Goal: Task Accomplishment & Management: Use online tool/utility

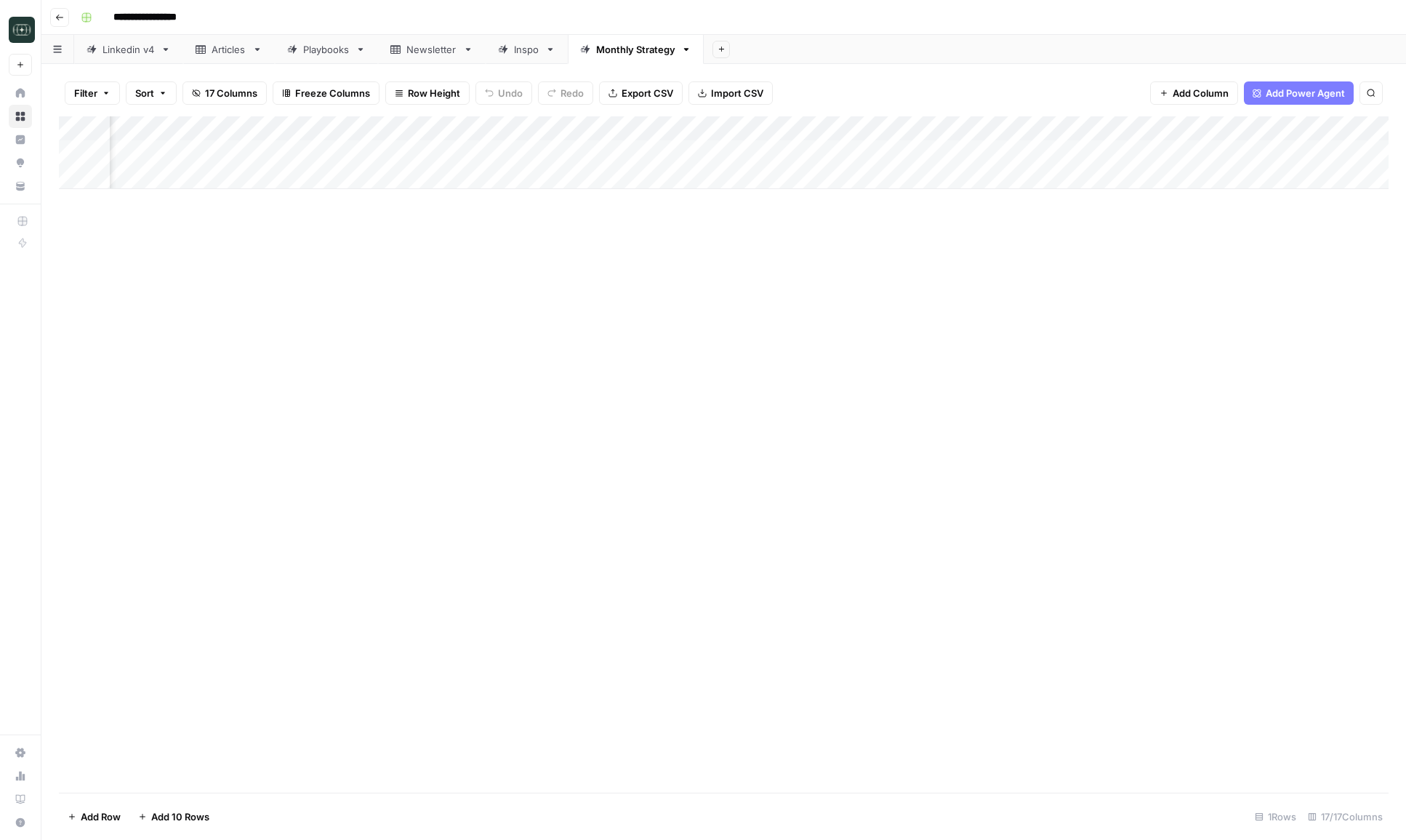
scroll to position [0, 439]
click at [753, 149] on div "Add Column" at bounding box center [724, 152] width 1330 height 72
click at [721, 216] on button "1 Month" at bounding box center [716, 208] width 47 height 17
click at [937, 152] on div "Add Column" at bounding box center [724, 152] width 1330 height 72
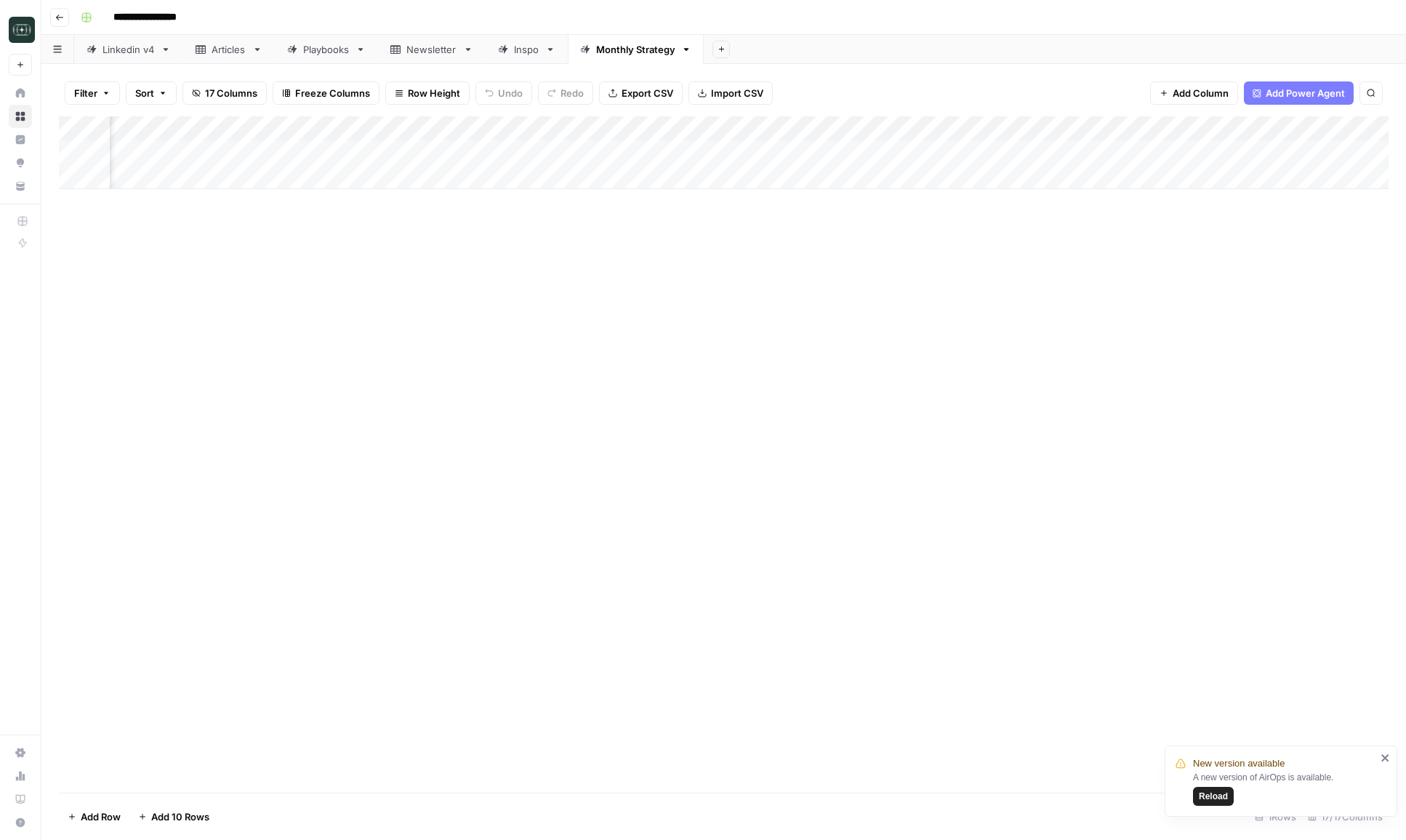
scroll to position [0, 823]
click at [1085, 156] on div "Add Column" at bounding box center [724, 152] width 1330 height 72
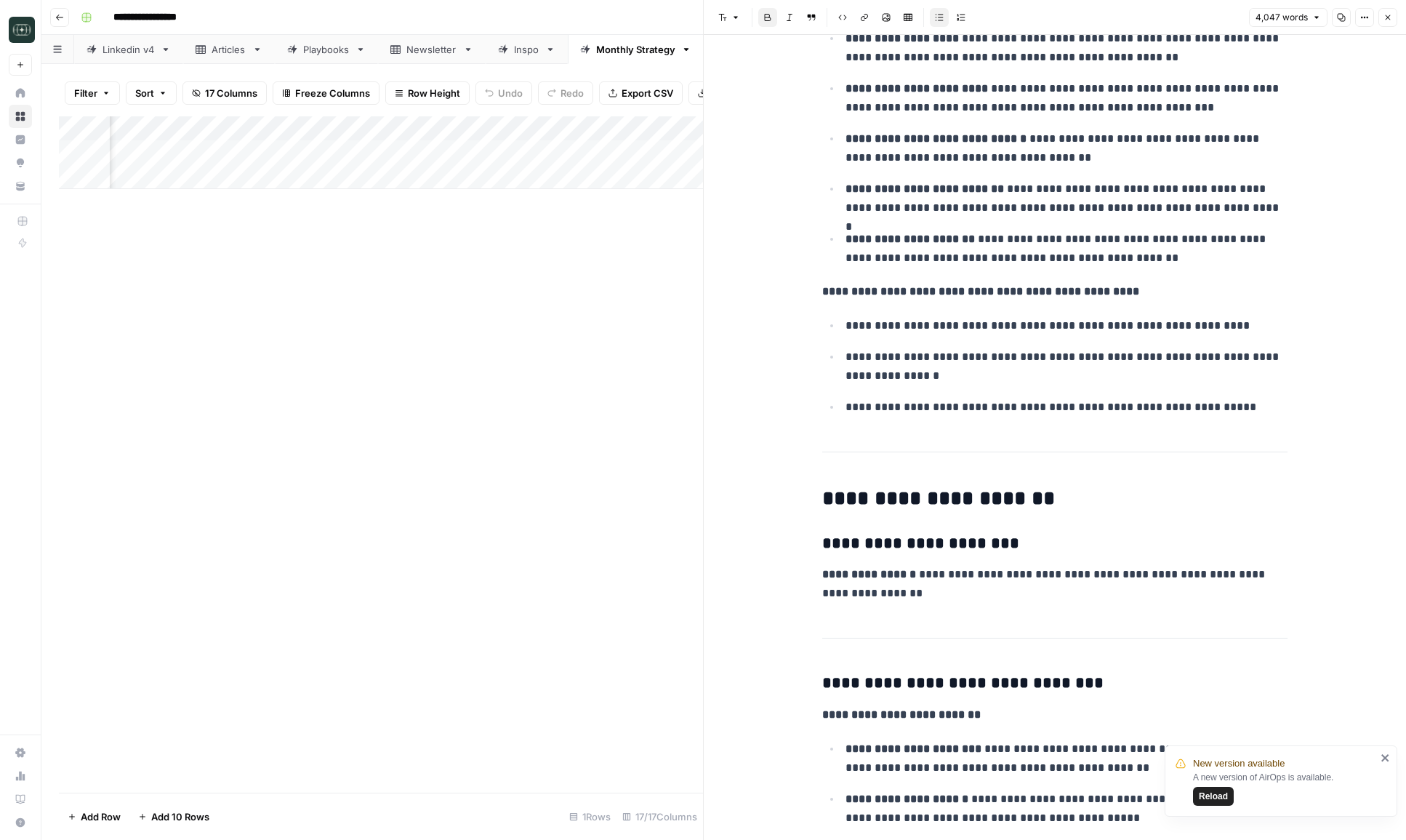
scroll to position [600, 0]
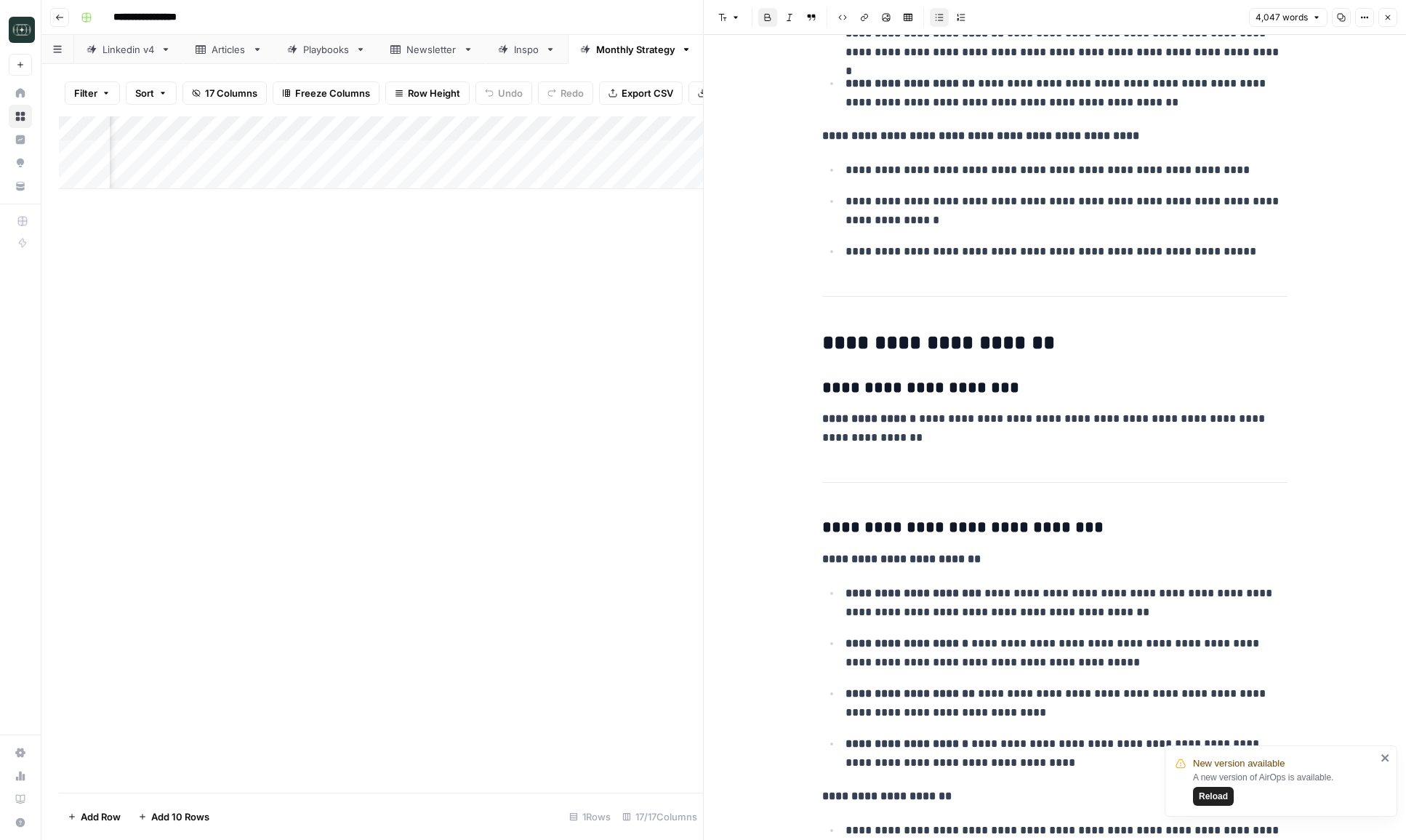
click at [1388, 20] on icon "button" at bounding box center [1388, 17] width 9 height 9
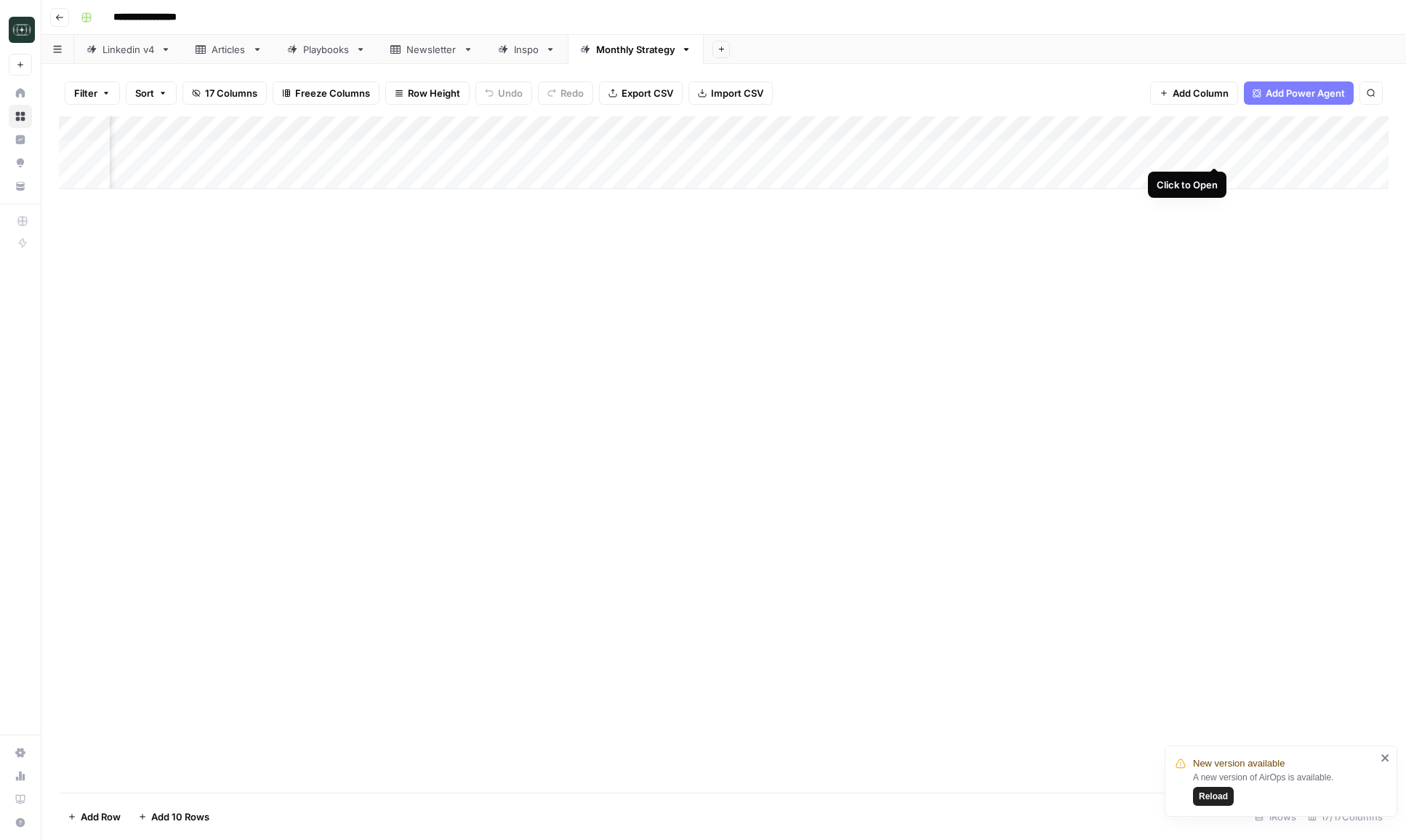
click at [1214, 156] on div "Add Column" at bounding box center [724, 152] width 1330 height 72
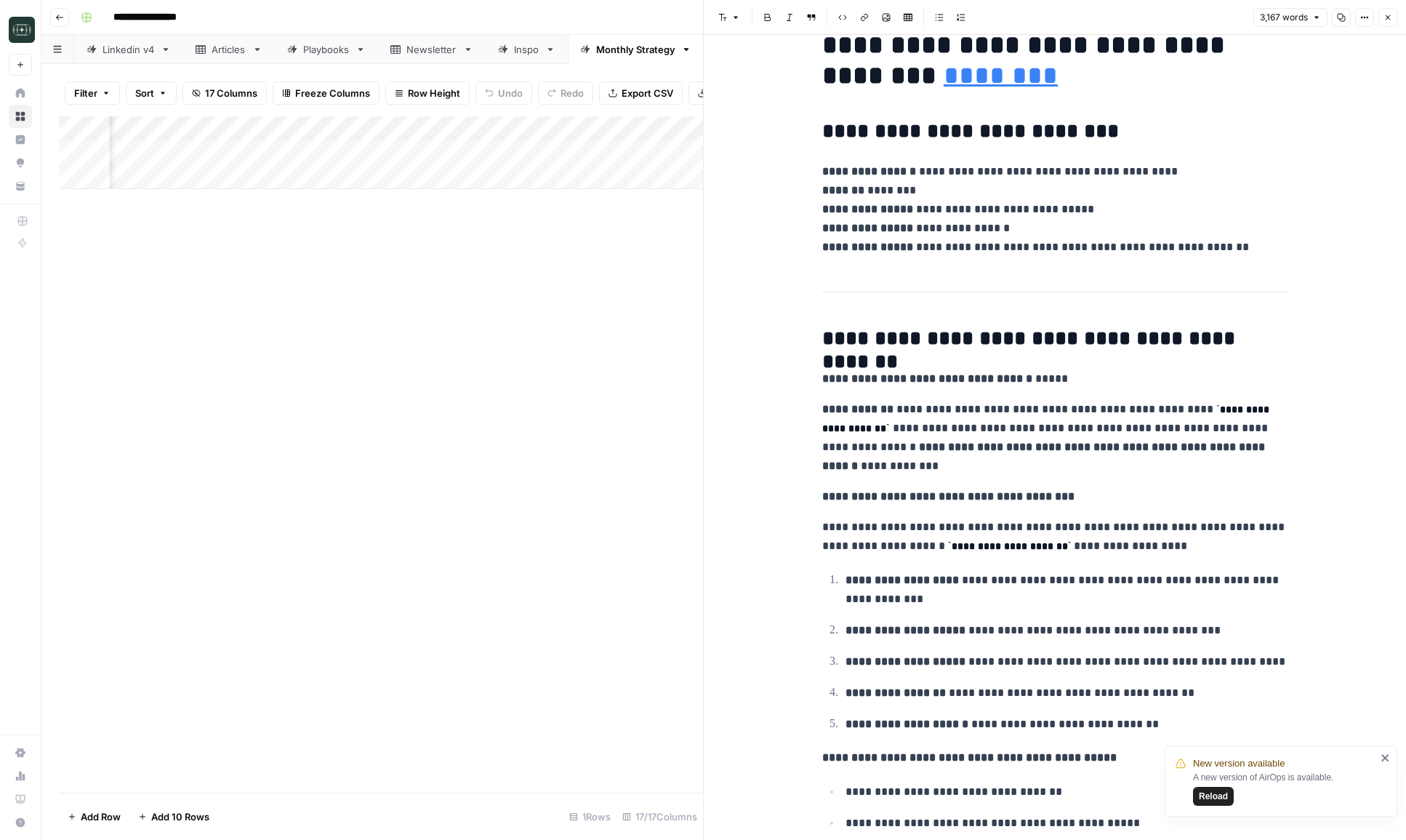
scroll to position [42, 0]
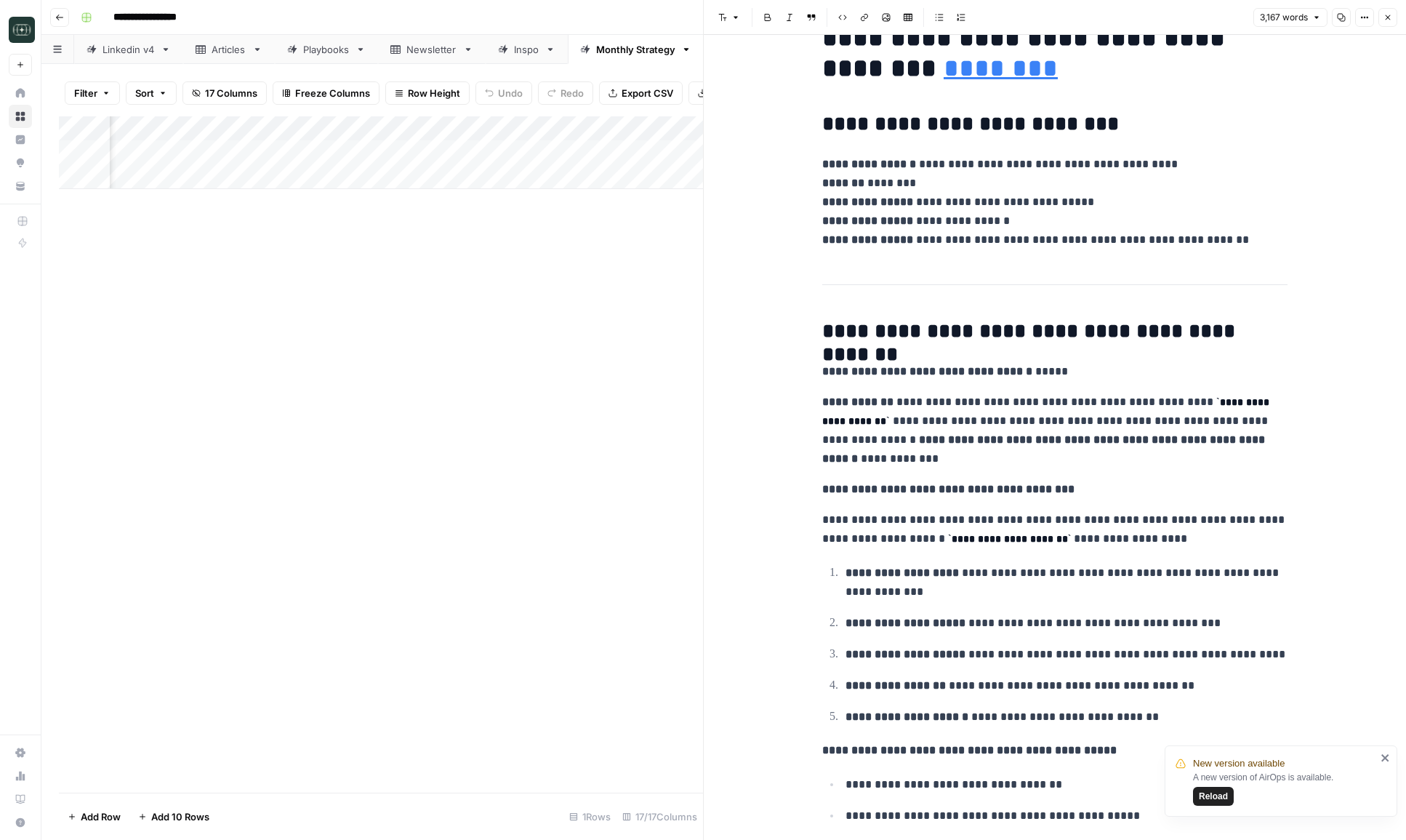
click at [1394, 15] on button "Close" at bounding box center [1388, 17] width 19 height 19
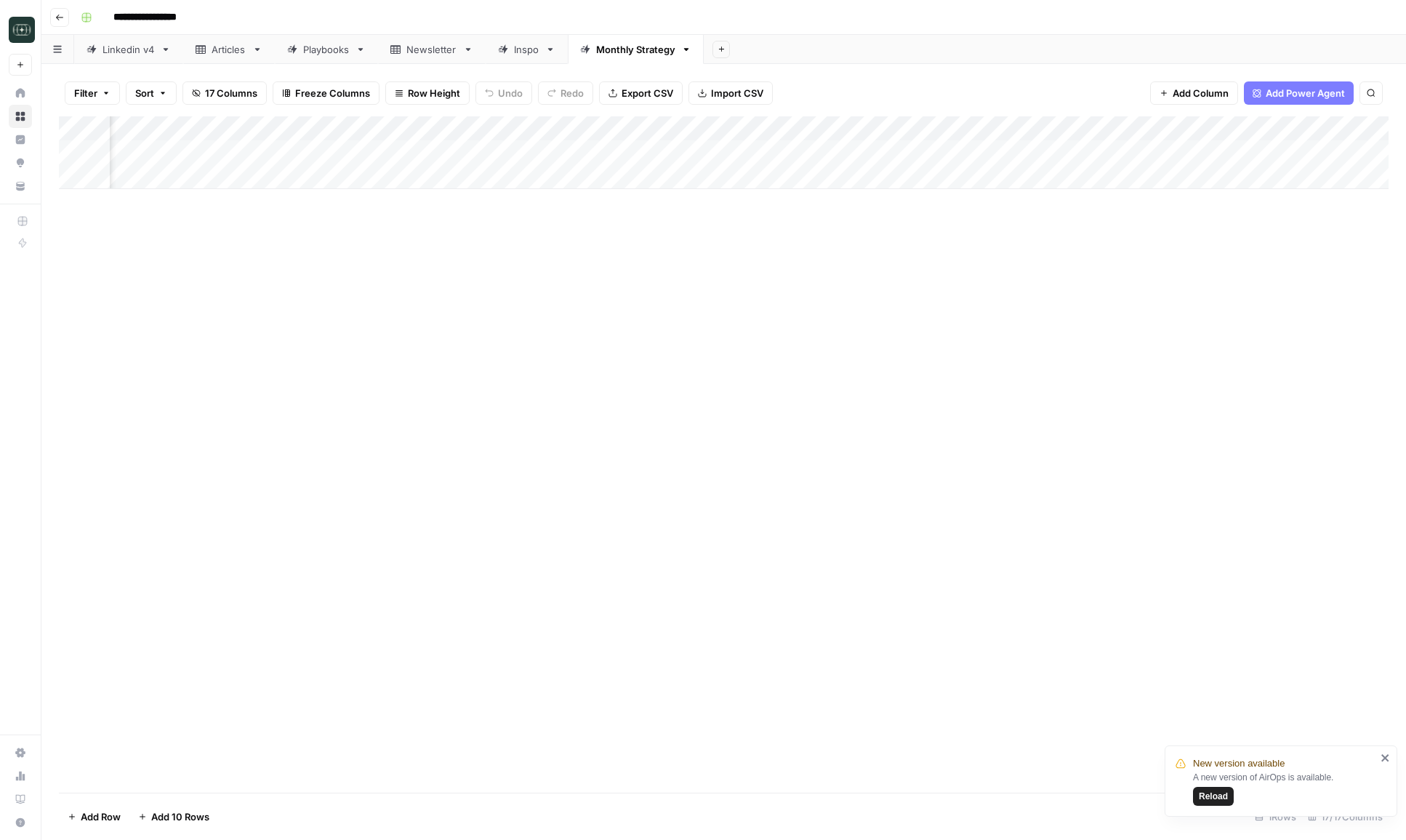
scroll to position [0, 550]
click at [548, 125] on div "Add Column" at bounding box center [724, 152] width 1330 height 72
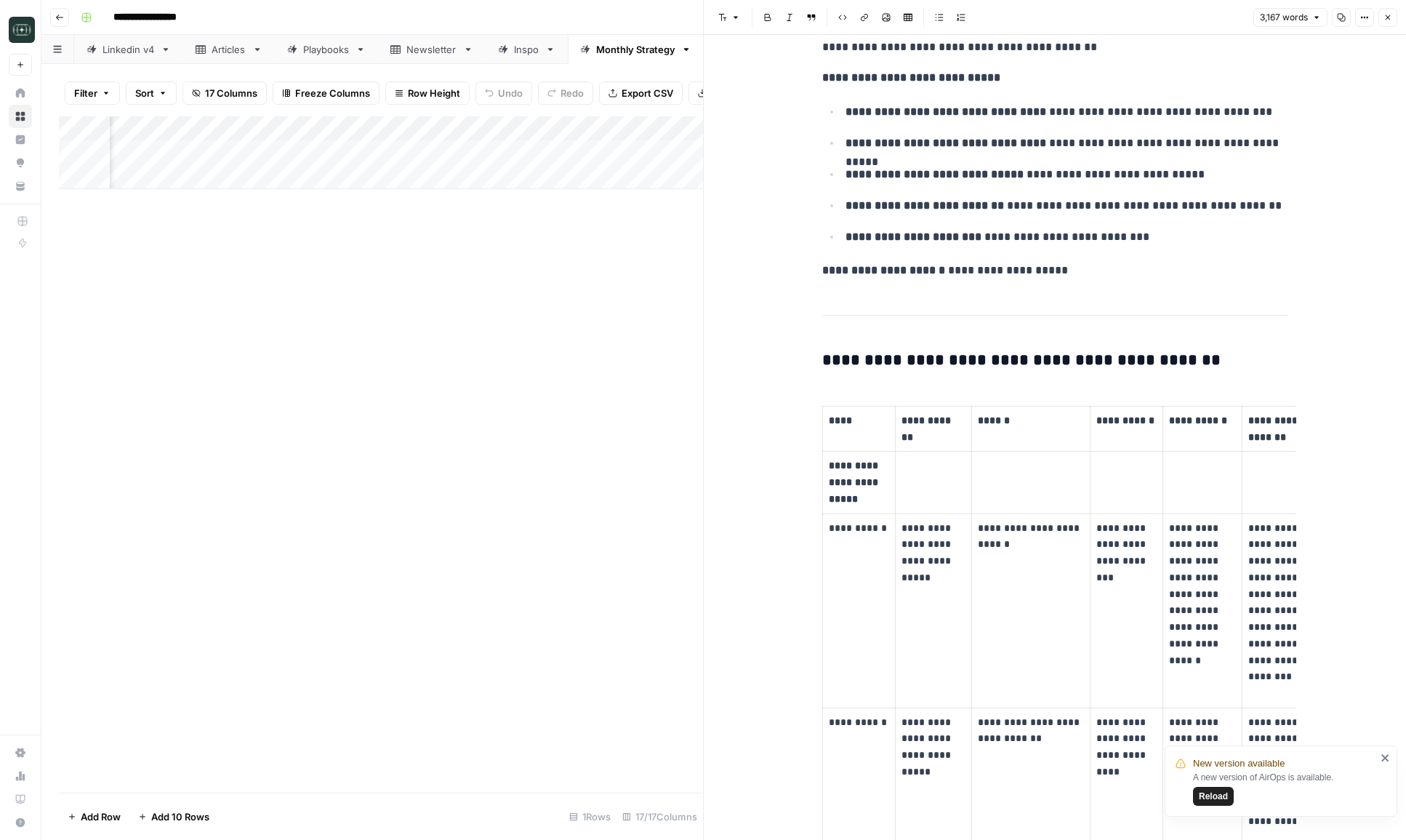
scroll to position [4632, 0]
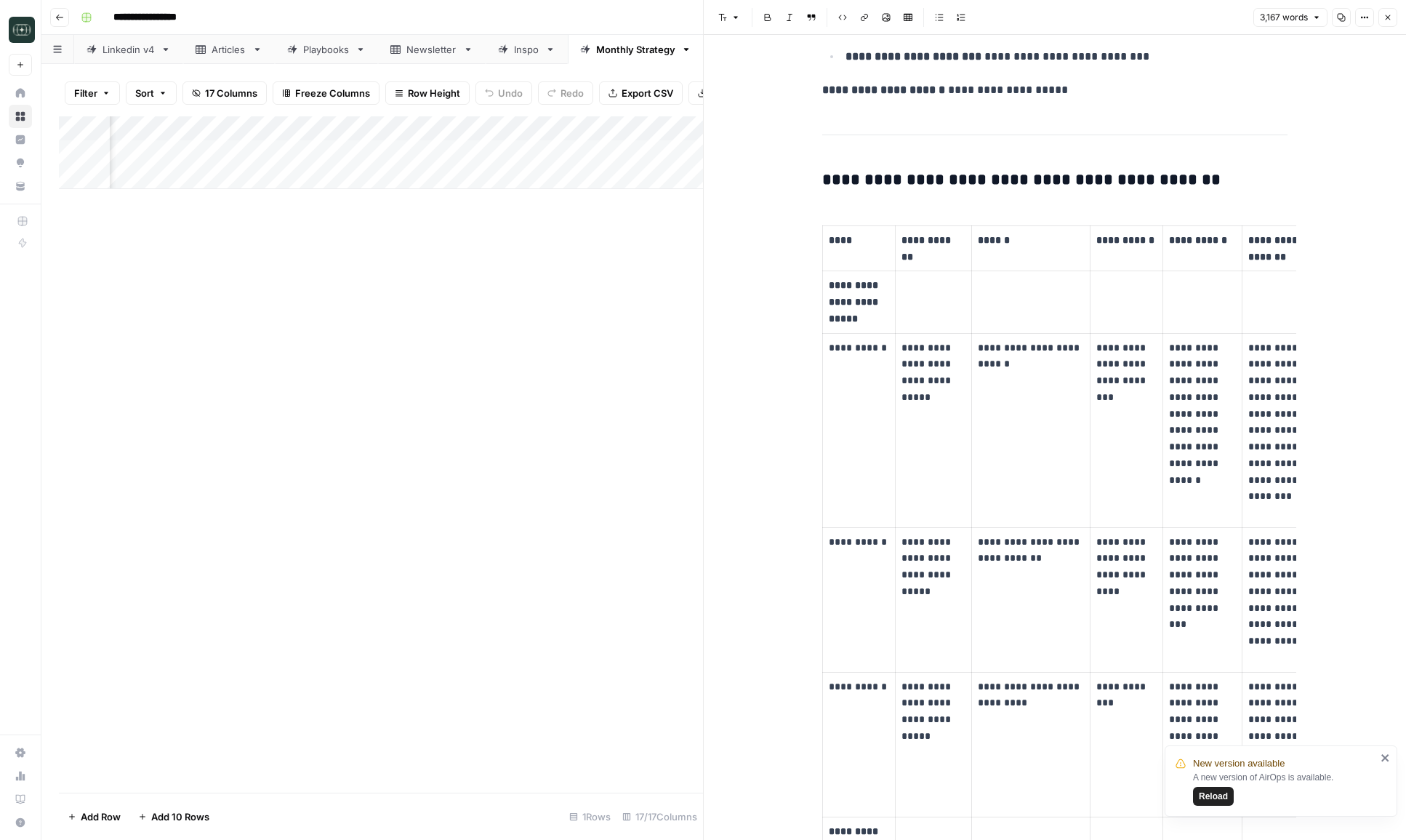
click at [1388, 25] on button "Close" at bounding box center [1388, 17] width 19 height 19
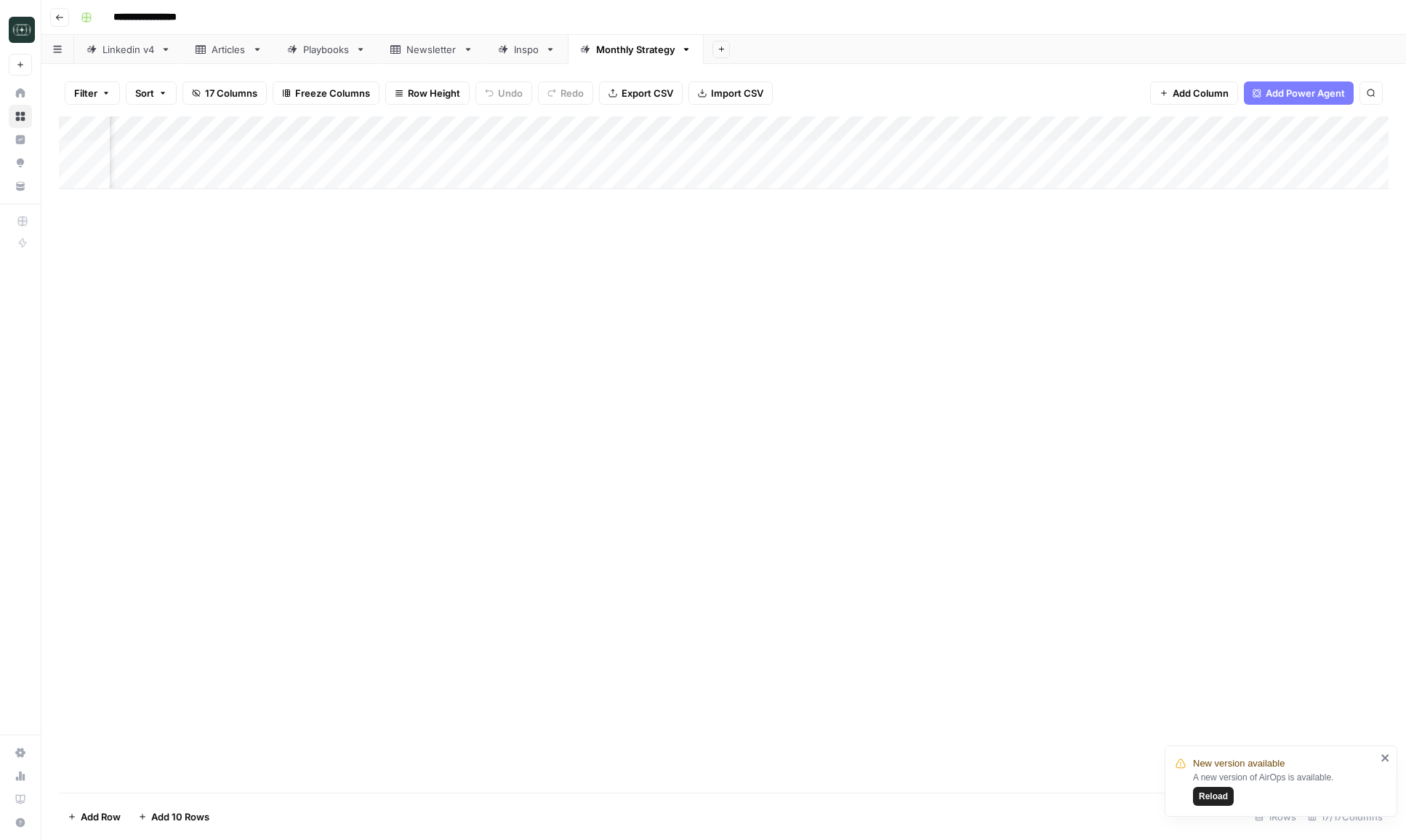
click at [53, 14] on button "Go back" at bounding box center [60, 17] width 19 height 19
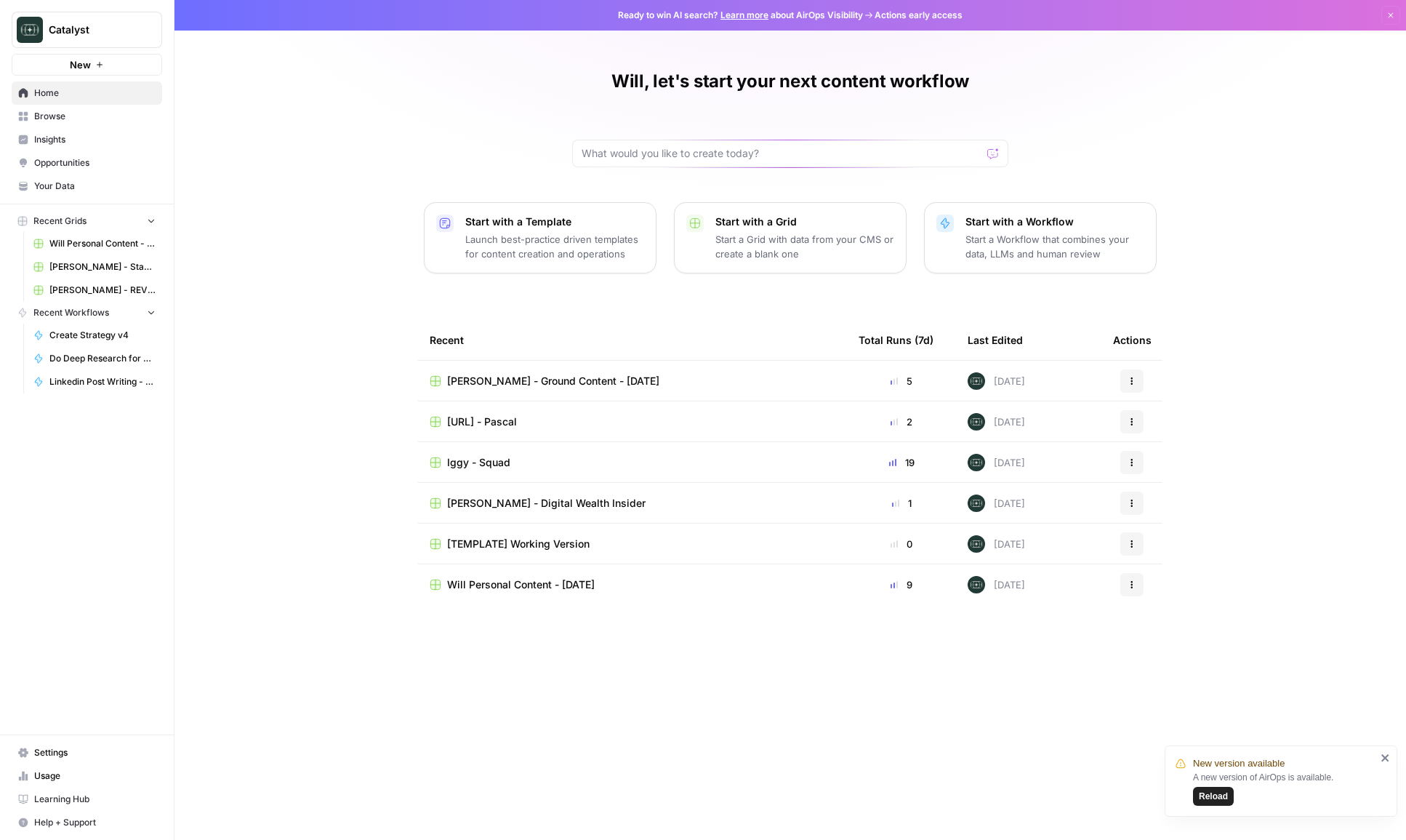
click at [468, 380] on span "[PERSON_NAME] - Ground Content - [DATE]" at bounding box center [553, 381] width 212 height 14
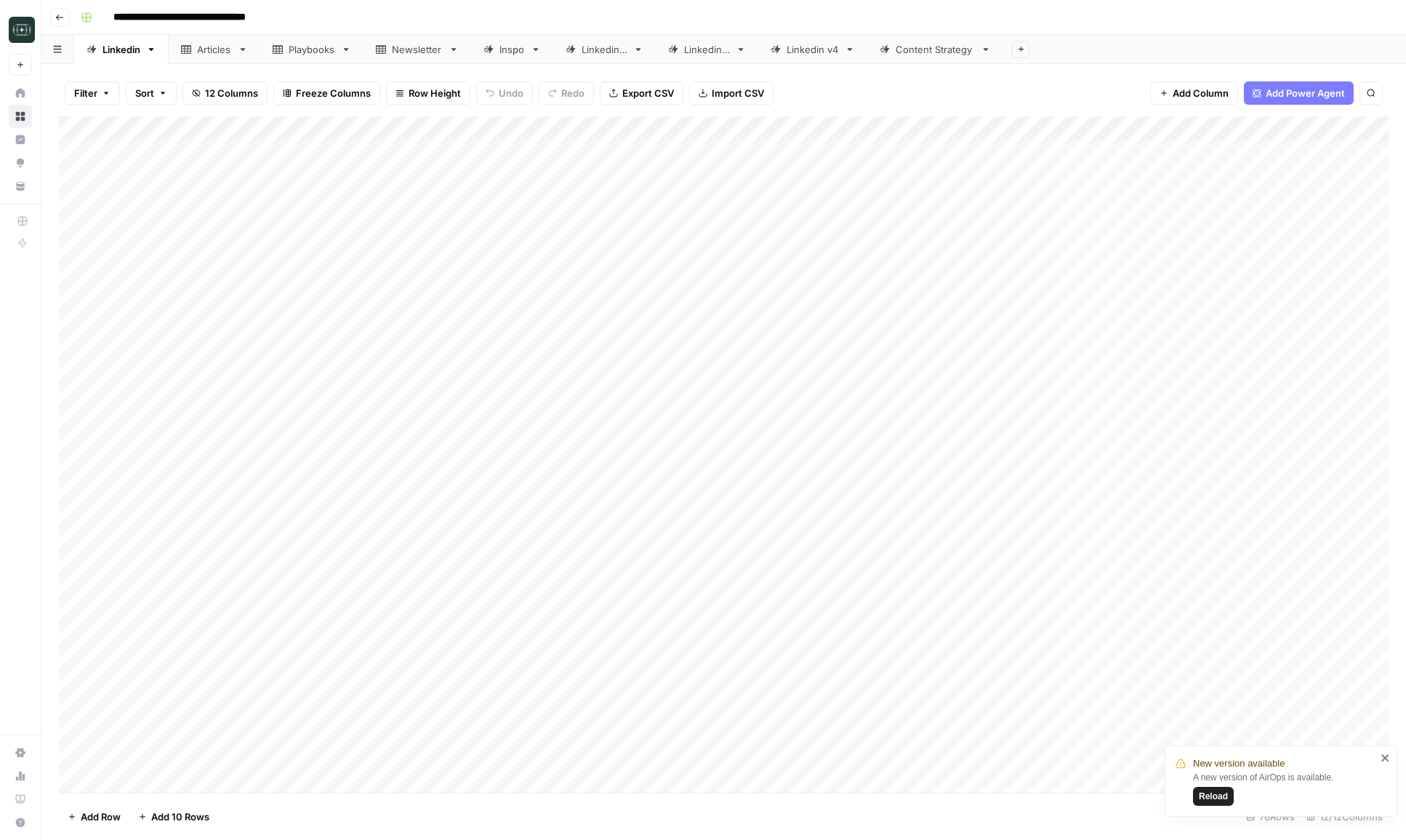
click at [49, 14] on header "**********" at bounding box center [724, 17] width 1365 height 35
click at [57, 17] on icon "button" at bounding box center [59, 17] width 9 height 9
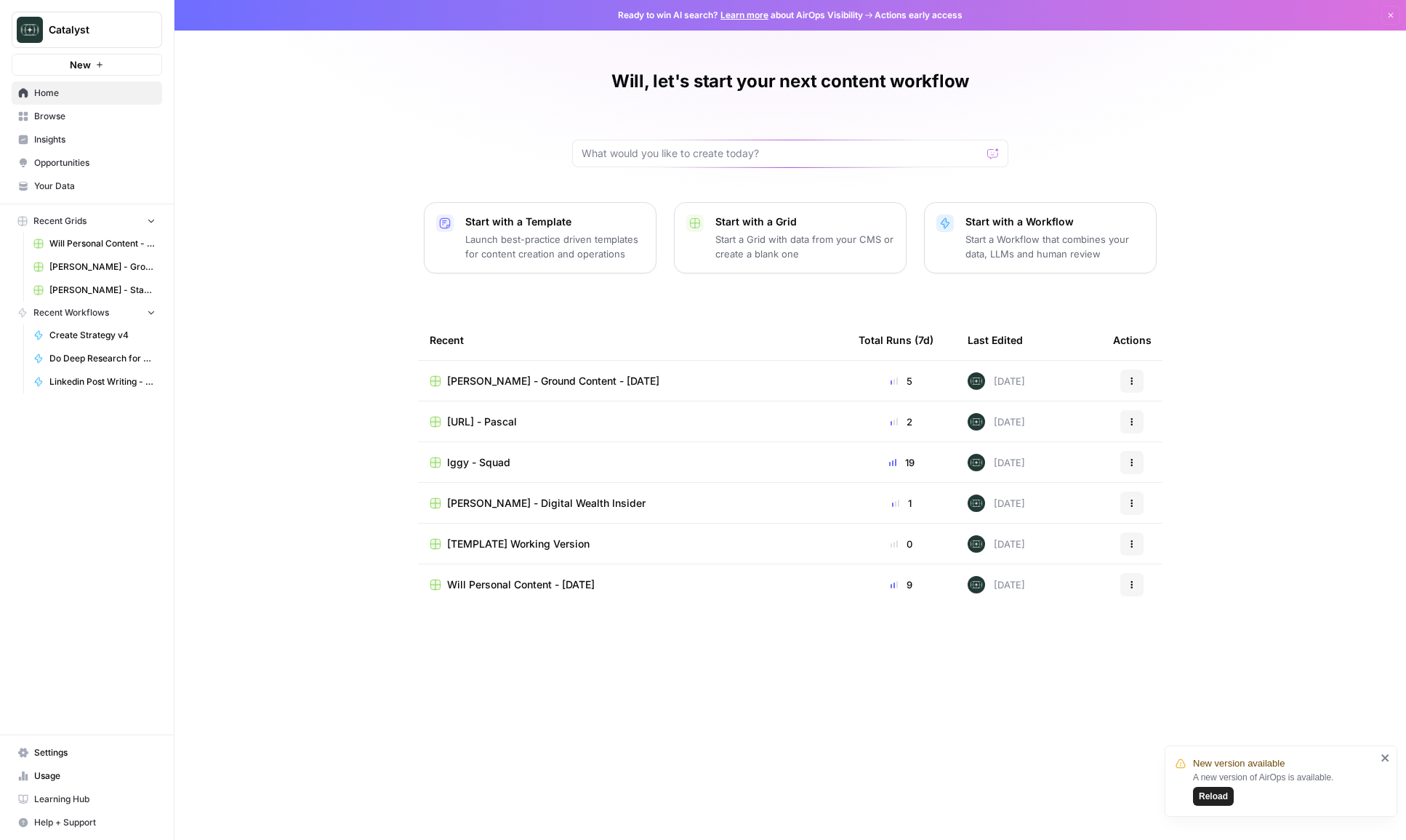
click at [454, 468] on span "Iggy - Squad" at bounding box center [478, 462] width 64 height 14
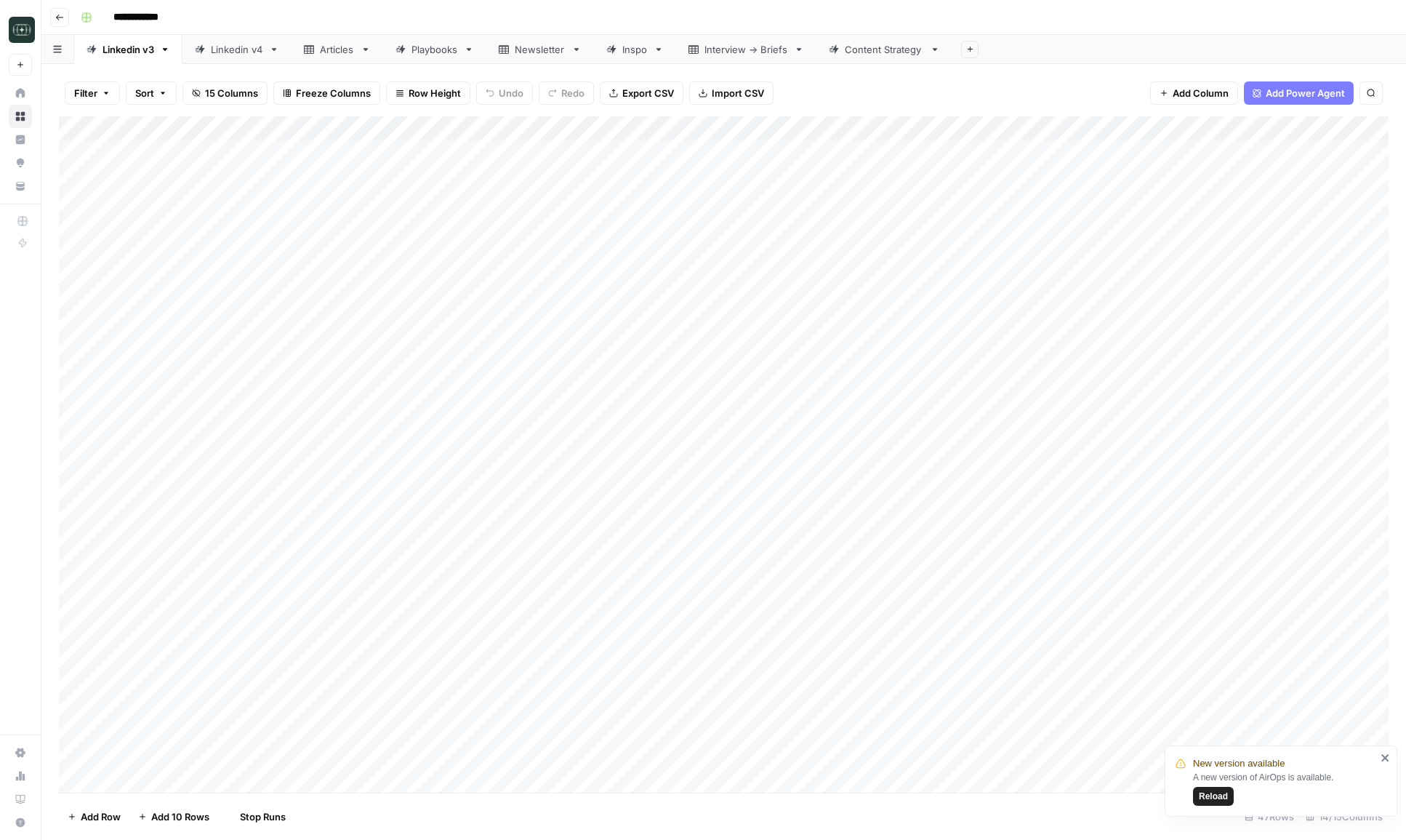
click at [906, 52] on div "Content Strategy" at bounding box center [884, 49] width 79 height 14
click at [1034, 225] on div "Add Column" at bounding box center [724, 202] width 1330 height 171
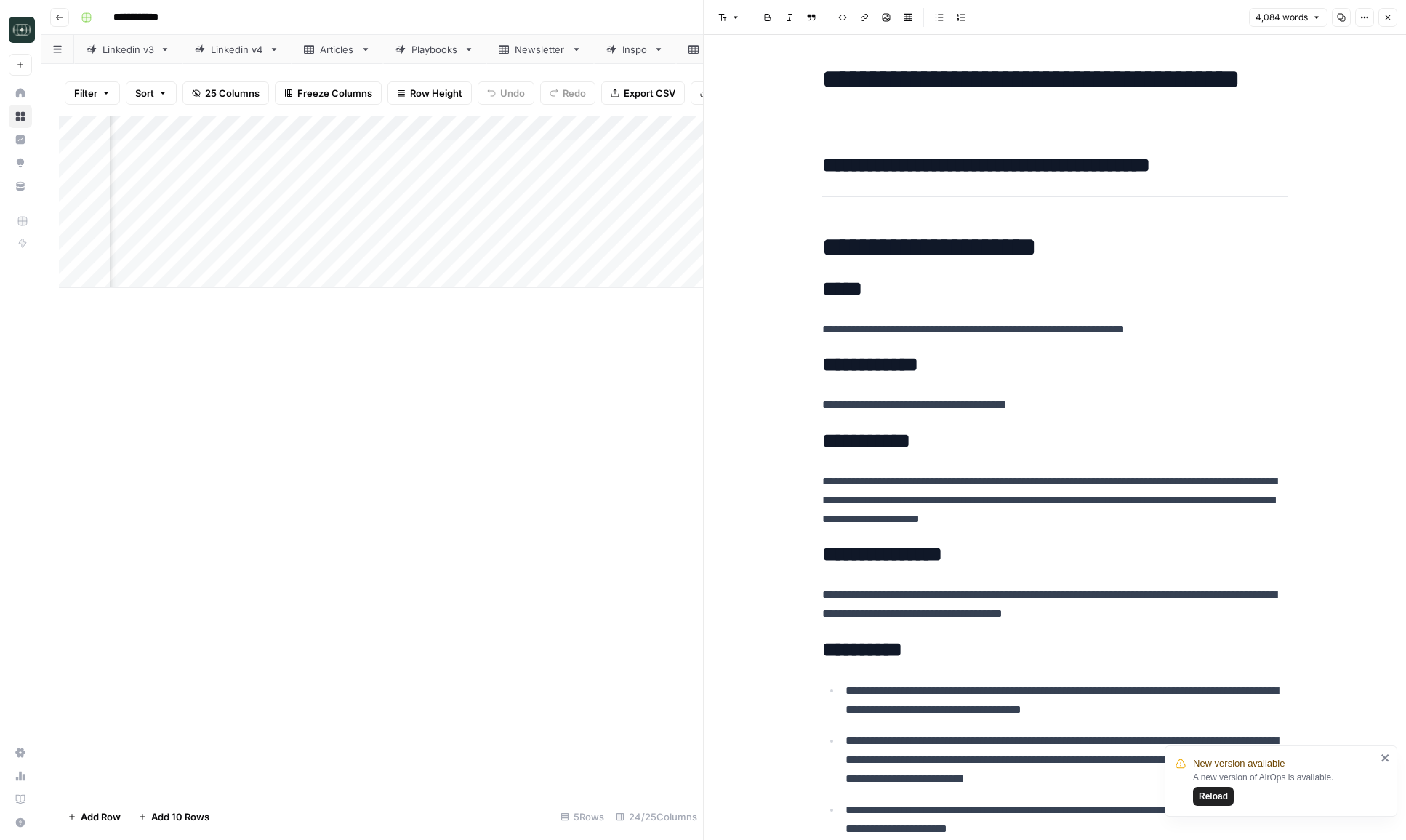
click at [1388, 22] on button "Close" at bounding box center [1388, 17] width 19 height 19
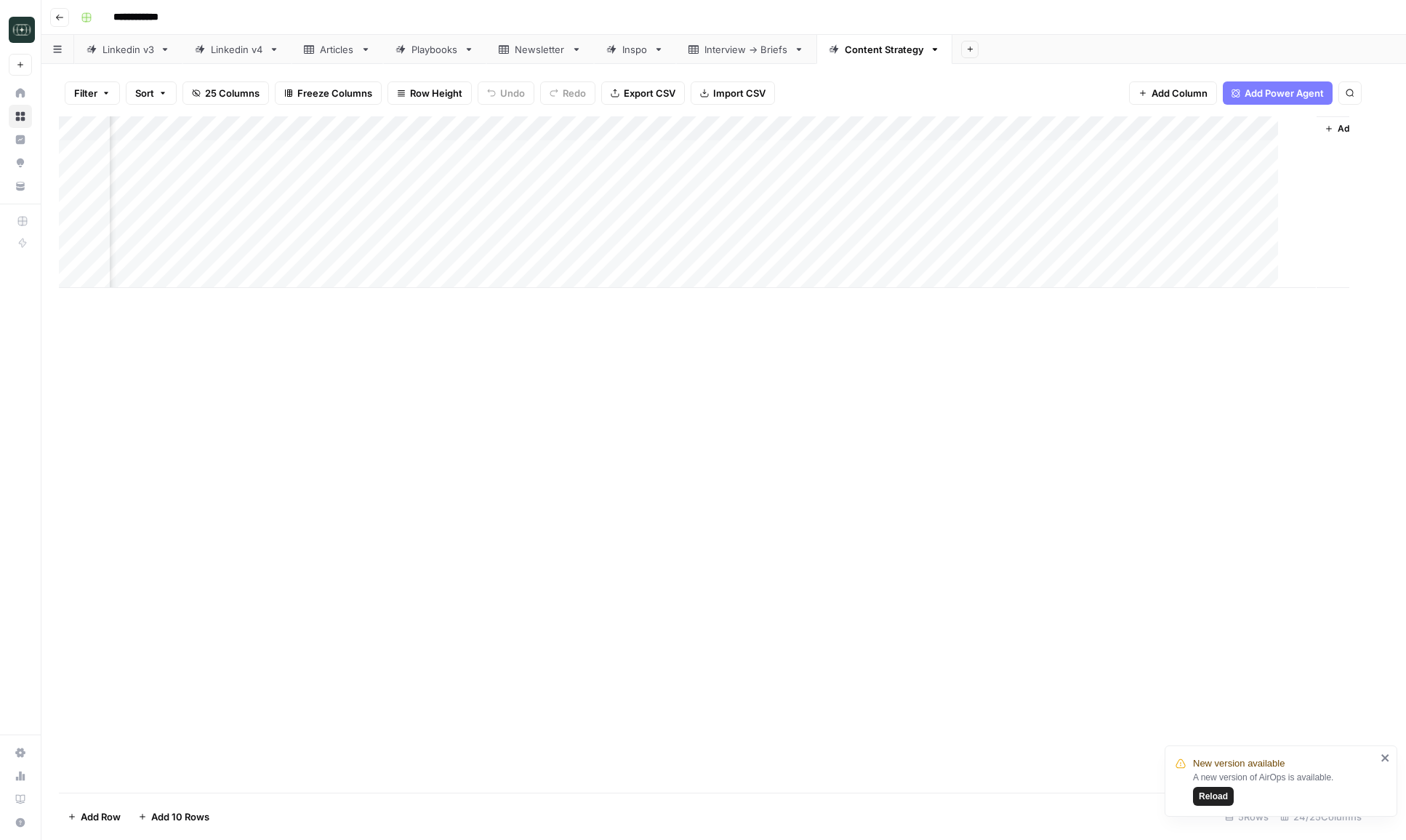
scroll to position [0, 2370]
click at [59, 9] on button "Go back" at bounding box center [60, 17] width 19 height 19
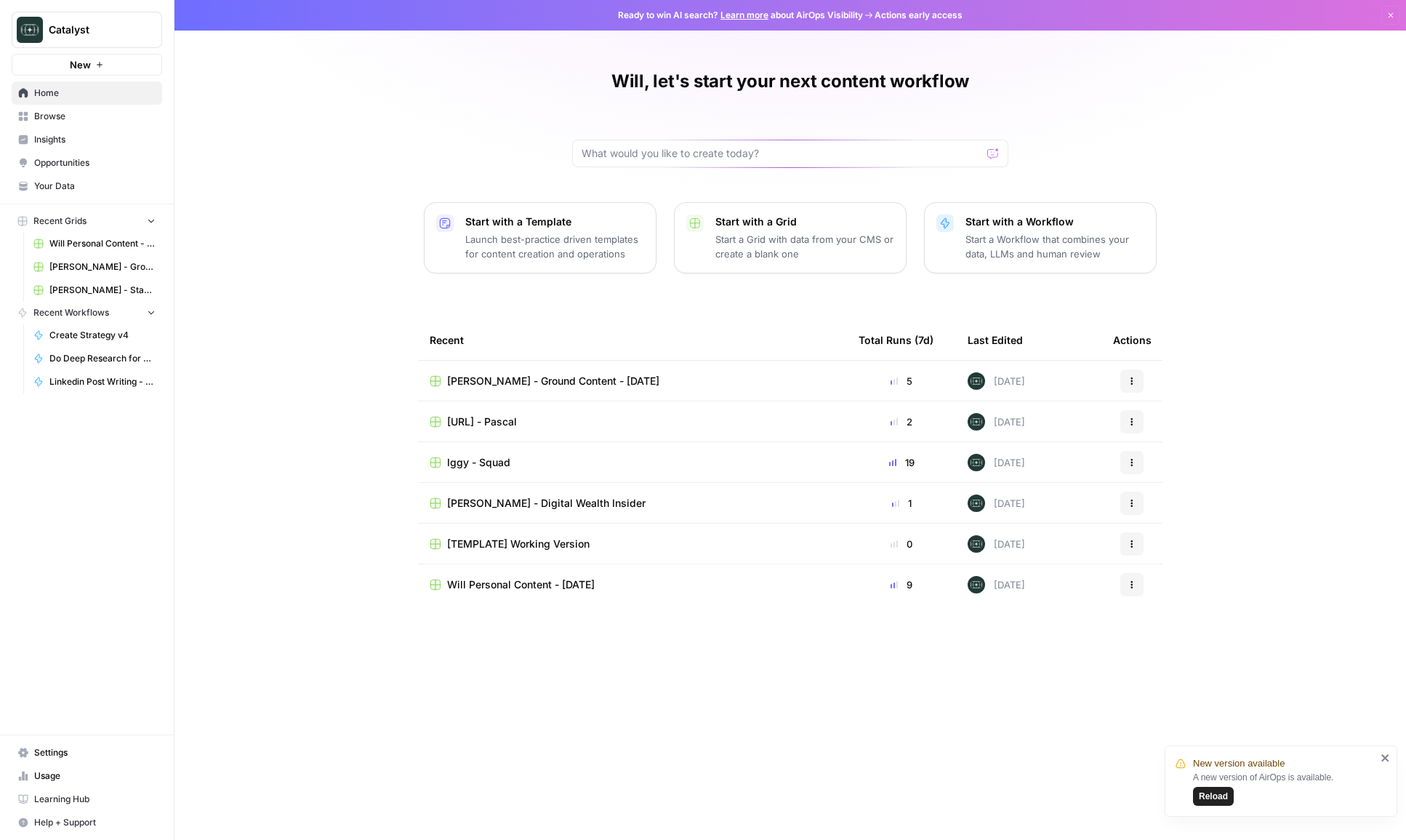
click at [107, 115] on span "Browse" at bounding box center [95, 116] width 122 height 13
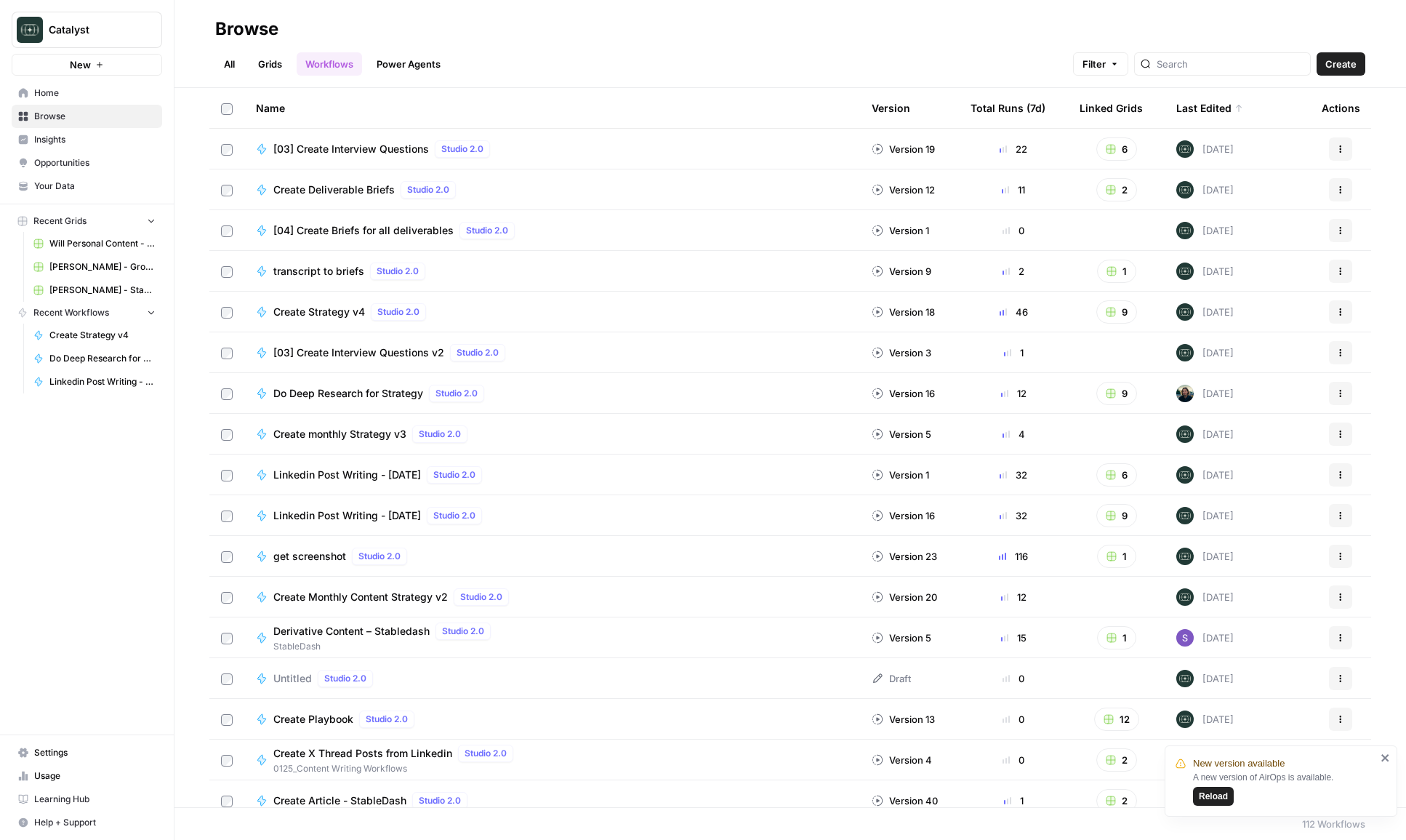
click at [286, 79] on header "Browse All Grids Workflows Power Agents Filter Create" at bounding box center [790, 44] width 1232 height 88
click at [283, 68] on link "Grids" at bounding box center [270, 64] width 42 height 23
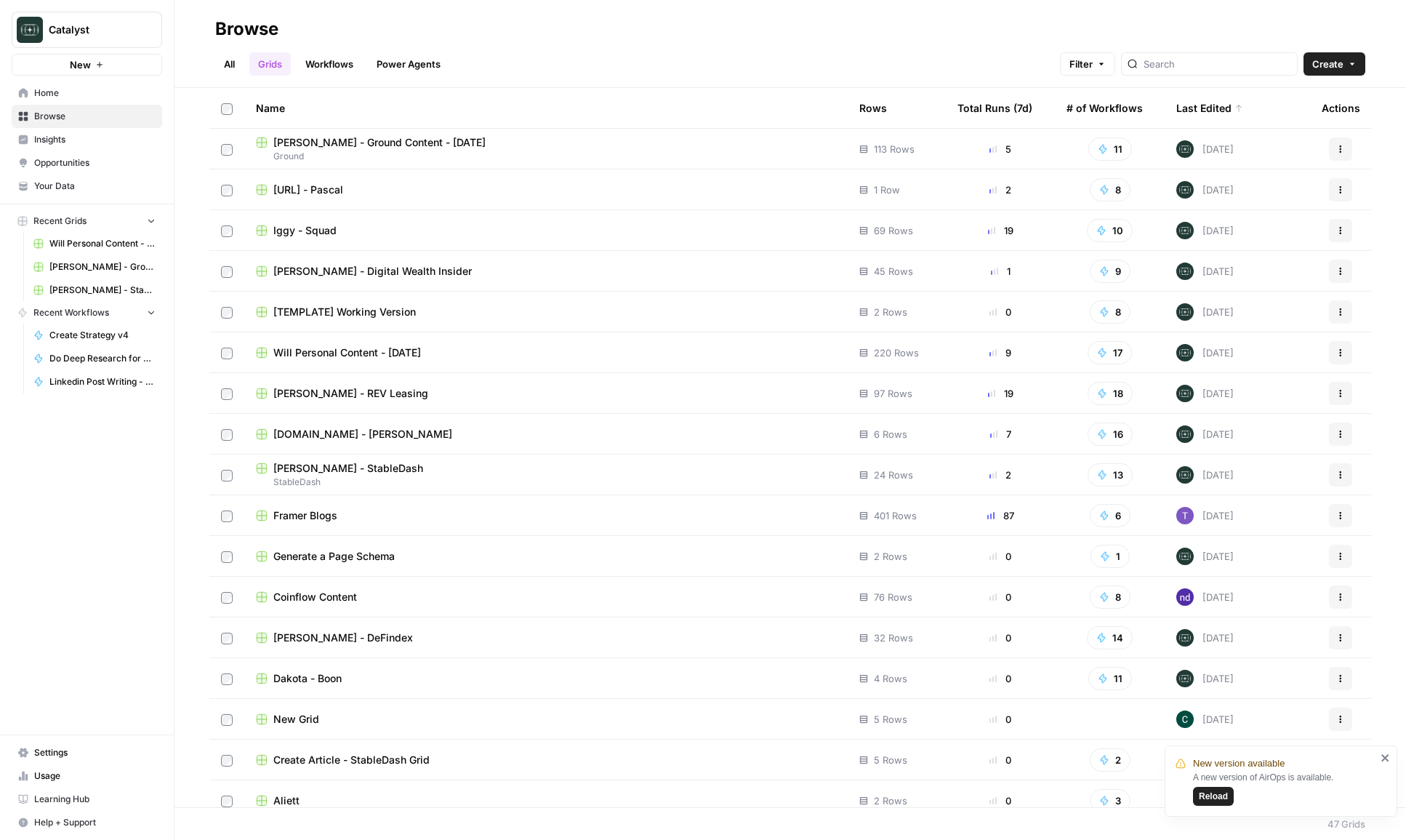
click at [316, 427] on span "[DOMAIN_NAME] - [PERSON_NAME]" at bounding box center [362, 434] width 179 height 14
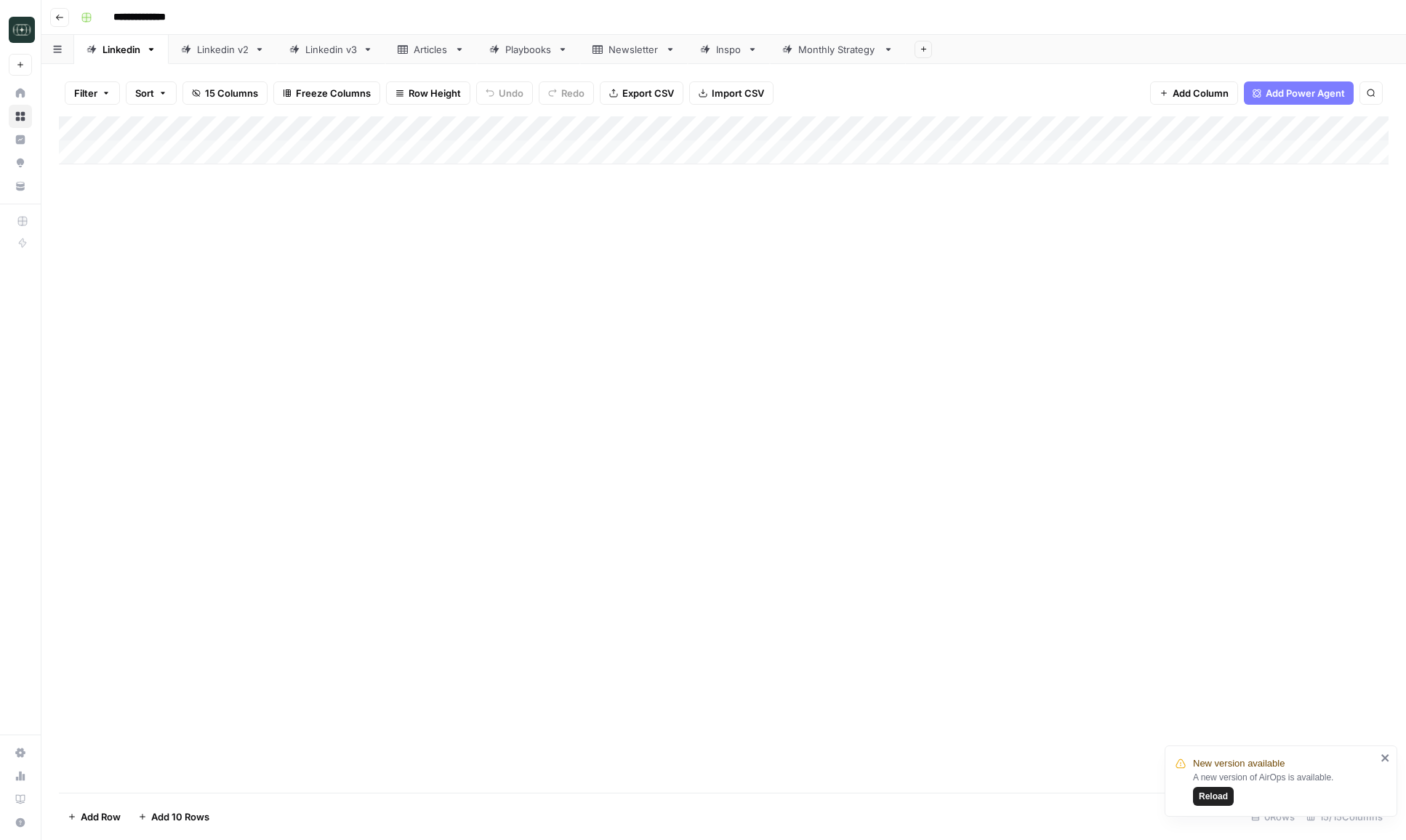
click at [861, 49] on div "Monthly Strategy" at bounding box center [837, 49] width 79 height 14
click at [1045, 232] on div "Add Column" at bounding box center [724, 202] width 1330 height 171
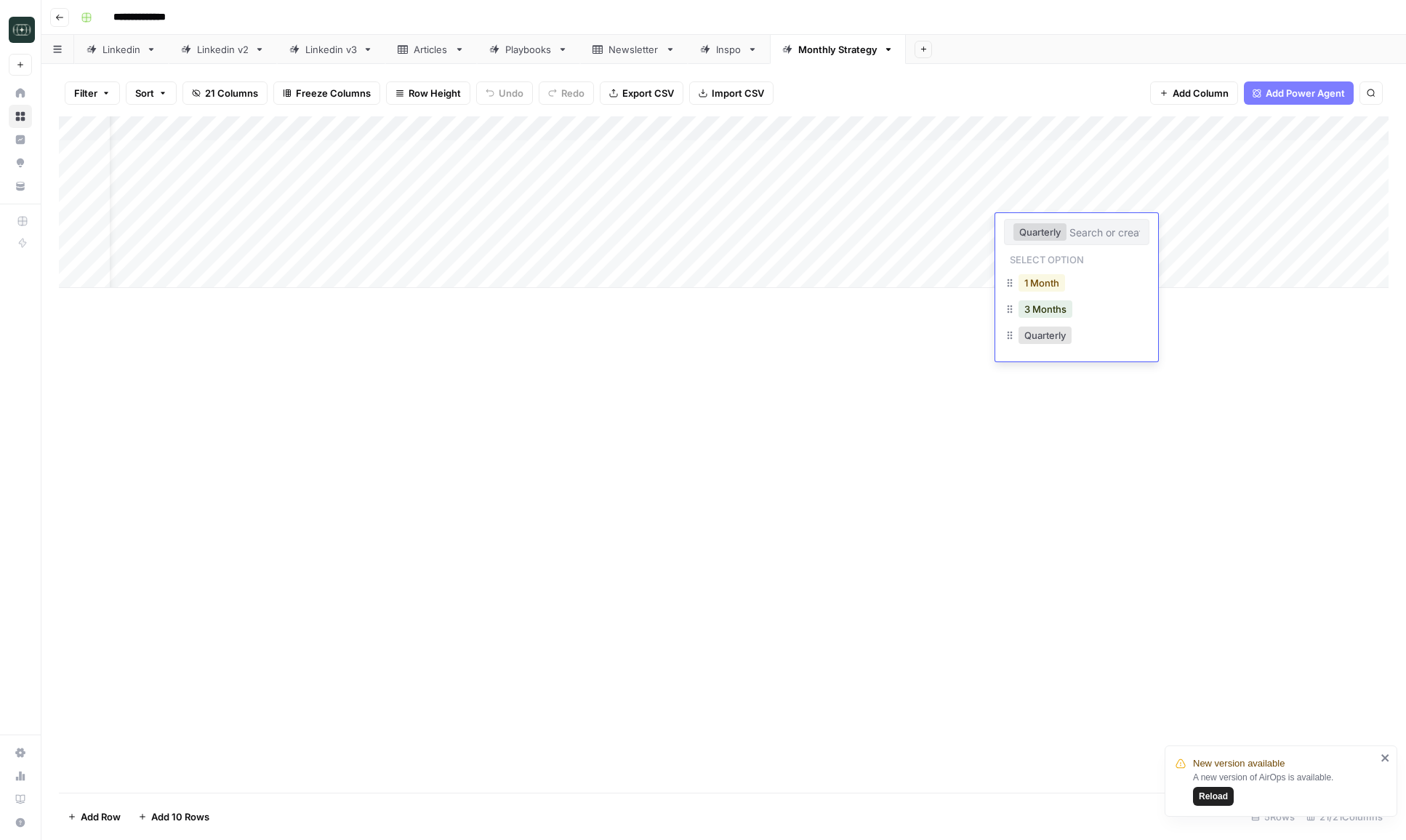
click at [1057, 284] on button "1 Month" at bounding box center [1042, 283] width 47 height 17
click at [1115, 226] on div "Add Column" at bounding box center [724, 202] width 1330 height 171
click at [53, 20] on button "Go back" at bounding box center [60, 17] width 19 height 19
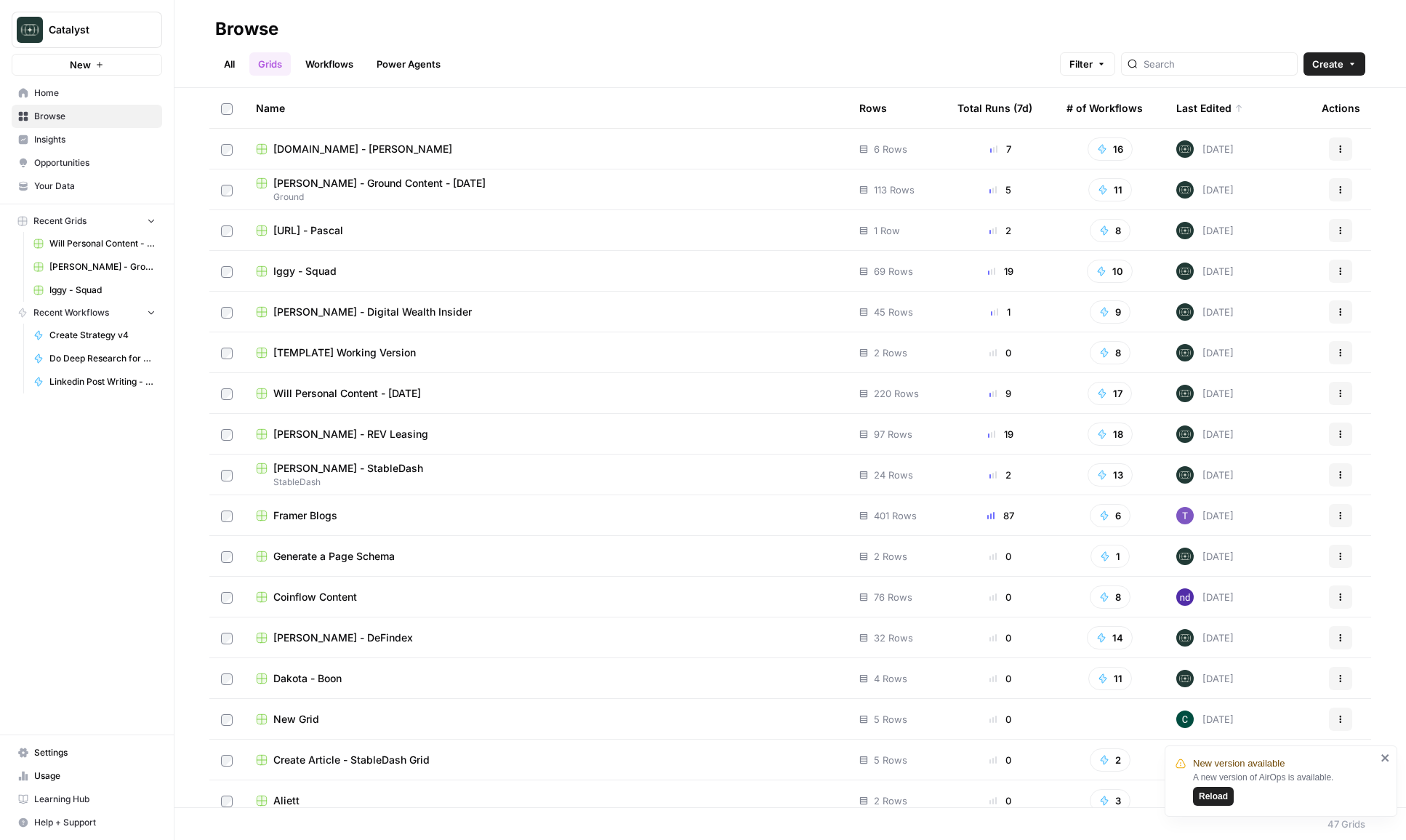
click at [396, 433] on span "[PERSON_NAME] - REV Leasing" at bounding box center [350, 434] width 155 height 14
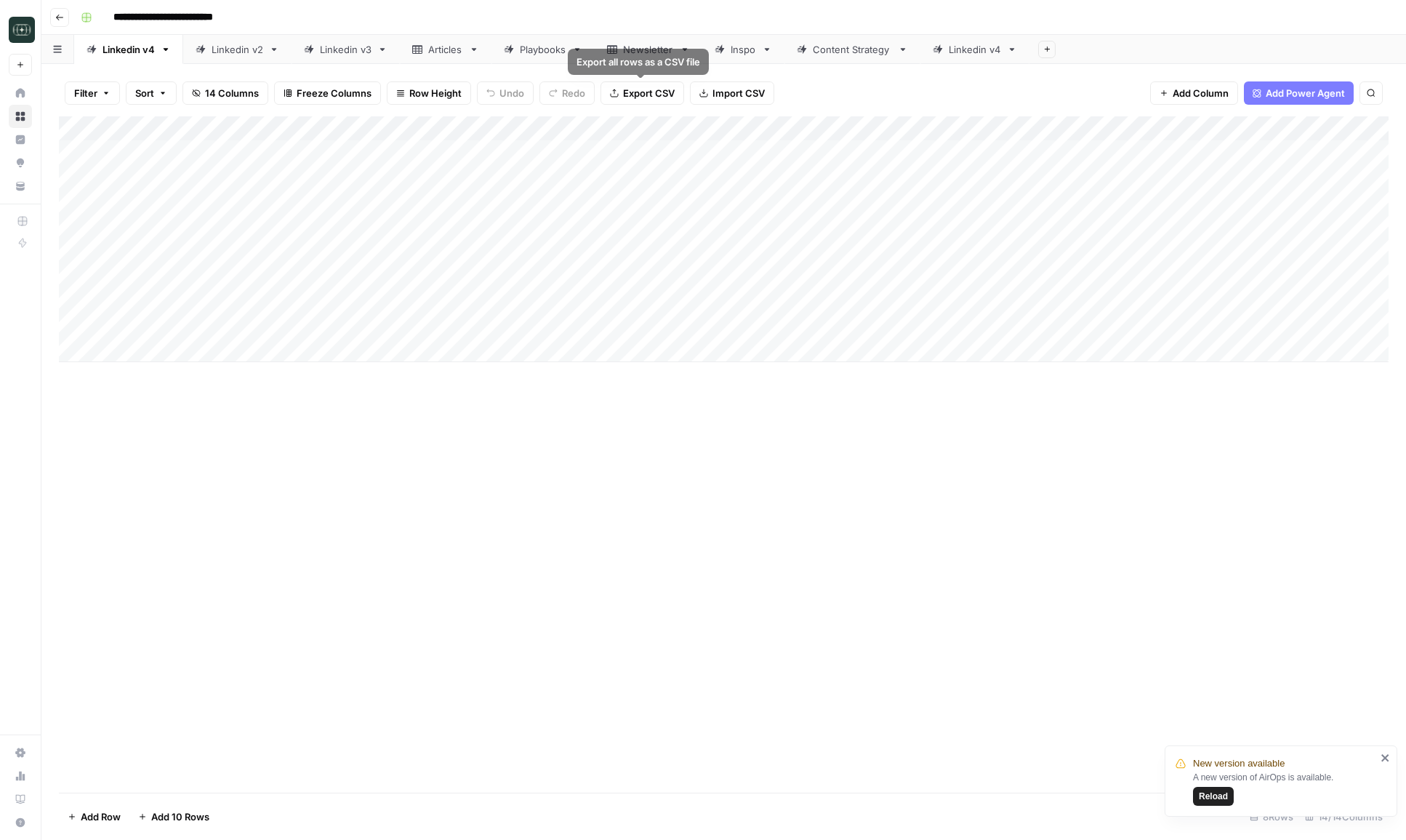
click at [978, 50] on div "Linkedin v4" at bounding box center [975, 49] width 52 height 14
click at [869, 45] on div "Content Strategy" at bounding box center [852, 49] width 79 height 14
click at [1104, 181] on div "Add Column" at bounding box center [724, 214] width 1330 height 196
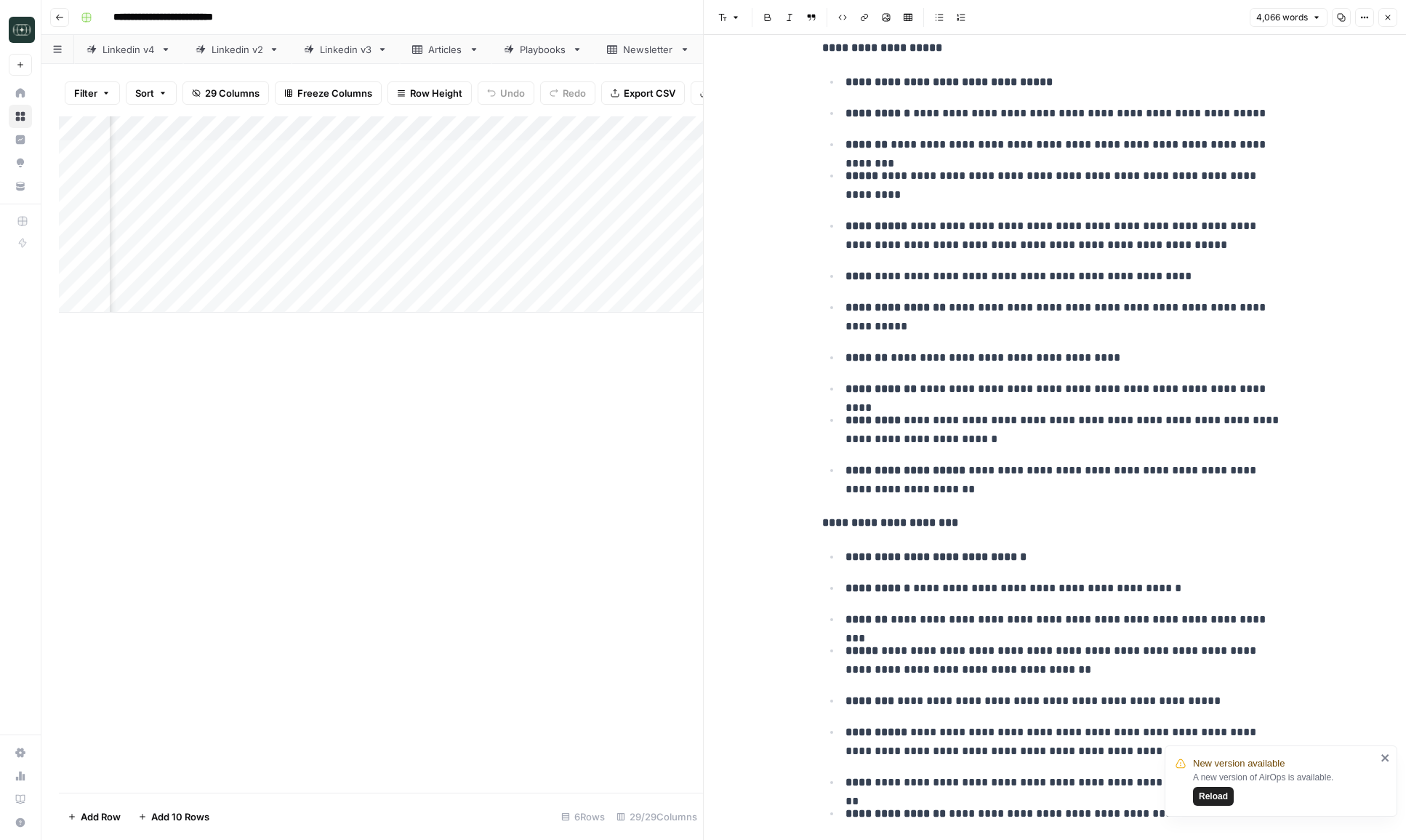
scroll to position [8943, 0]
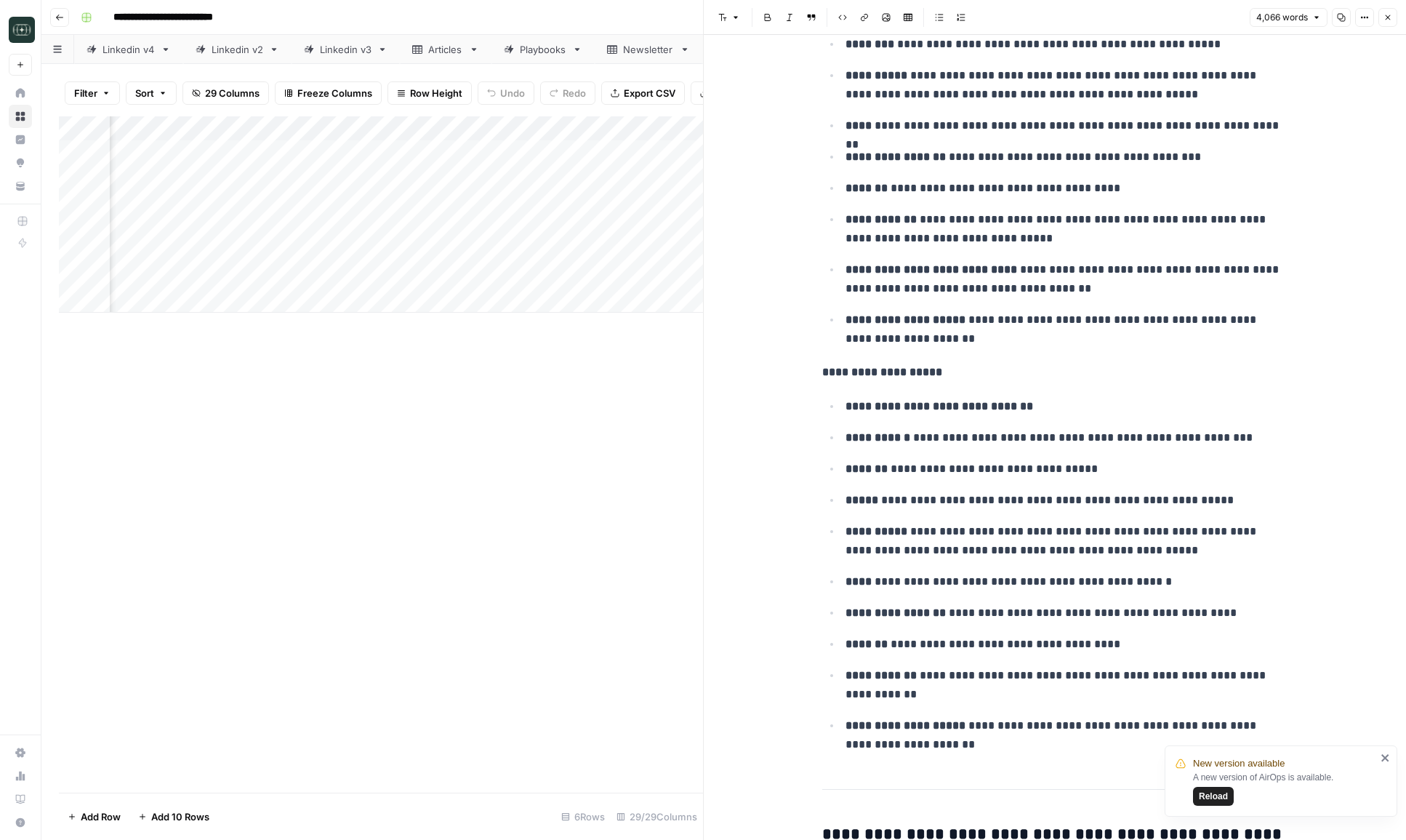
click at [1392, 16] on icon "button" at bounding box center [1388, 17] width 9 height 9
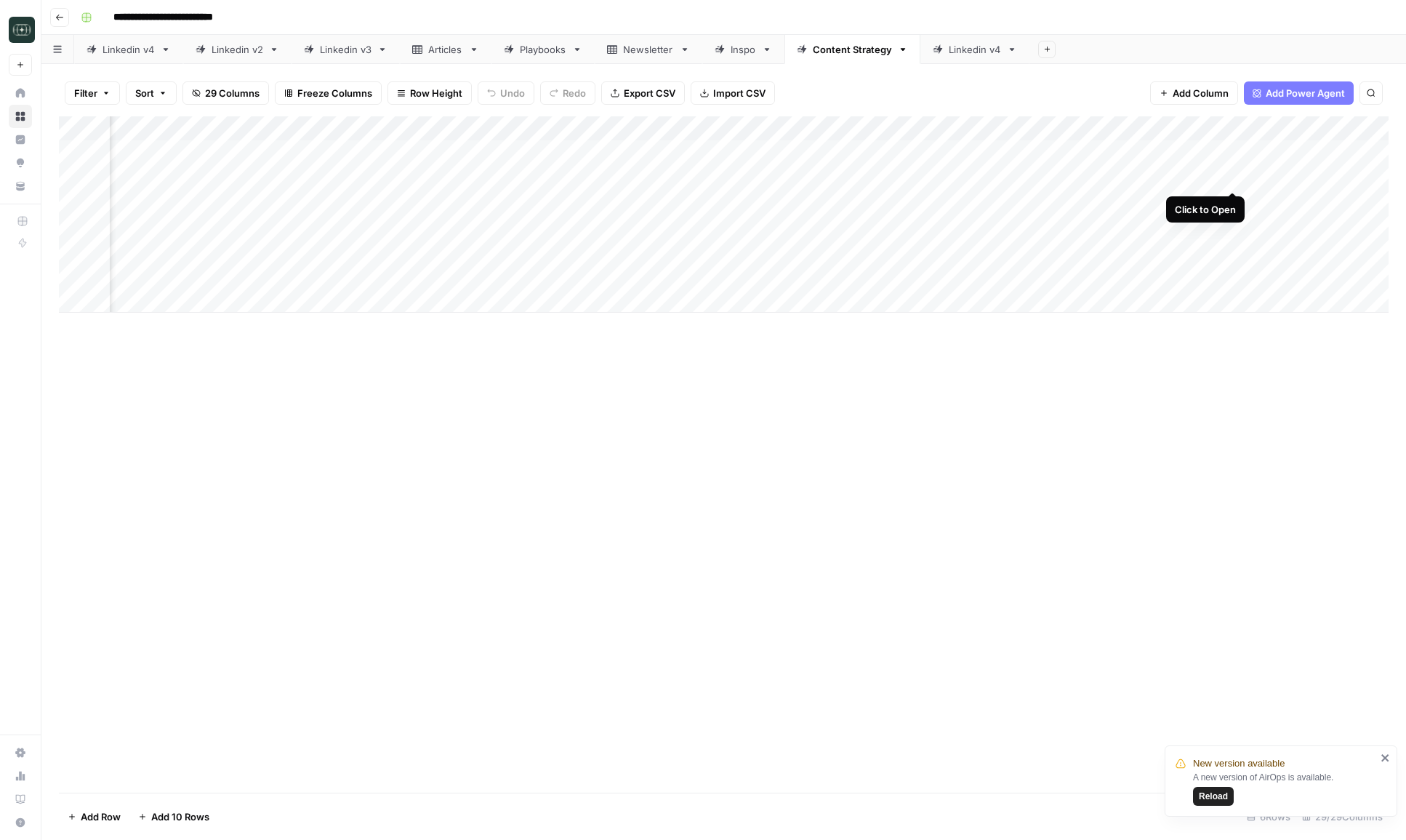
click at [1236, 178] on div "Add Column" at bounding box center [724, 214] width 1330 height 196
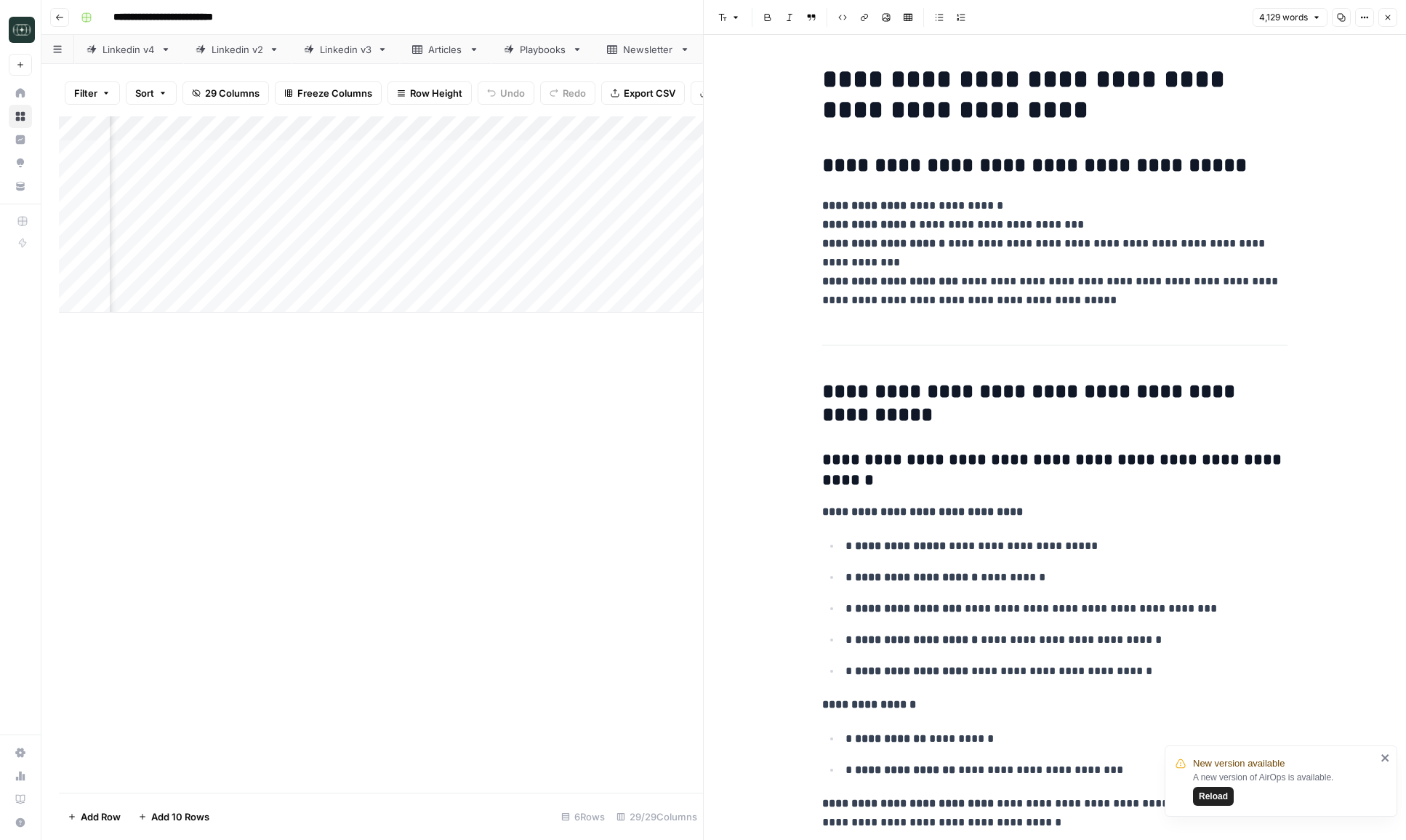
click at [1385, 9] on button "Close" at bounding box center [1388, 17] width 19 height 19
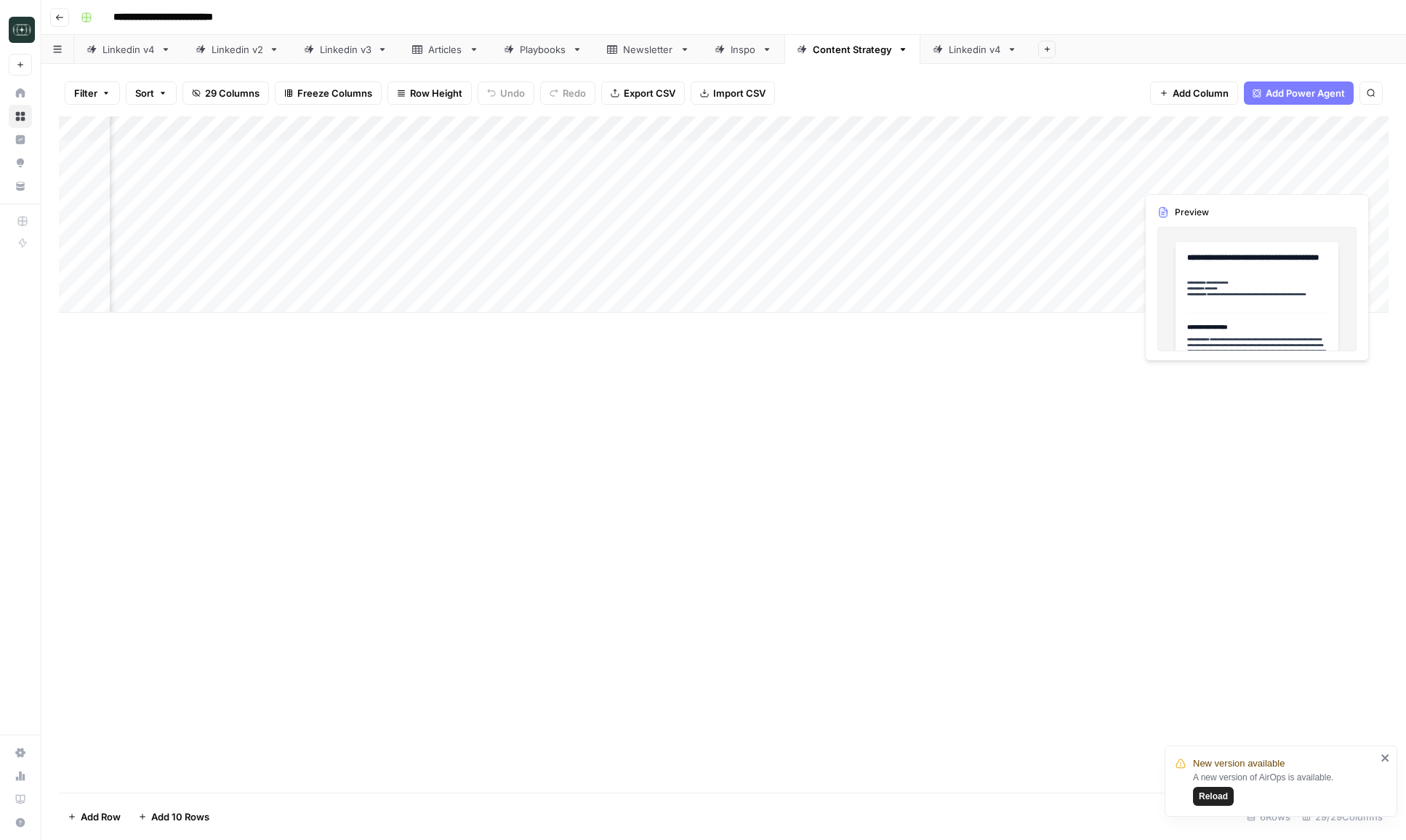
scroll to position [0, 999]
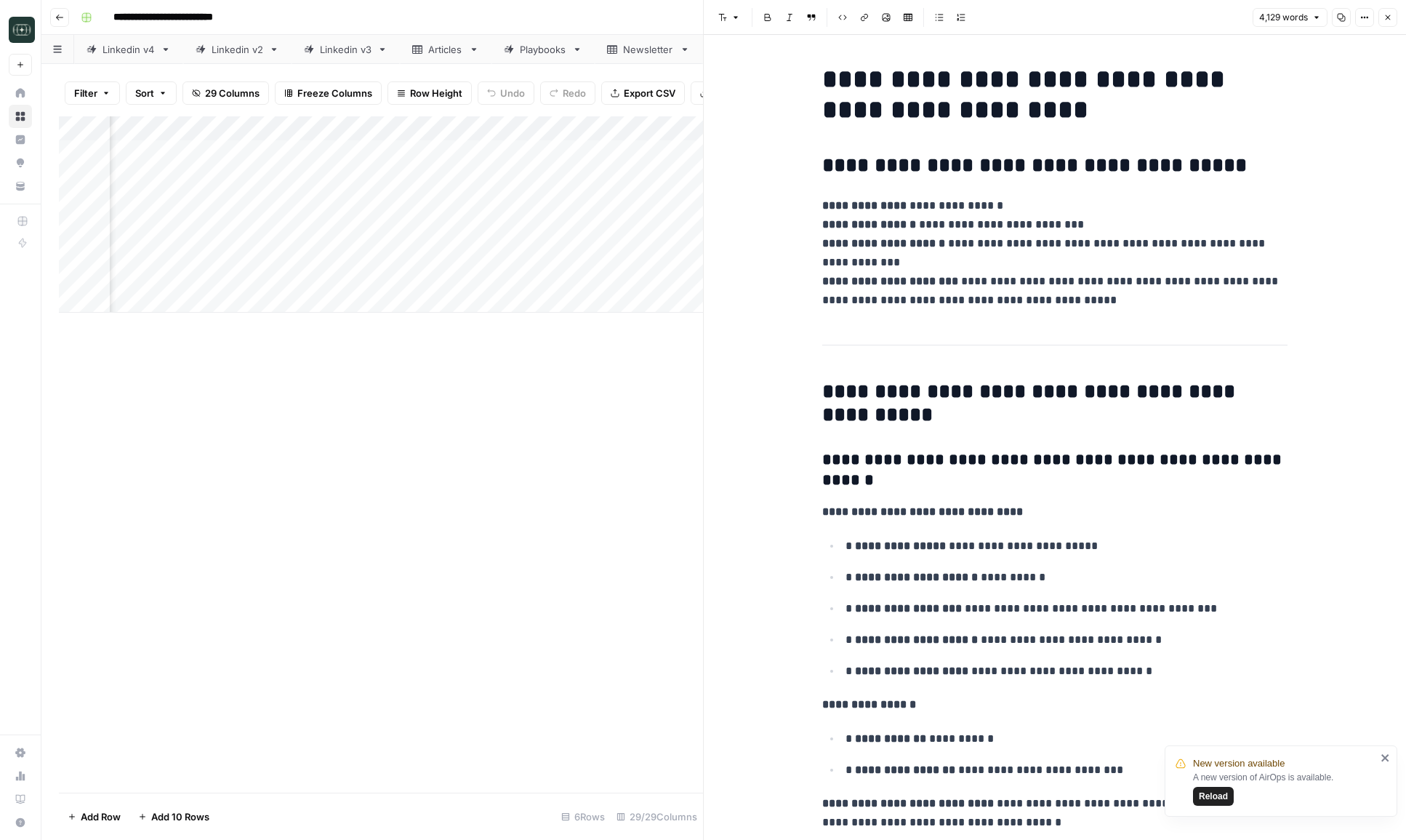
click at [1388, 13] on icon "button" at bounding box center [1388, 17] width 9 height 9
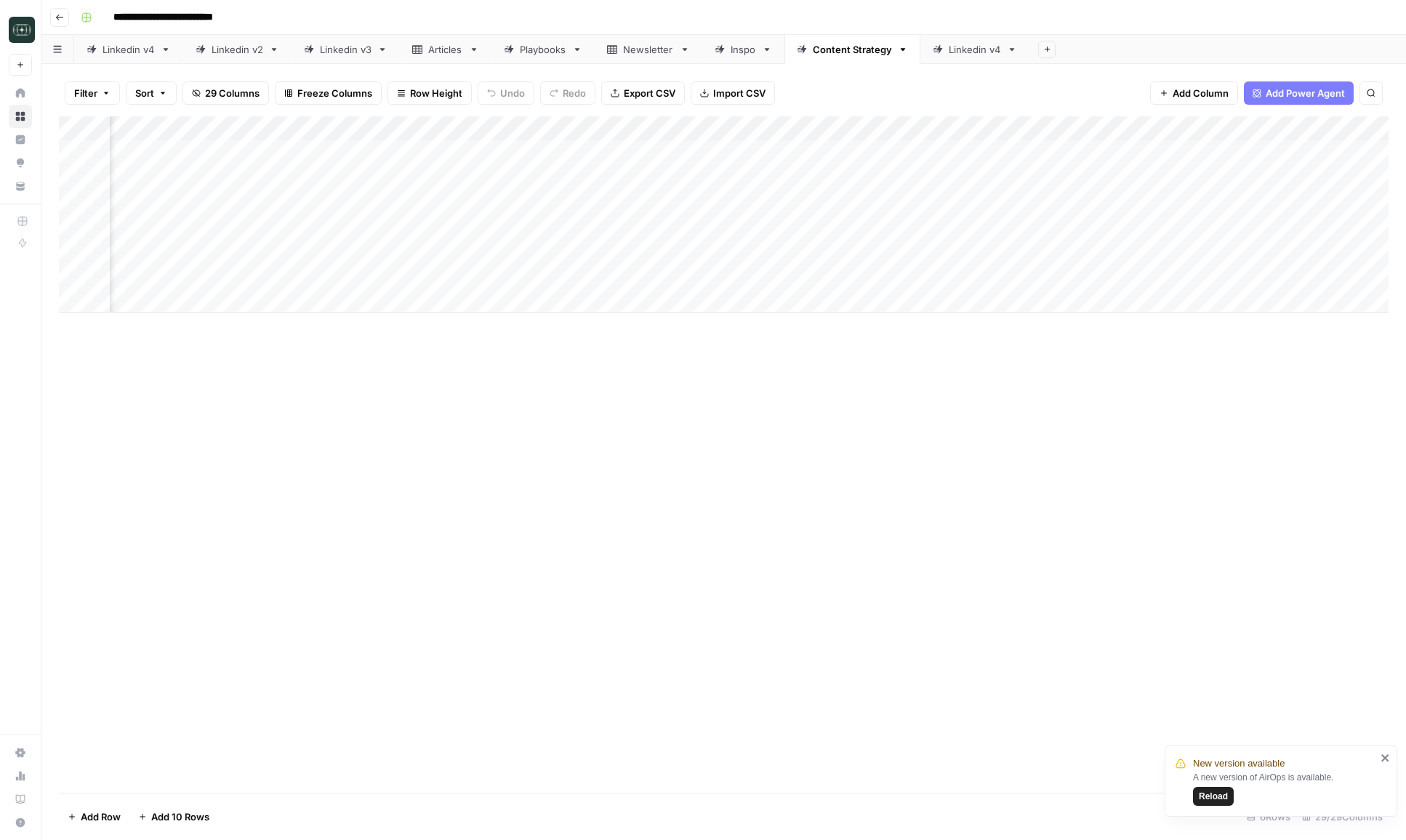
scroll to position [0, 1429]
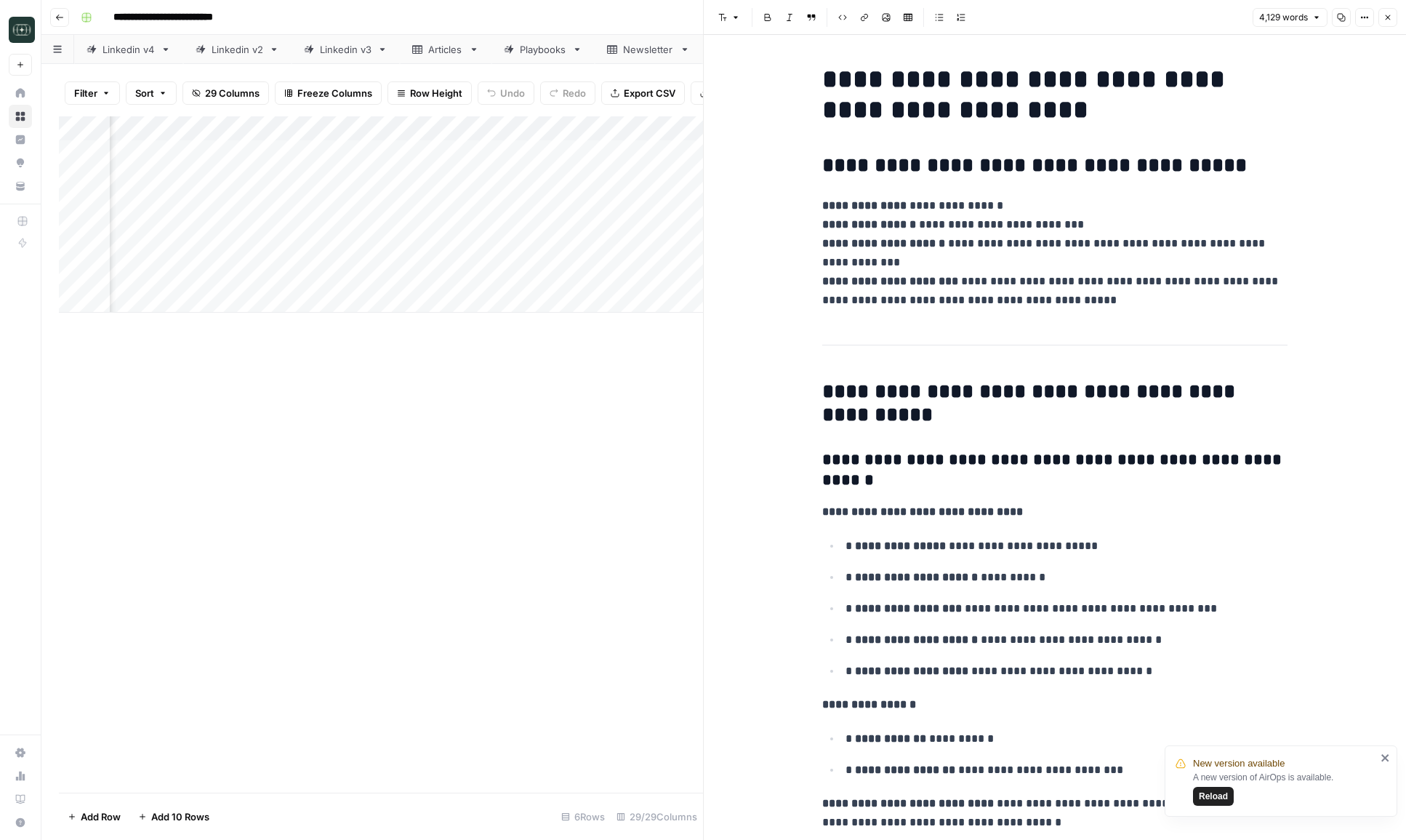
click at [1388, 21] on icon "button" at bounding box center [1388, 17] width 9 height 9
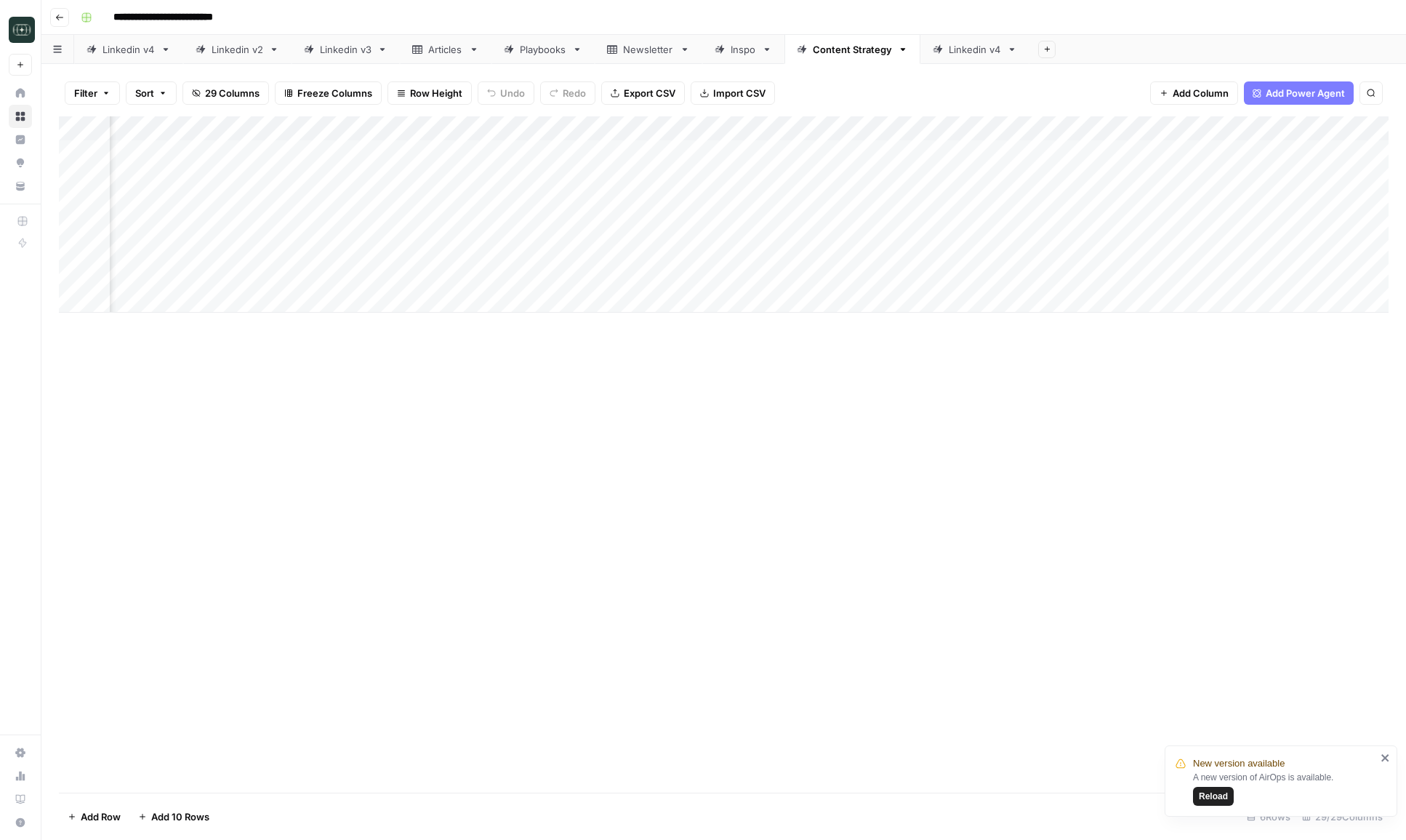
scroll to position [0, 2523]
click at [802, 153] on div "Add Column" at bounding box center [724, 214] width 1330 height 196
drag, startPoint x: 885, startPoint y: 163, endPoint x: 885, endPoint y: 178, distance: 15.0
click at [885, 178] on div "Add Column" at bounding box center [724, 214] width 1330 height 196
click at [960, 153] on div "Add Column" at bounding box center [724, 214] width 1330 height 196
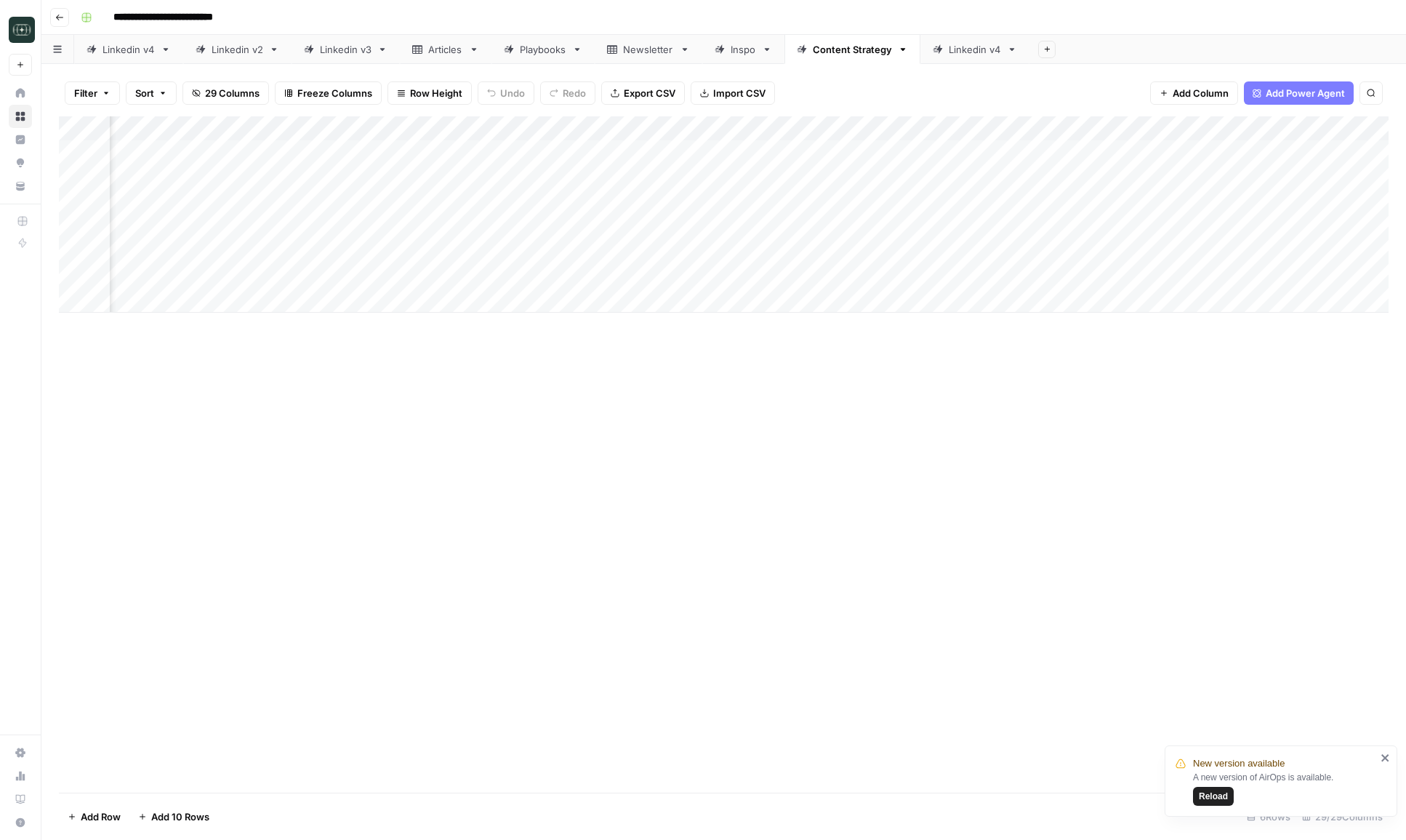
drag, startPoint x: 1051, startPoint y: 165, endPoint x: 1051, endPoint y: 184, distance: 19.0
click at [1051, 184] on div "Add Column" at bounding box center [724, 214] width 1330 height 196
click at [390, 147] on div "Add Column" at bounding box center [724, 214] width 1330 height 196
drag, startPoint x: 458, startPoint y: 165, endPoint x: 458, endPoint y: 185, distance: 20.0
click at [458, 185] on div "Add Column" at bounding box center [724, 214] width 1330 height 196
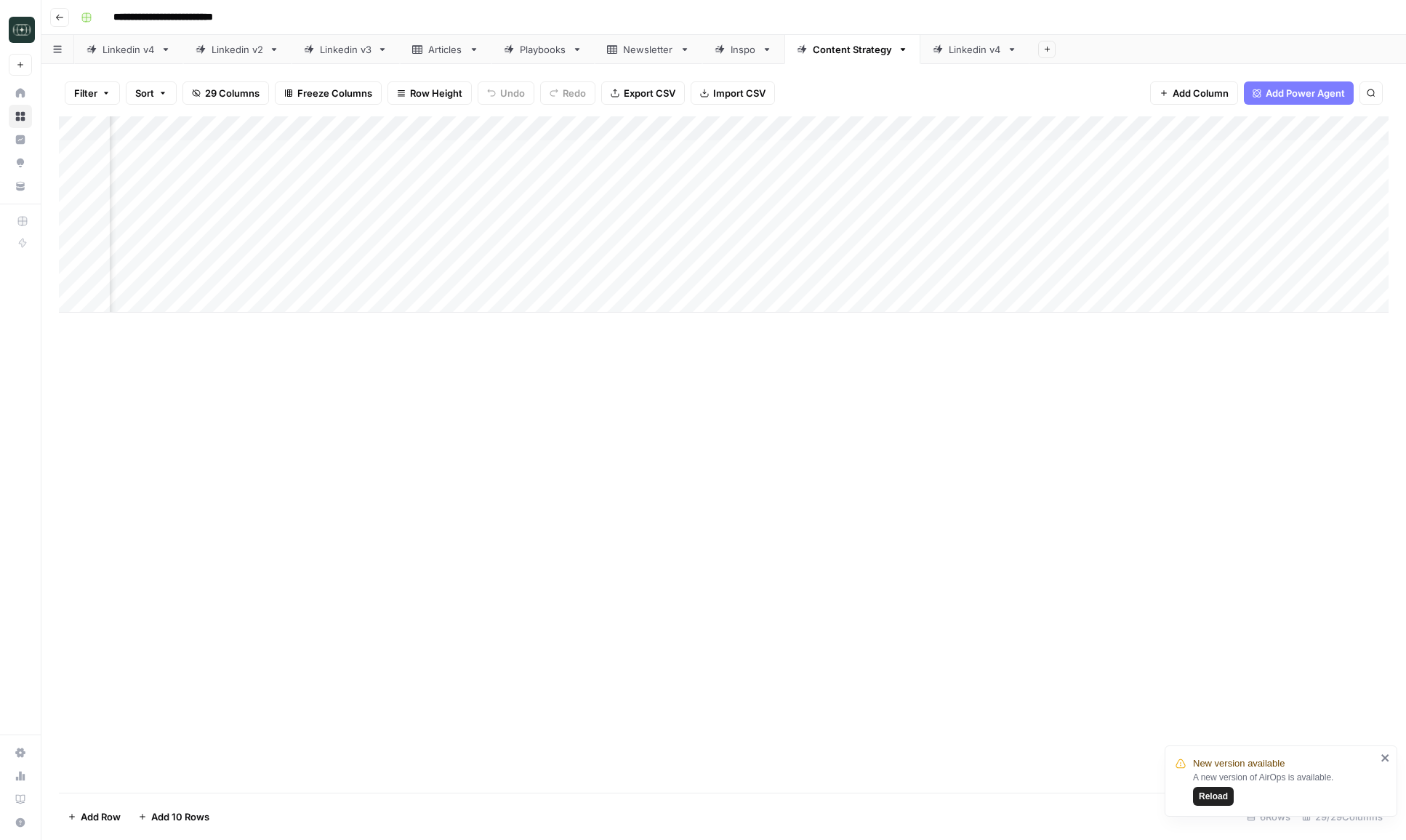
scroll to position [0, 2730]
click at [952, 170] on div "Add Column" at bounding box center [724, 214] width 1330 height 196
click at [1062, 518] on div "Add Column" at bounding box center [724, 454] width 1330 height 676
click at [61, 13] on icon "button" at bounding box center [59, 17] width 9 height 9
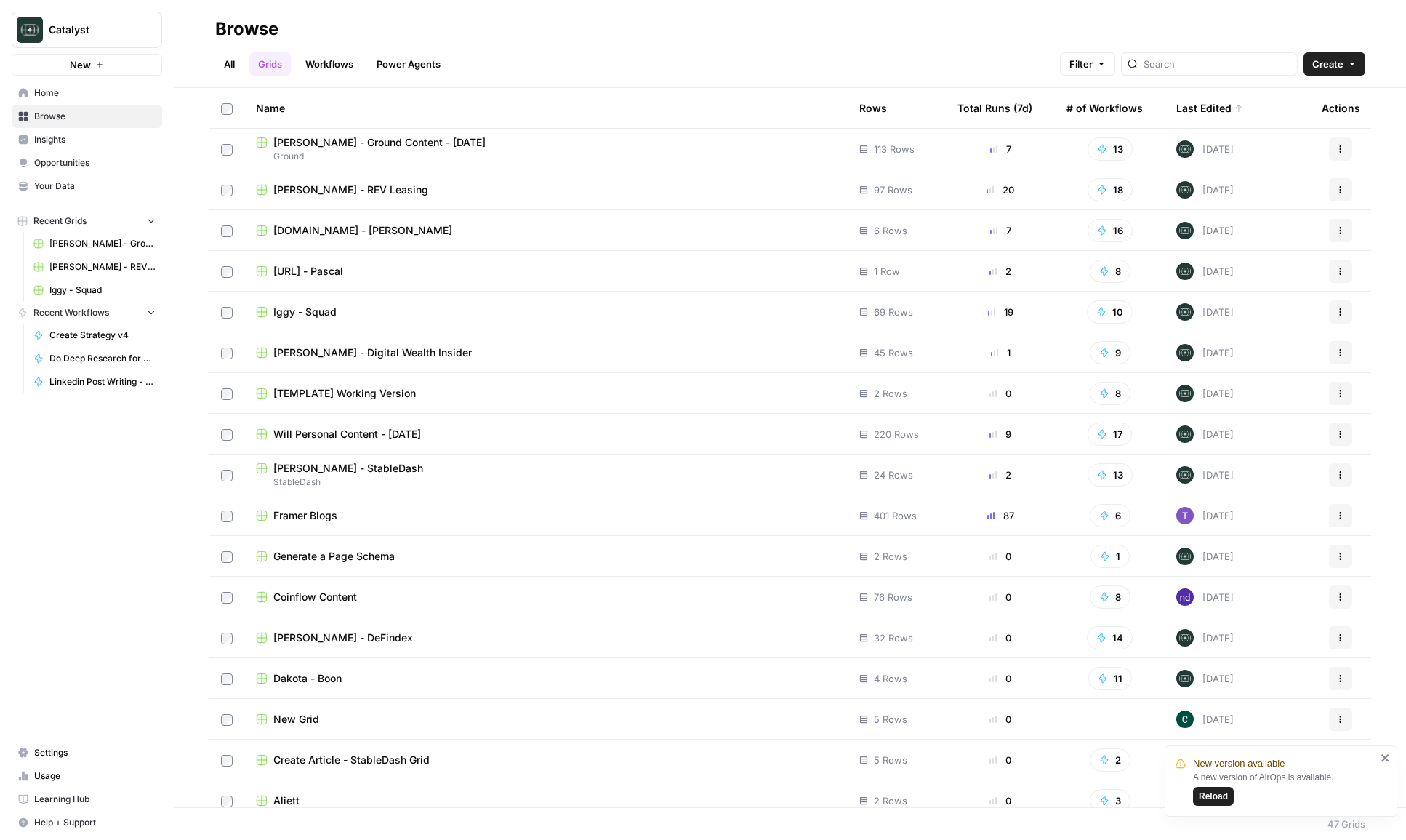
click at [308, 427] on span "Will Personal Content - [DATE]" at bounding box center [346, 434] width 147 height 14
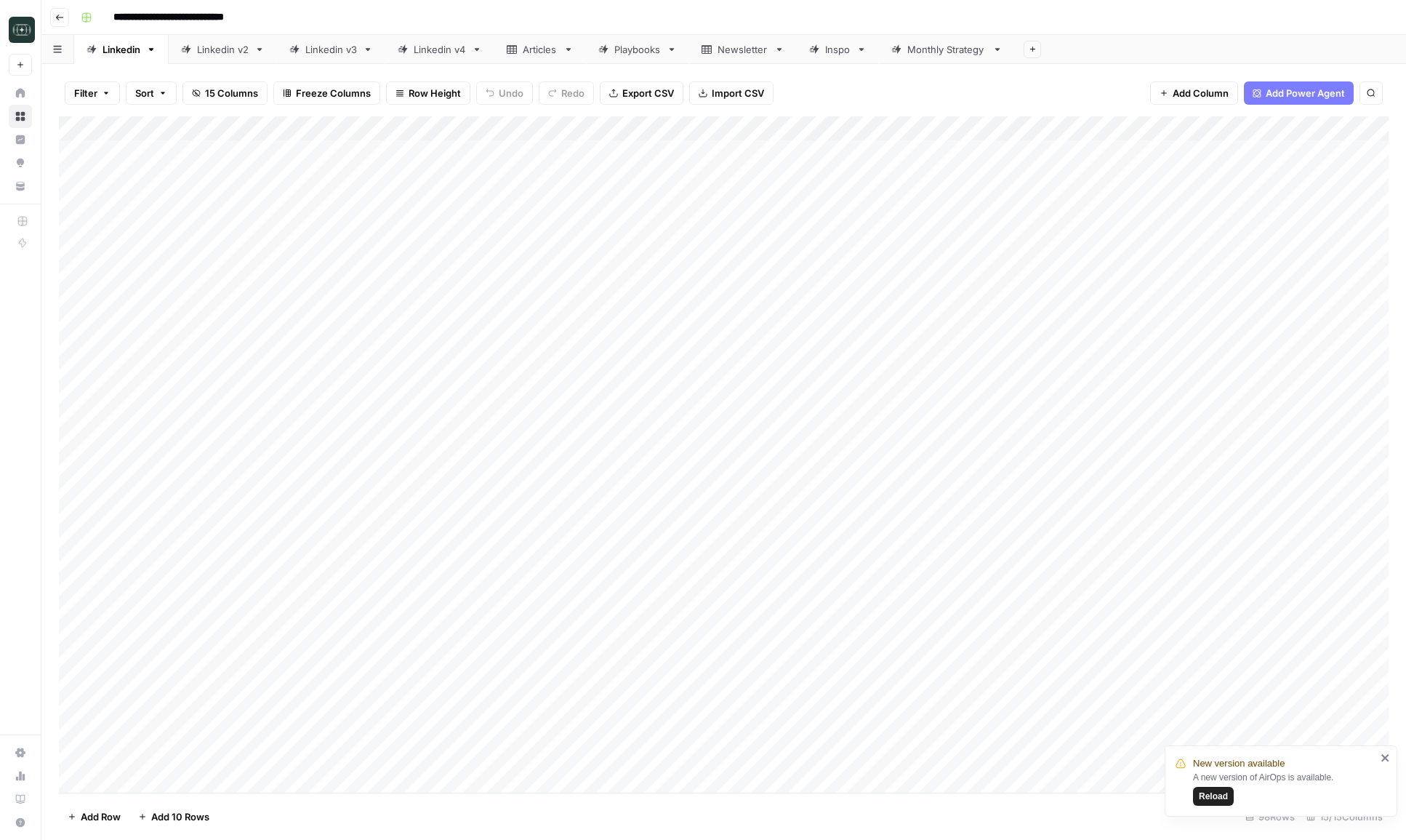
click at [430, 51] on div "Linkedin v4" at bounding box center [439, 49] width 52 height 14
click at [324, 286] on div "Add Column" at bounding box center [724, 202] width 1330 height 171
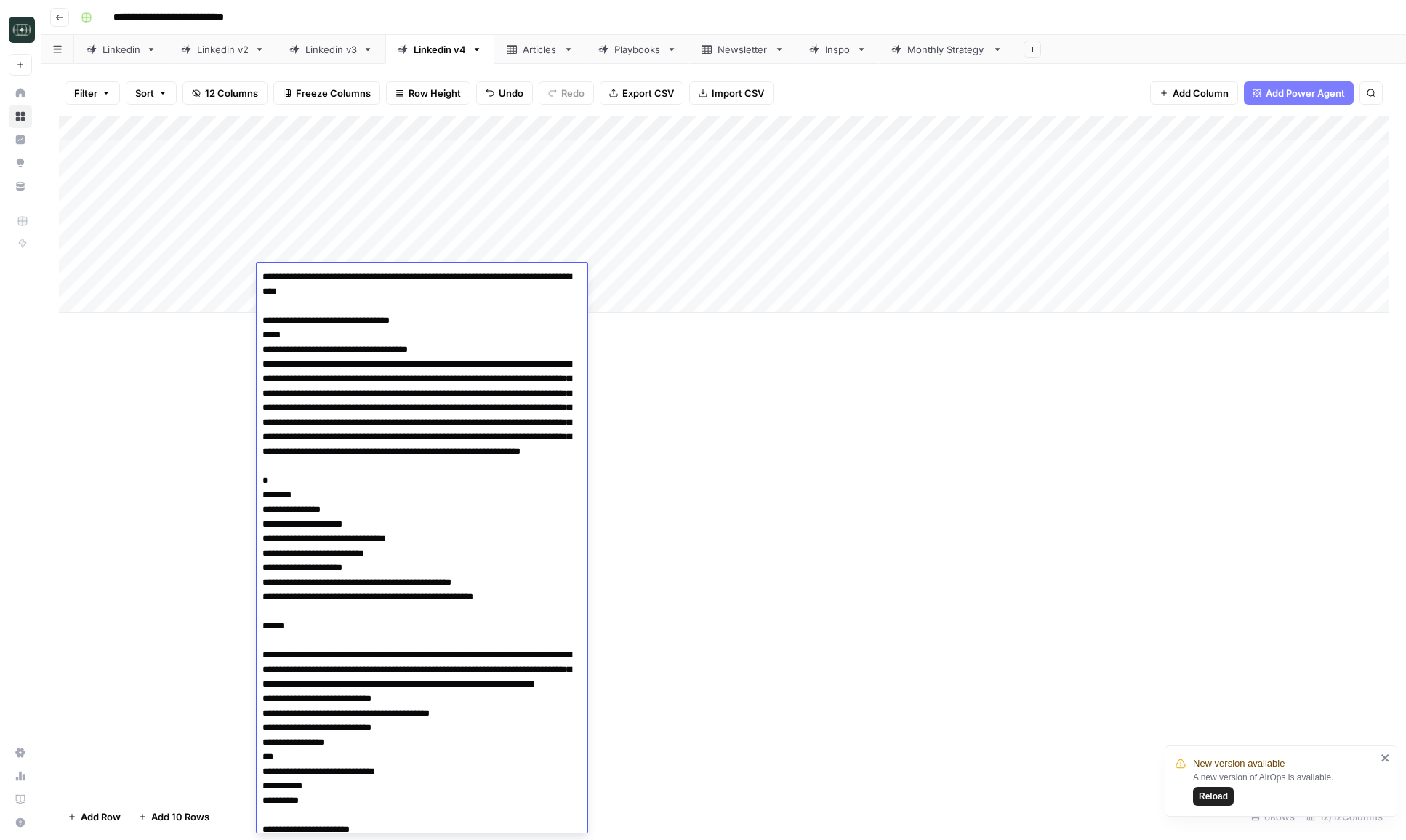
type textarea "**********"
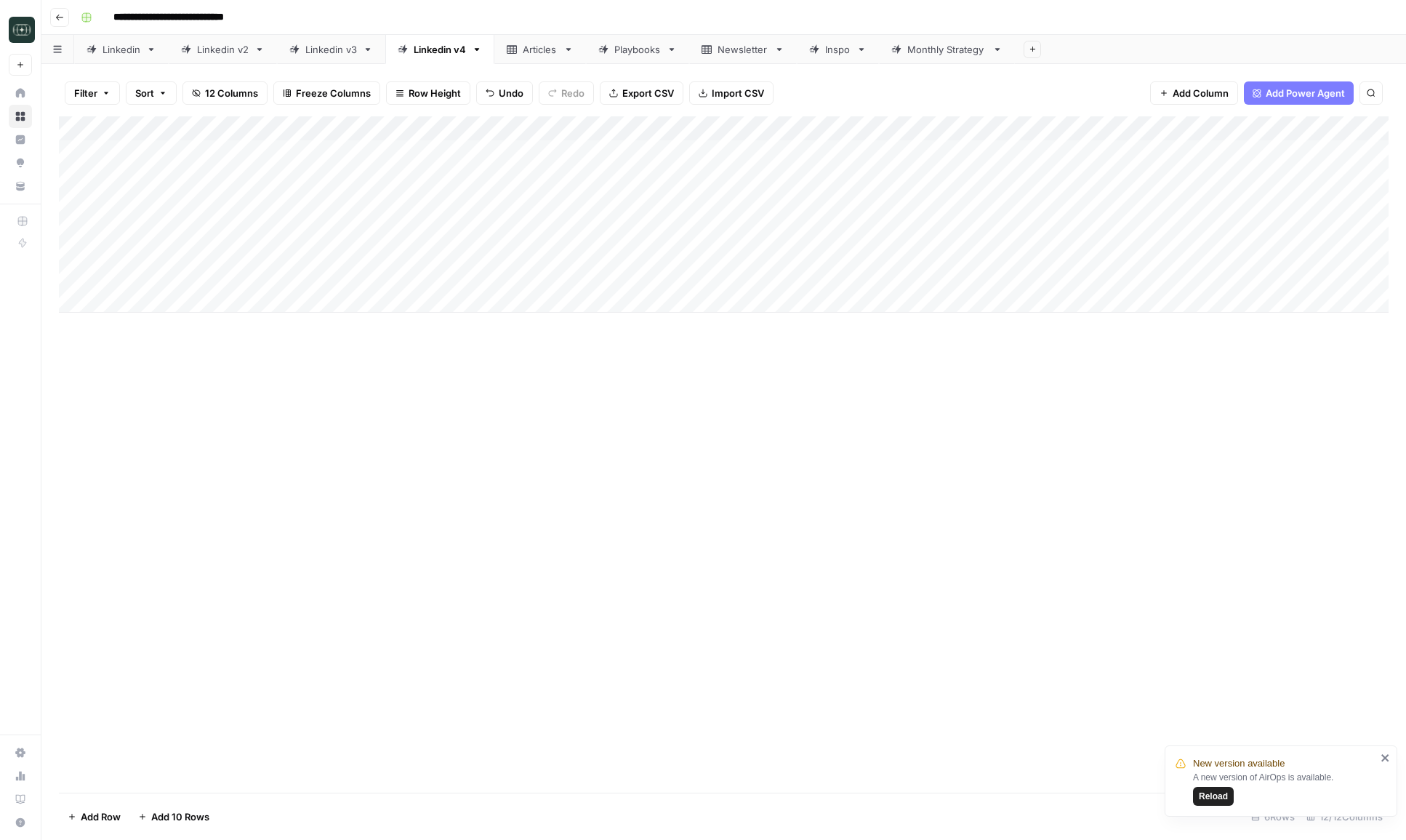
click at [747, 277] on div "Add Column" at bounding box center [724, 214] width 1330 height 196
click at [752, 354] on button "Medium ( 120-200 words)" at bounding box center [785, 359] width 128 height 17
click at [905, 273] on div "Add Column" at bounding box center [724, 214] width 1330 height 196
click at [497, 268] on div "Add Column" at bounding box center [724, 214] width 1330 height 196
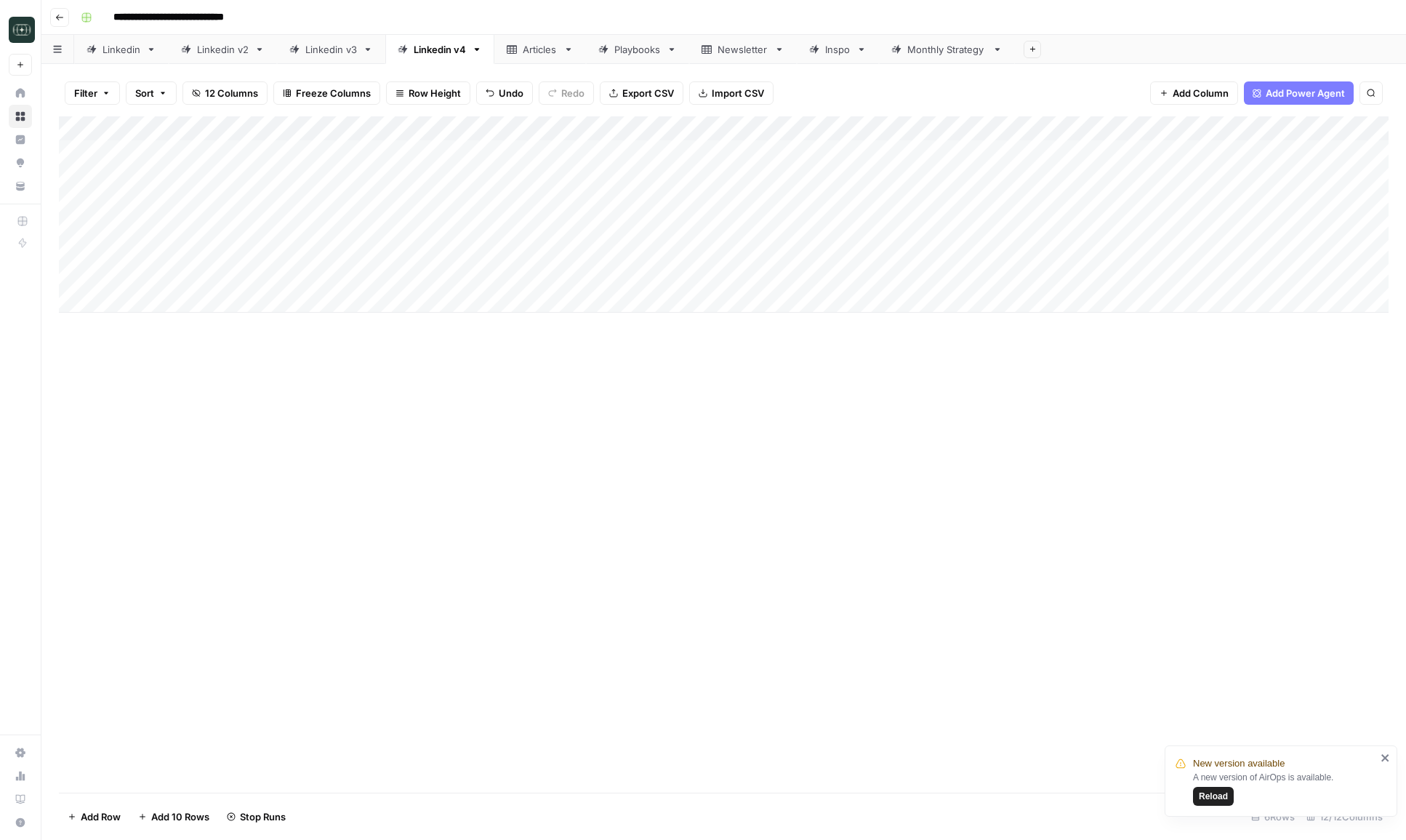
click at [497, 268] on div "Add Column" at bounding box center [724, 214] width 1330 height 196
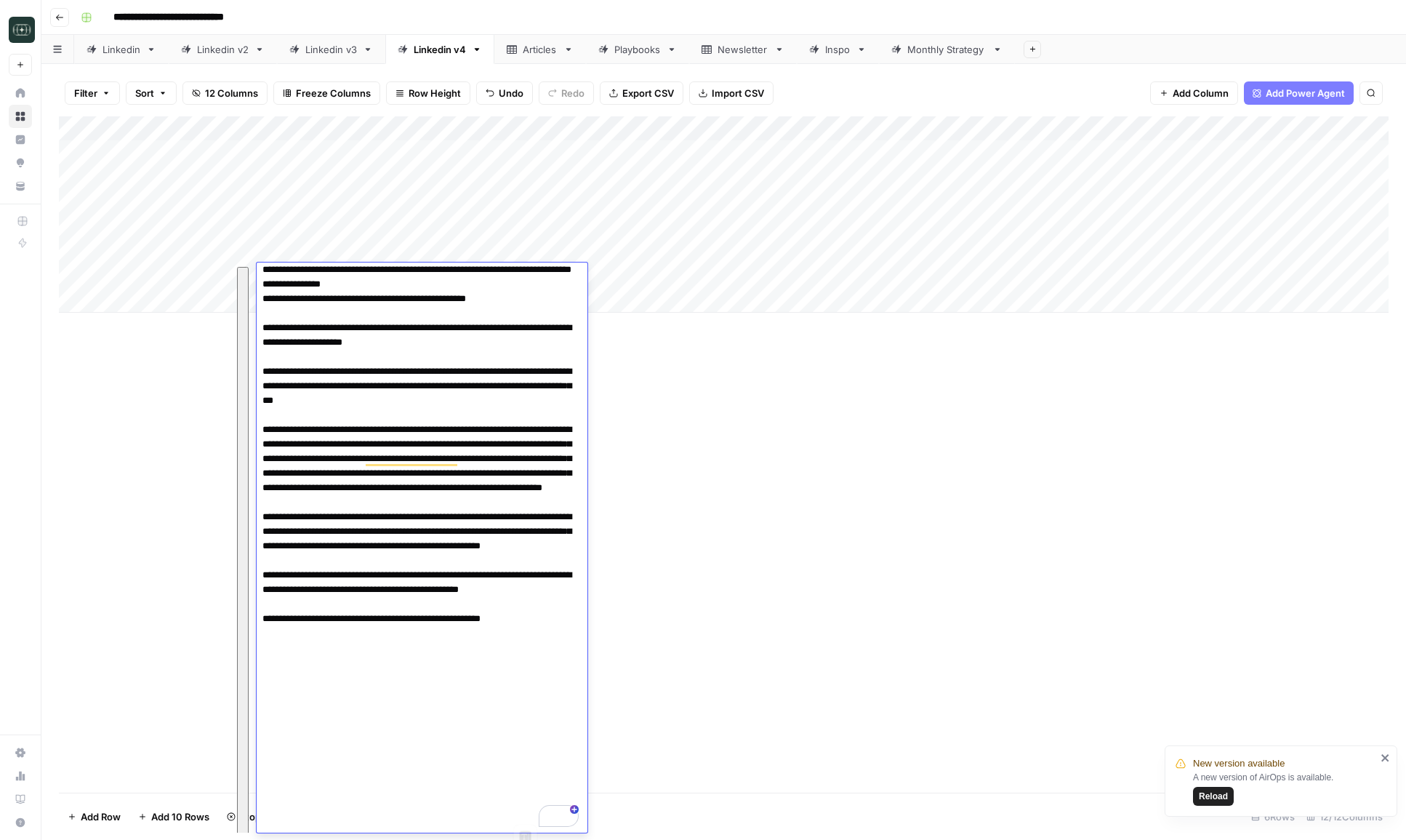
scroll to position [2654, 0]
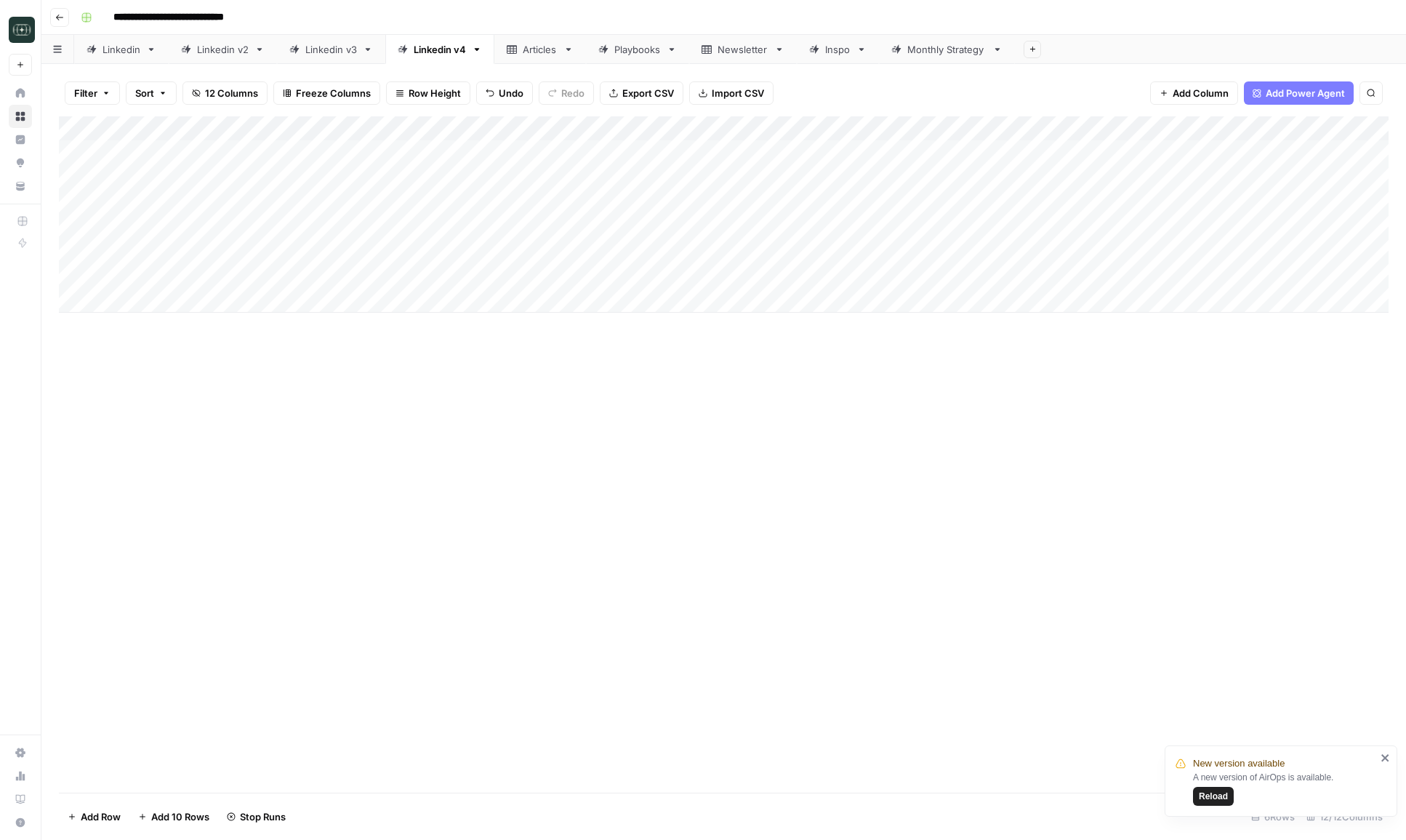
click at [592, 437] on div "Add Column" at bounding box center [724, 454] width 1330 height 676
click at [401, 295] on div "Add Column" at bounding box center [724, 214] width 1330 height 196
click at [361, 293] on textarea at bounding box center [422, 302] width 331 height 20
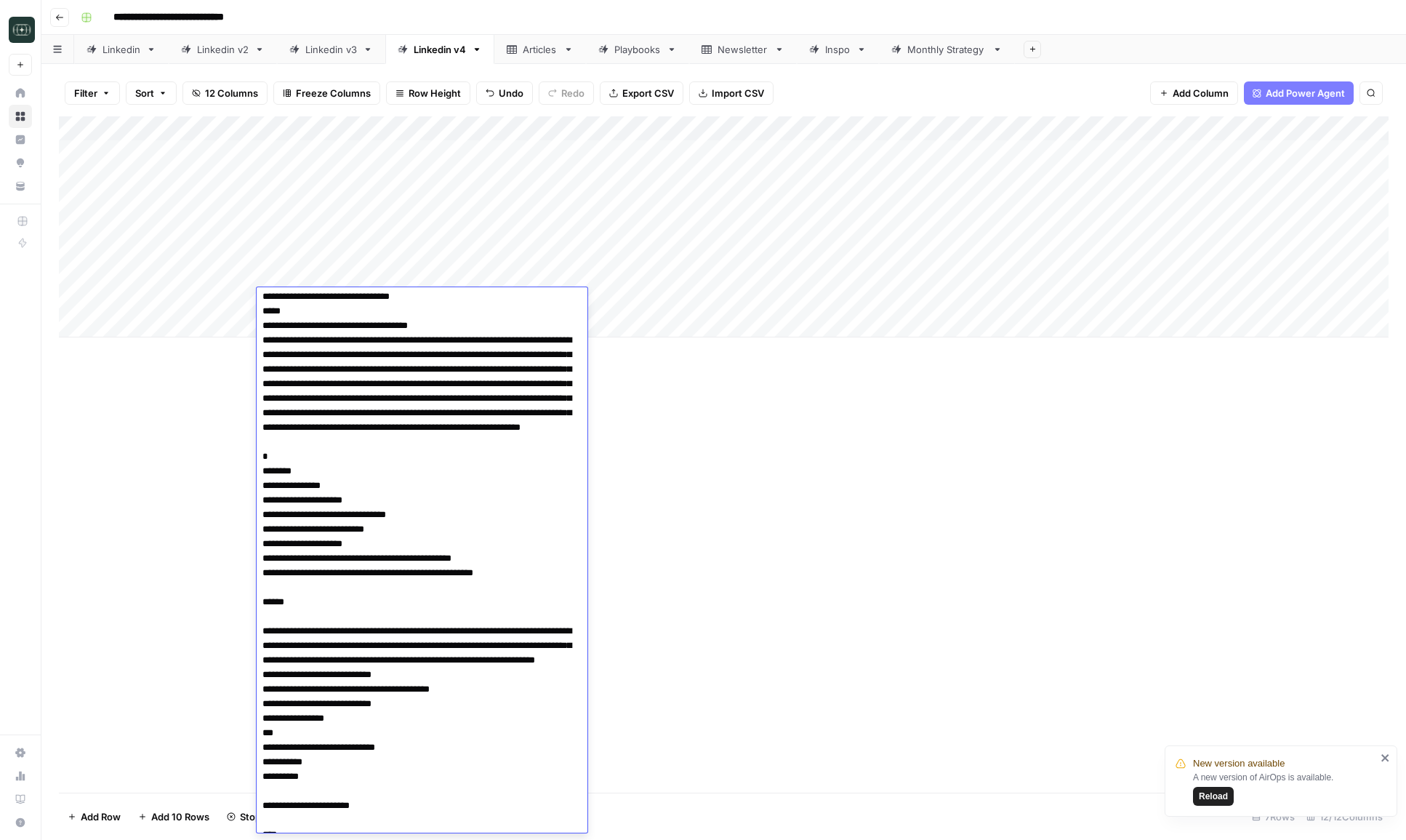
scroll to position [0, 0]
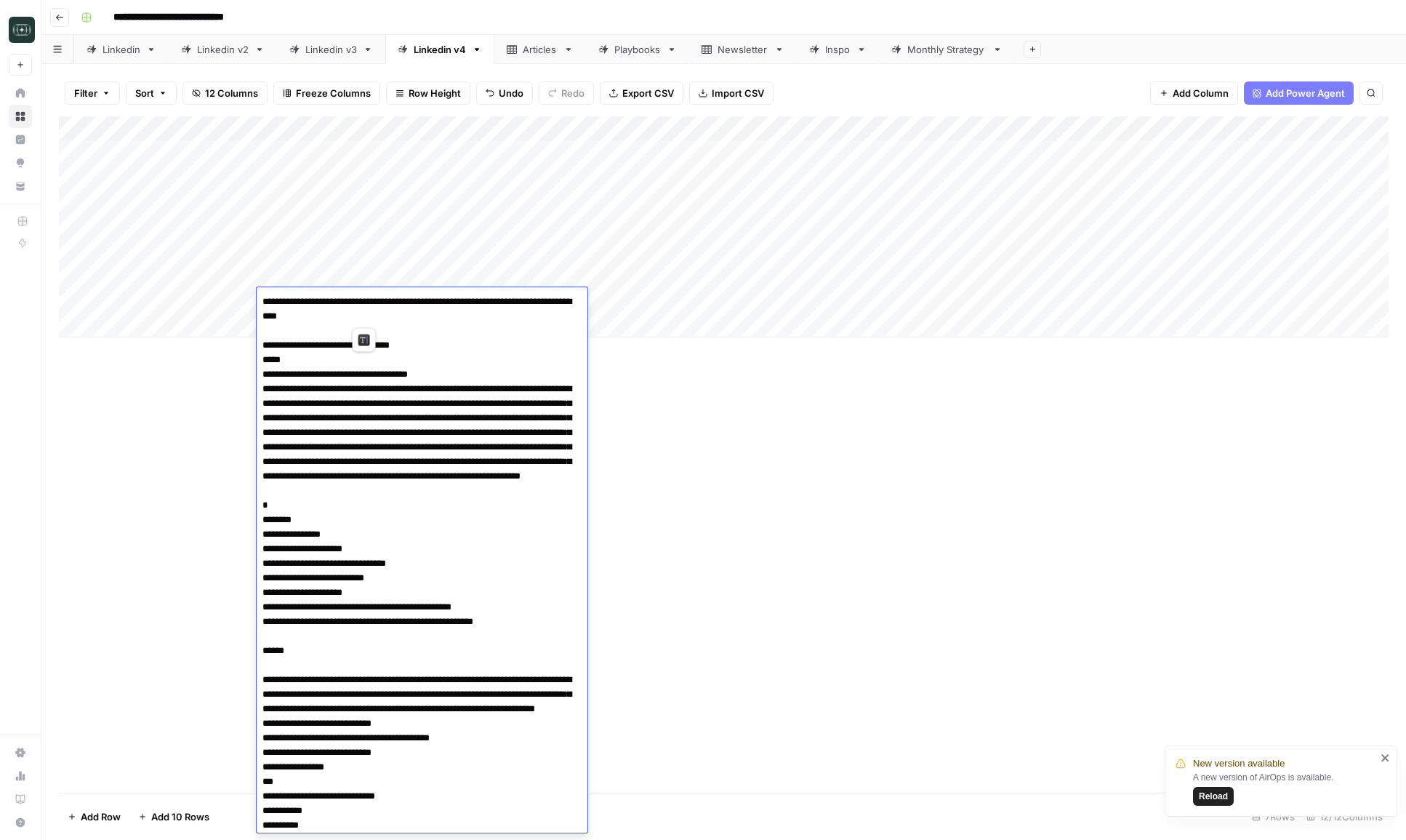
drag, startPoint x: 486, startPoint y: 321, endPoint x: 356, endPoint y: 302, distance: 131.4
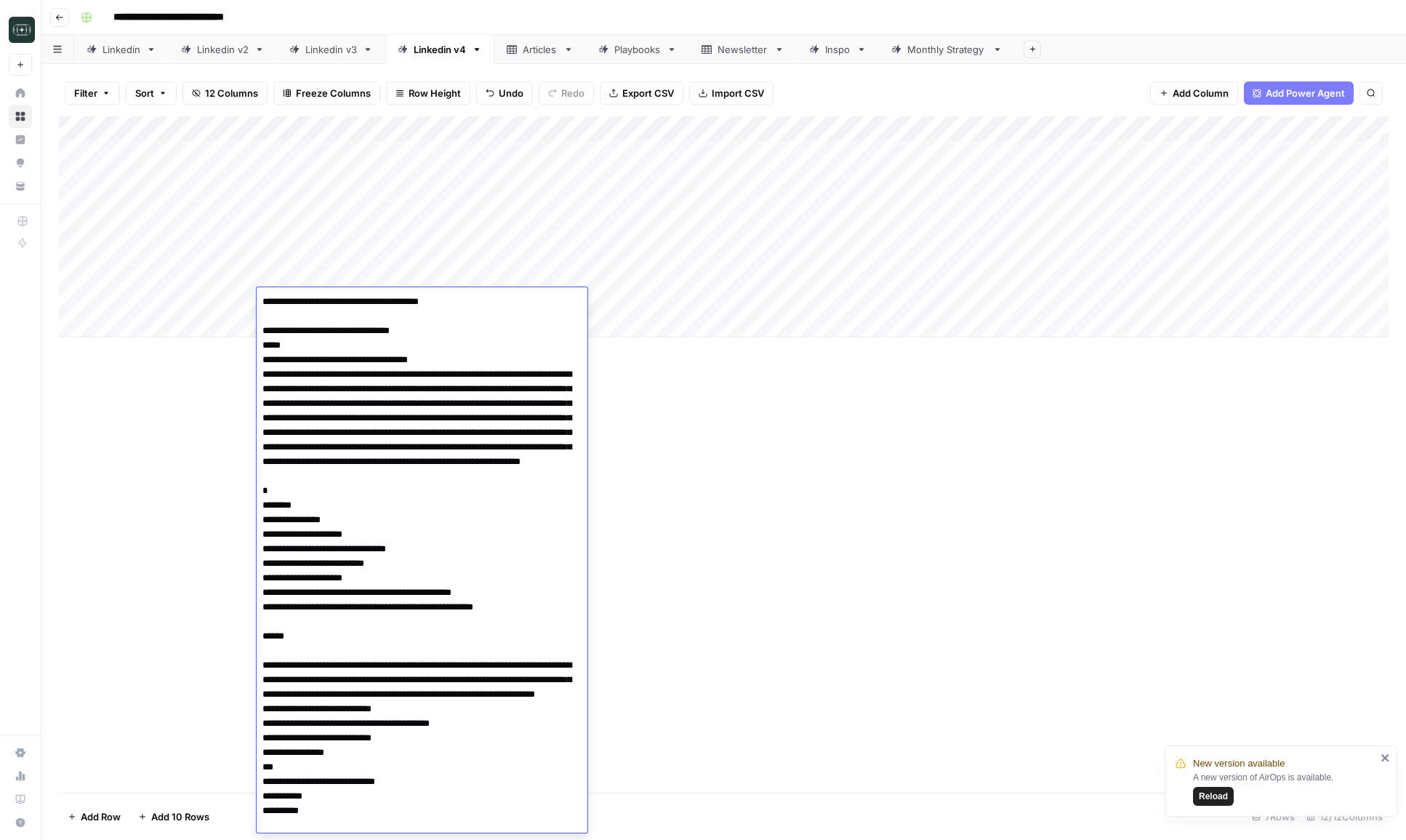
type textarea "**********"
click at [743, 447] on div "Add Column" at bounding box center [724, 454] width 1330 height 676
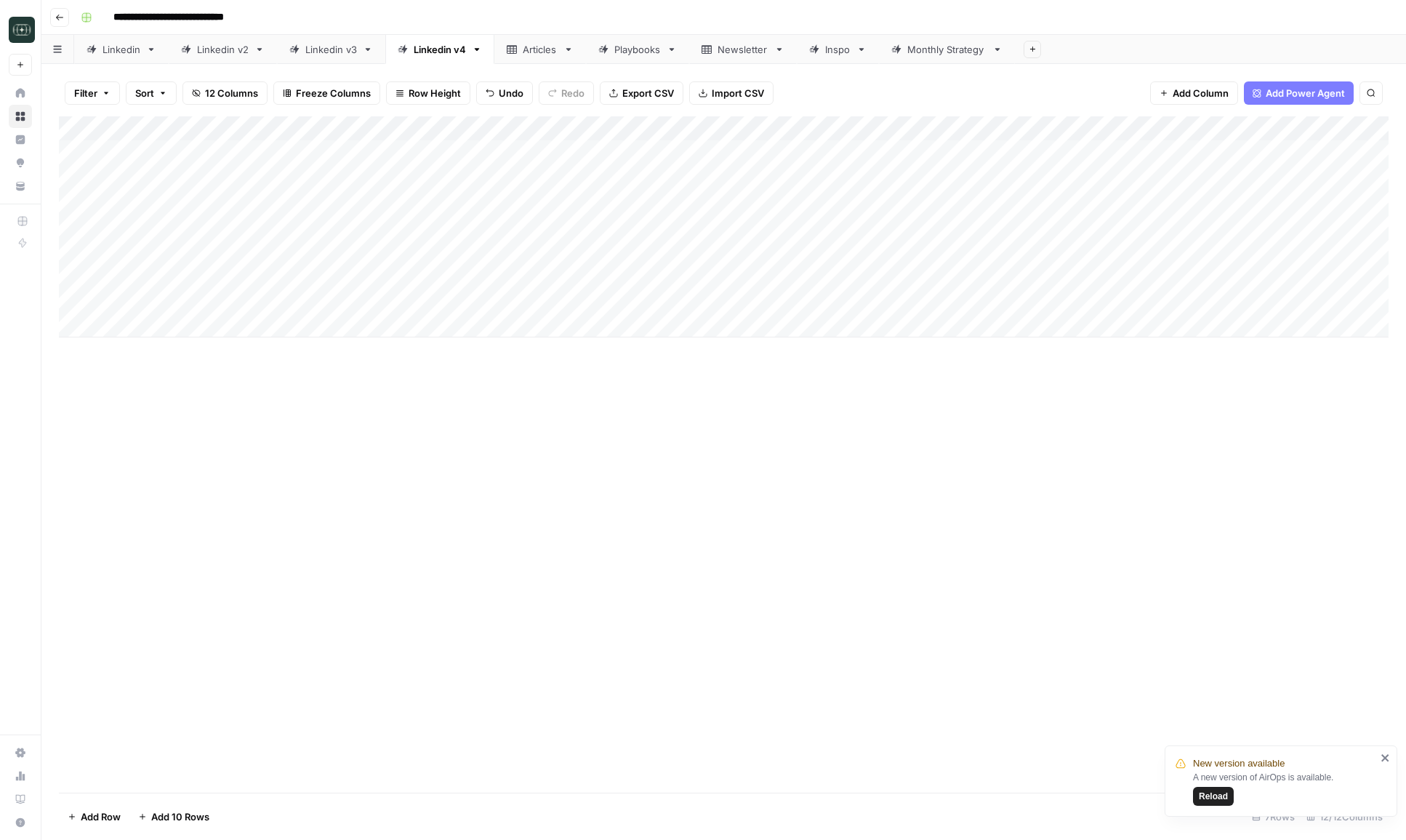
click at [739, 297] on div "Add Column" at bounding box center [724, 226] width 1330 height 221
click at [768, 393] on div "Medium ( 120-200 words)" at bounding box center [785, 382] width 134 height 20
click at [771, 384] on button "Medium ( 120-200 words)" at bounding box center [785, 383] width 128 height 17
click at [895, 295] on div "Add Column" at bounding box center [724, 226] width 1330 height 221
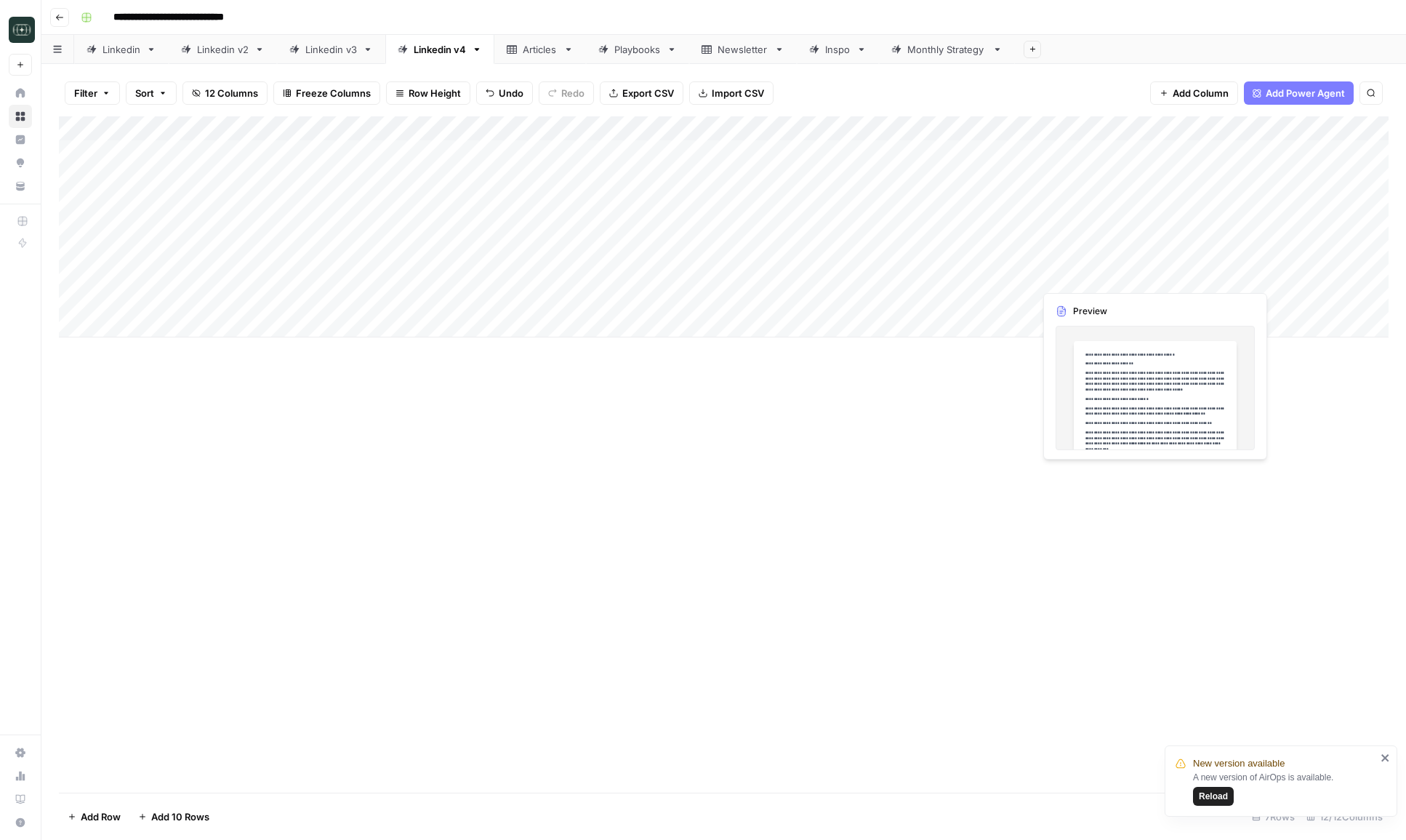
click at [1153, 276] on div "Add Column" at bounding box center [724, 226] width 1330 height 221
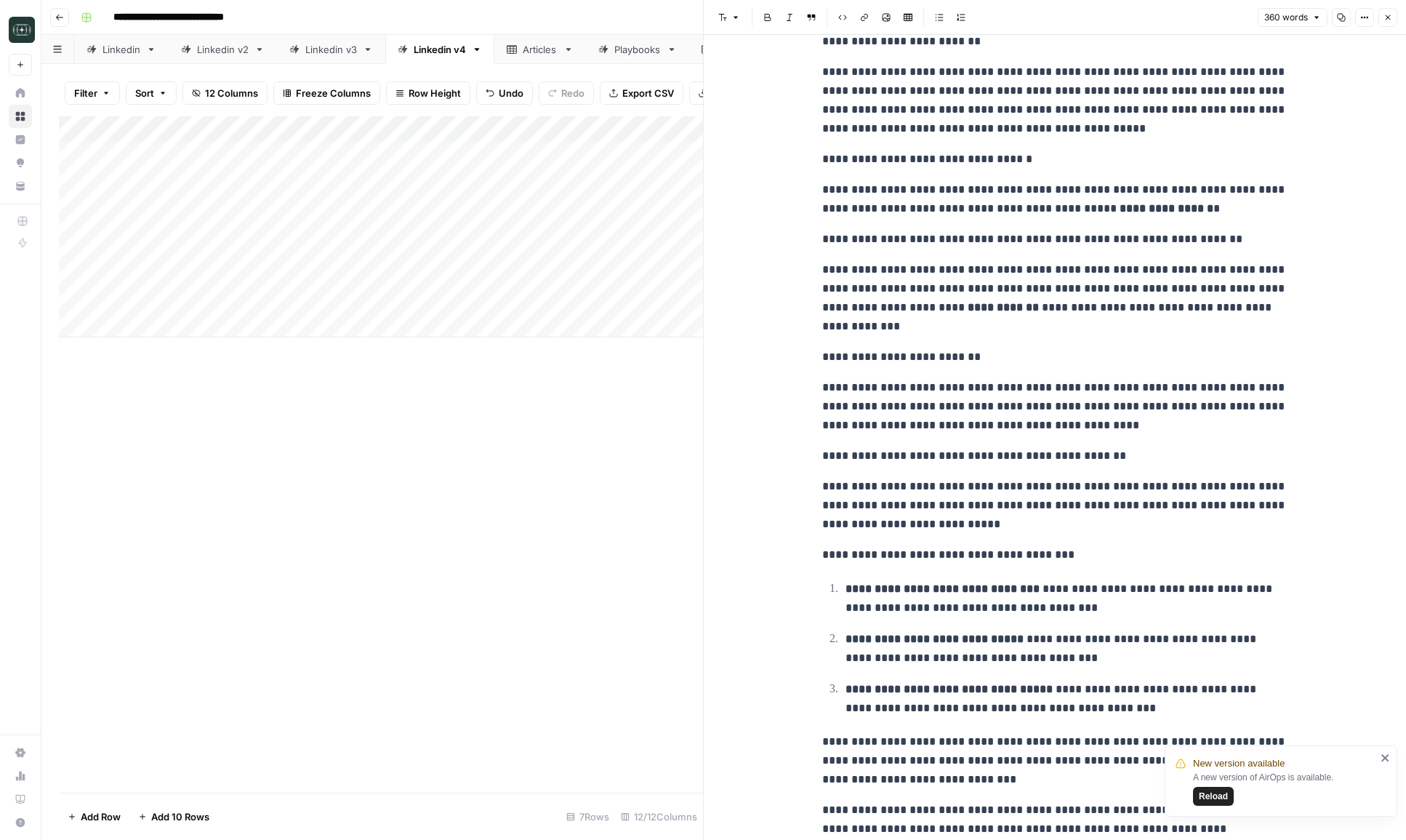
scroll to position [113, 0]
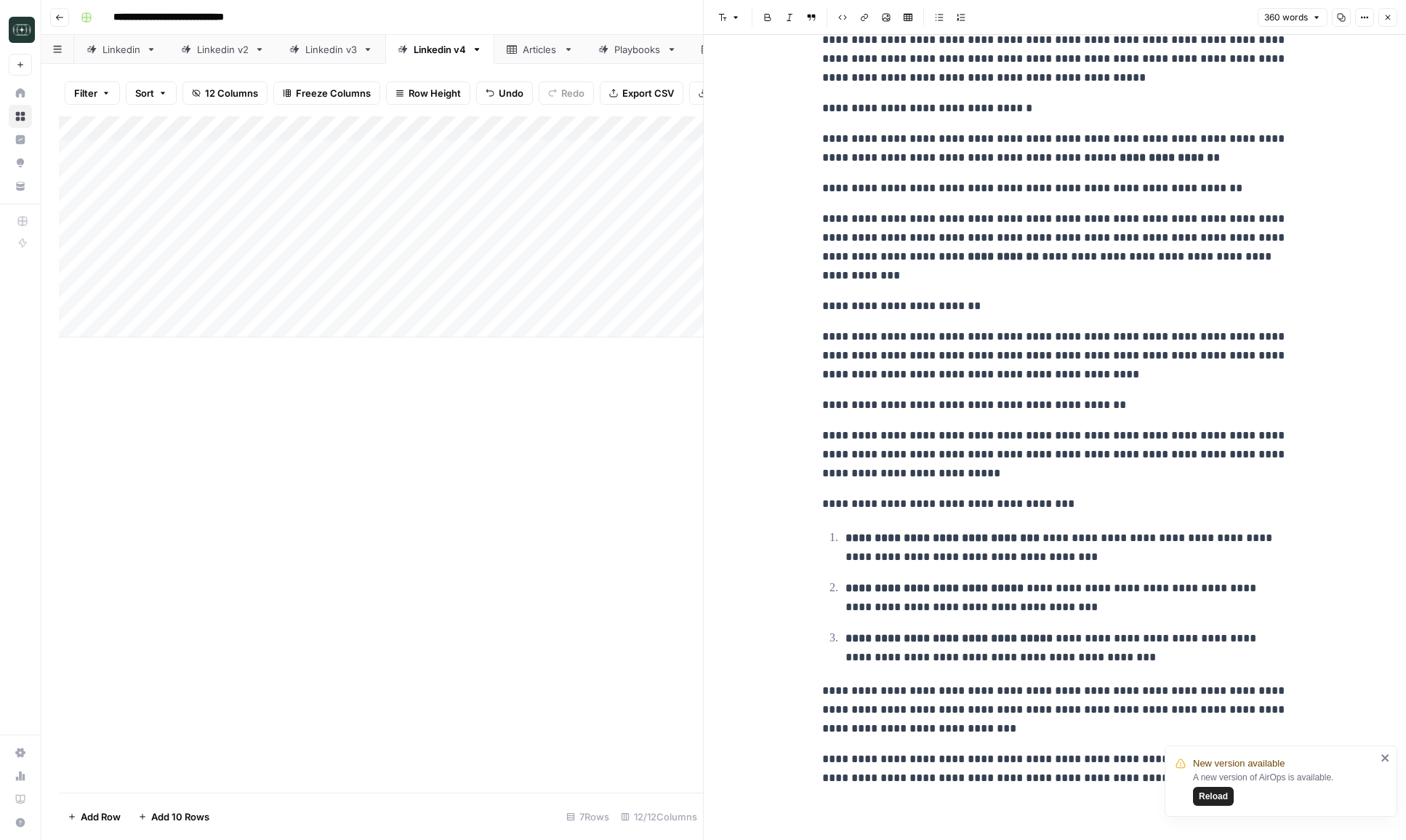
click at [1390, 759] on icon "close" at bounding box center [1386, 757] width 10 height 11
click at [1392, 11] on button "Close" at bounding box center [1388, 17] width 19 height 19
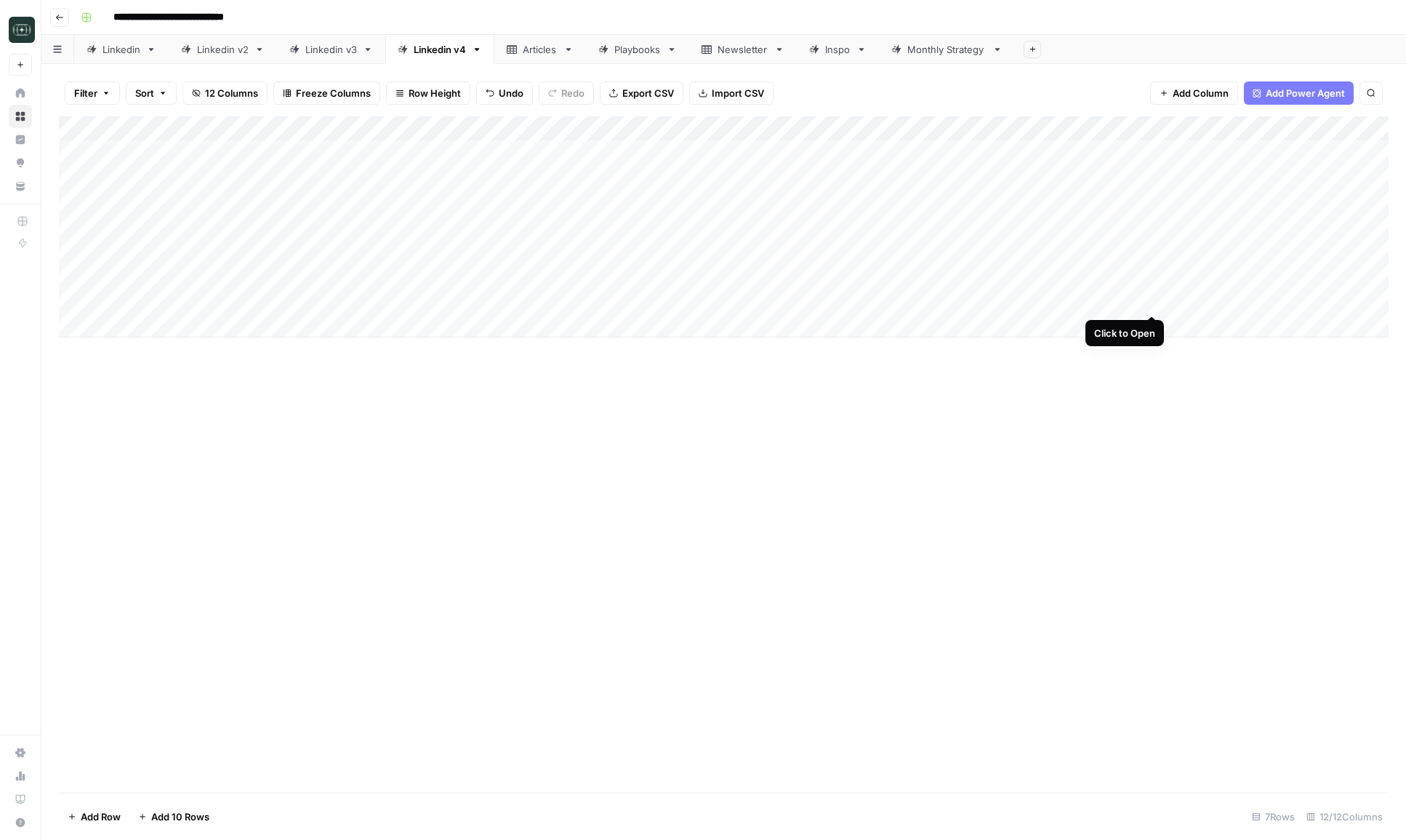
click at [1150, 303] on div "Add Column" at bounding box center [724, 226] width 1330 height 221
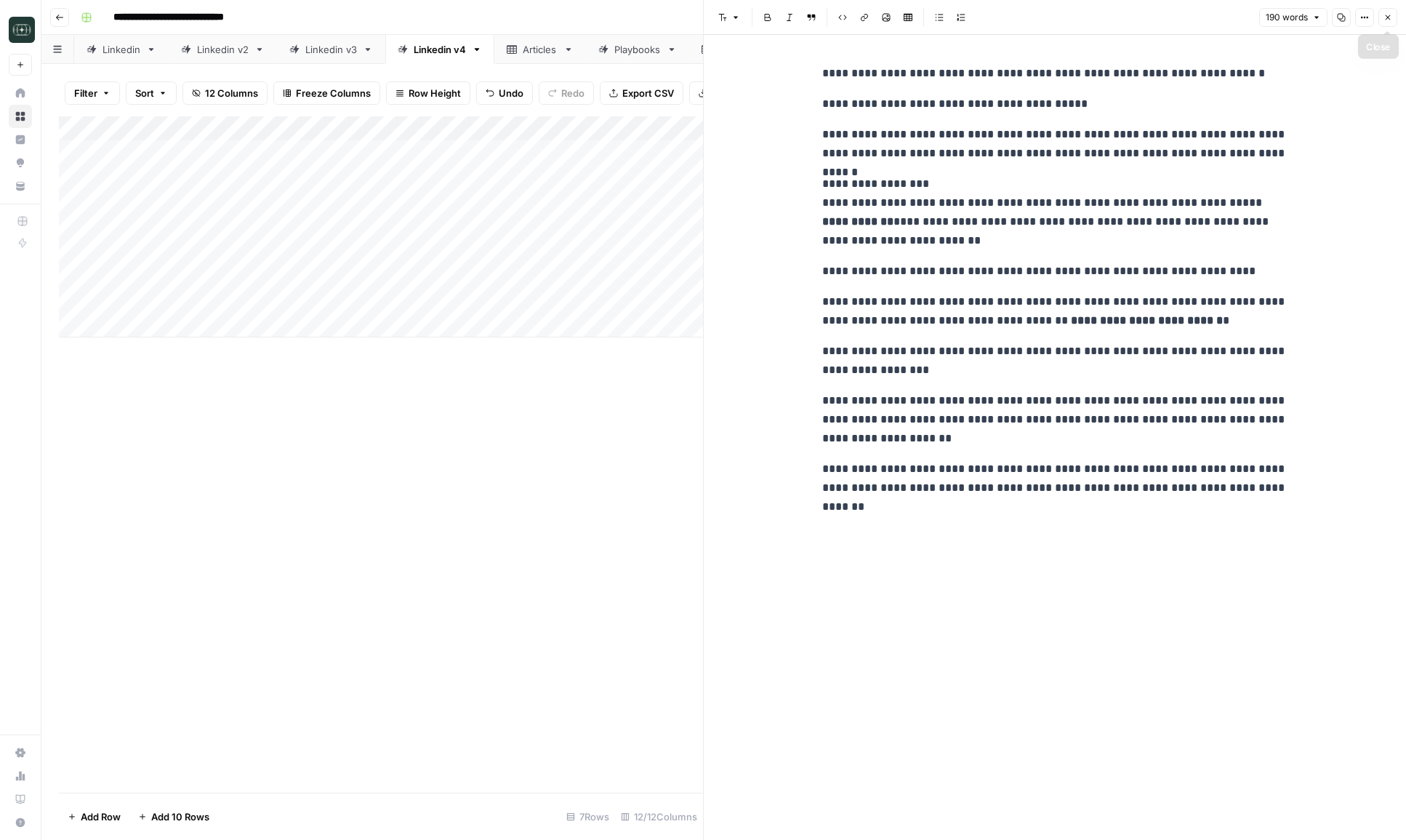
click at [1387, 21] on icon "button" at bounding box center [1388, 17] width 9 height 9
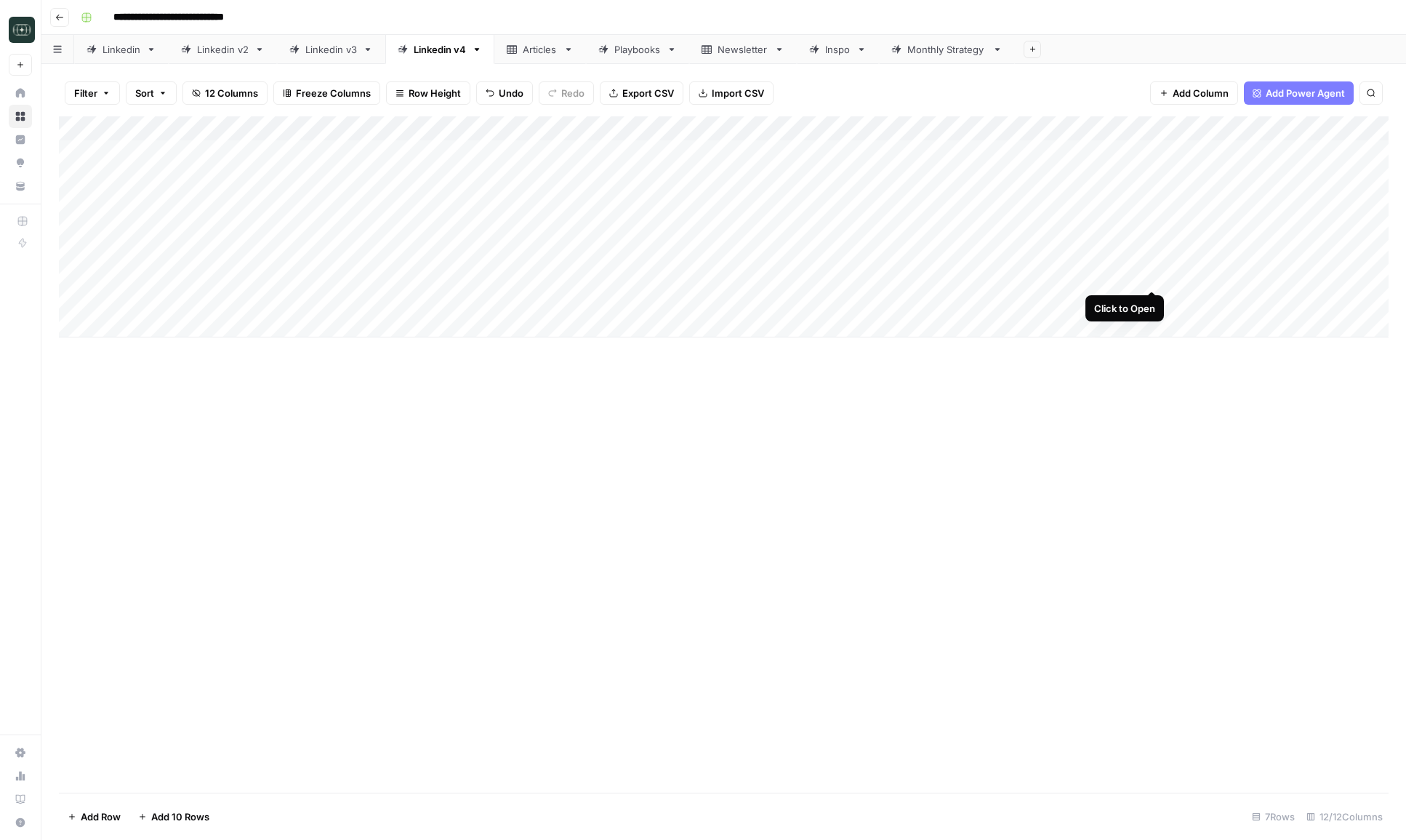
click at [1158, 276] on div "Add Column" at bounding box center [724, 226] width 1330 height 221
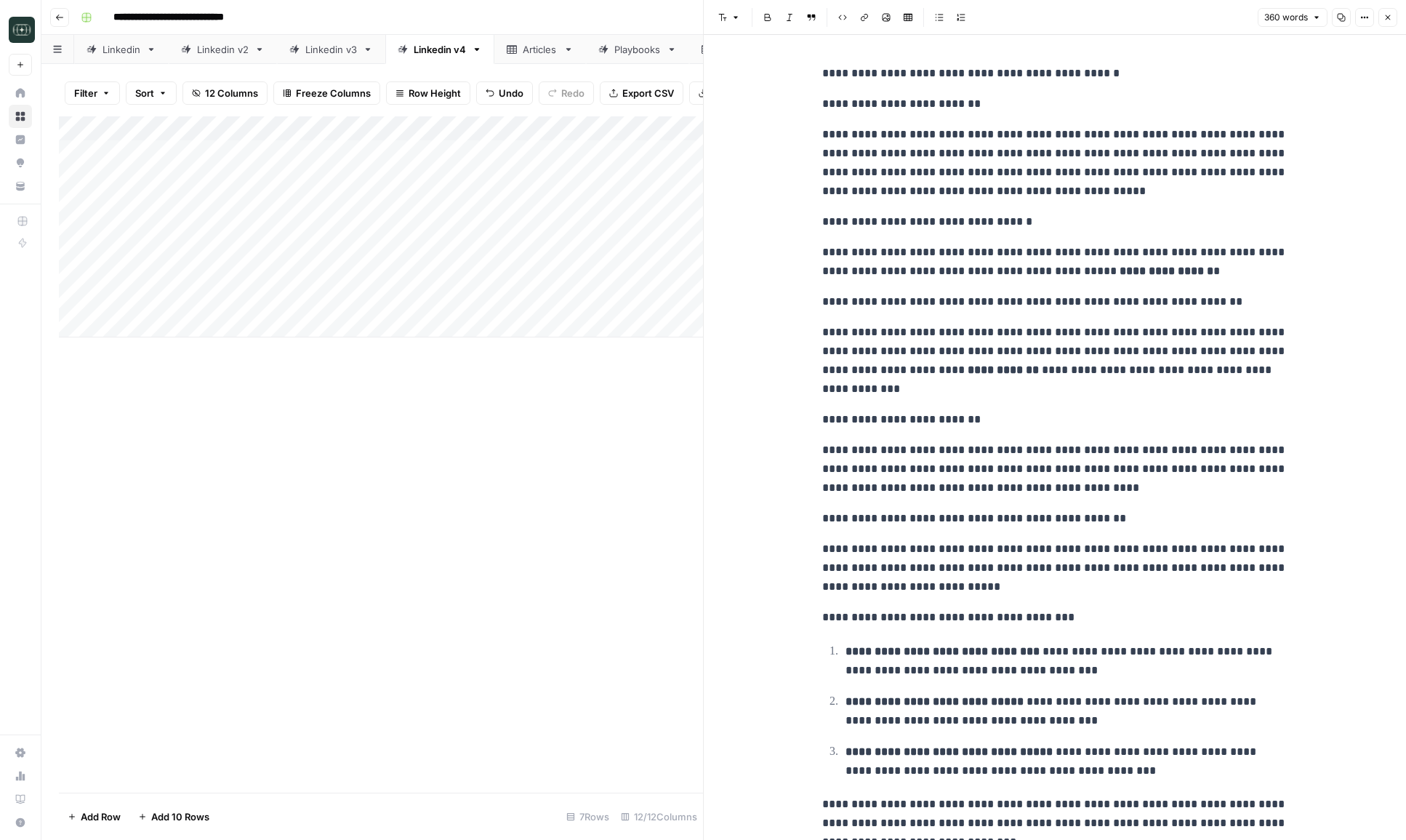
click at [1340, 17] on icon "button" at bounding box center [1341, 17] width 9 height 9
click at [391, 318] on div "Add Column" at bounding box center [381, 226] width 644 height 221
type textarea "**********"
click at [1393, 22] on button "Close" at bounding box center [1388, 17] width 19 height 19
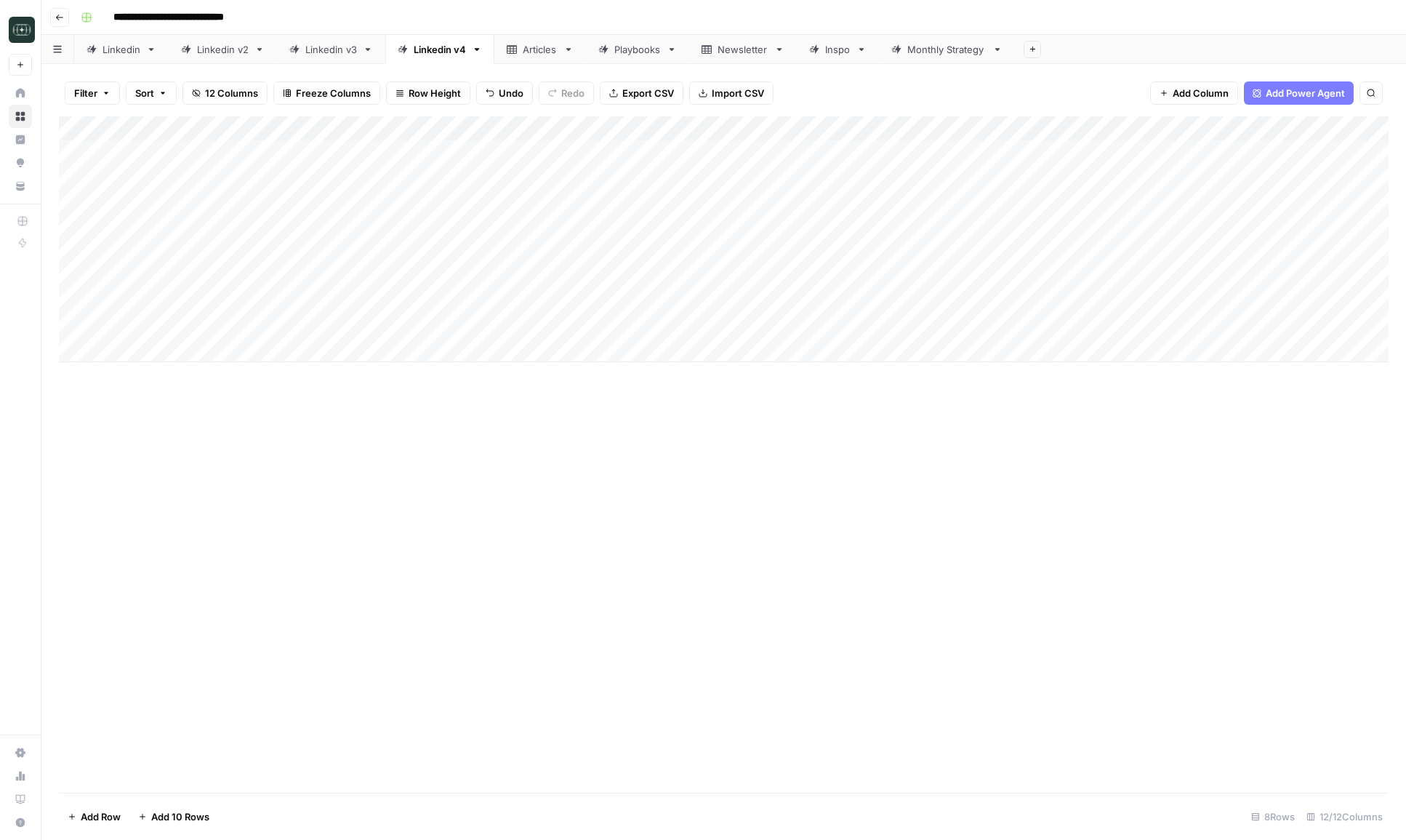
click at [769, 329] on div "Add Column" at bounding box center [724, 239] width 1330 height 245
click at [761, 406] on button "Medium ( 120-200 words)" at bounding box center [785, 408] width 128 height 17
click at [888, 329] on div "Add Column" at bounding box center [724, 239] width 1330 height 245
click at [1150, 327] on div "Add Column" at bounding box center [724, 239] width 1330 height 245
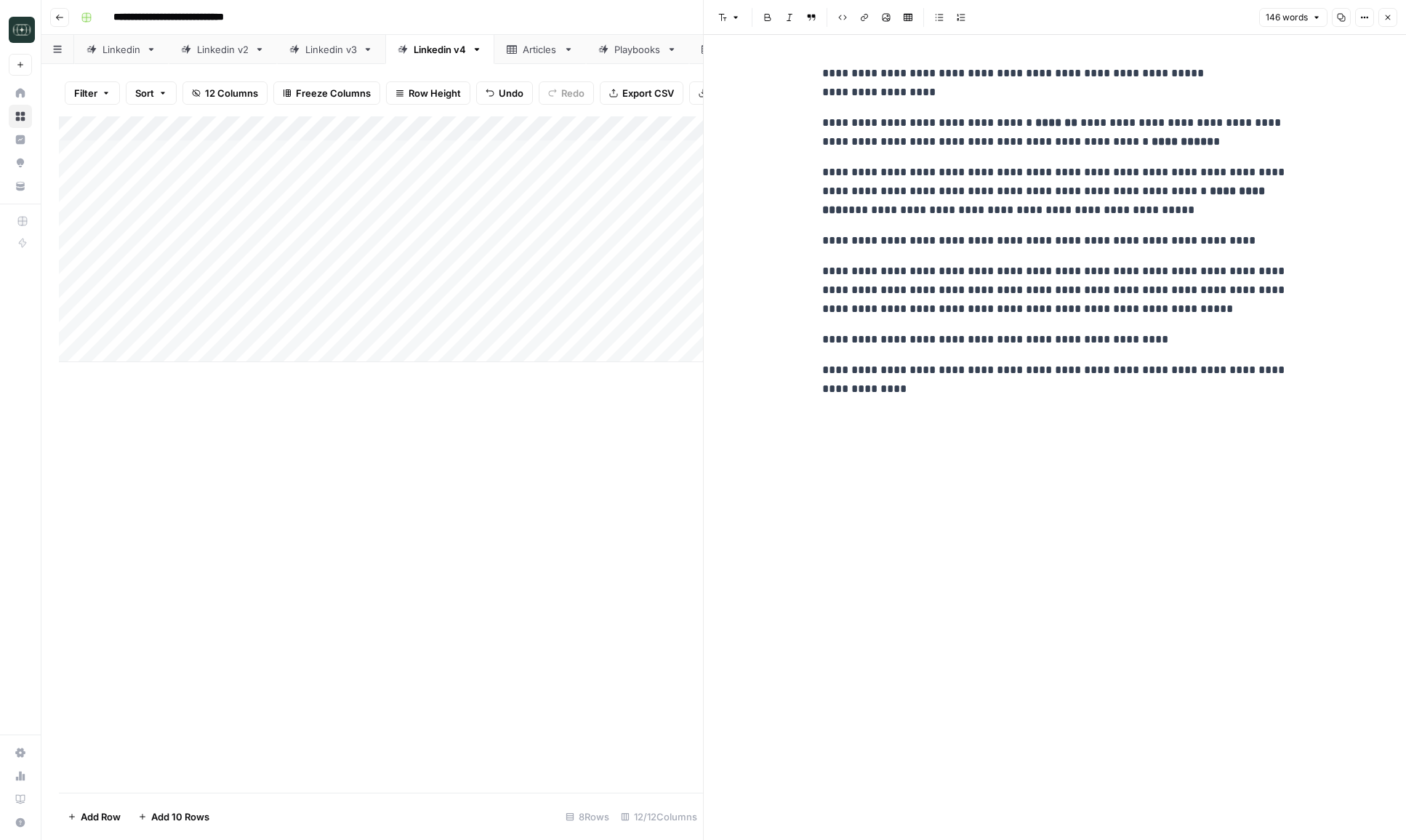
click at [962, 301] on p "**********" at bounding box center [1055, 290] width 465 height 57
copy div "**********"
click at [1042, 410] on div "**********" at bounding box center [1055, 438] width 483 height 805
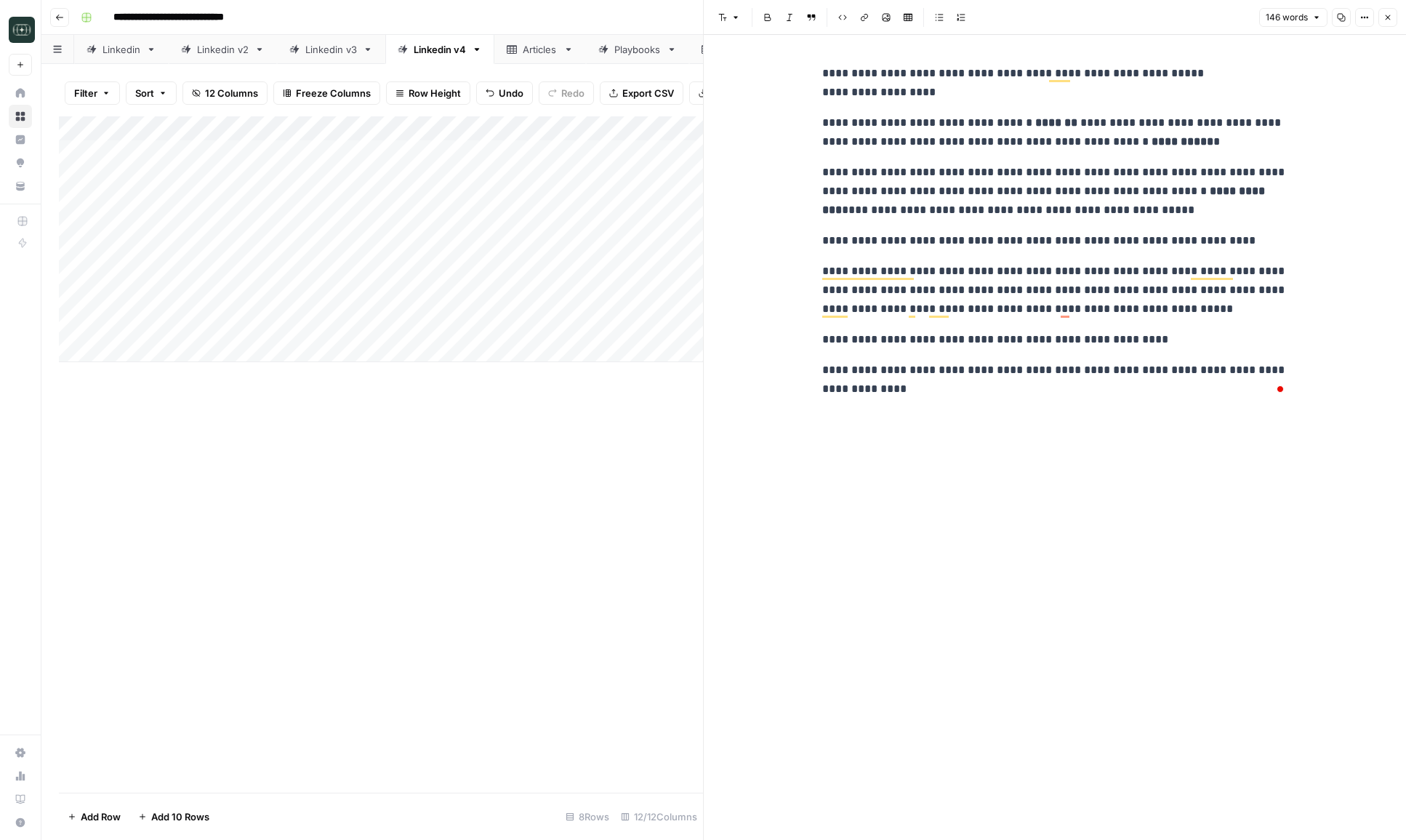
click at [1384, 13] on icon "button" at bounding box center [1388, 17] width 9 height 9
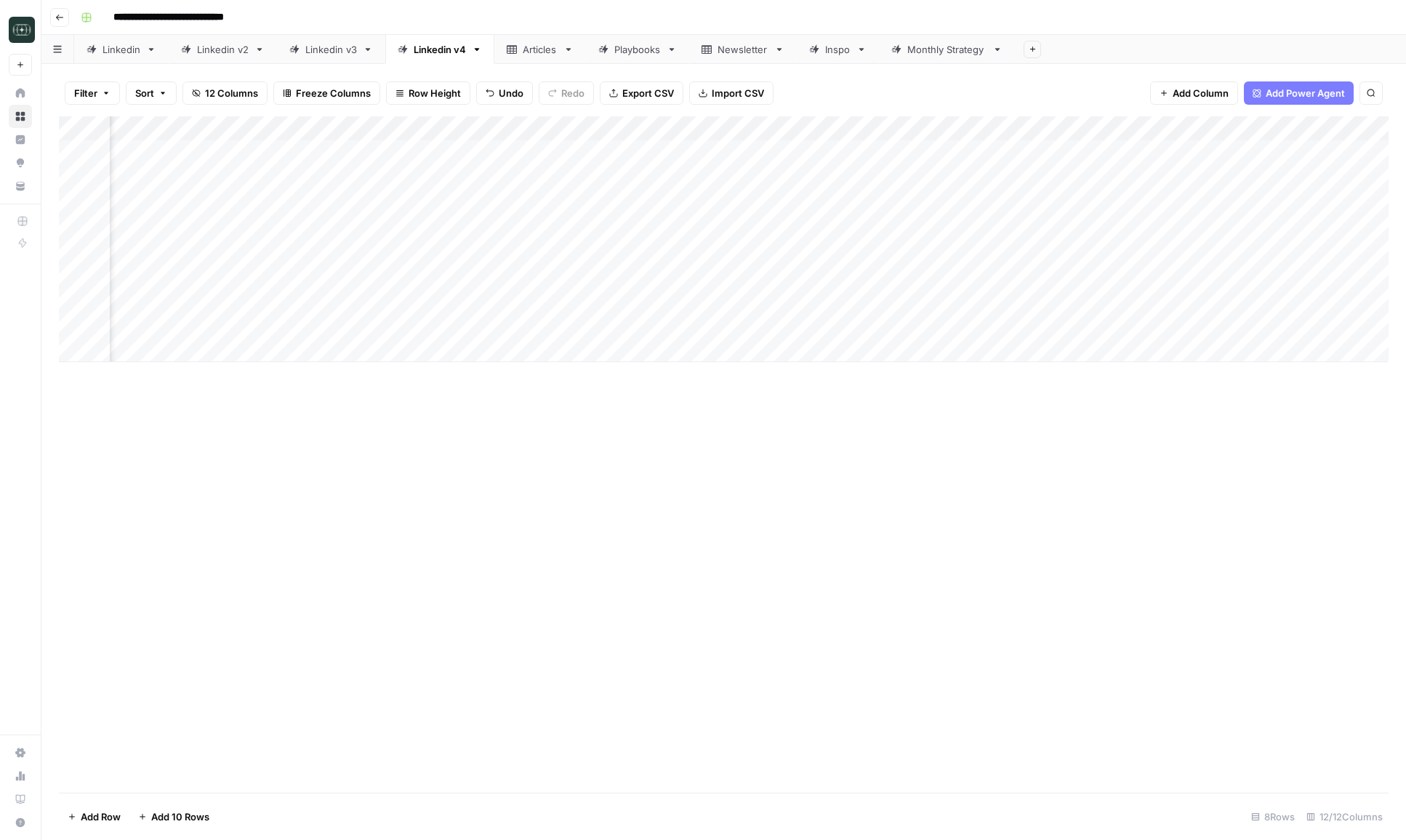
scroll to position [0, 582]
click at [1218, 328] on div "Add Column" at bounding box center [724, 239] width 1330 height 245
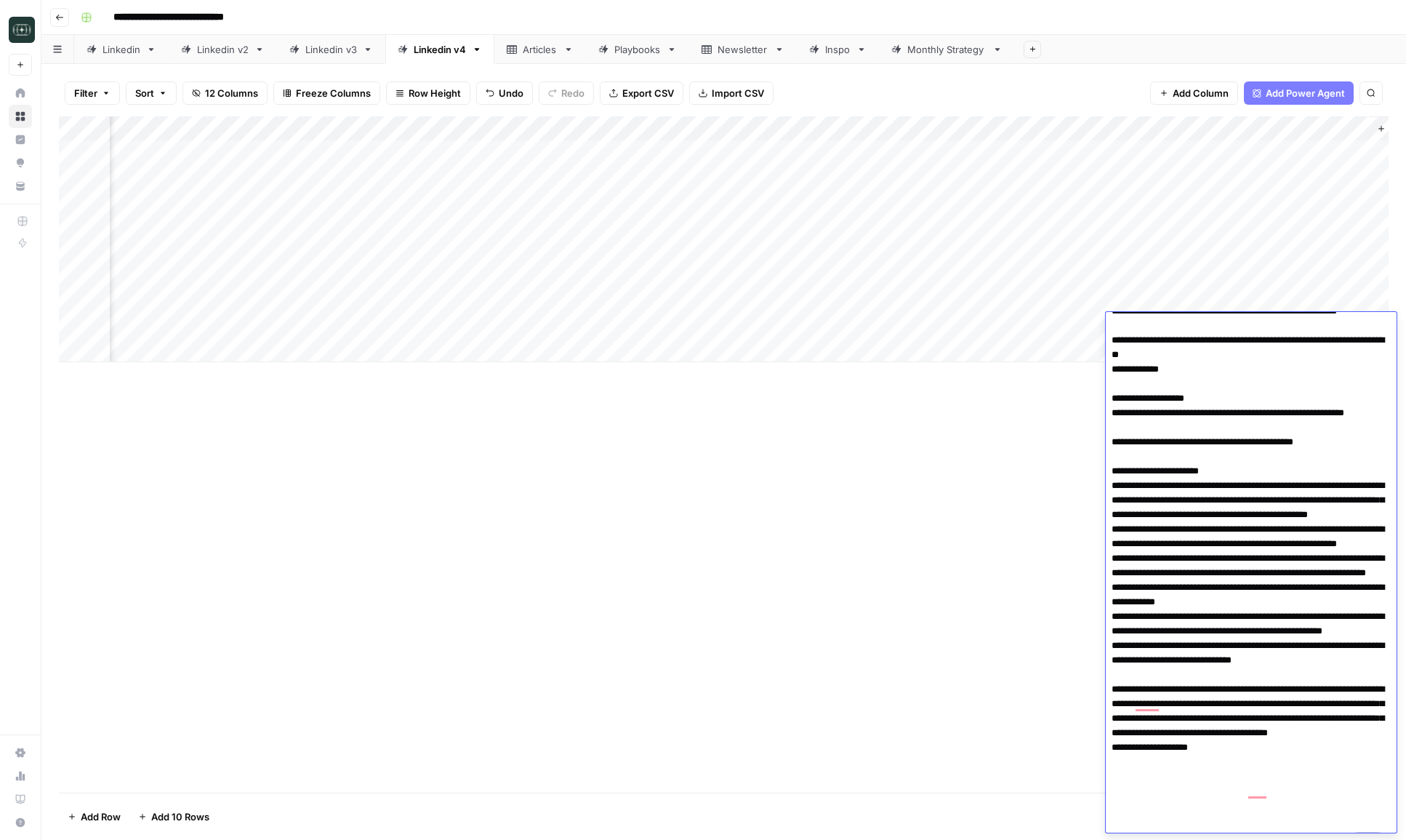
scroll to position [0, 0]
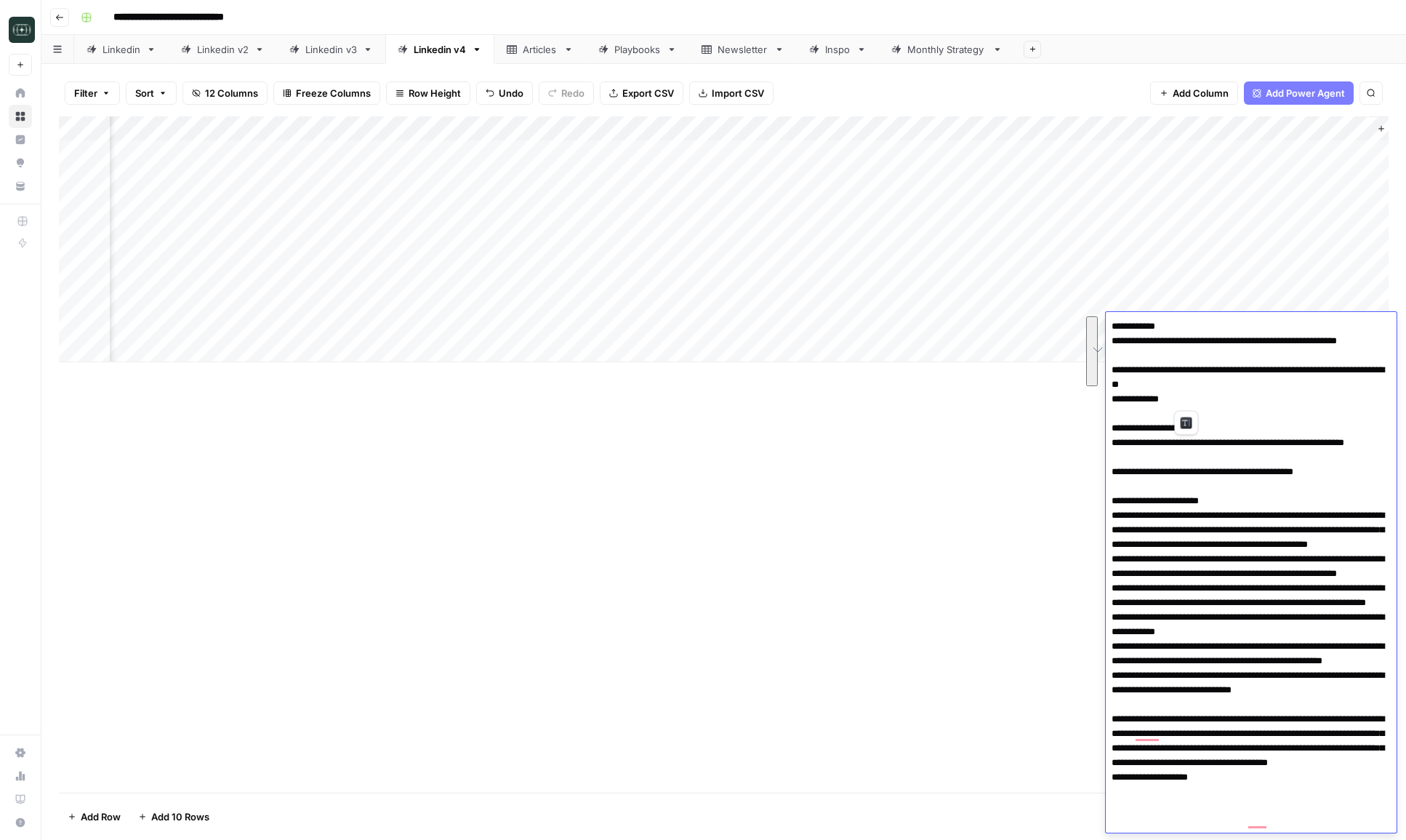
drag, startPoint x: 1201, startPoint y: 342, endPoint x: 1064, endPoint y: 342, distance: 137.0
click at [1064, 342] on body "**********" at bounding box center [703, 420] width 1406 height 840
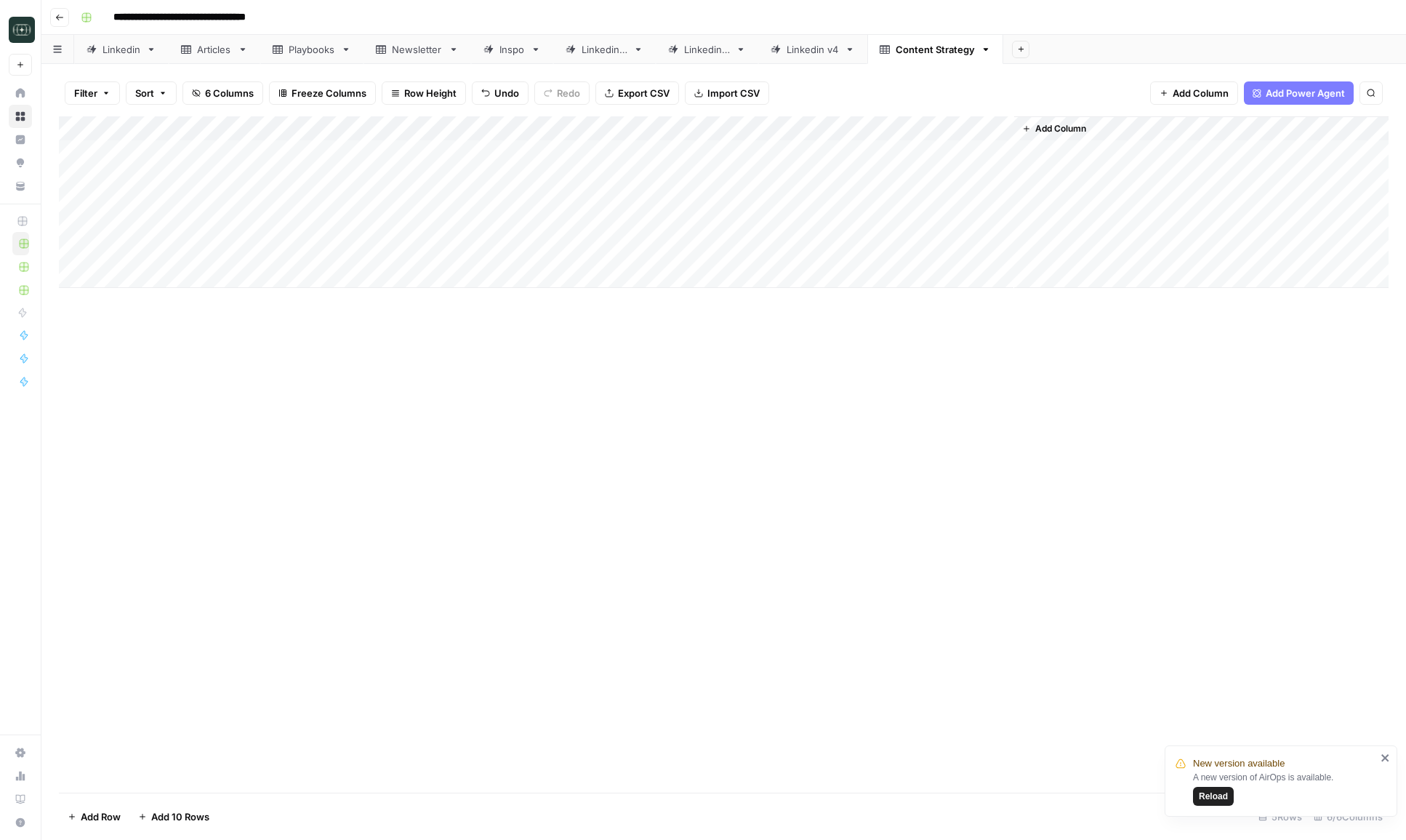
click at [1069, 130] on span "Add Column" at bounding box center [1062, 128] width 51 height 13
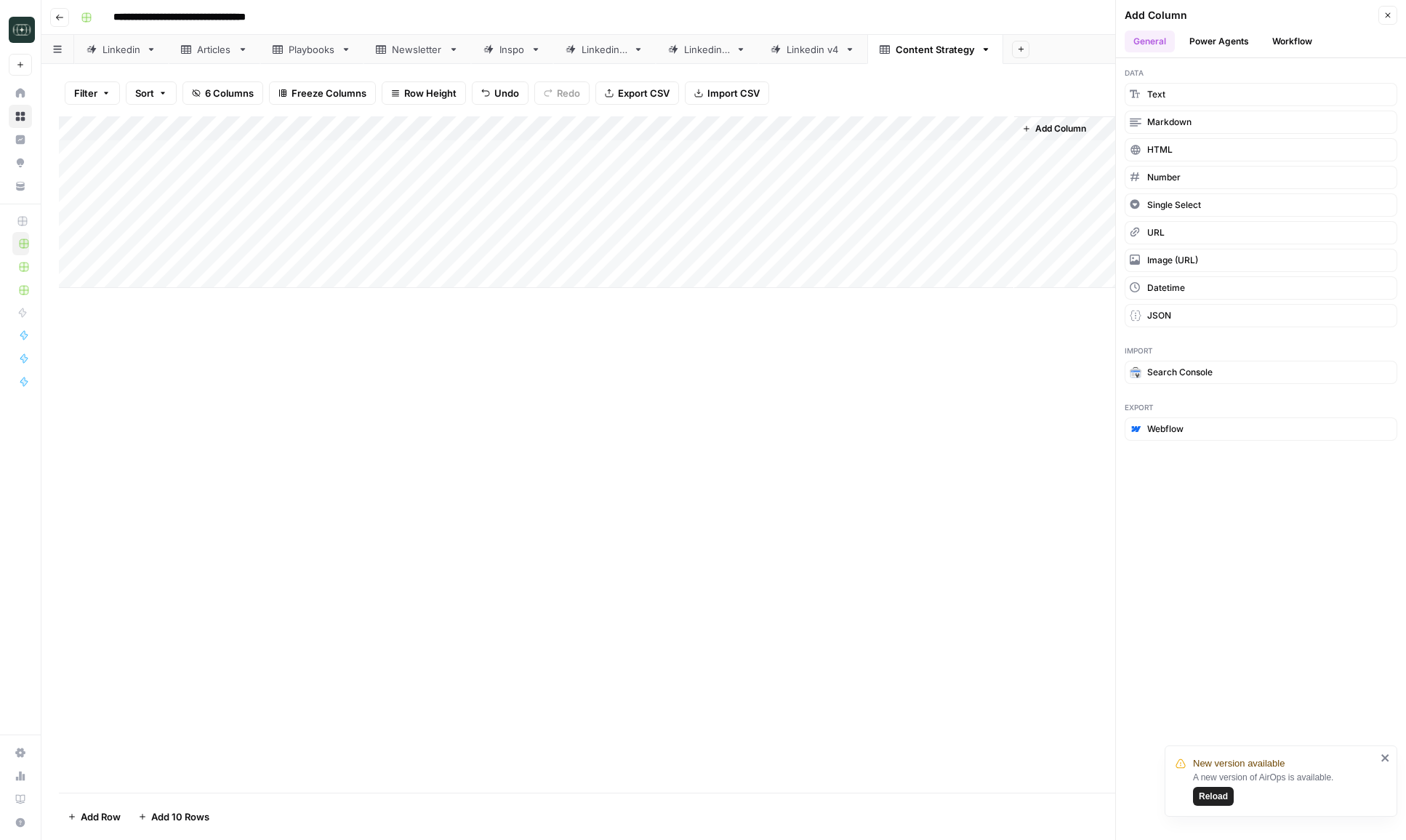
click at [1302, 38] on button "Workflow" at bounding box center [1293, 41] width 57 height 22
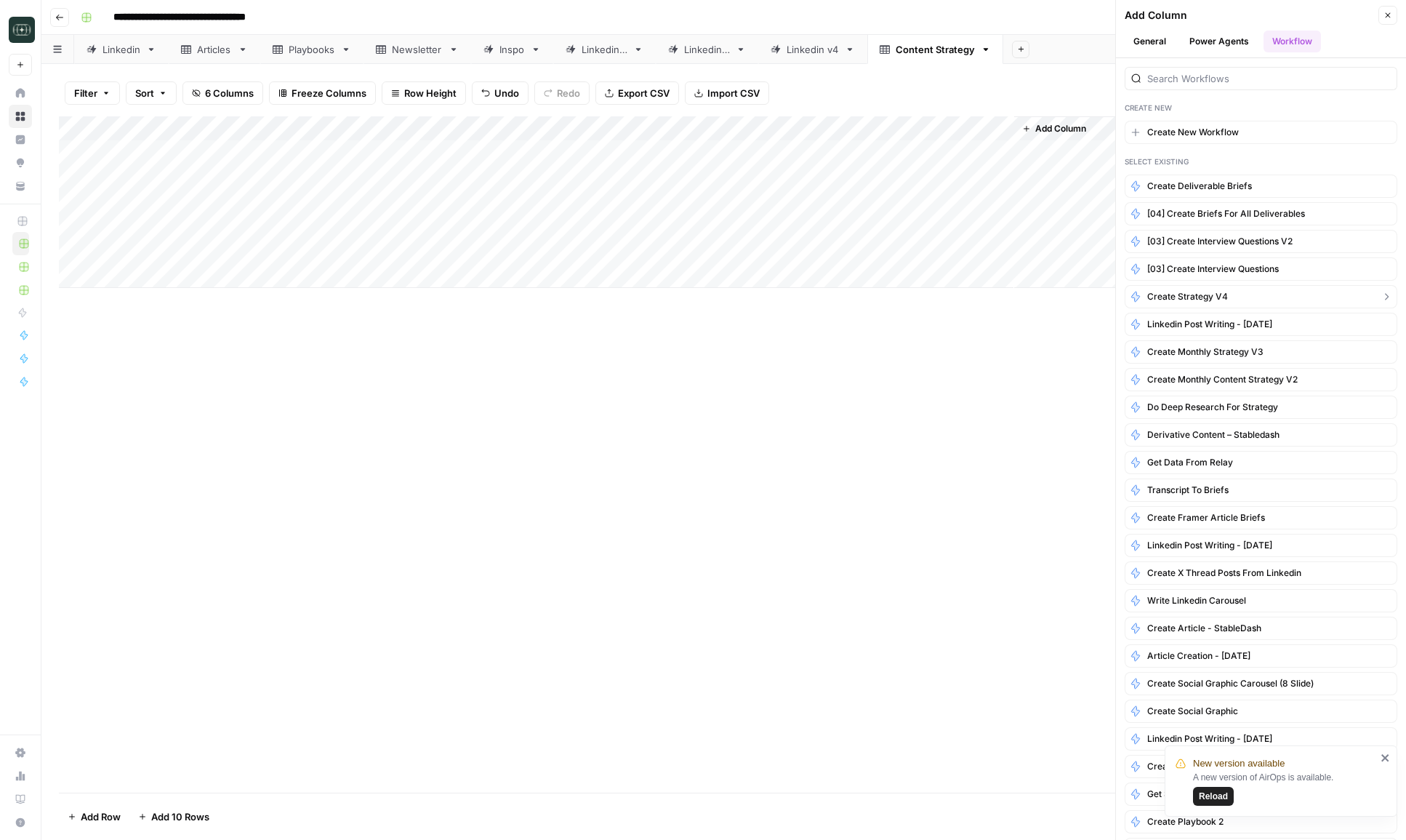
click at [1166, 298] on span "Create Strategy v4" at bounding box center [1187, 297] width 81 height 13
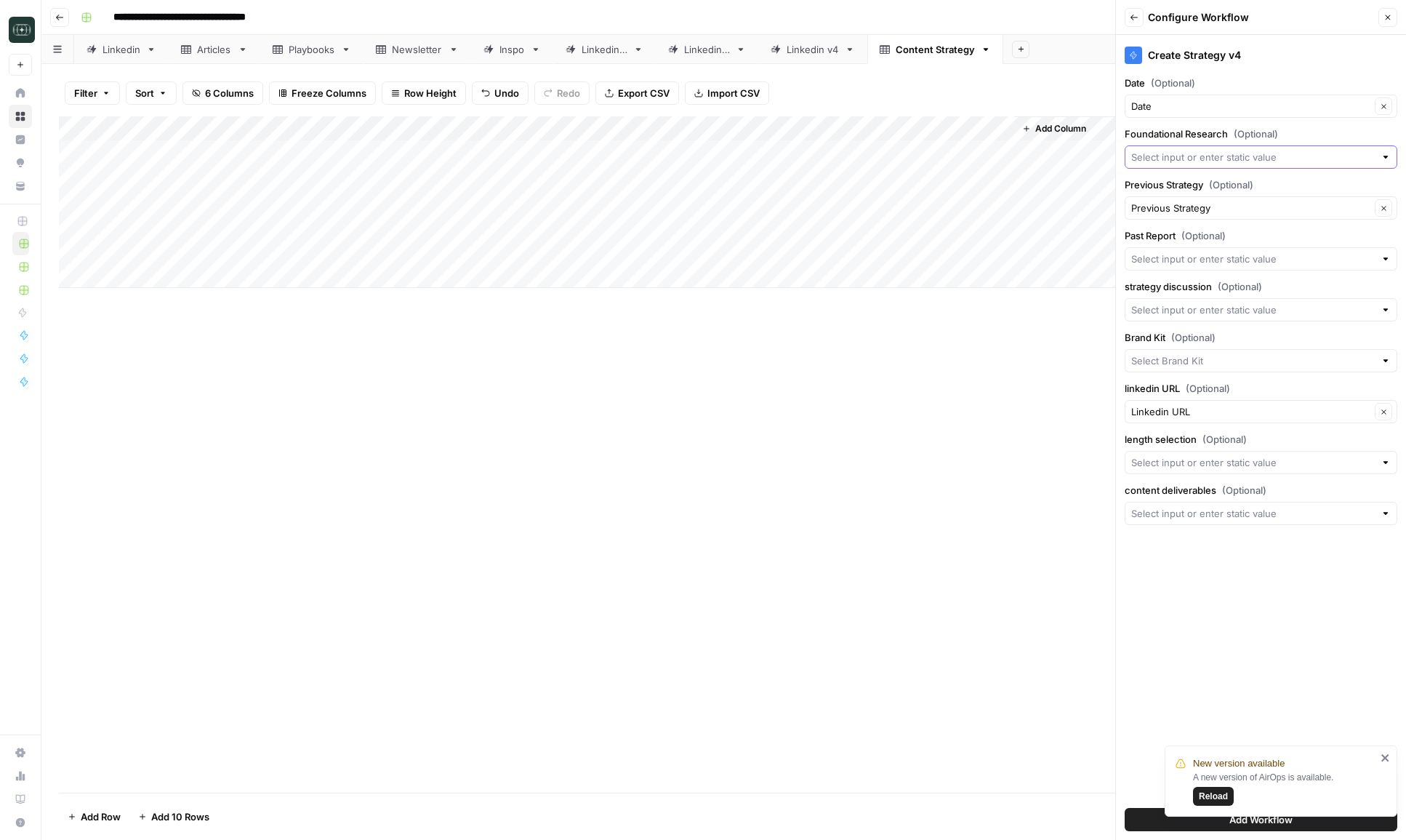
click at [1205, 157] on input "Foundational Research (Optional)" at bounding box center [1253, 156] width 244 height 14
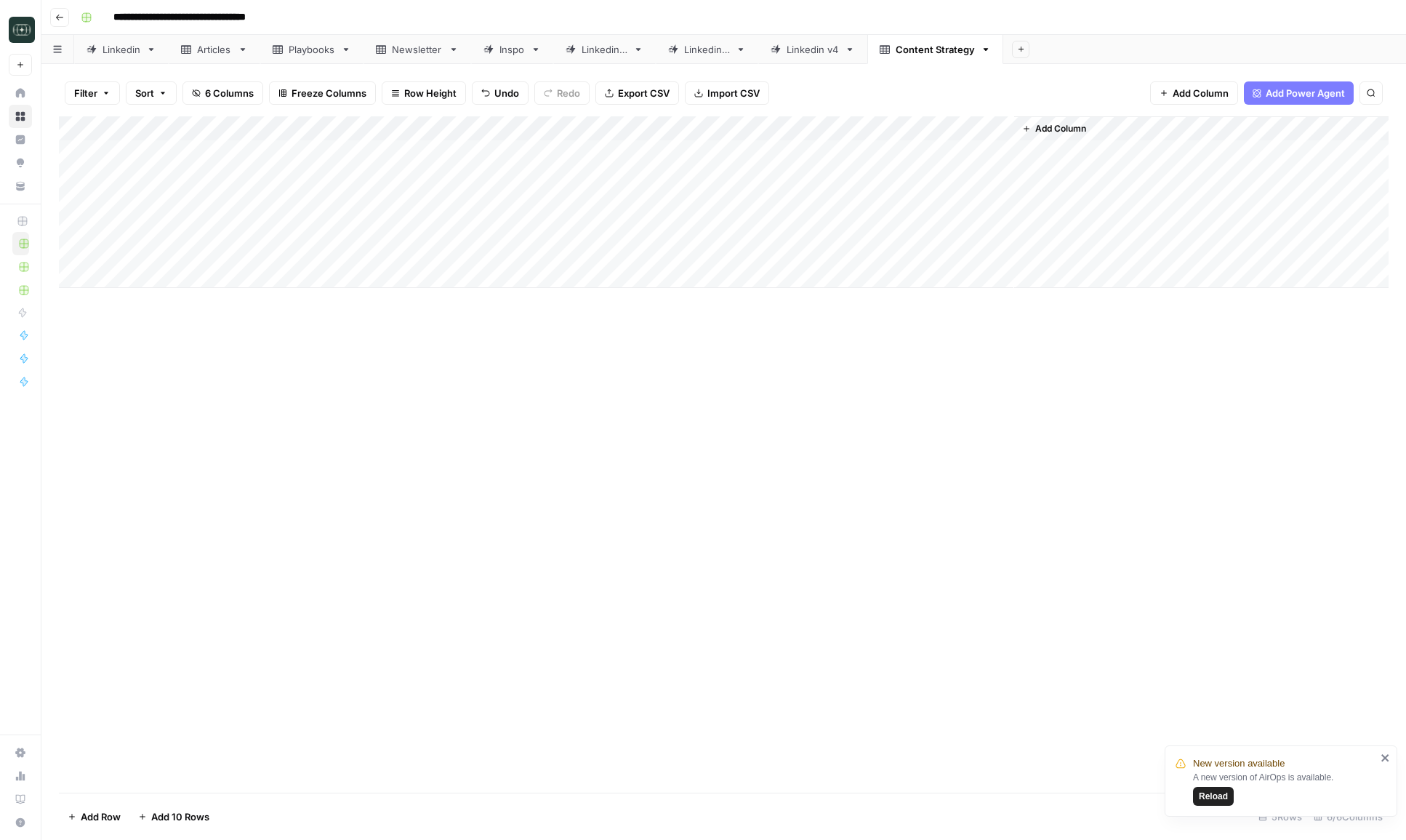
click at [919, 128] on div "Add Column" at bounding box center [724, 202] width 1330 height 171
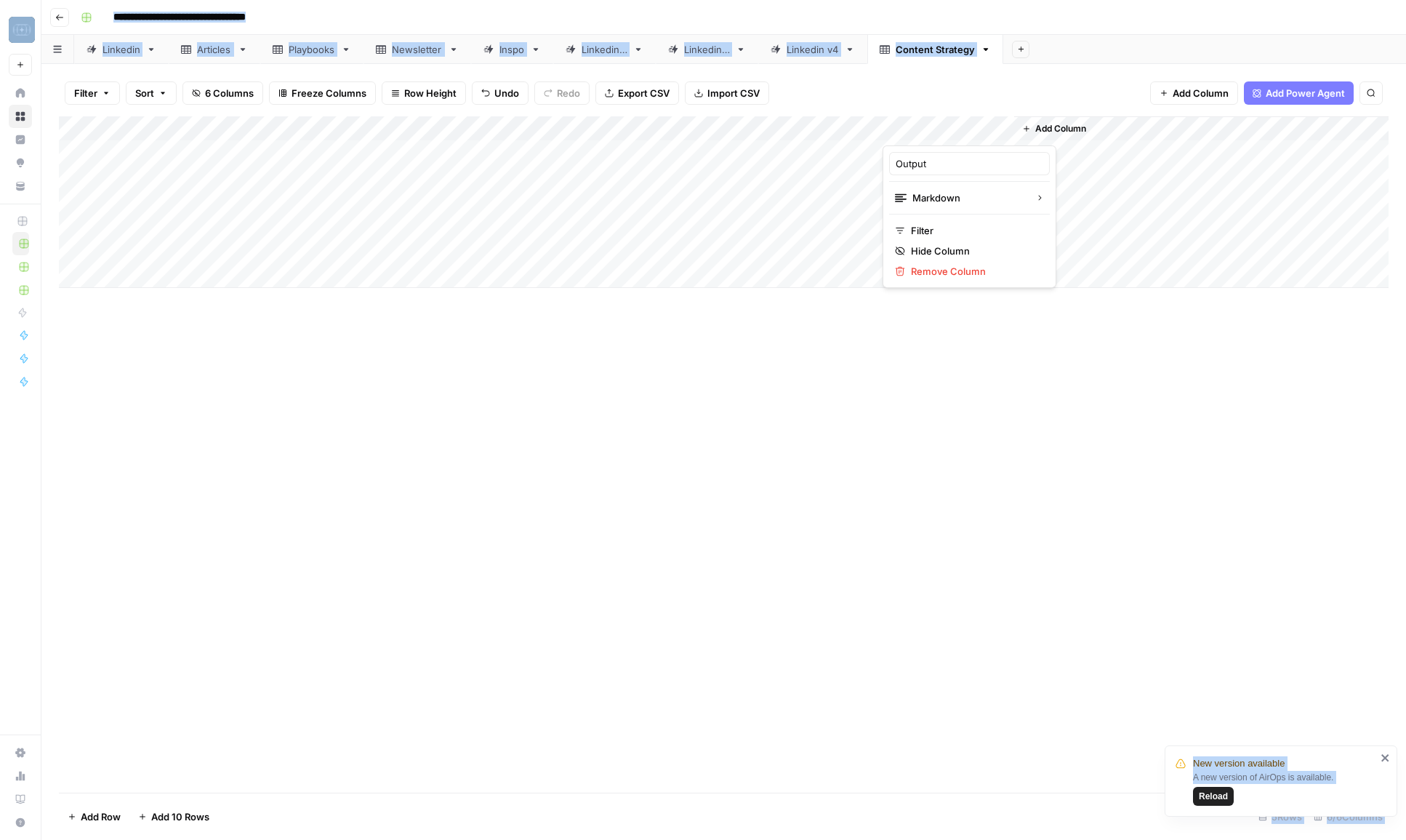
click at [919, 128] on div at bounding box center [948, 130] width 131 height 29
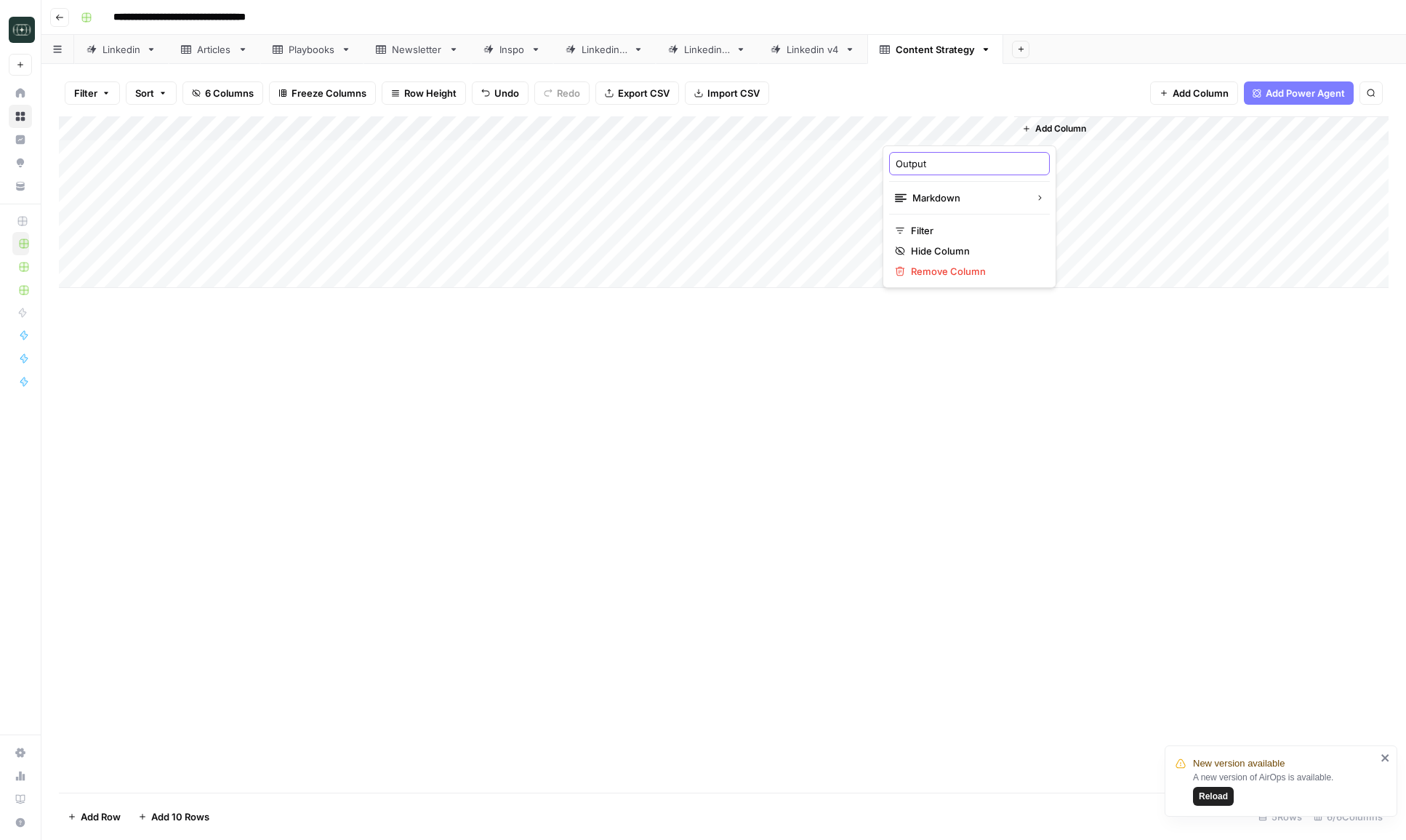
click at [924, 161] on input "Output" at bounding box center [969, 163] width 147 height 14
type input "Foundation Research"
click at [1072, 128] on span "Add Column" at bounding box center [1062, 128] width 51 height 13
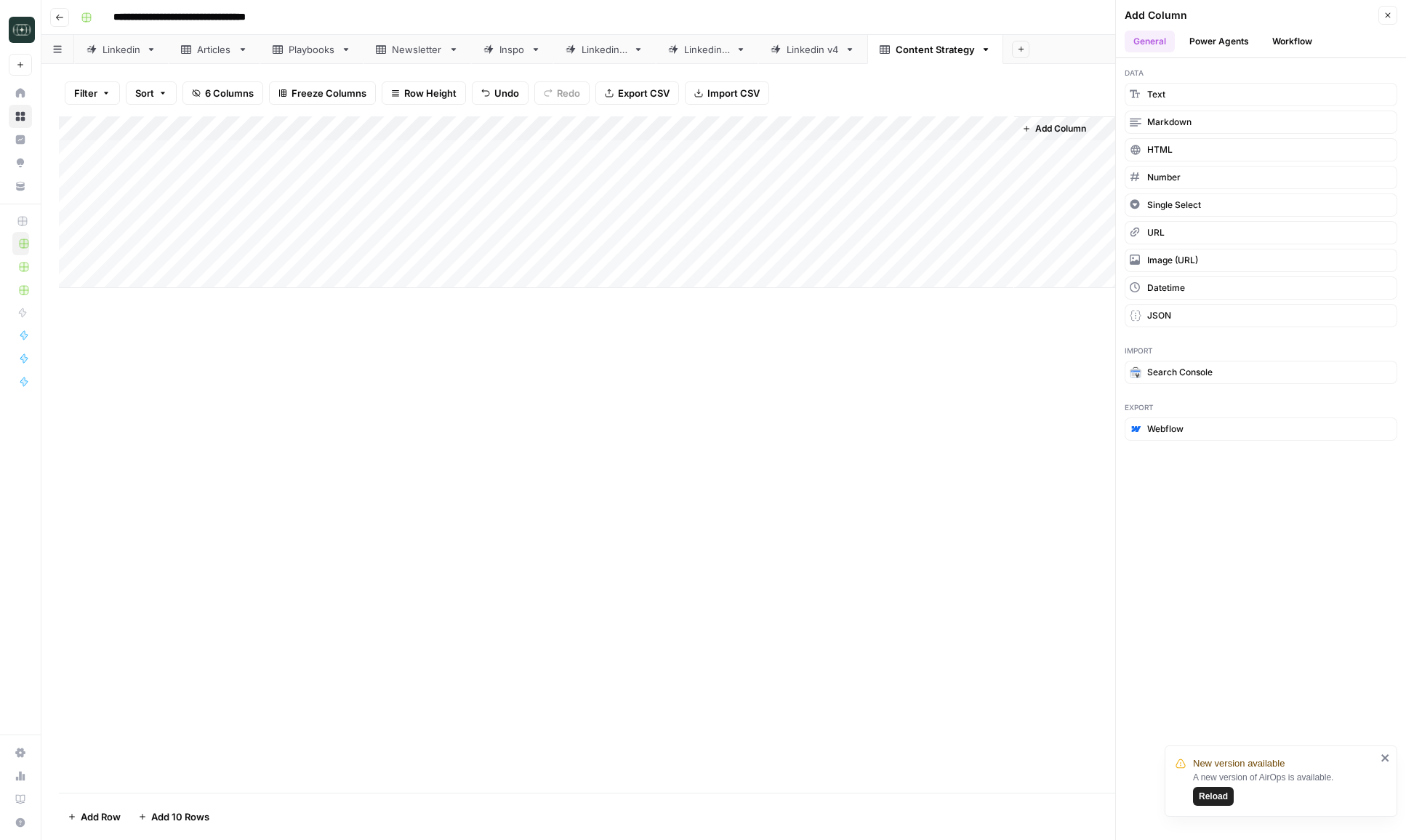
click at [1312, 39] on button "Workflow" at bounding box center [1293, 41] width 57 height 22
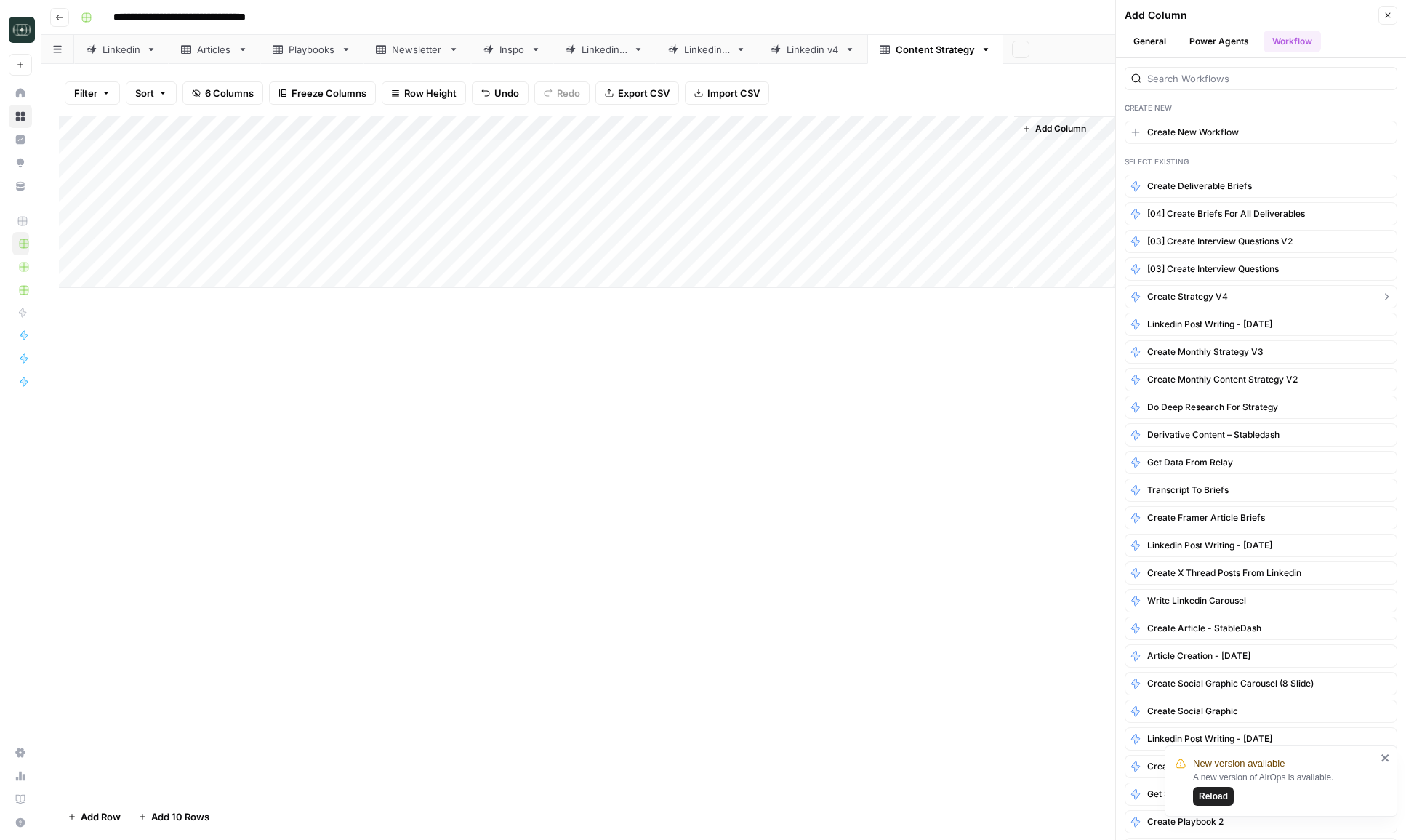
click at [1195, 295] on span "Create Strategy v4" at bounding box center [1187, 297] width 81 height 13
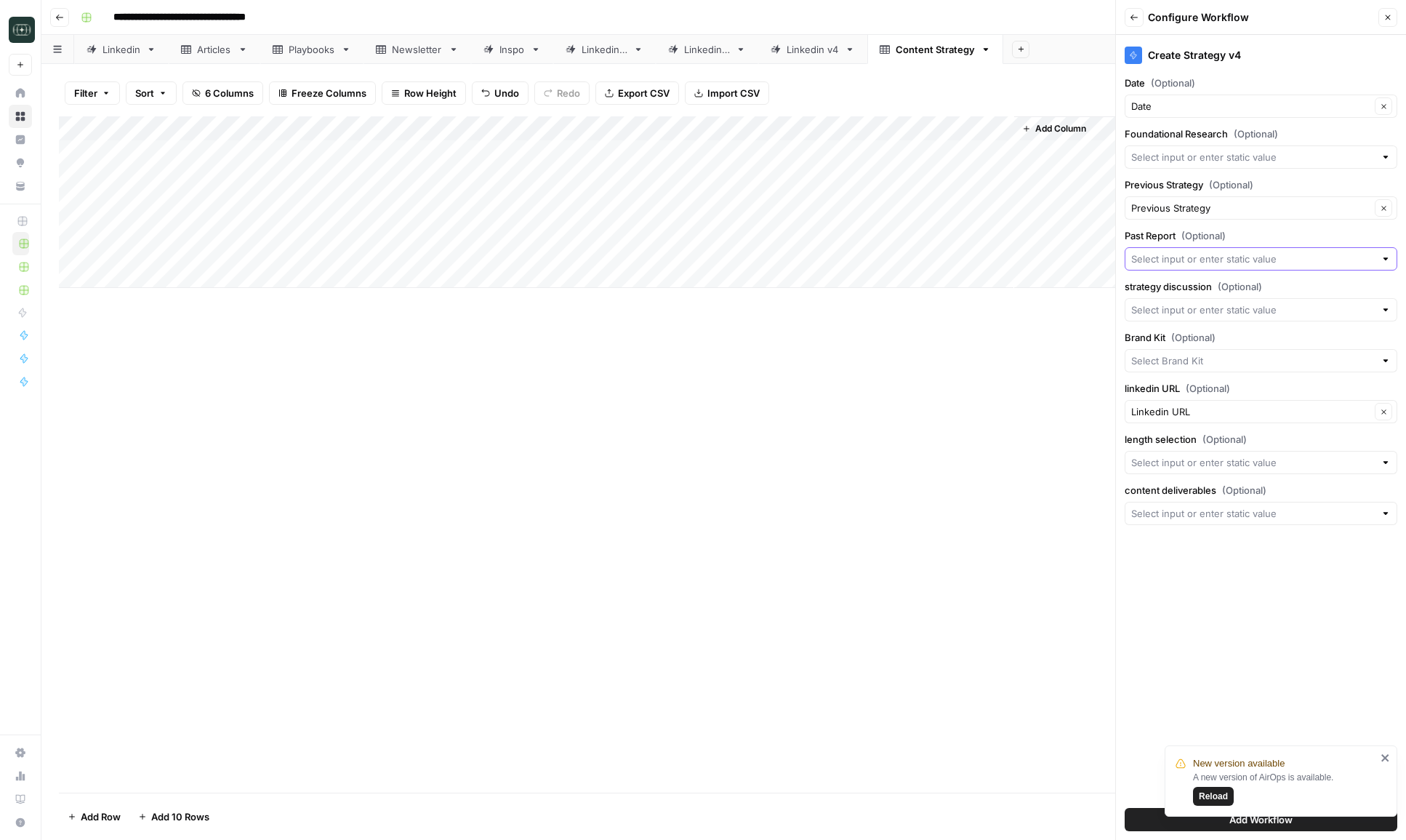
click at [1191, 265] on input "Past Report (Optional)" at bounding box center [1253, 258] width 244 height 14
click at [1202, 288] on span "Create New Column" at bounding box center [1266, 292] width 226 height 14
type input "Create New Column"
click at [1200, 304] on input "strategy discussion (Optional)" at bounding box center [1253, 309] width 244 height 14
click at [1196, 333] on div "Create New Column Columns Previous Strategy Possible Match Date Company Strateg…" at bounding box center [1261, 409] width 273 height 164
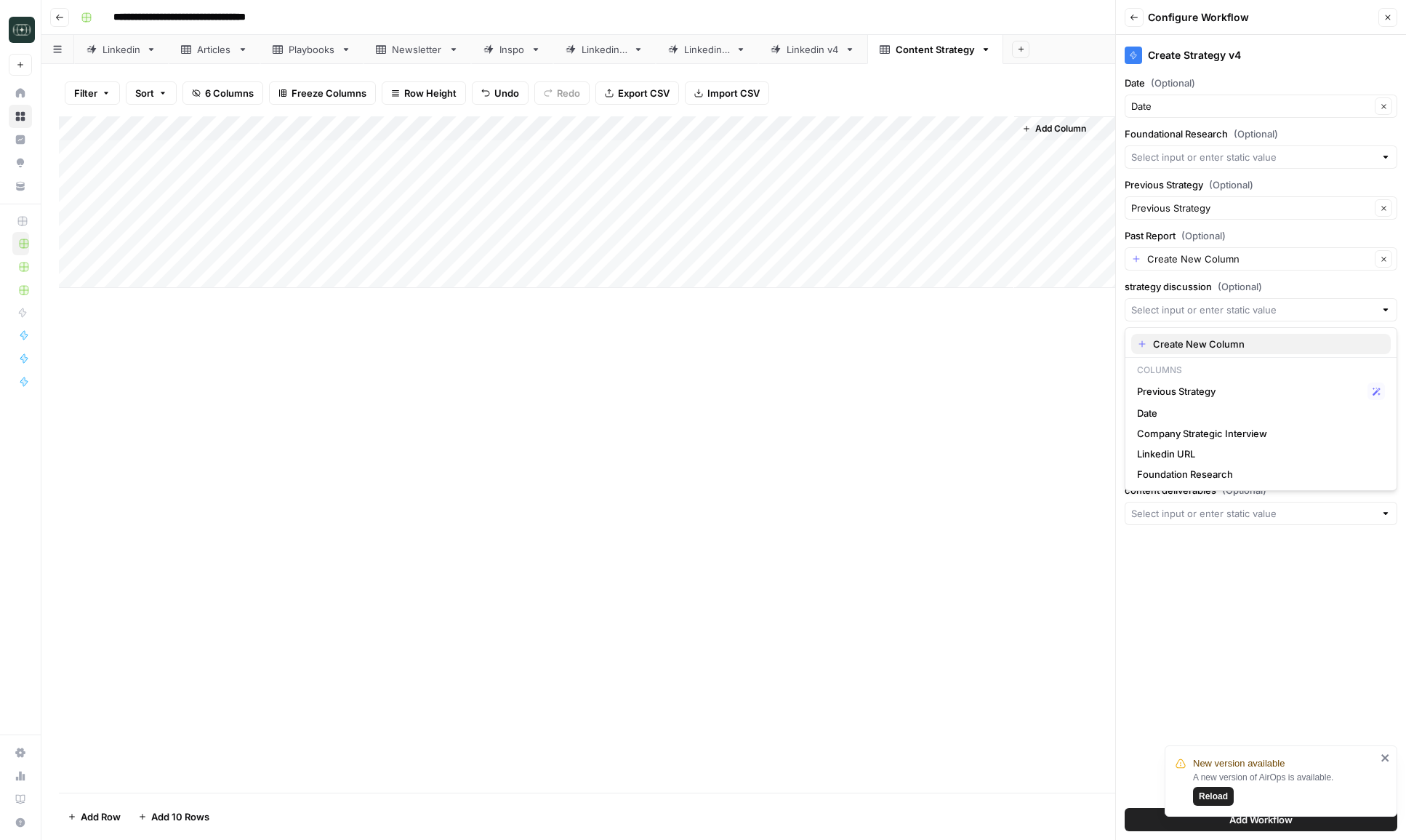
click at [1196, 341] on span "Create New Column" at bounding box center [1266, 343] width 226 height 14
type input "Create New Column"
click at [1194, 355] on input "Brand Kit (Optional)" at bounding box center [1253, 361] width 244 height 14
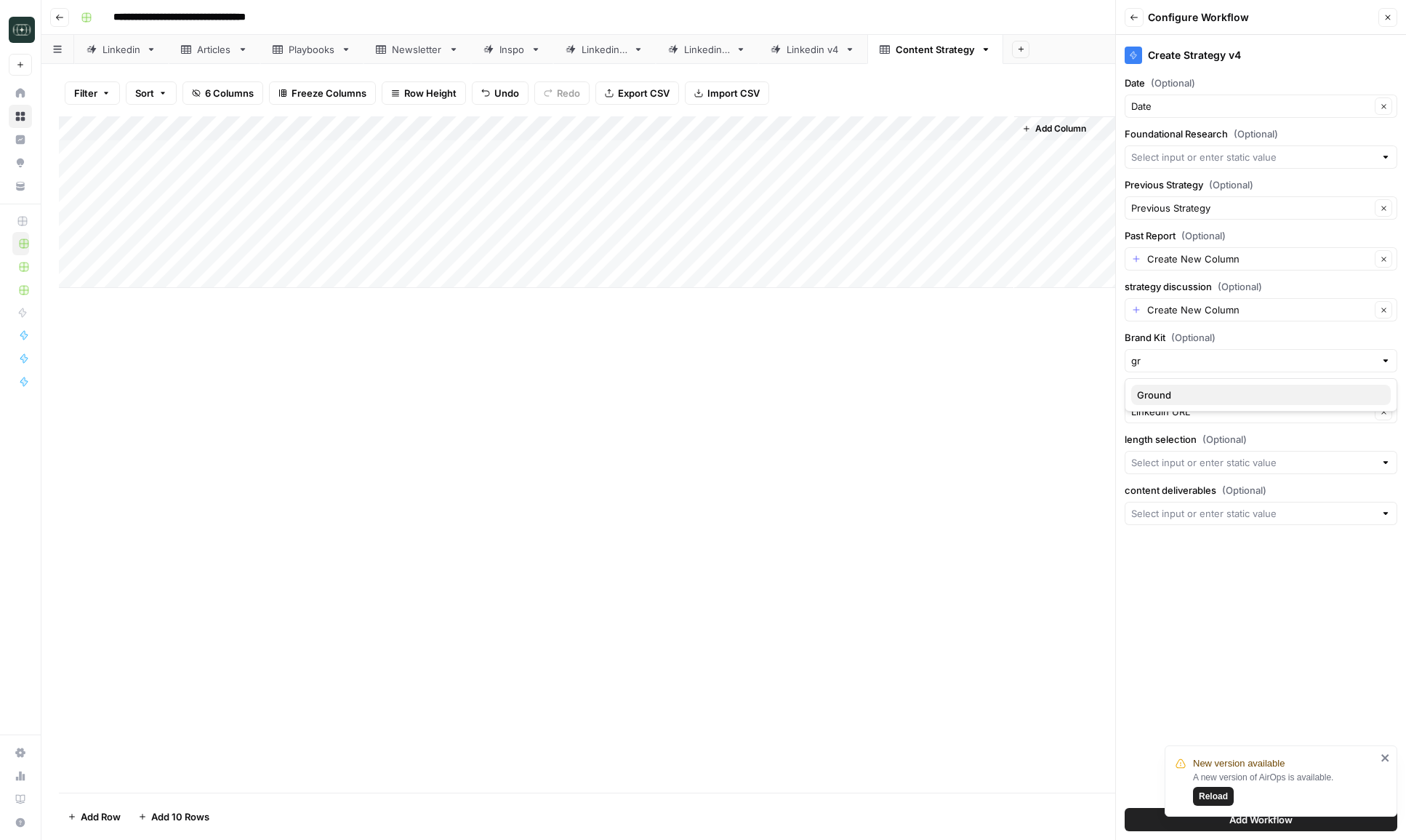
click at [1181, 397] on span "Ground" at bounding box center [1259, 394] width 243 height 14
type input "Ground"
click at [1181, 456] on input "length selection (Optional)" at bounding box center [1253, 462] width 244 height 14
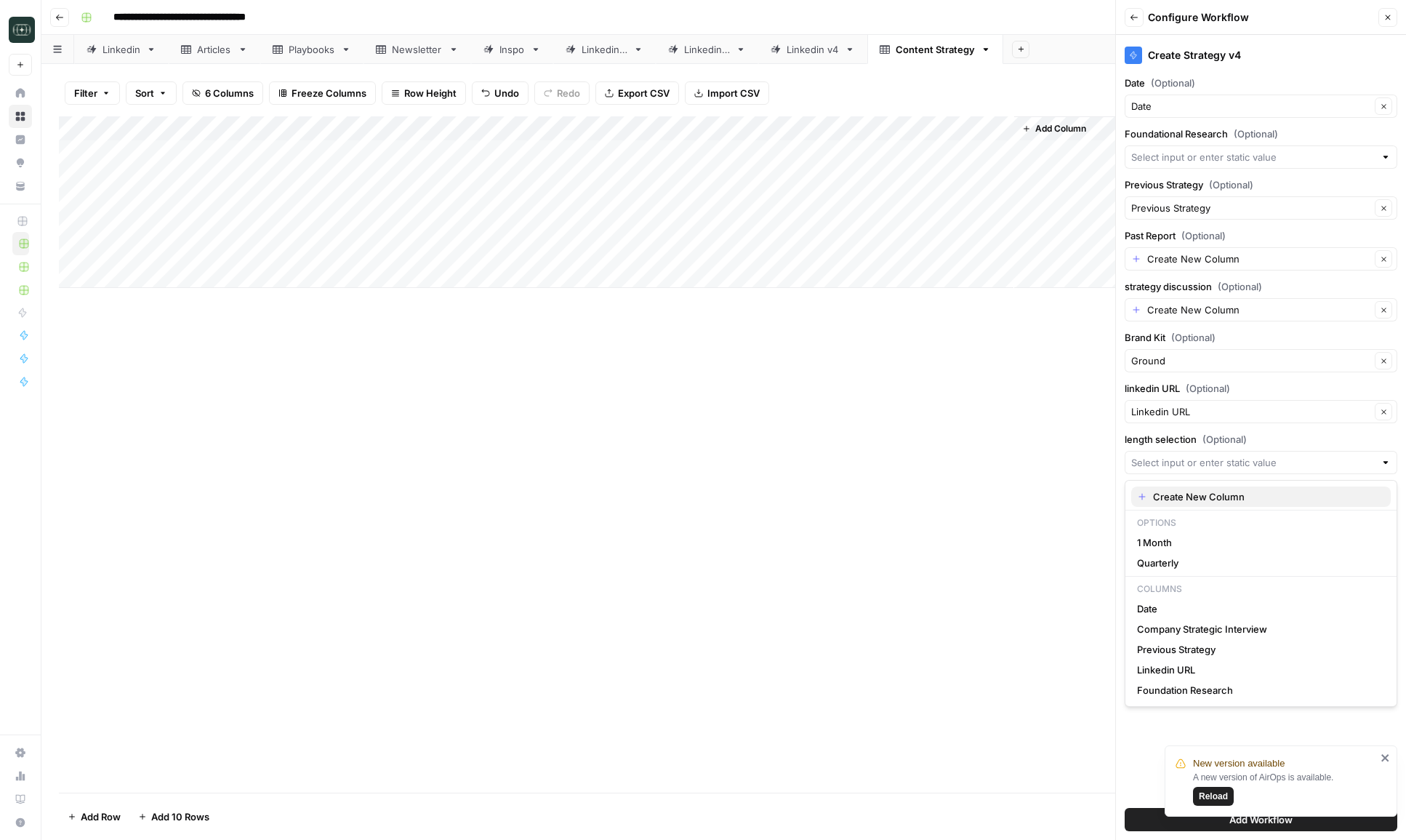
click at [1185, 493] on span "Create New Column" at bounding box center [1266, 496] width 226 height 14
type input "Create New Column"
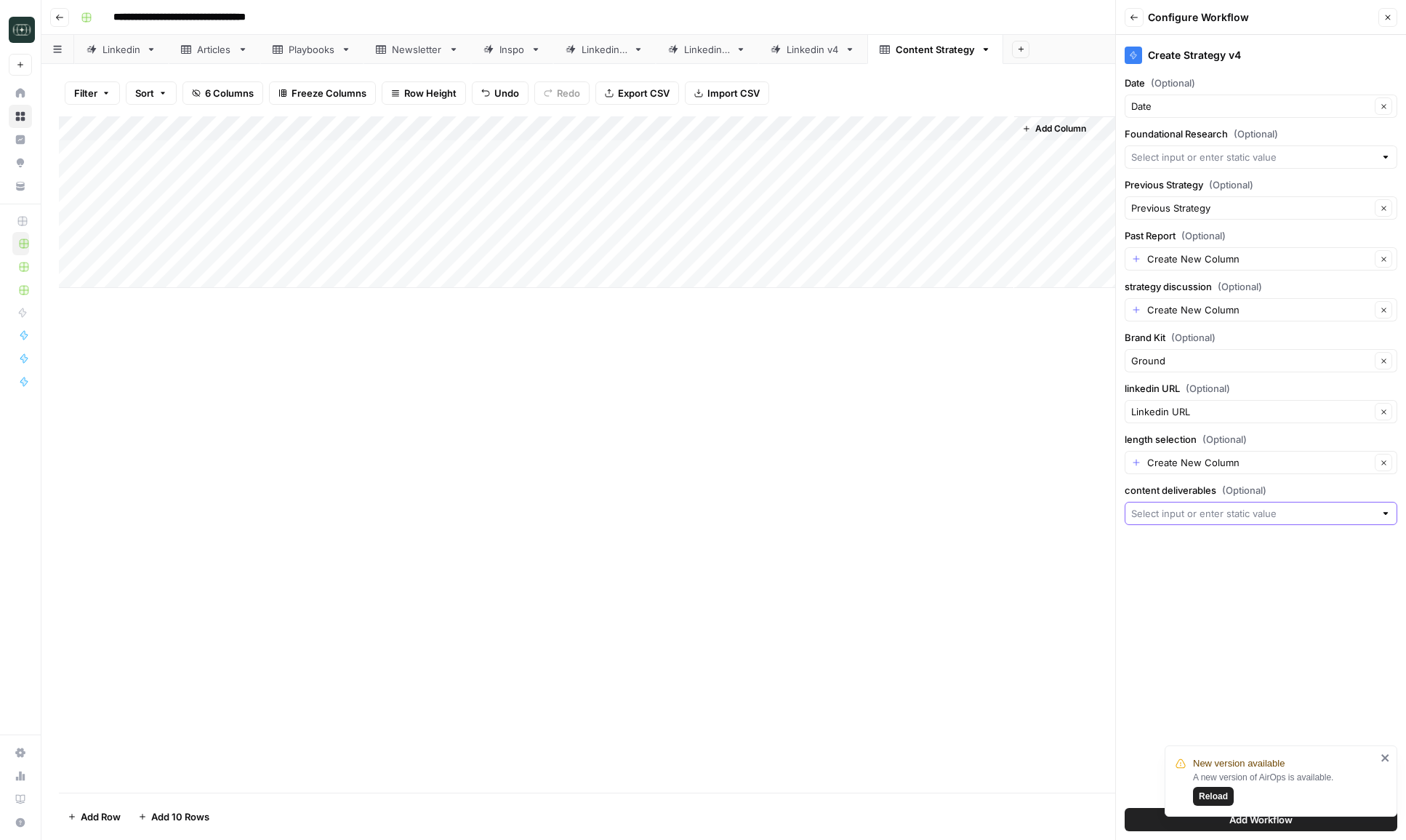
click at [1192, 512] on input "content deliverables (Optional)" at bounding box center [1253, 513] width 244 height 14
click at [1204, 544] on span "Create New Column" at bounding box center [1266, 547] width 226 height 14
type input "Create New Column"
click at [1143, 831] on div "Add Workflow" at bounding box center [1261, 819] width 273 height 41
click at [1143, 825] on button "Add Workflow" at bounding box center [1261, 819] width 273 height 23
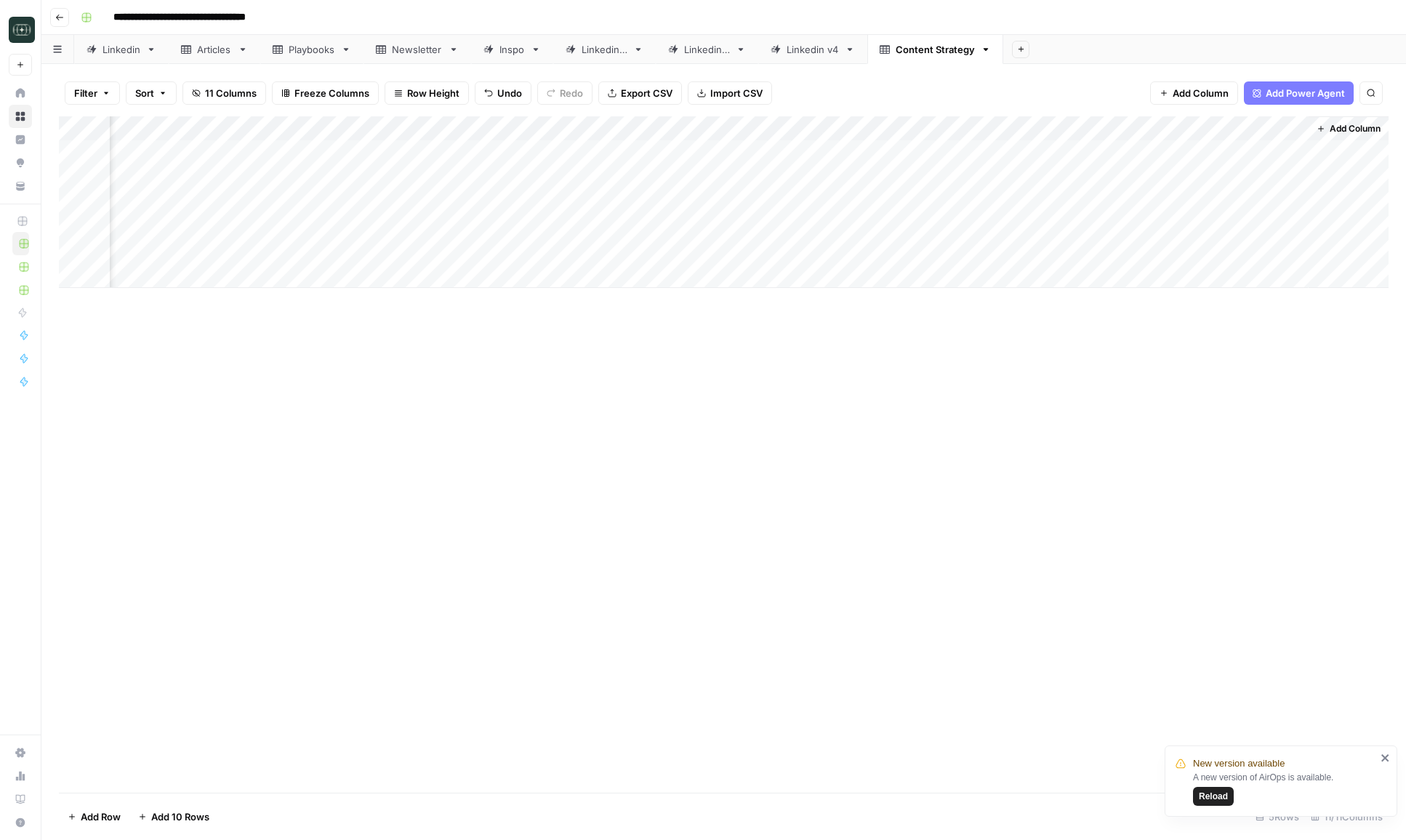
scroll to position [0, 620]
drag, startPoint x: 1152, startPoint y: 133, endPoint x: 1095, endPoint y: 130, distance: 57.1
click at [1095, 130] on div "Add Column" at bounding box center [724, 202] width 1330 height 171
drag, startPoint x: 869, startPoint y: 128, endPoint x: 822, endPoint y: 128, distance: 47.0
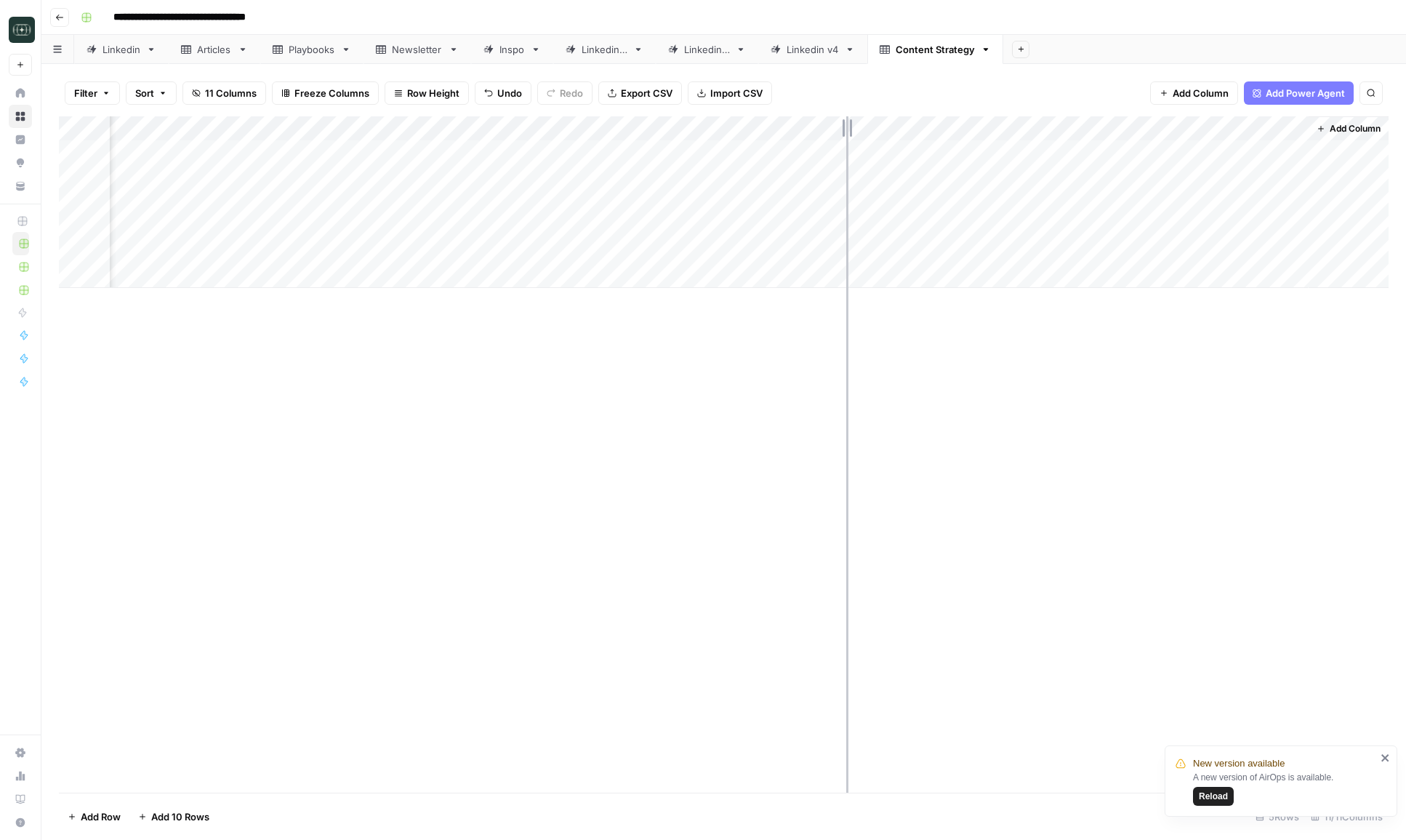
click at [822, 128] on div "Add Column" at bounding box center [724, 202] width 1330 height 171
drag, startPoint x: 705, startPoint y: 126, endPoint x: 665, endPoint y: 130, distance: 40.2
click at [665, 130] on div "Add Column" at bounding box center [724, 202] width 1330 height 171
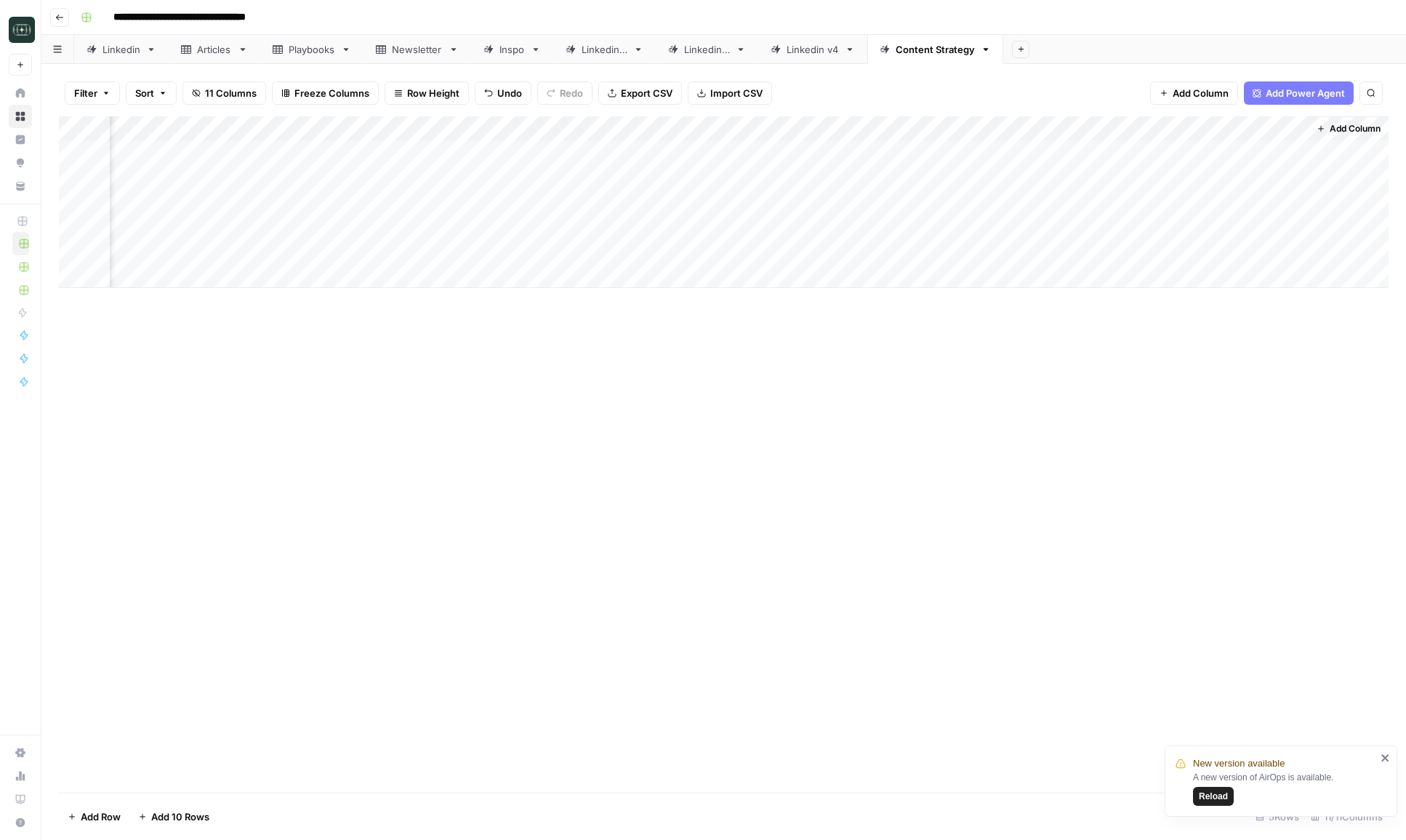
click at [1052, 150] on div "Add Column" at bounding box center [724, 202] width 1330 height 171
type textarea "**********"
click at [1029, 155] on div "Add Column" at bounding box center [724, 202] width 1330 height 171
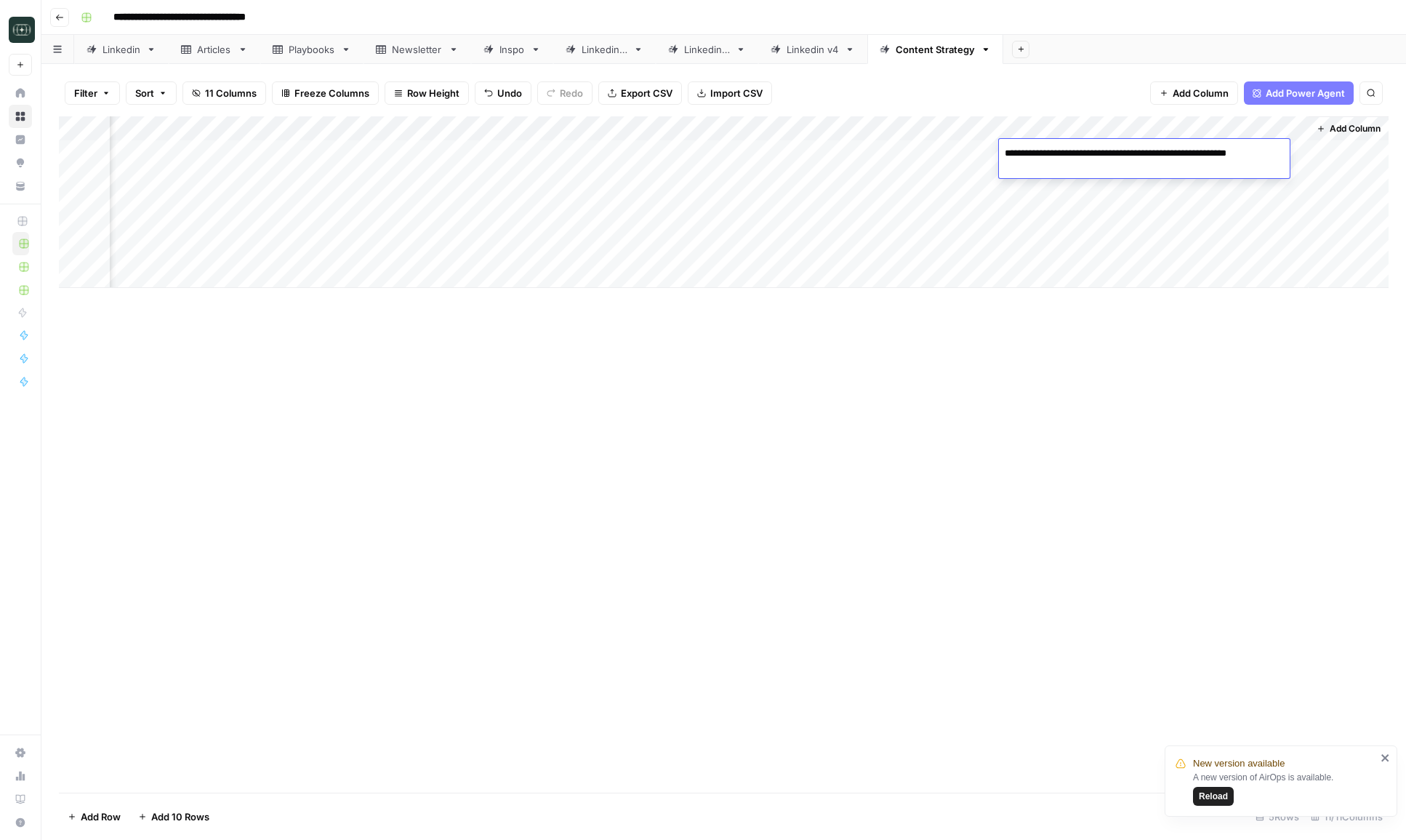
drag, startPoint x: 1021, startPoint y: 157, endPoint x: 994, endPoint y: 149, distance: 28.2
click at [994, 149] on body "**********" at bounding box center [703, 420] width 1406 height 840
type textarea "**********"
click at [1042, 466] on div "Add Column" at bounding box center [724, 454] width 1330 height 676
click at [940, 159] on div "Add Column" at bounding box center [724, 202] width 1330 height 171
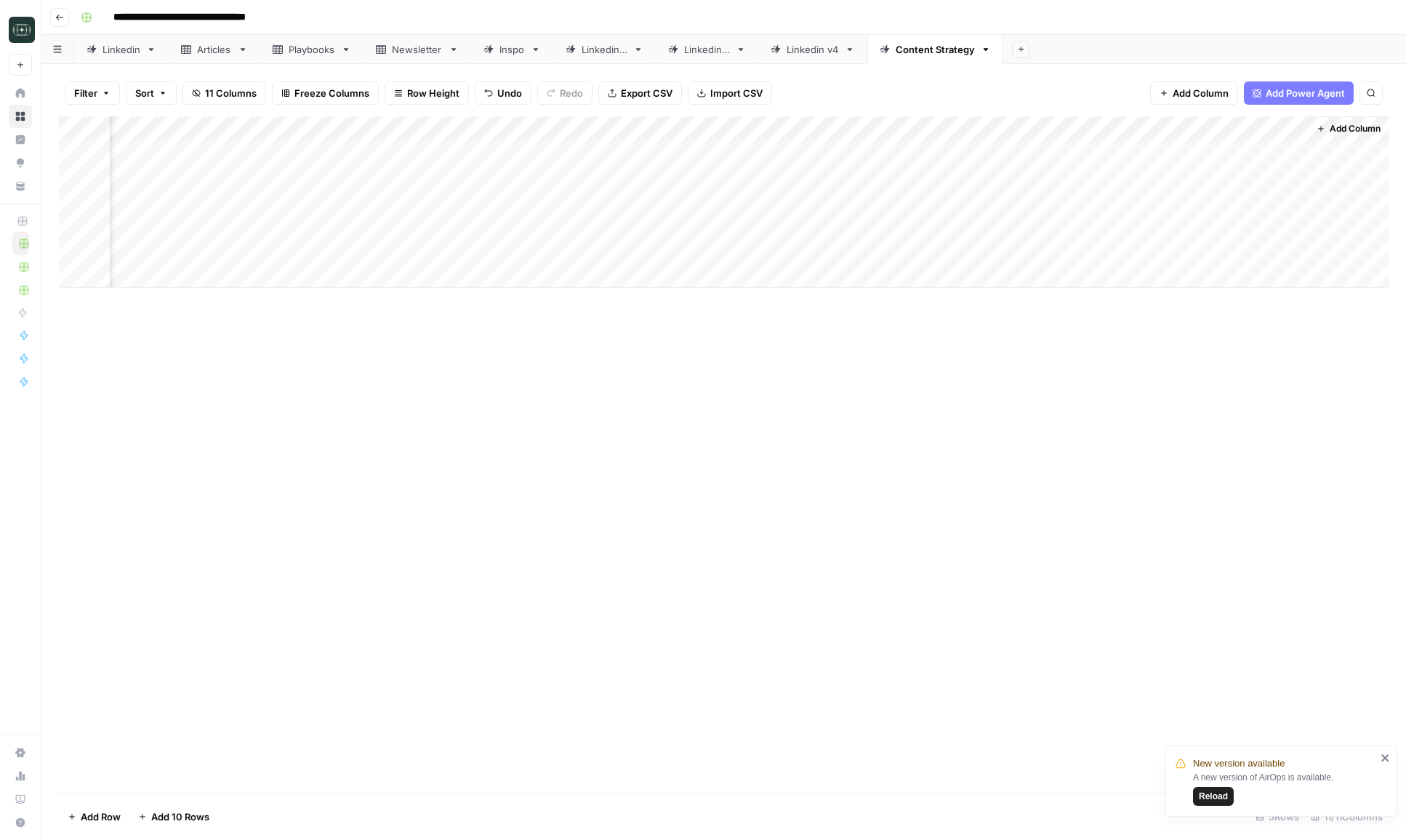
click at [940, 159] on div "Add Column" at bounding box center [724, 202] width 1330 height 171
click at [922, 162] on input "text" at bounding box center [949, 158] width 127 height 13
click at [950, 449] on div "Add Column" at bounding box center [724, 454] width 1330 height 676
click at [1124, 154] on div "Add Column" at bounding box center [724, 202] width 1330 height 171
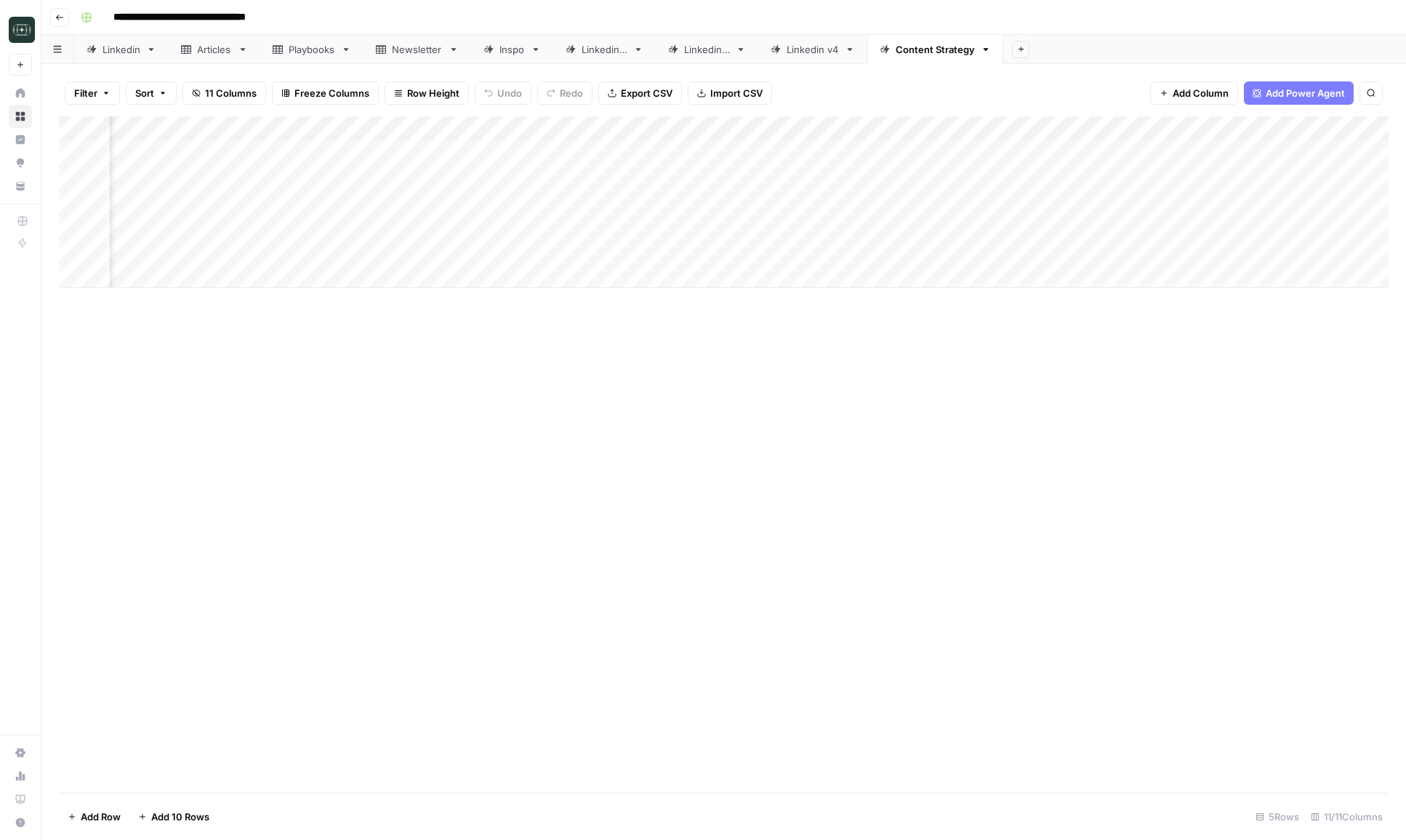
click at [1124, 154] on div "Add Column" at bounding box center [724, 202] width 1330 height 171
click at [1110, 211] on button "1 Month" at bounding box center [1104, 208] width 47 height 17
click at [1266, 155] on div "Add Column" at bounding box center [724, 202] width 1330 height 171
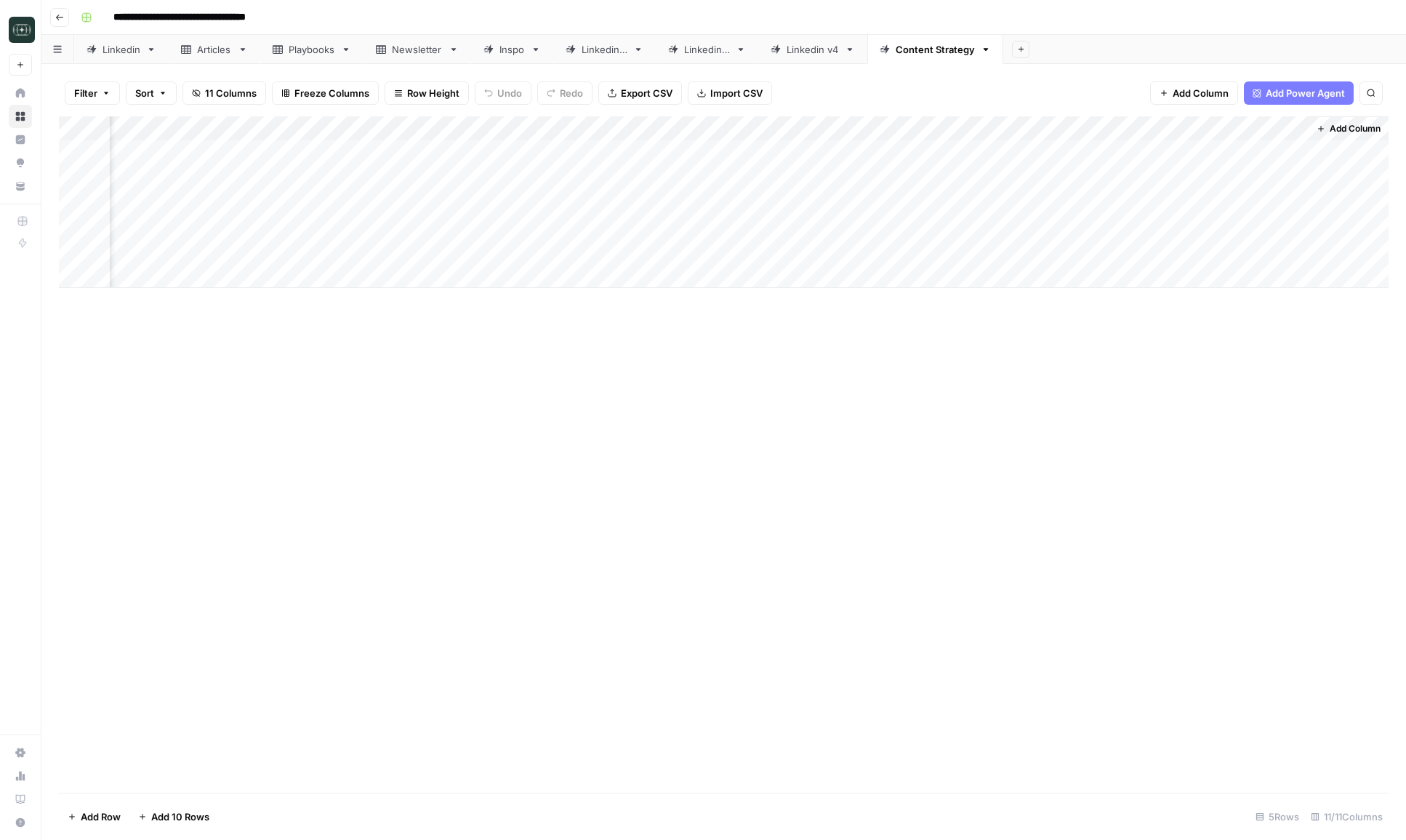
click at [742, 145] on div "Add Column" at bounding box center [724, 202] width 1330 height 171
click at [822, 155] on div "Add Column" at bounding box center [724, 202] width 1330 height 171
click at [1162, 153] on div "Add Column" at bounding box center [724, 202] width 1330 height 171
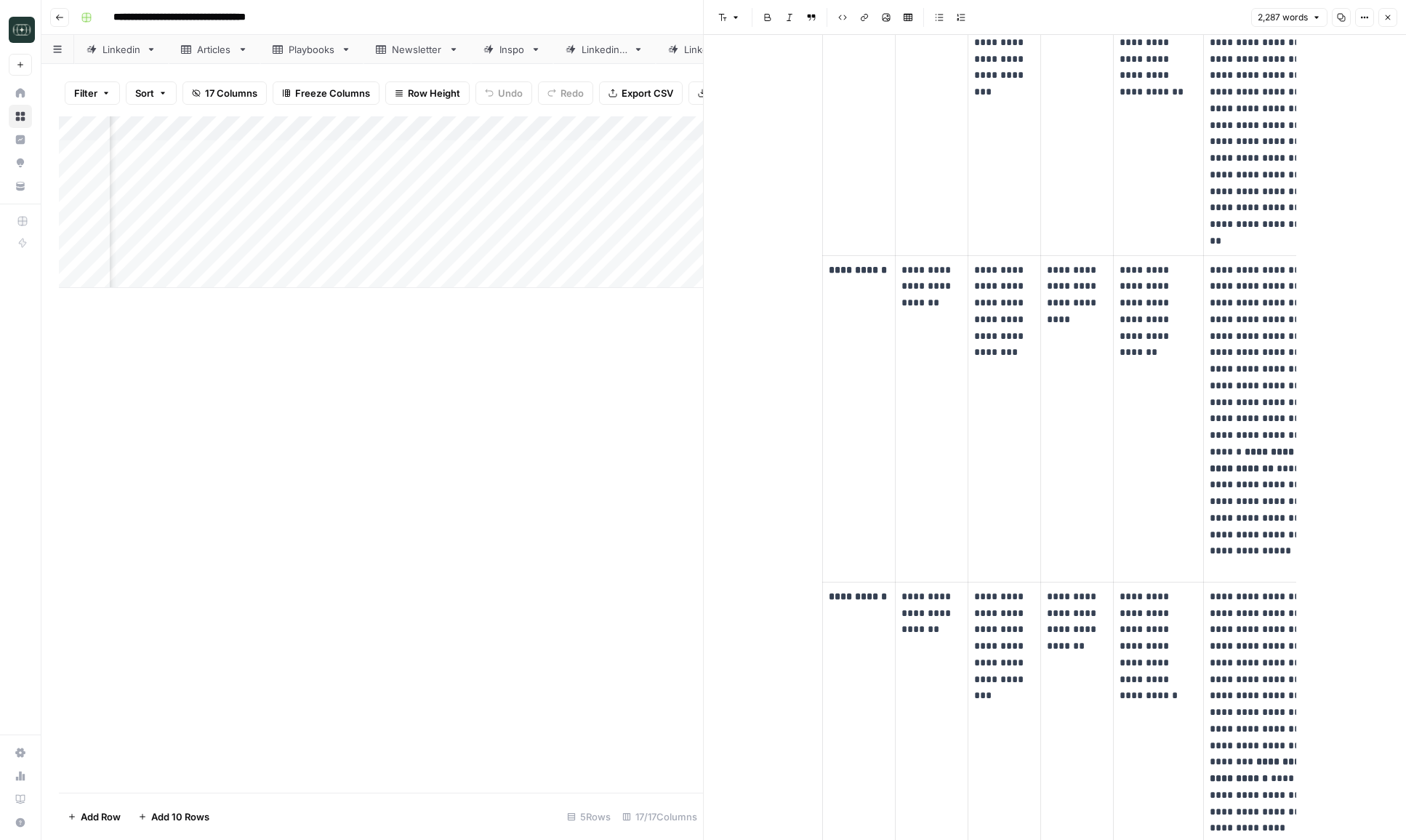
scroll to position [3334, 0]
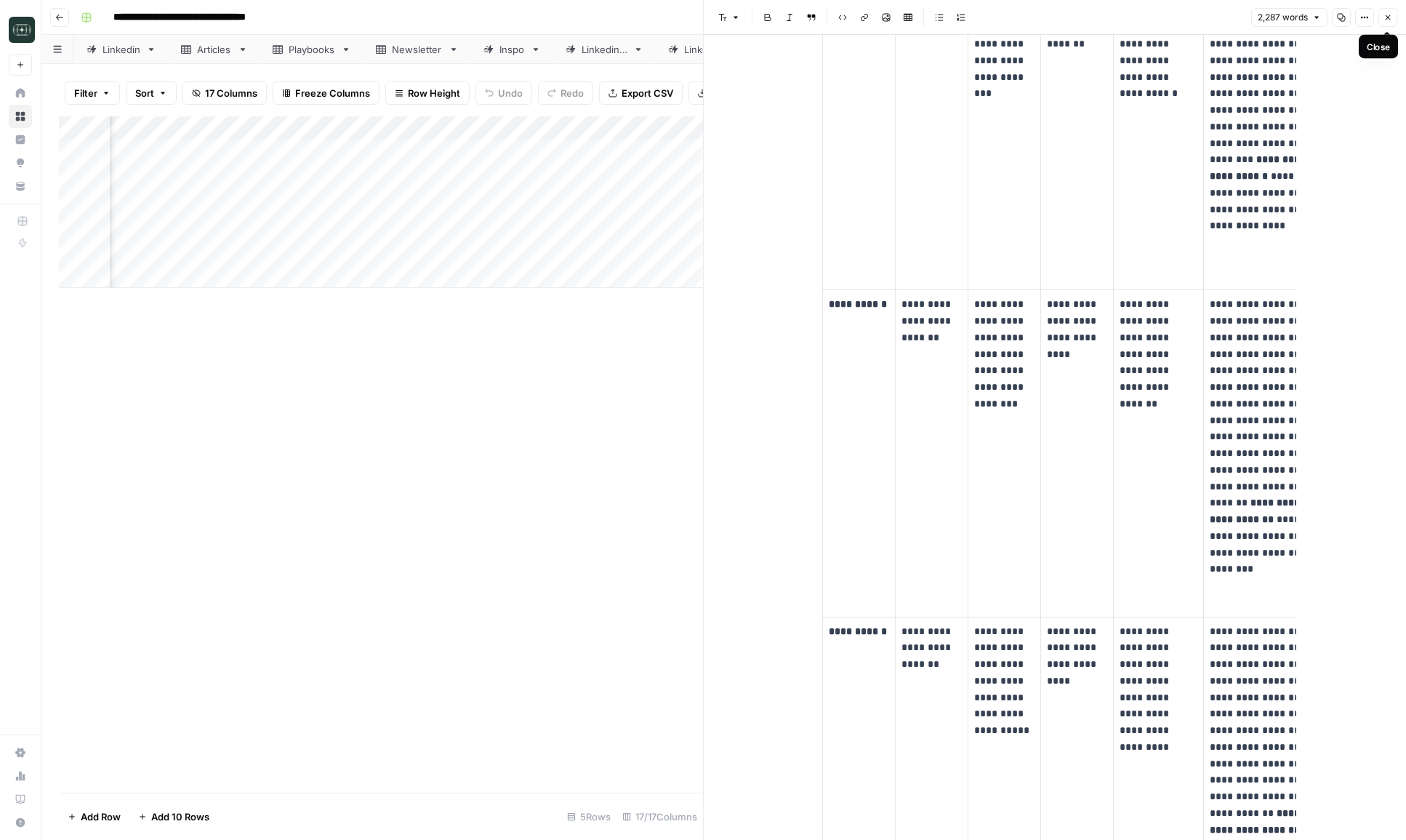
click at [1392, 20] on icon "button" at bounding box center [1388, 17] width 9 height 9
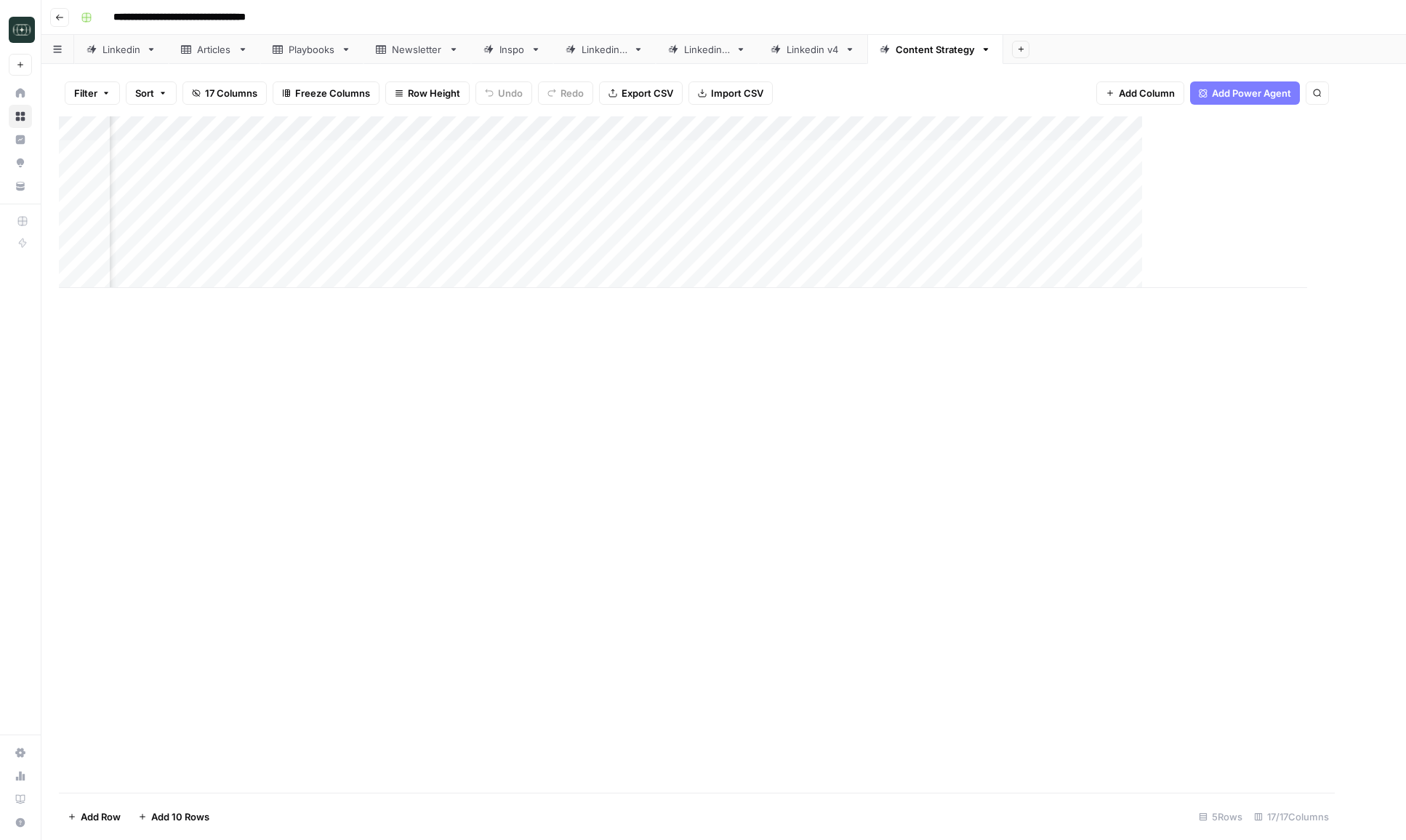
scroll to position [0, 1245]
click at [1048, 150] on div "Add Column" at bounding box center [724, 202] width 1330 height 171
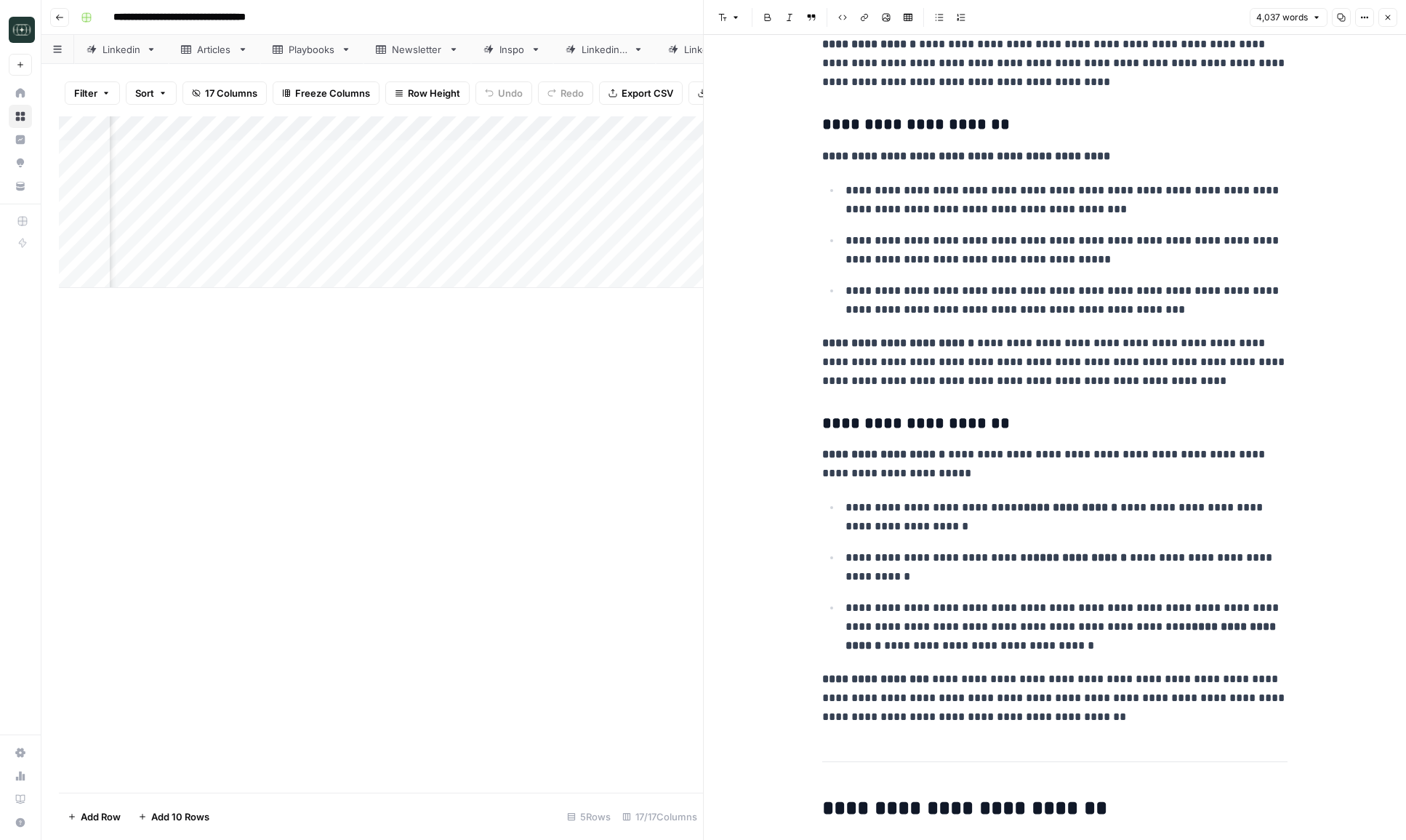
scroll to position [1215, 0]
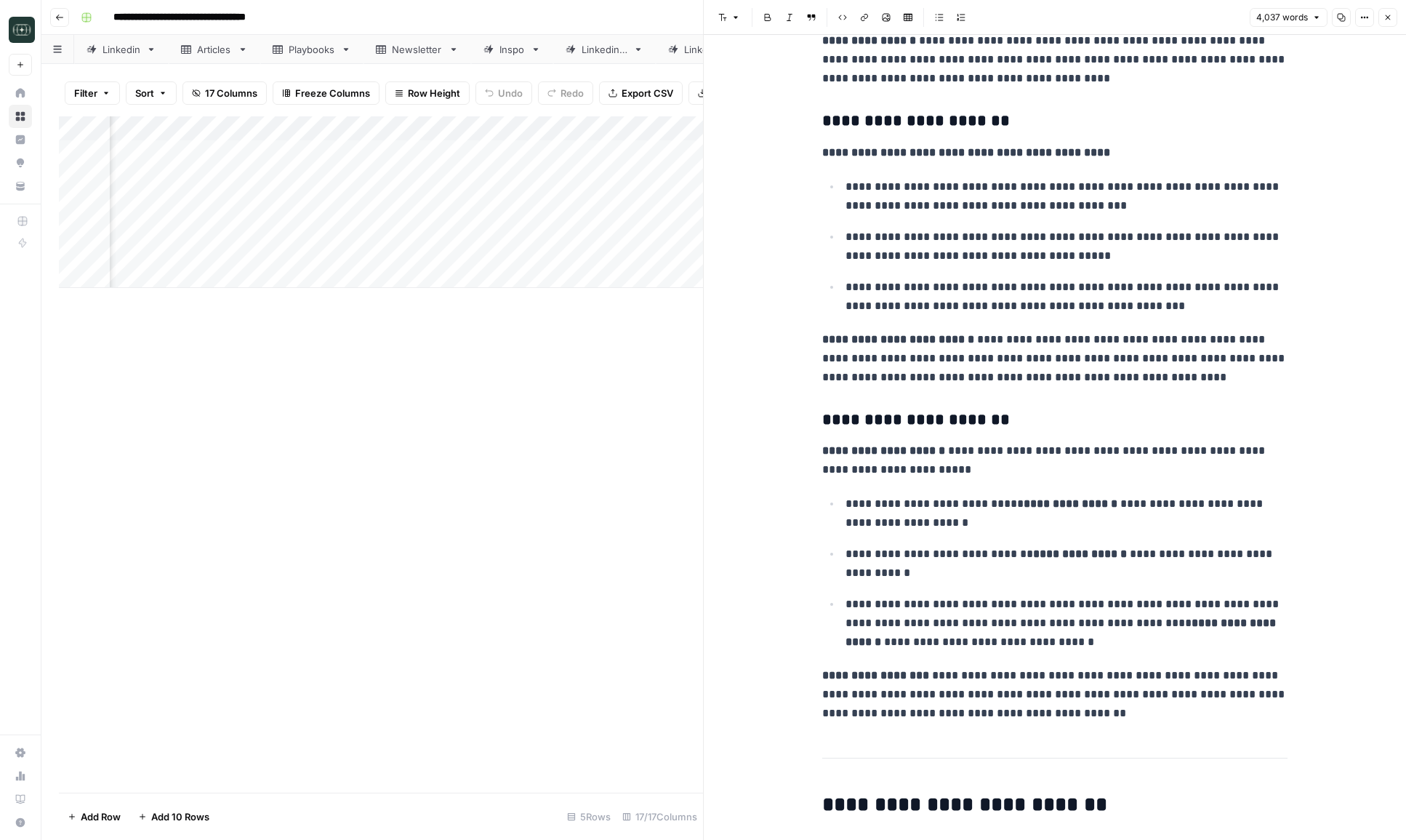
click at [1378, 21] on div "4,037 words Copy Options Close" at bounding box center [1323, 17] width 147 height 19
click at [1388, 21] on icon "button" at bounding box center [1388, 17] width 9 height 9
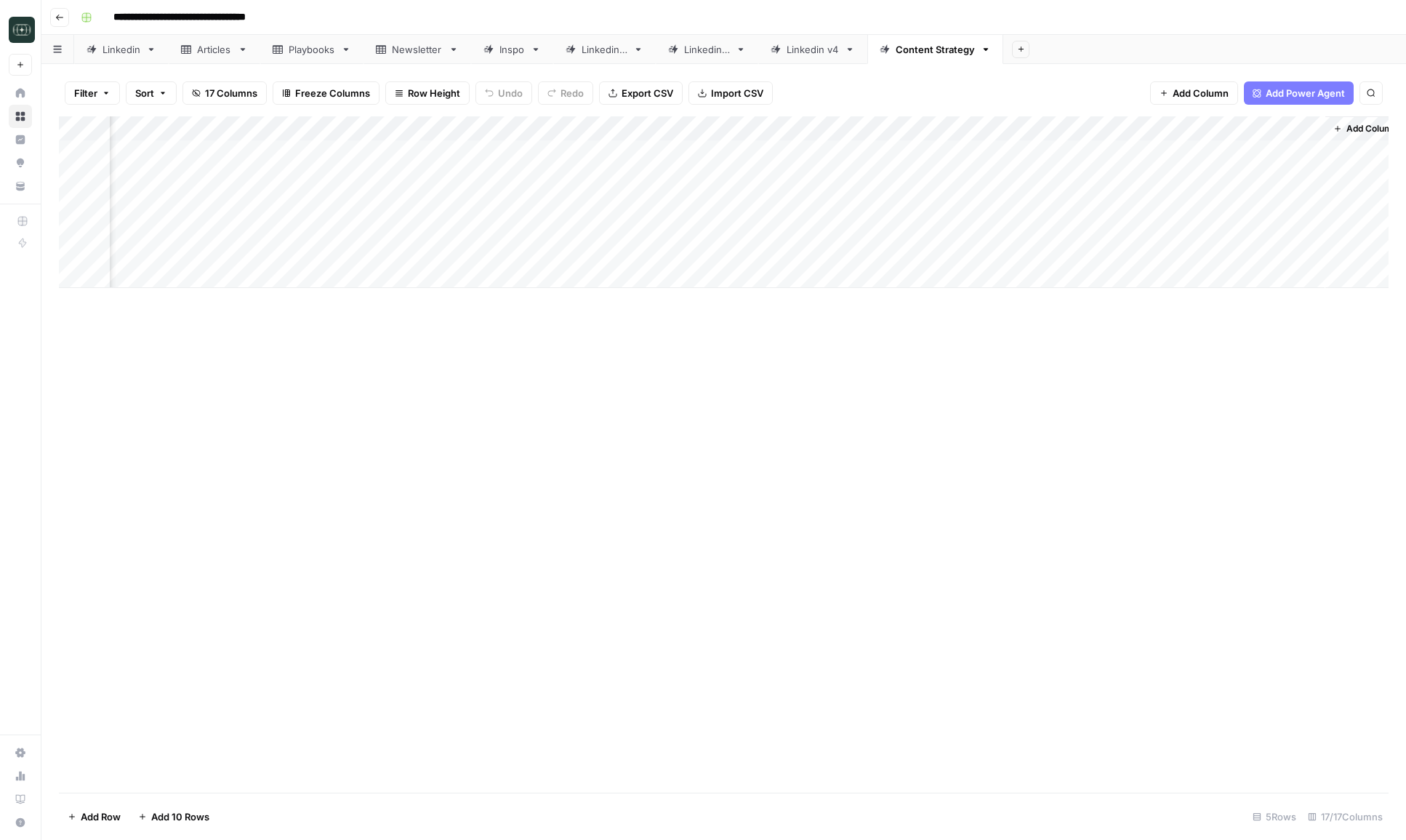
click at [918, 149] on div "Add Column" at bounding box center [724, 202] width 1330 height 171
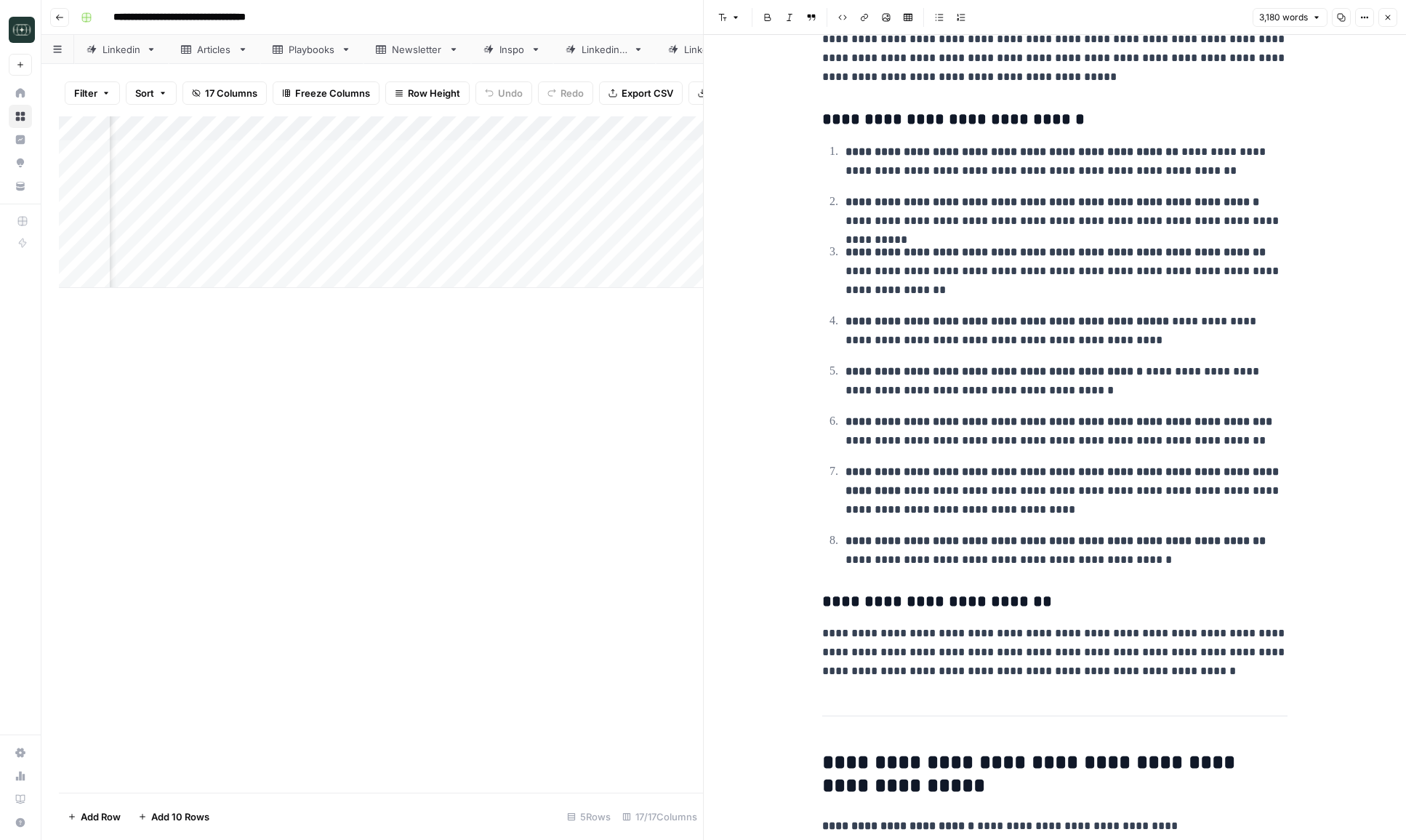
scroll to position [3077, 0]
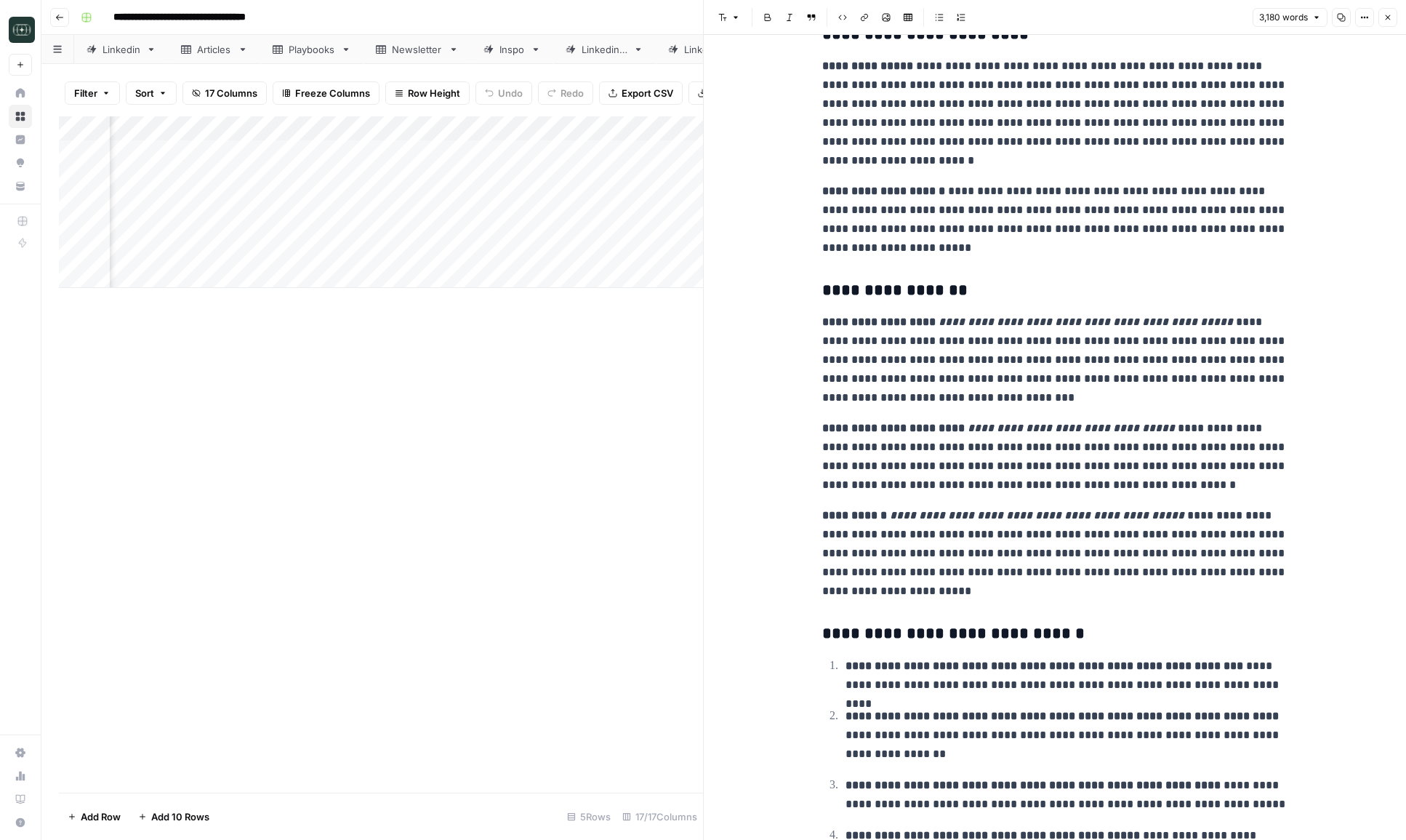
click at [908, 492] on p "**********" at bounding box center [1055, 457] width 465 height 76
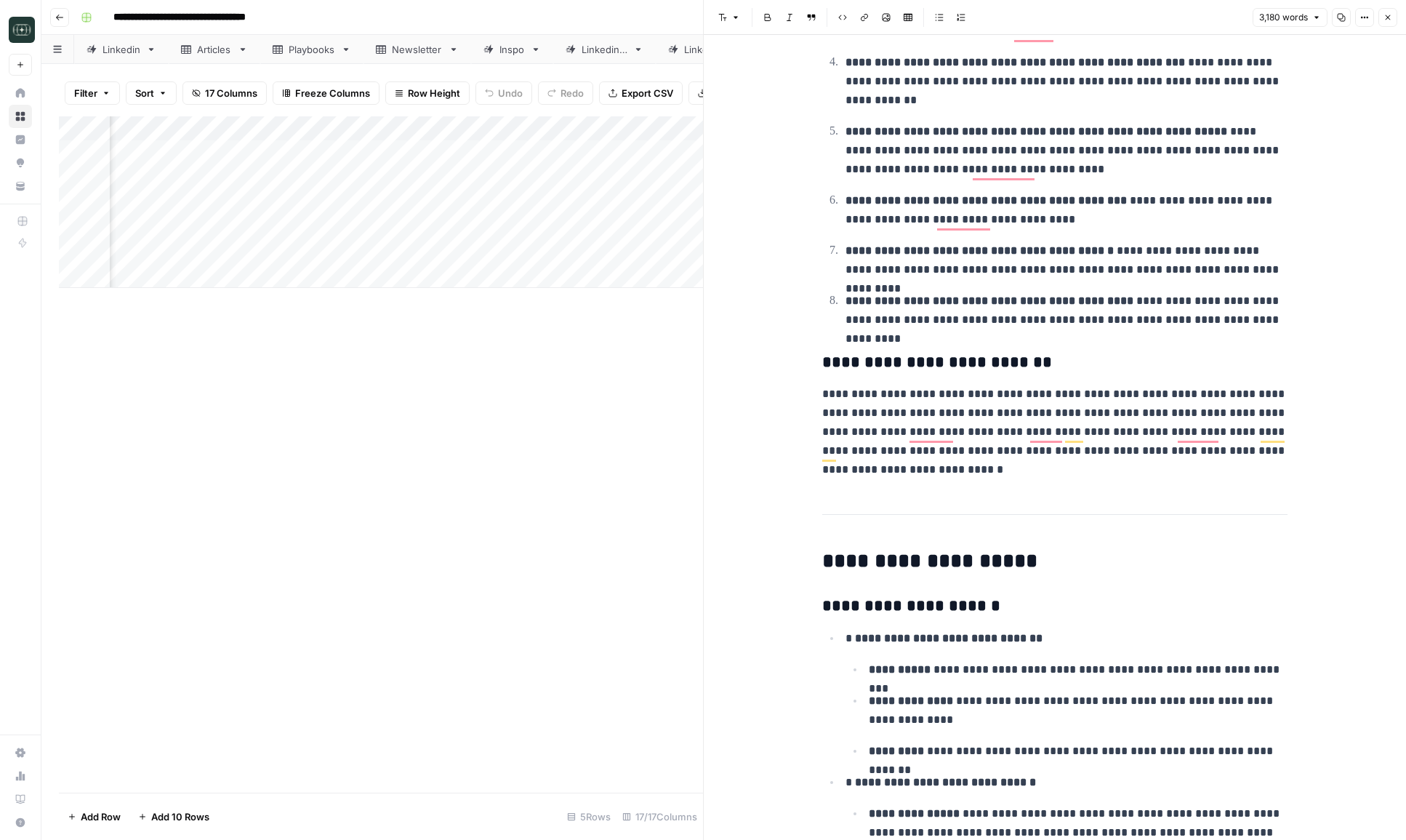
scroll to position [7888, 0]
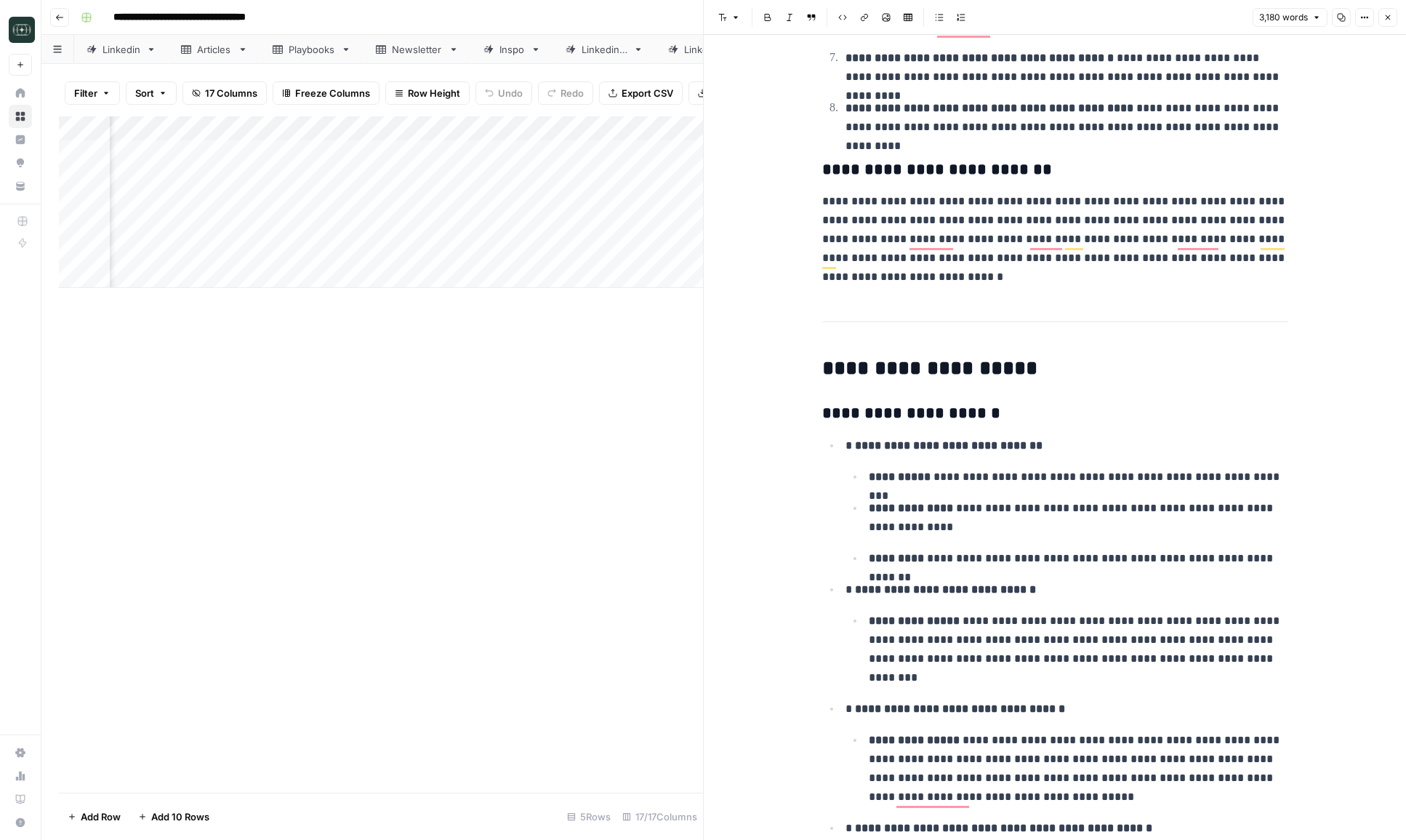
click at [1391, 14] on icon "button" at bounding box center [1388, 17] width 9 height 9
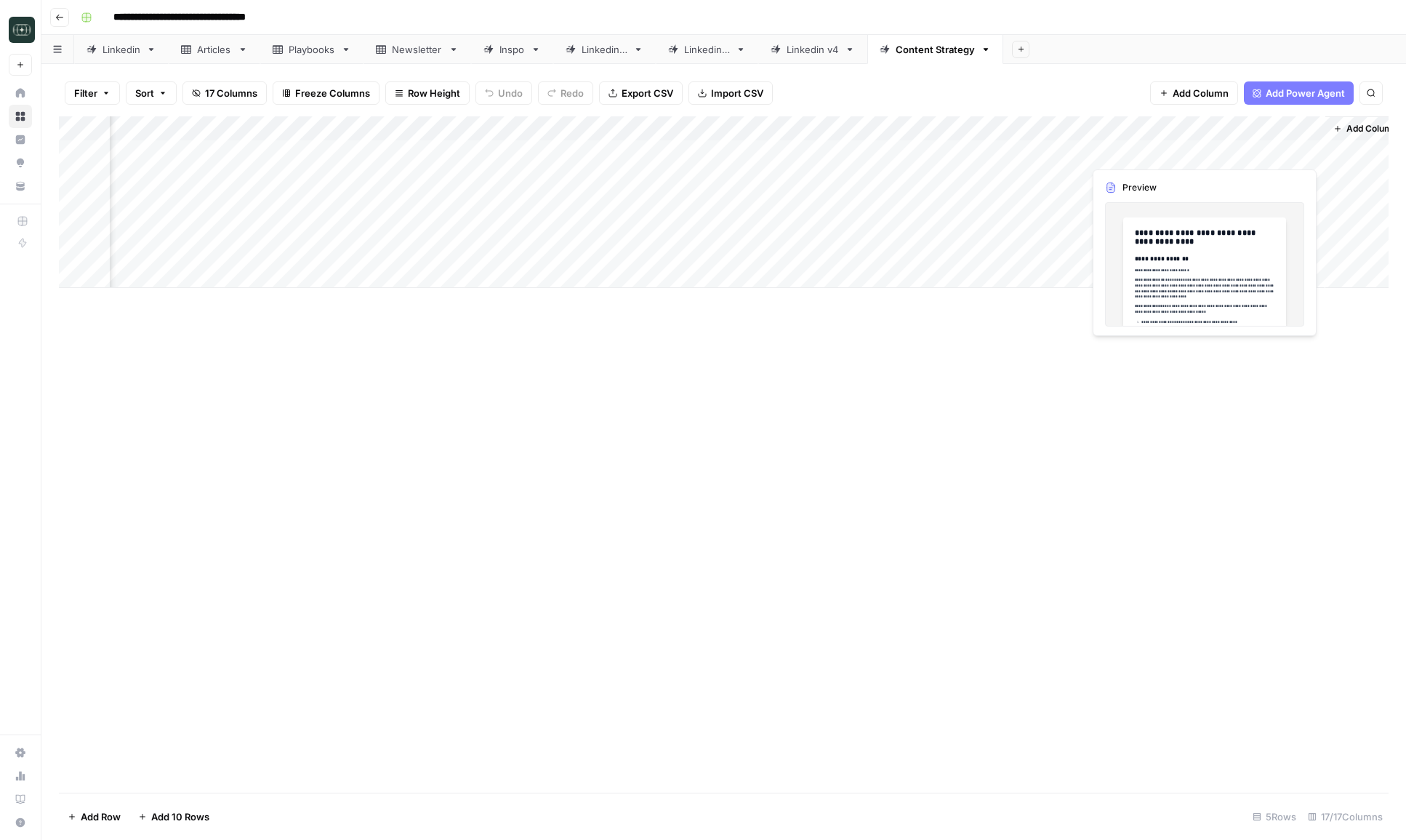
scroll to position [0, 1262]
click at [766, 149] on div "Add Column" at bounding box center [724, 202] width 1330 height 171
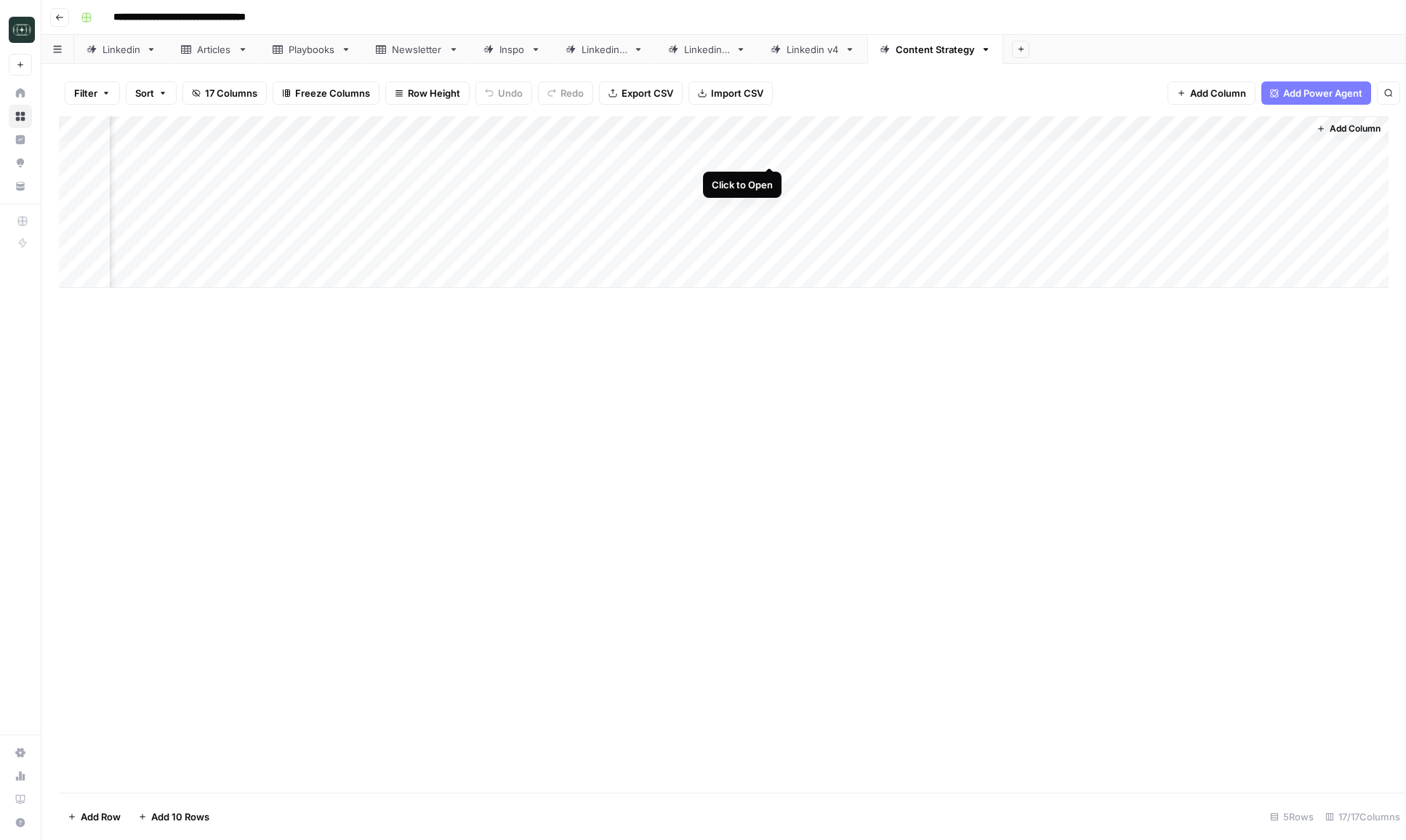
scroll to position [0, 1254]
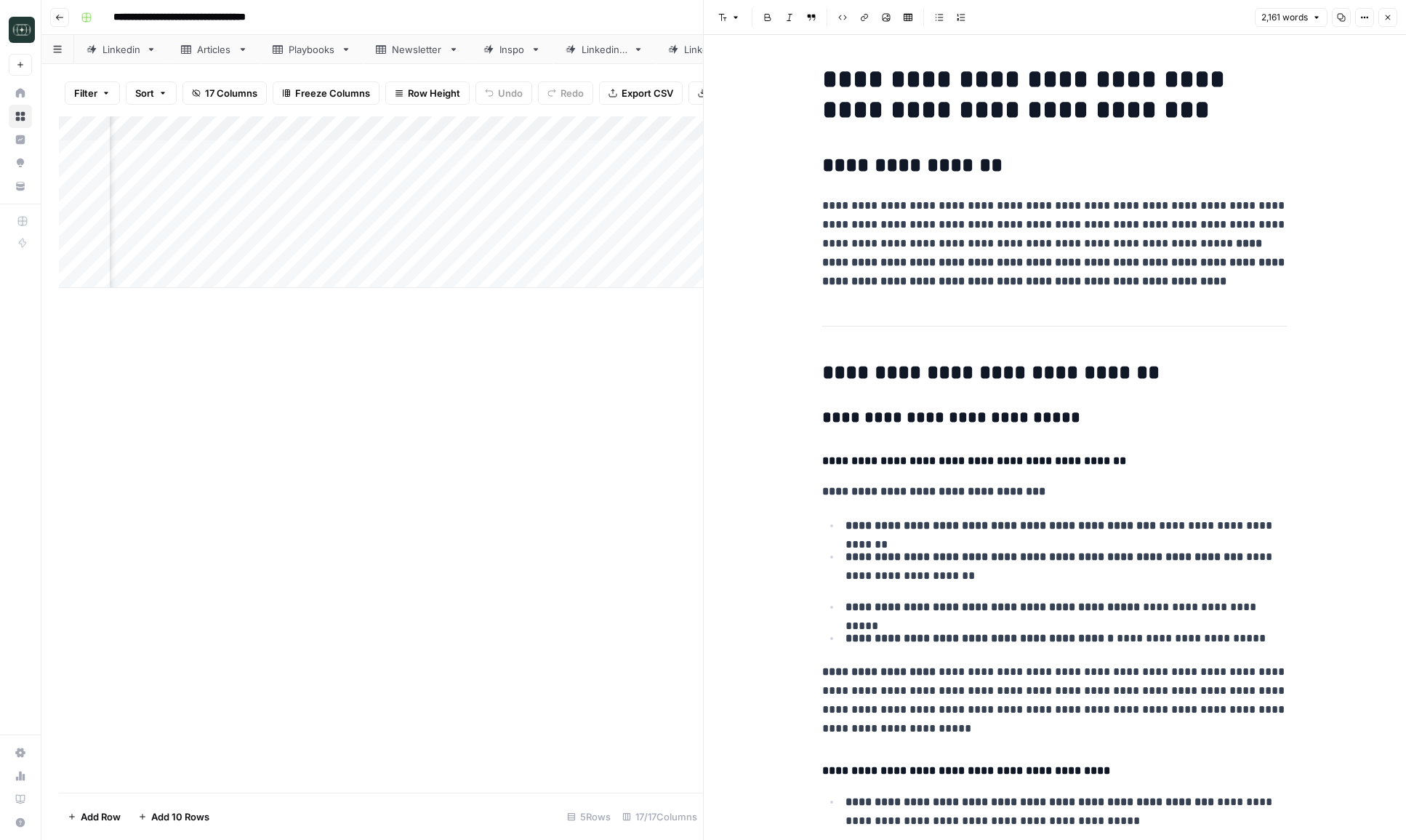
click at [1388, 22] on button "Close" at bounding box center [1388, 17] width 19 height 19
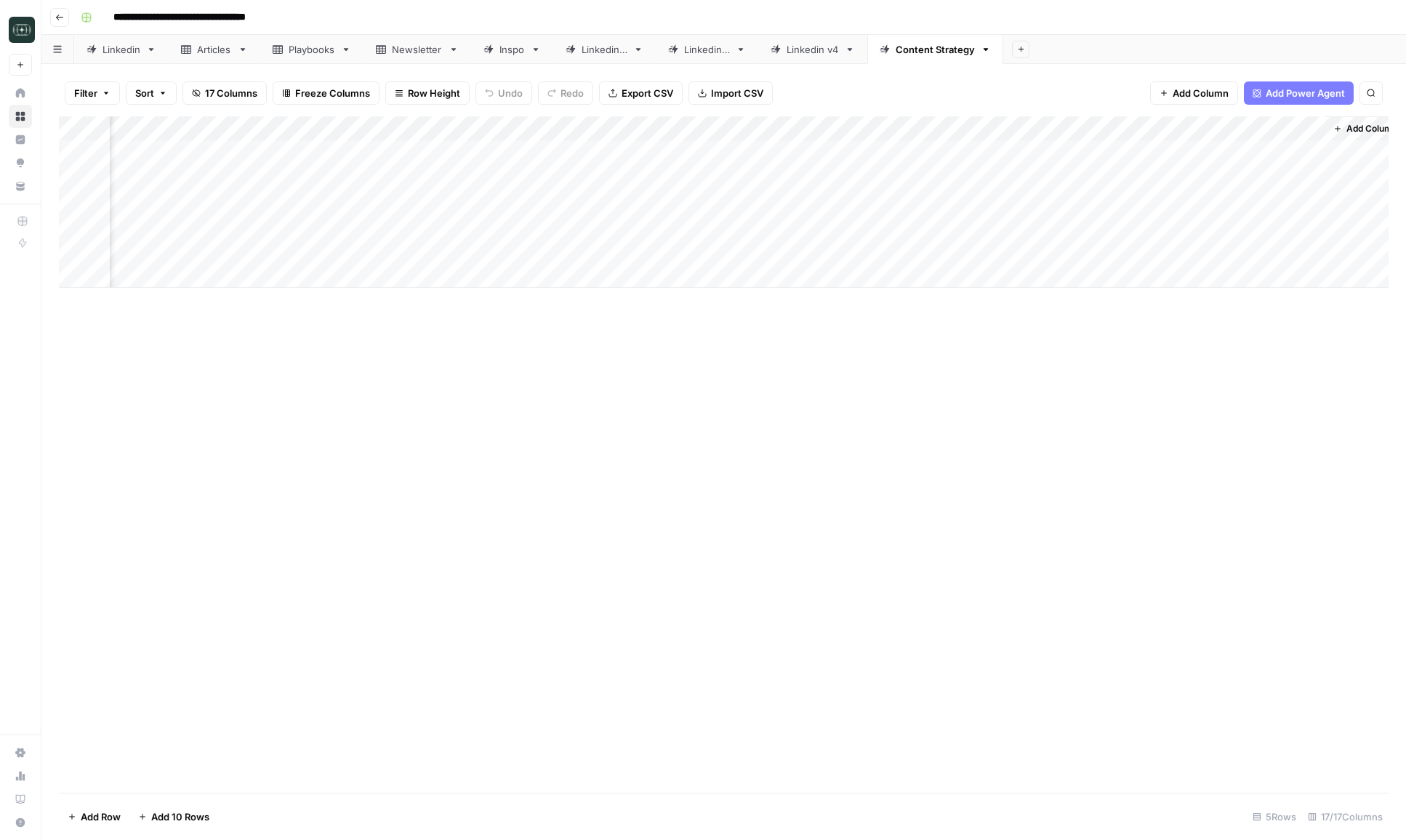
scroll to position [0, 1262]
click at [1357, 122] on span "Add Column" at bounding box center [1356, 128] width 51 height 13
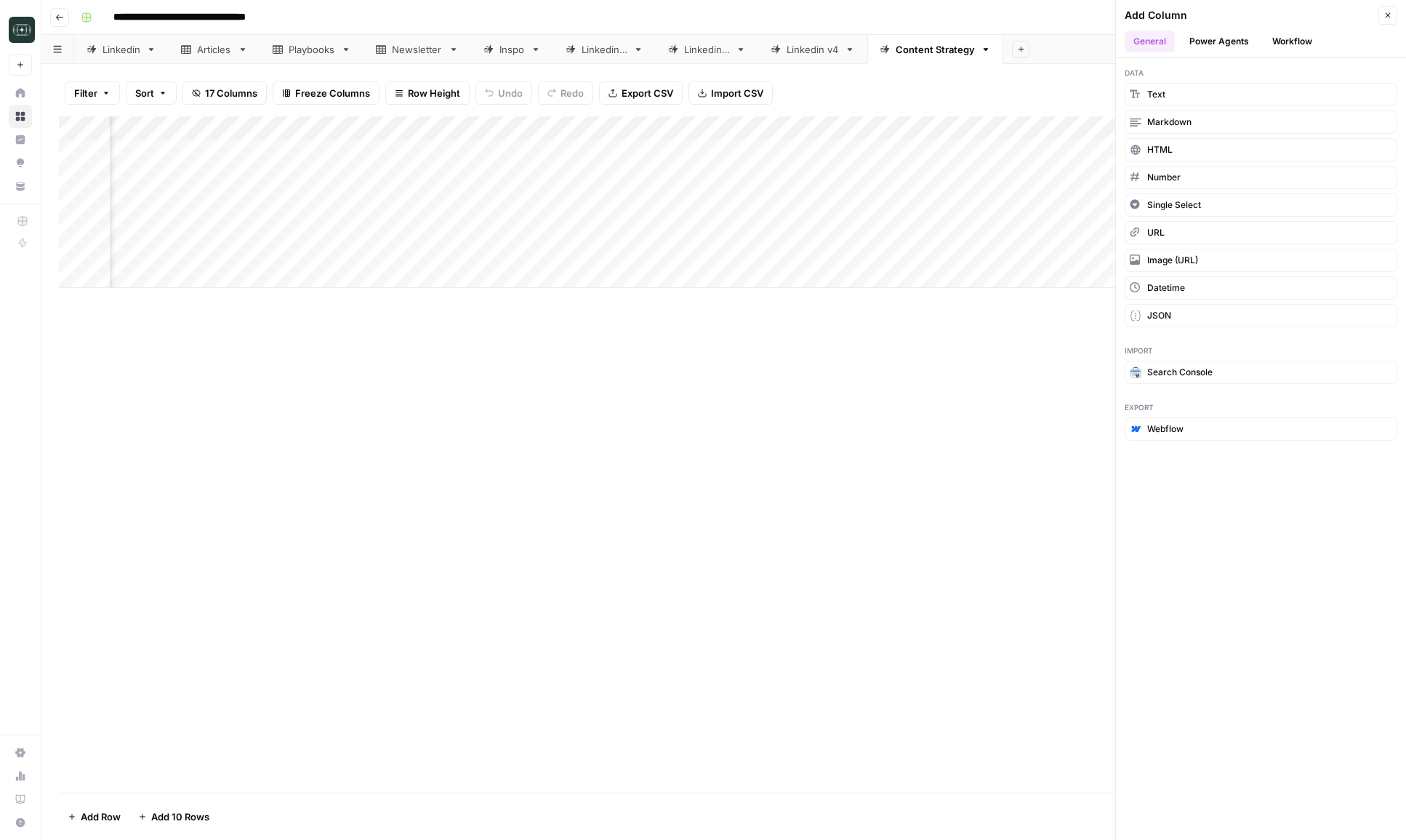
click at [1304, 44] on button "Workflow" at bounding box center [1293, 41] width 57 height 22
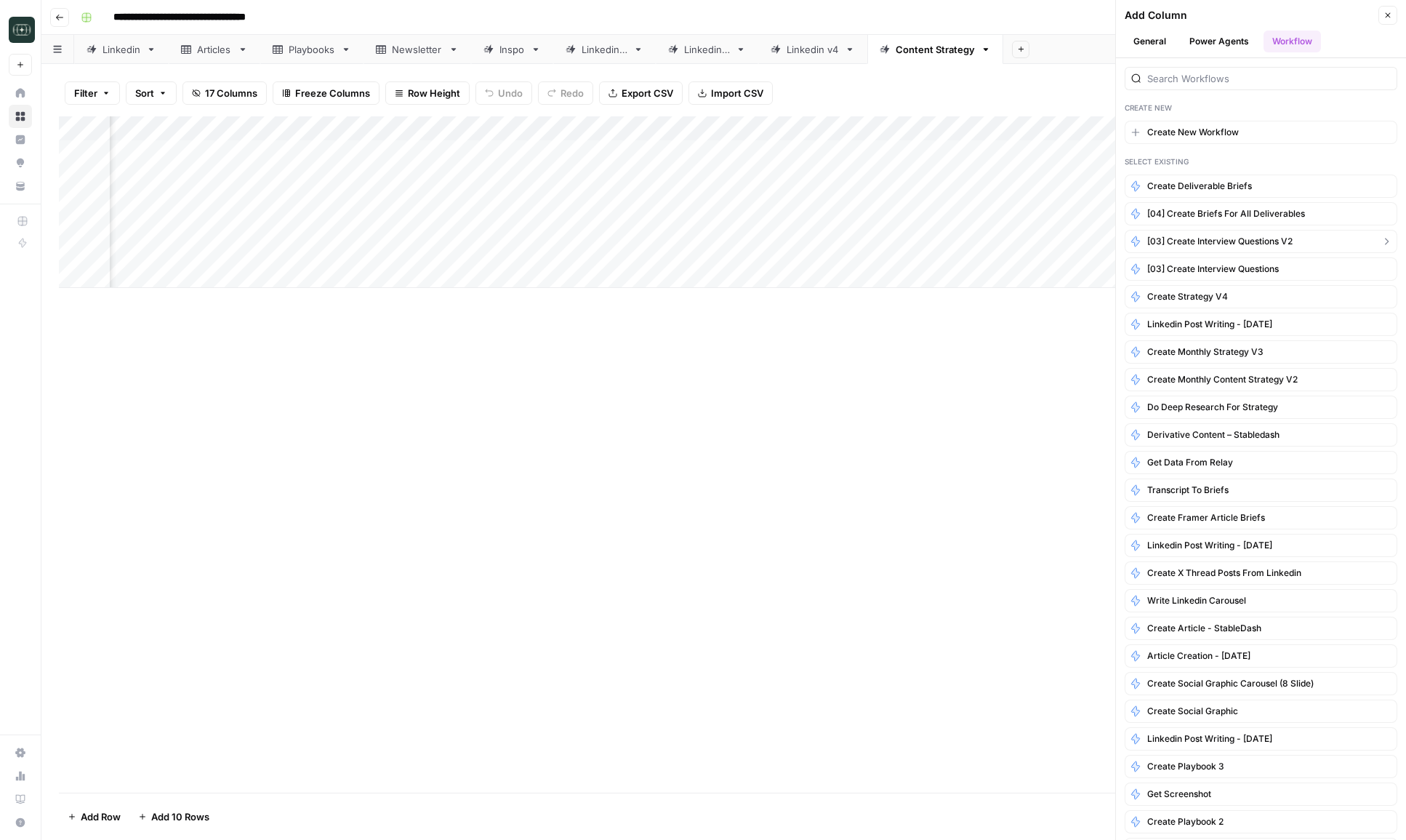
click at [1278, 236] on span "[03] Create Interview Questions v2" at bounding box center [1220, 242] width 146 height 13
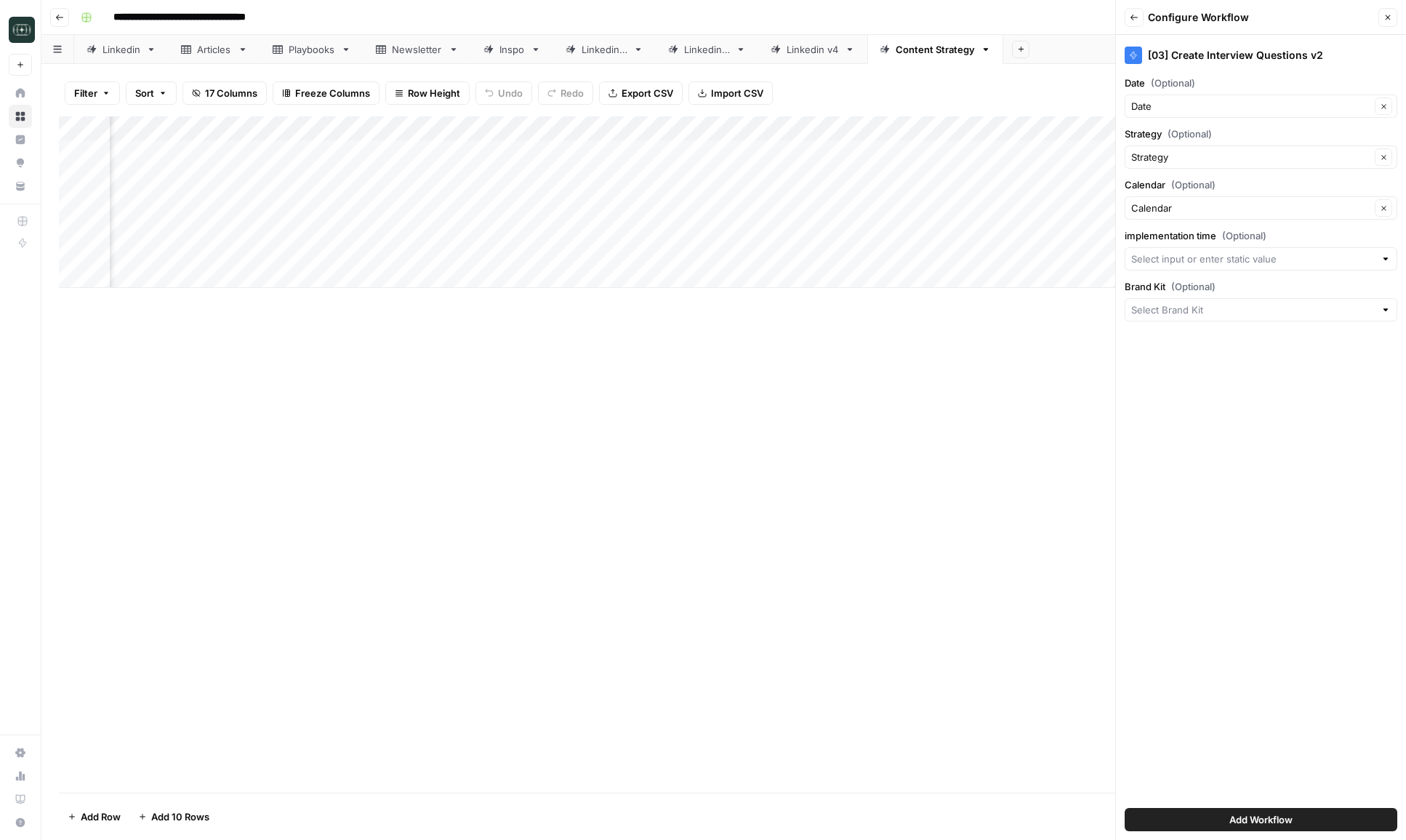
click at [1258, 250] on div at bounding box center [1261, 259] width 273 height 23
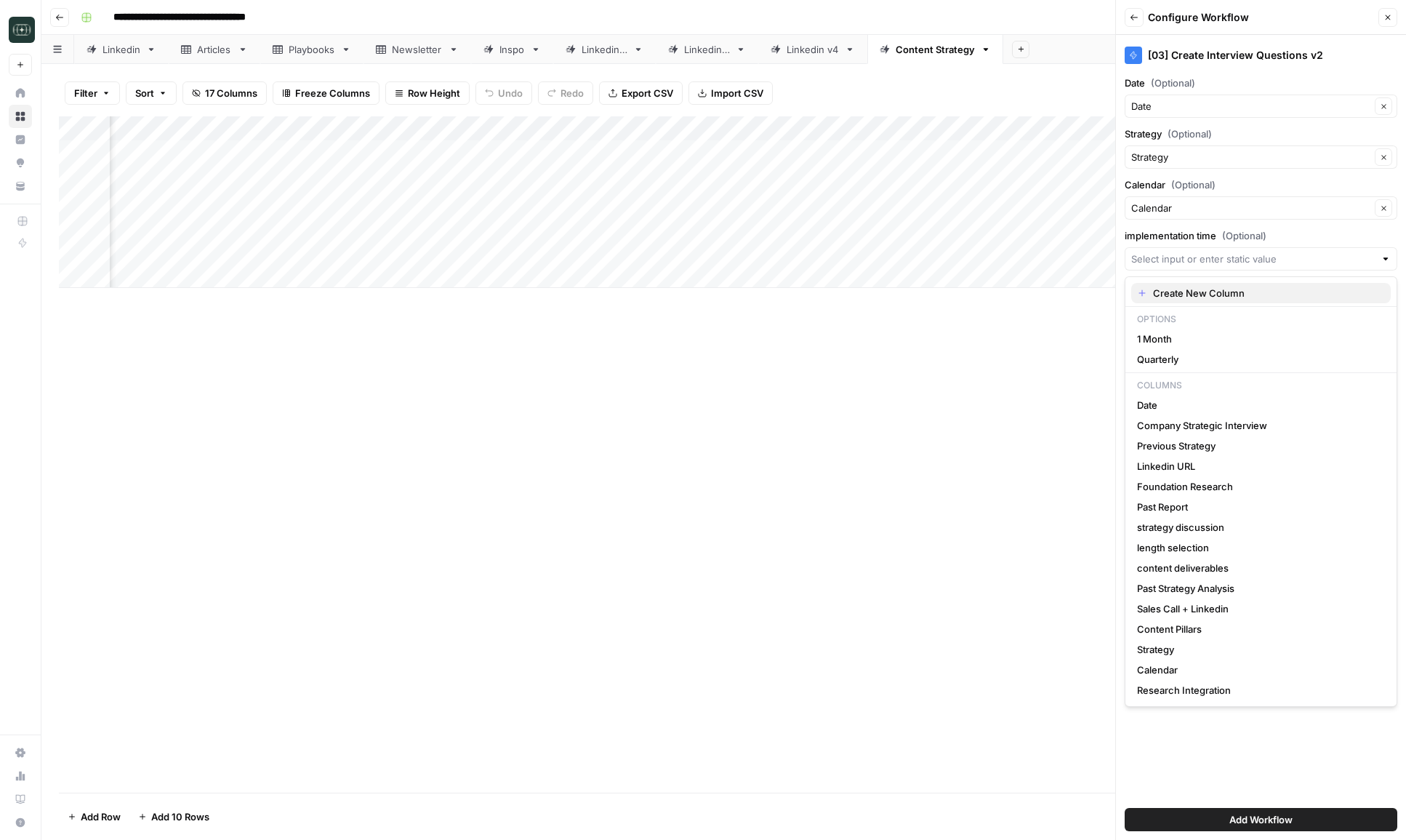
click at [1233, 295] on span "Create New Column" at bounding box center [1266, 292] width 226 height 14
type input "Create New Column"
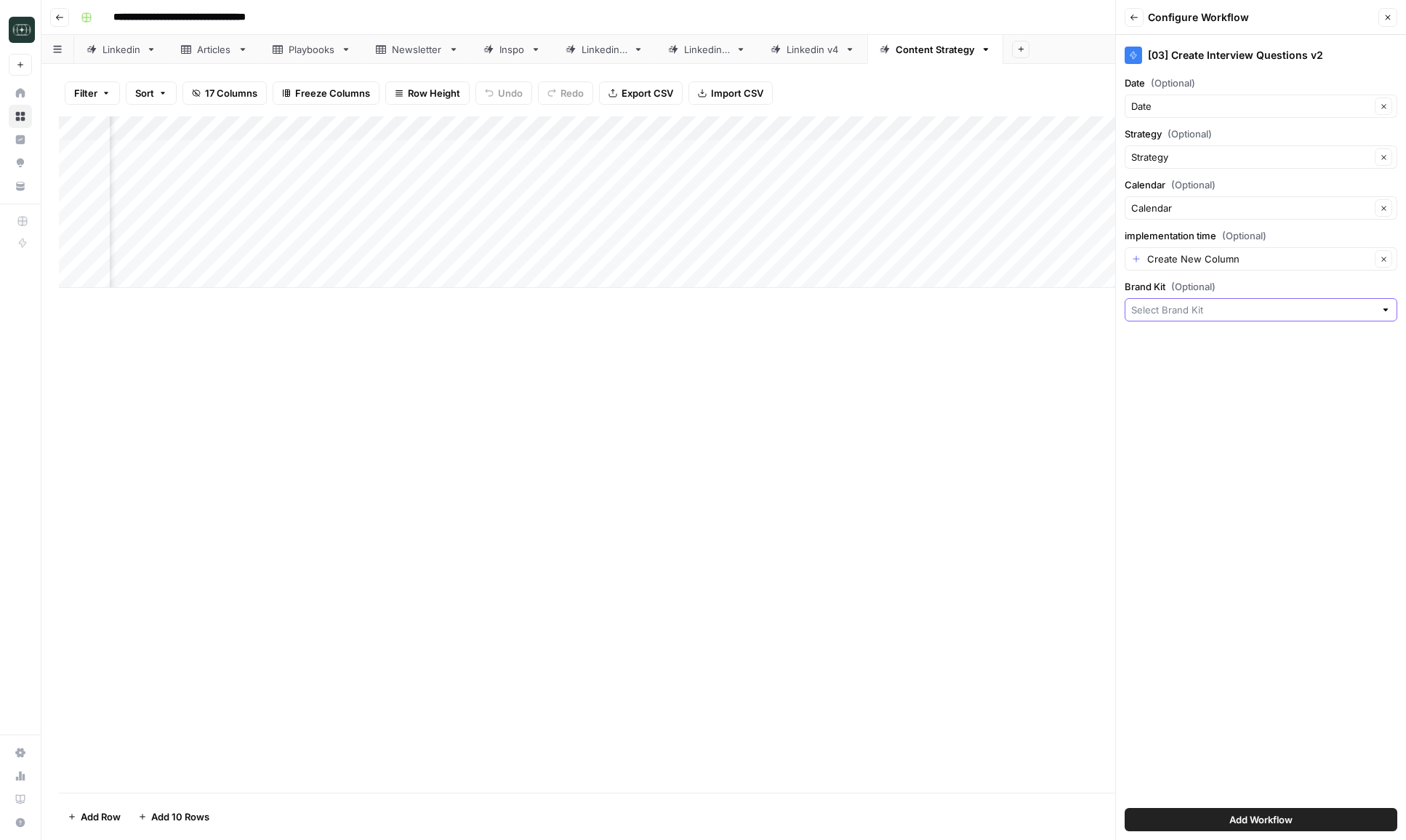
click at [1220, 312] on input "Brand Kit (Optional)" at bounding box center [1253, 309] width 244 height 14
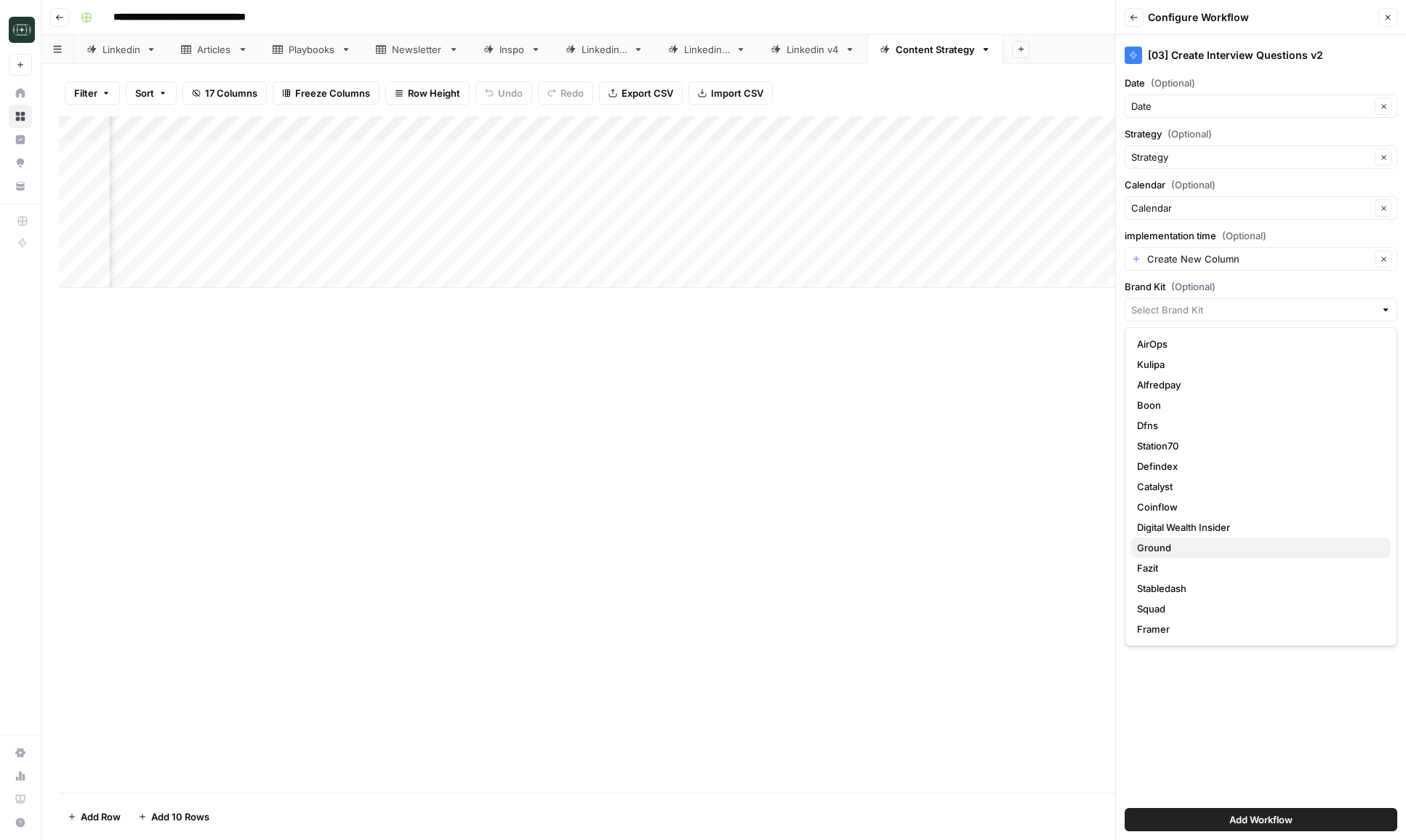
click at [1168, 549] on span "Ground" at bounding box center [1259, 547] width 243 height 14
type input "Ground"
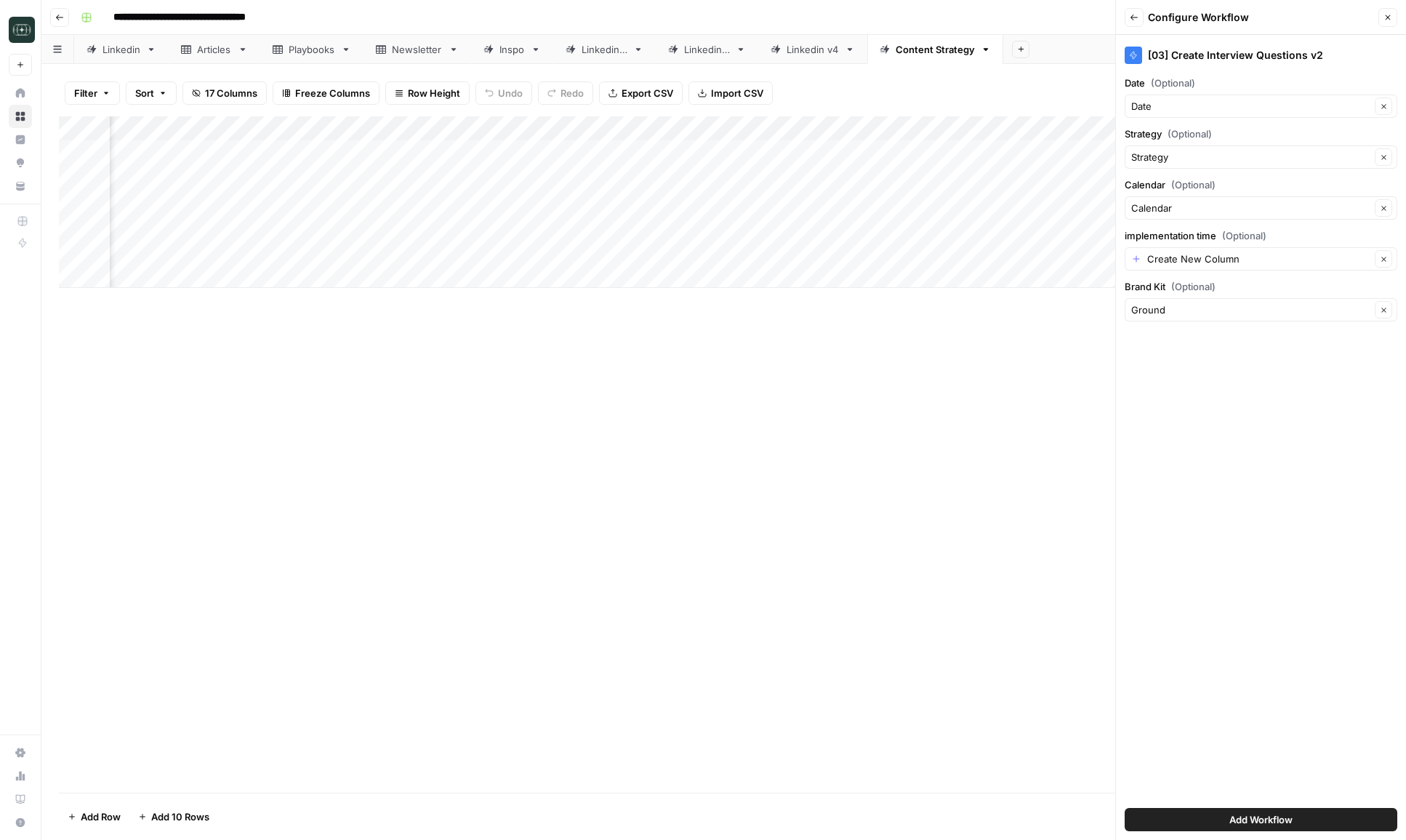
click at [1187, 814] on button "Add Workflow" at bounding box center [1261, 819] width 273 height 23
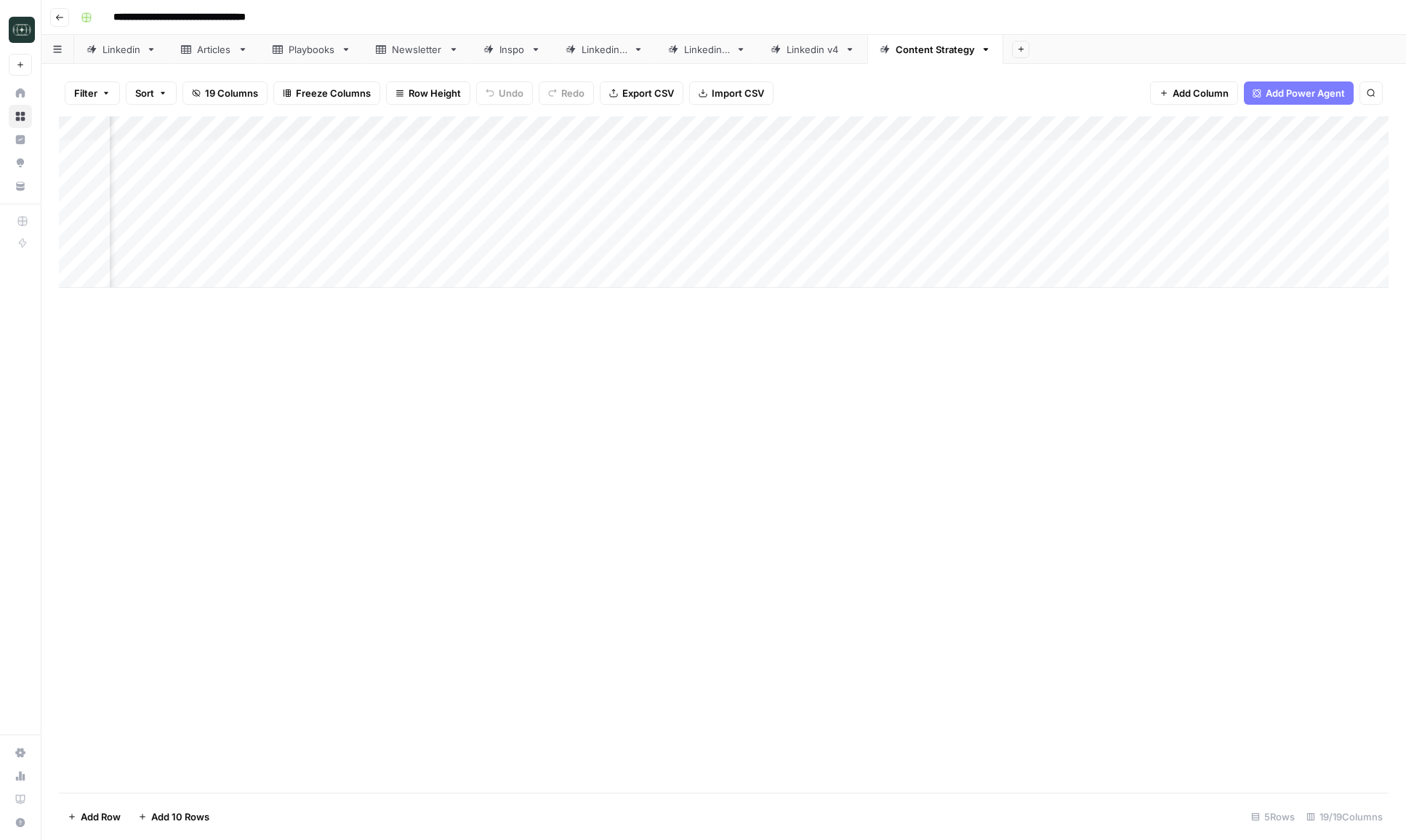
scroll to position [0, 1620]
click at [1281, 128] on div "Add Column" at bounding box center [724, 202] width 1330 height 171
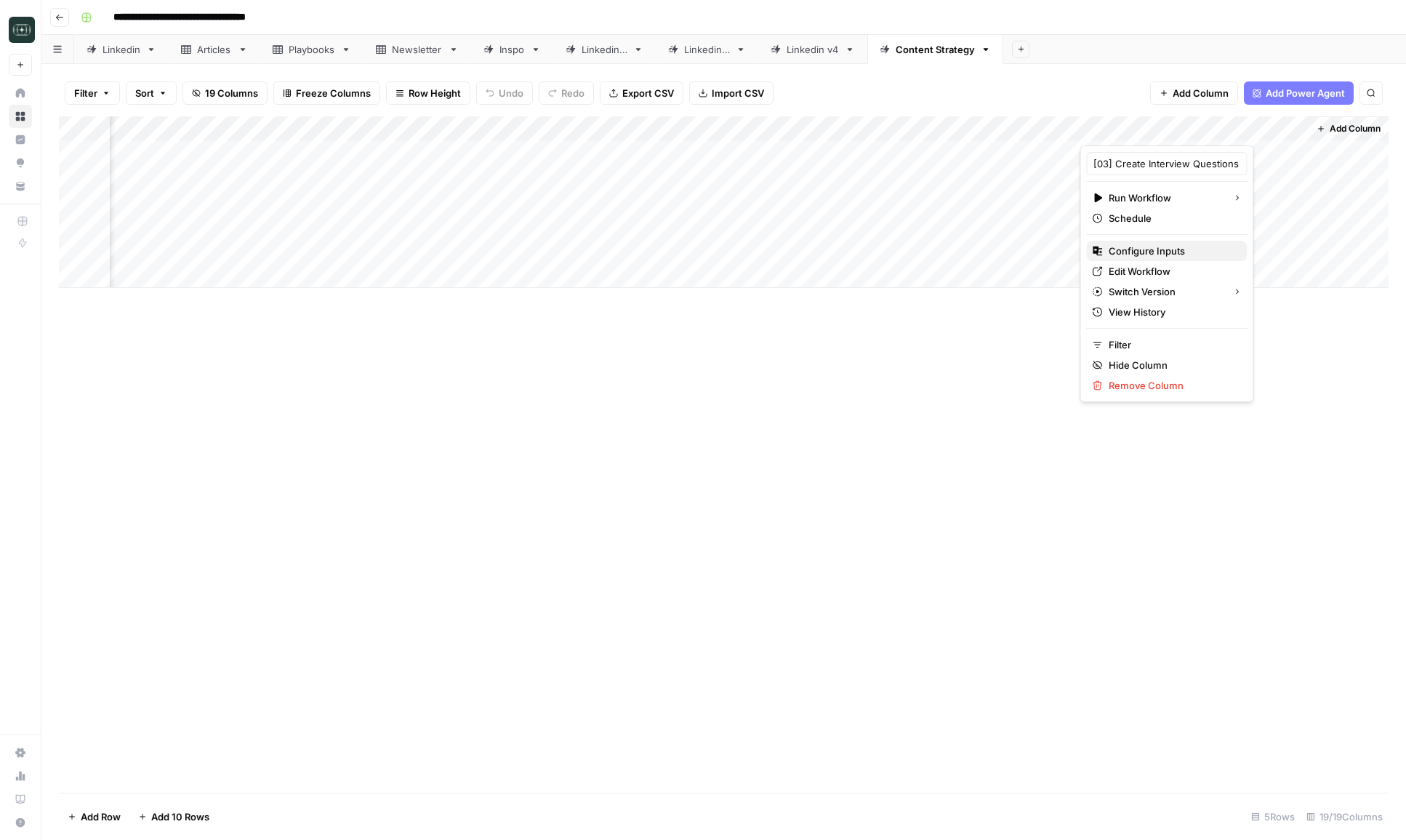
click at [1183, 254] on span "Configure Inputs" at bounding box center [1173, 250] width 127 height 14
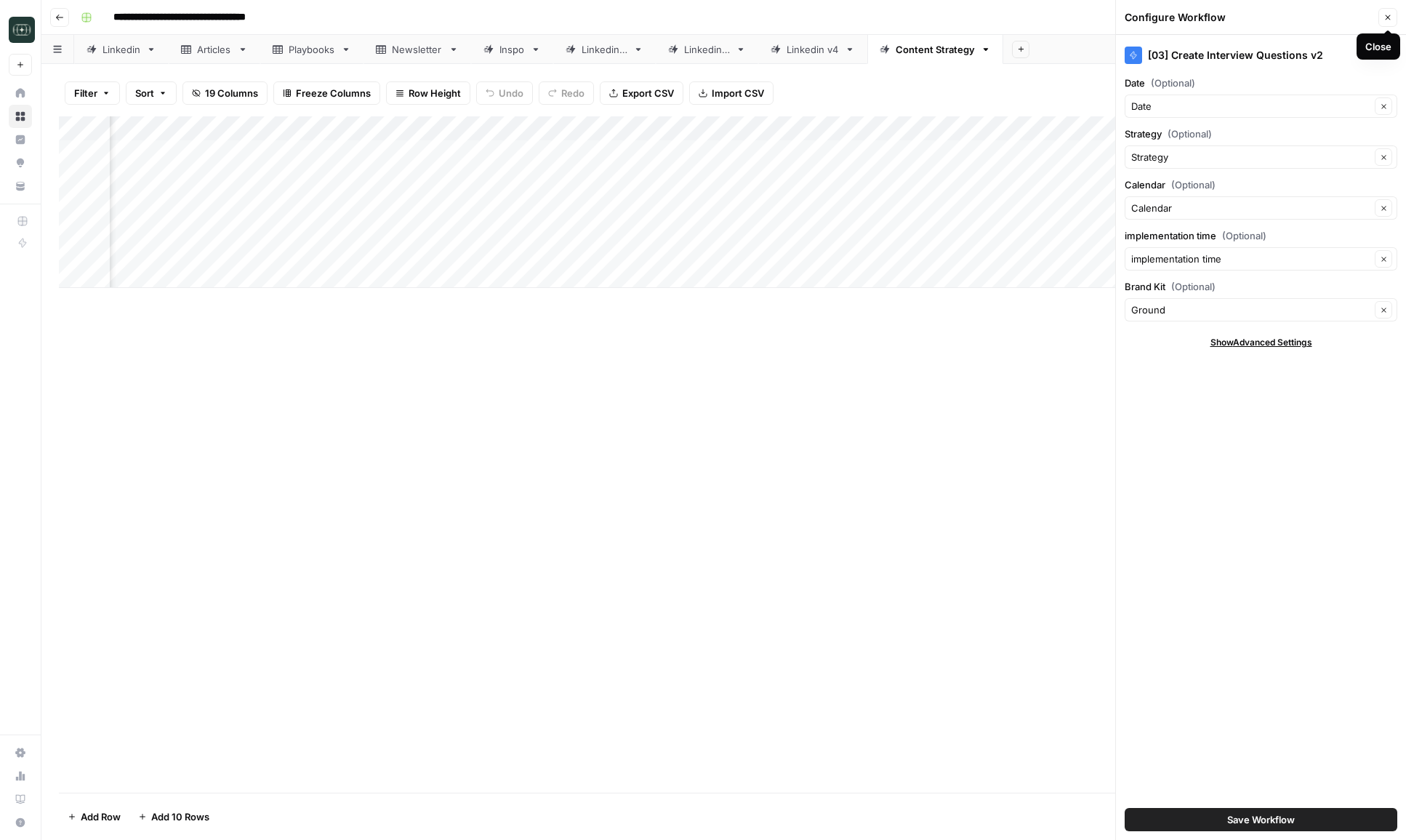
click at [1384, 24] on button "Close" at bounding box center [1388, 17] width 19 height 19
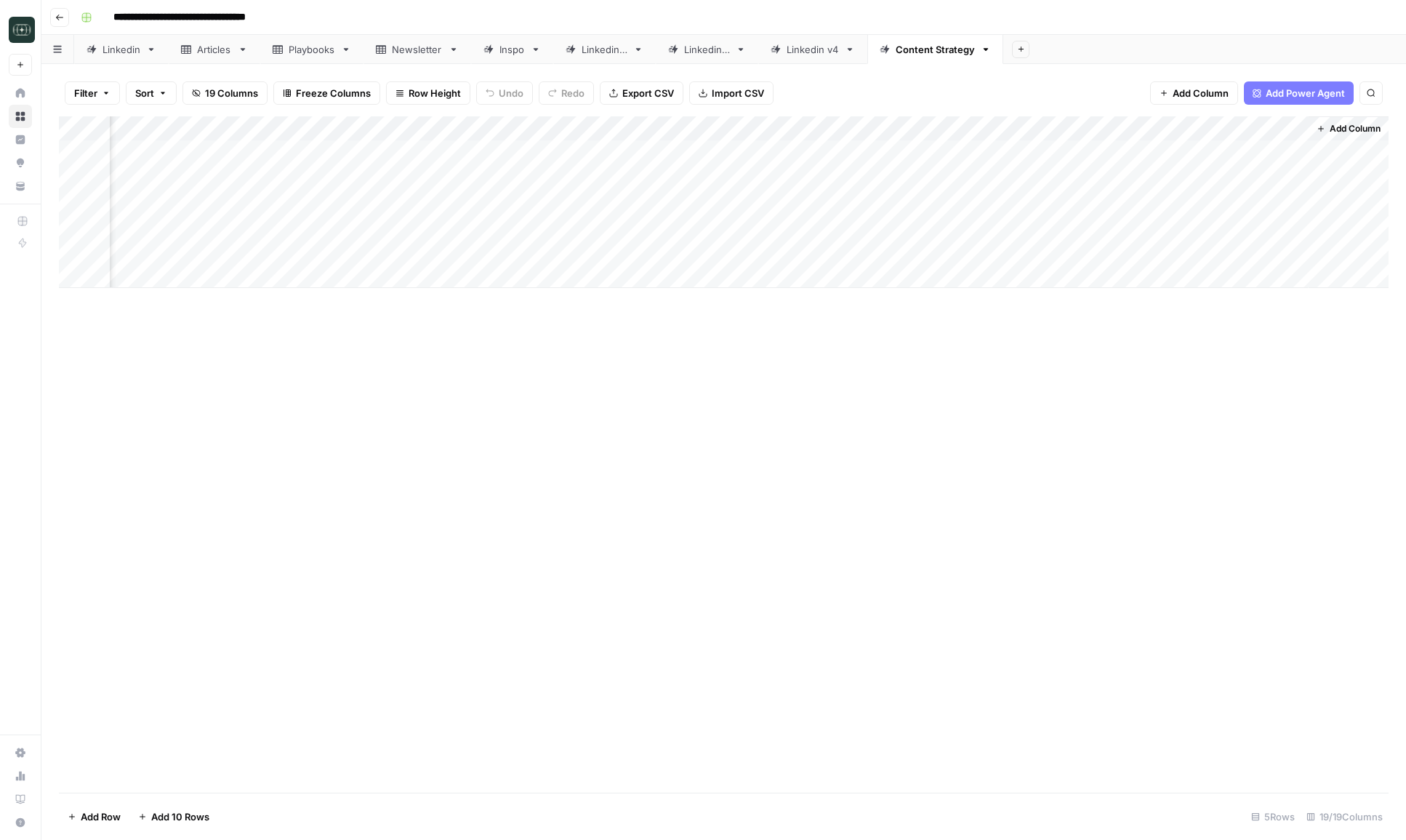
click at [1258, 150] on div "Add Column" at bounding box center [724, 202] width 1330 height 171
click at [1354, 132] on span "Add Column" at bounding box center [1356, 128] width 51 height 13
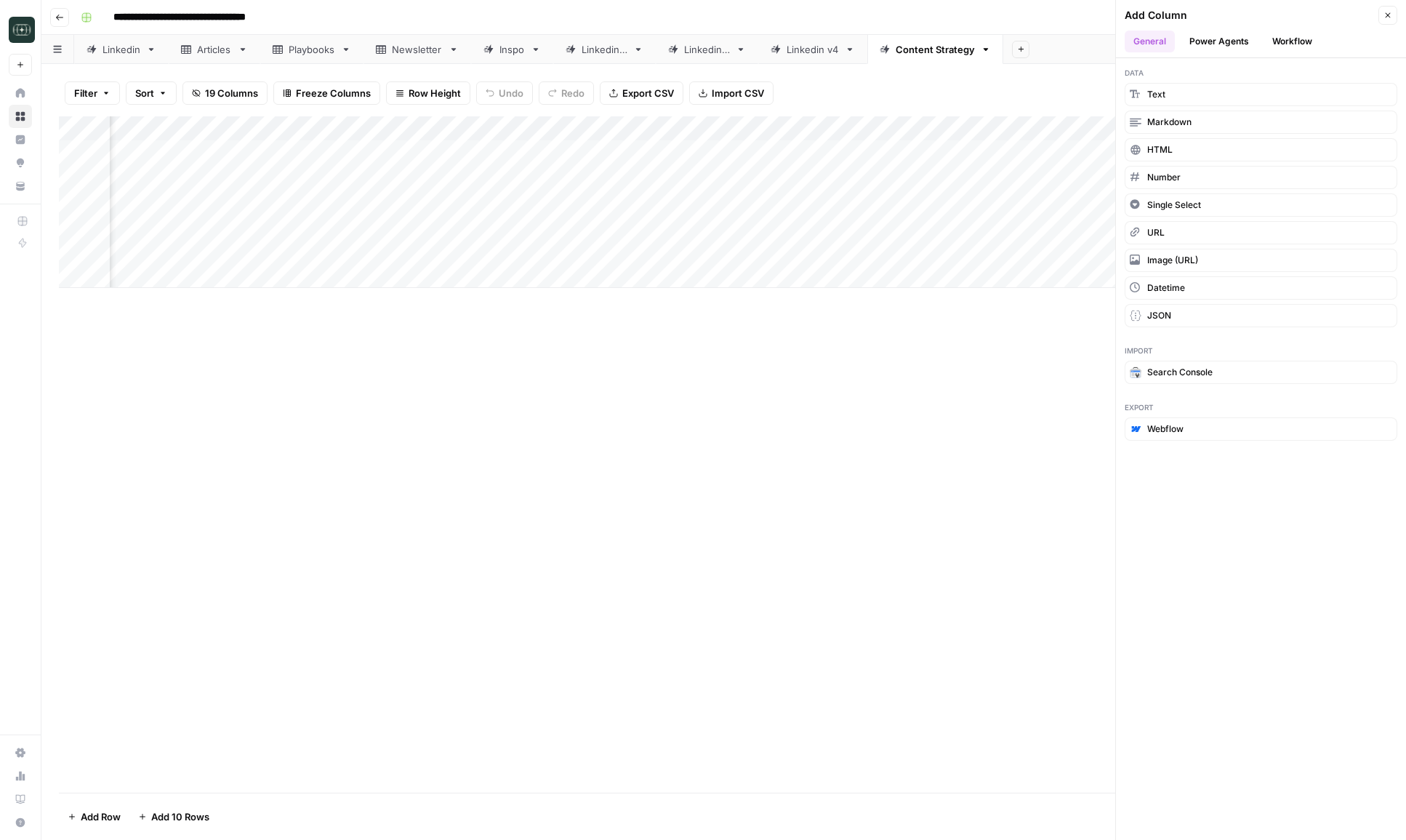
click at [1285, 43] on button "Workflow" at bounding box center [1293, 41] width 57 height 22
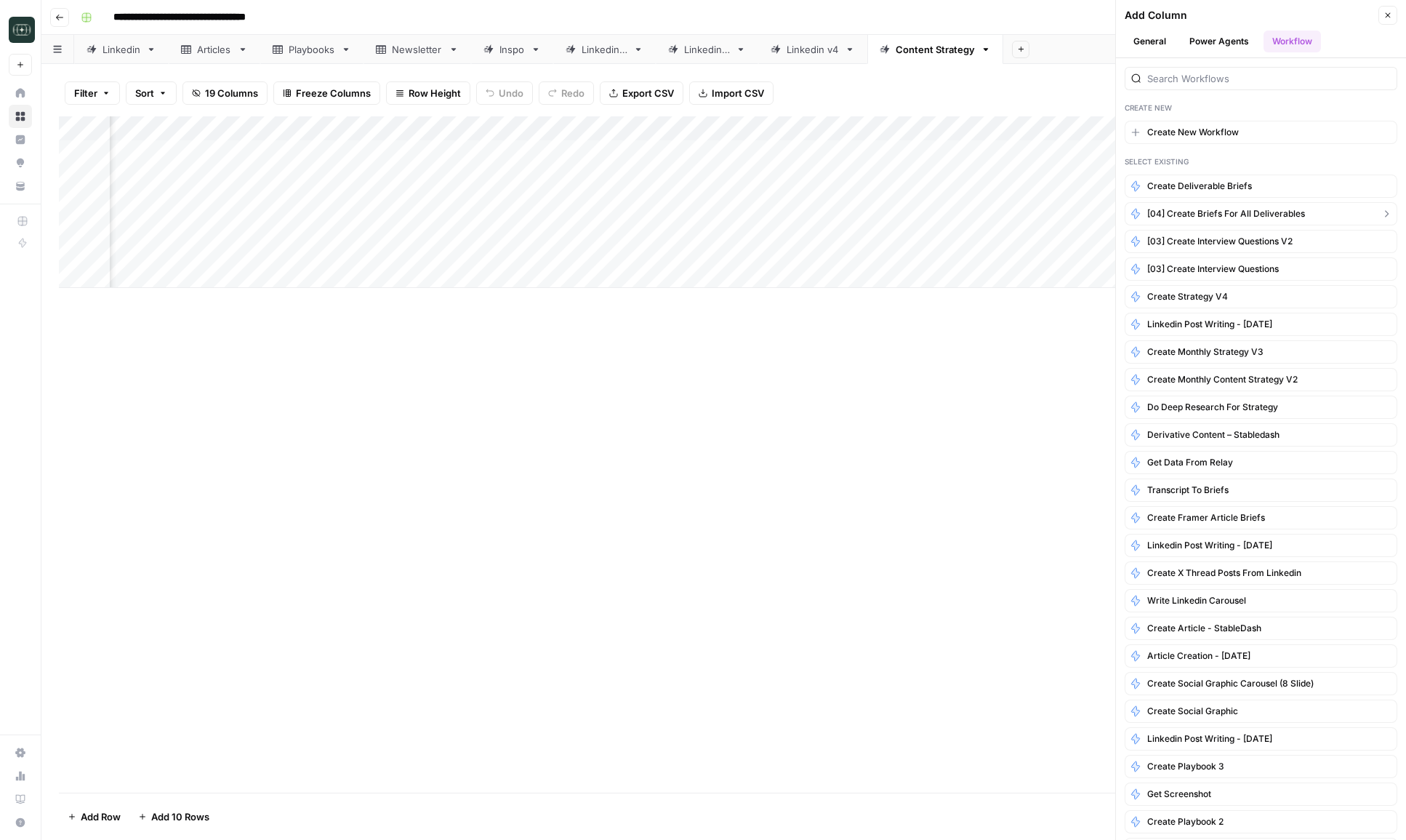
click at [1250, 221] on button "[04] Create Briefs for all deliverables" at bounding box center [1261, 214] width 273 height 23
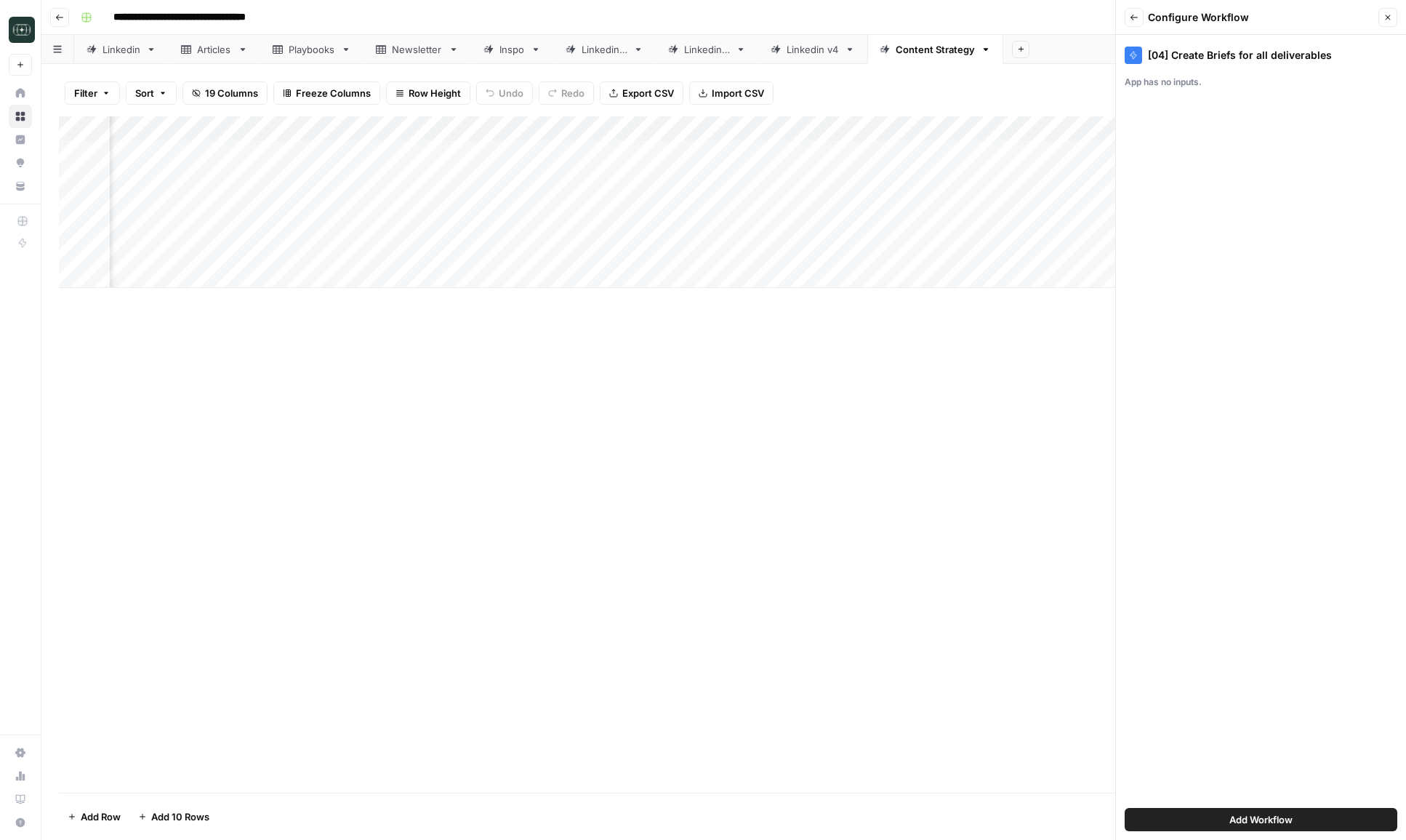
click at [1138, 16] on icon "button" at bounding box center [1134, 17] width 9 height 9
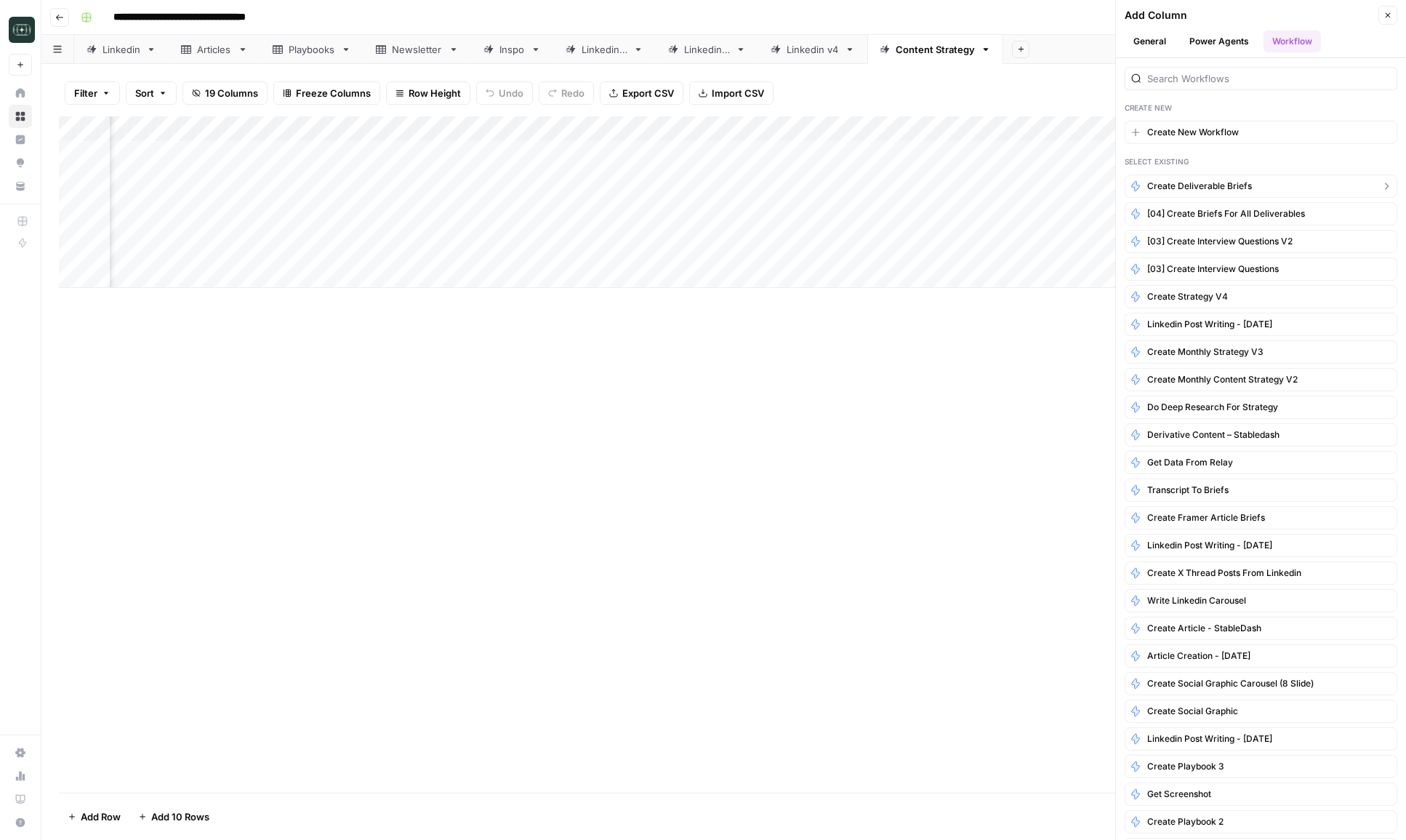
click at [1182, 186] on span "Create Deliverable Briefs" at bounding box center [1200, 186] width 105 height 13
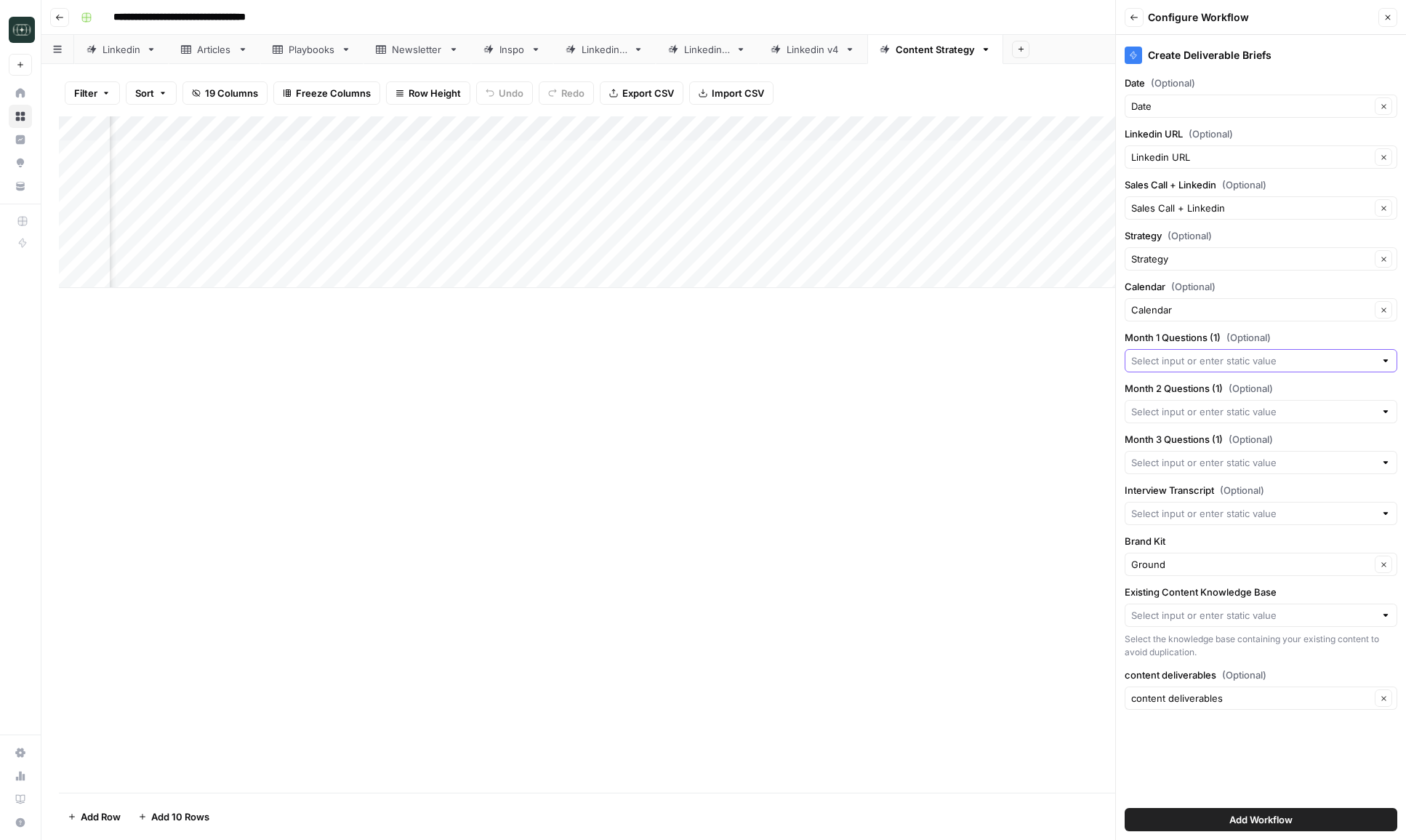
click at [1197, 356] on input "Month 1 Questions (1) (Optional)" at bounding box center [1253, 361] width 244 height 14
click at [1200, 322] on div "Create Deliverable Briefs Date (Optional) Date Clear Linkedin URL (Optional) Li…" at bounding box center [1260, 438] width 290 height 805
click at [1196, 514] on input "Interview Transcript (Optional)" at bounding box center [1253, 513] width 244 height 14
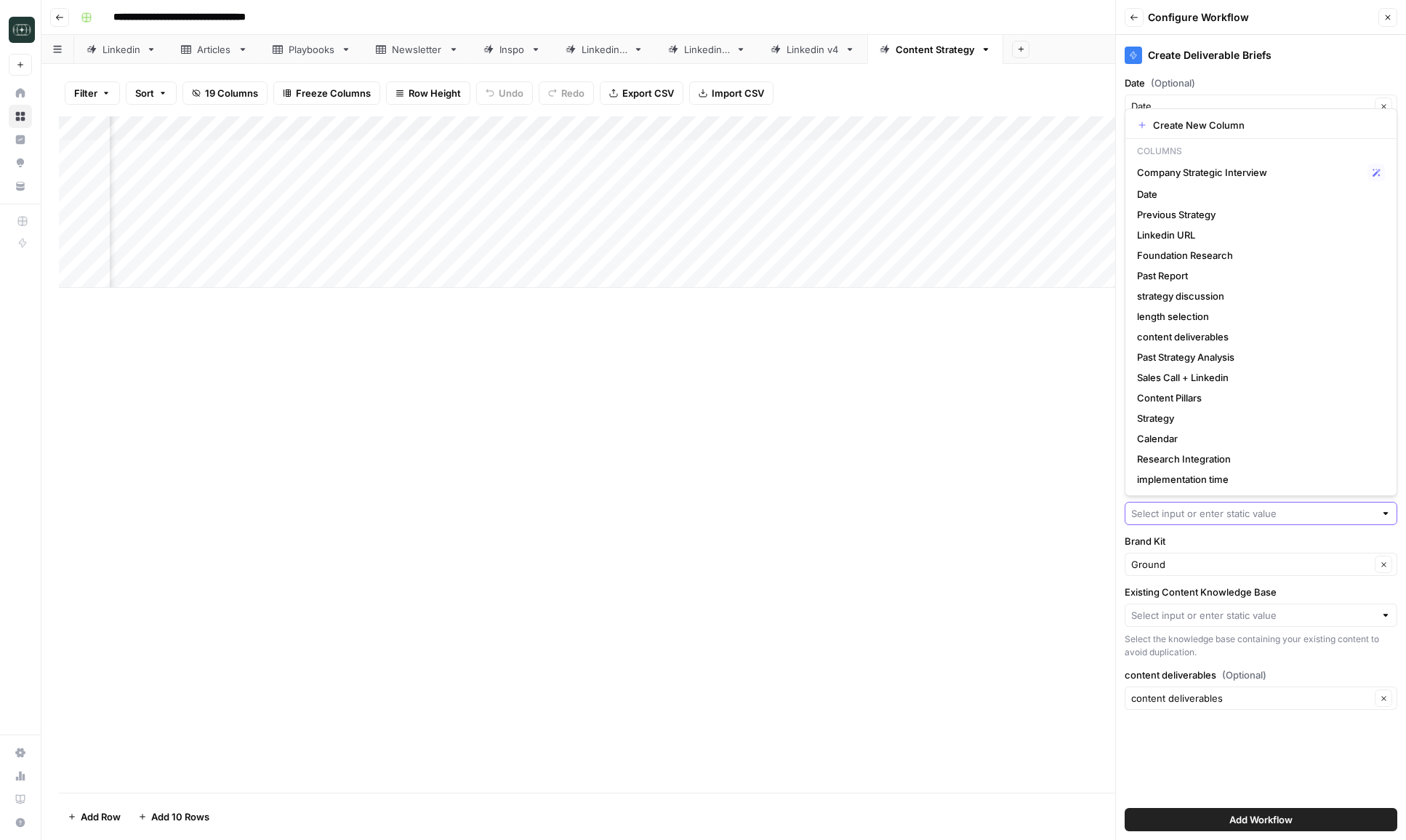
click at [1196, 514] on input "Interview Transcript (Optional)" at bounding box center [1253, 513] width 244 height 14
click at [1202, 181] on div "Company Strategic Interview Possible Match" at bounding box center [1261, 172] width 248 height 17
type input "Company Strategic Interview"
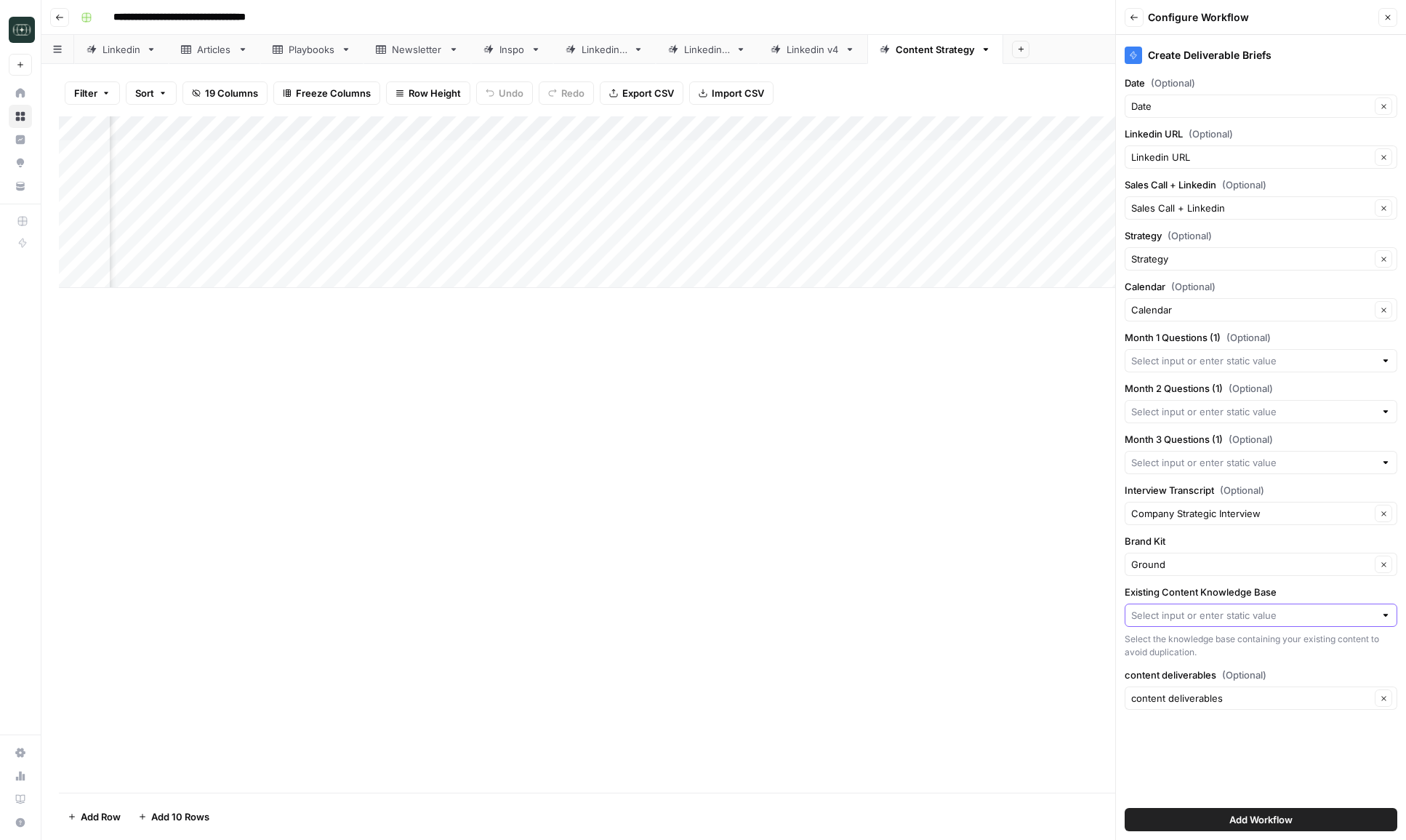
click at [1200, 616] on input "Existing Content Knowledge Base" at bounding box center [1253, 615] width 244 height 14
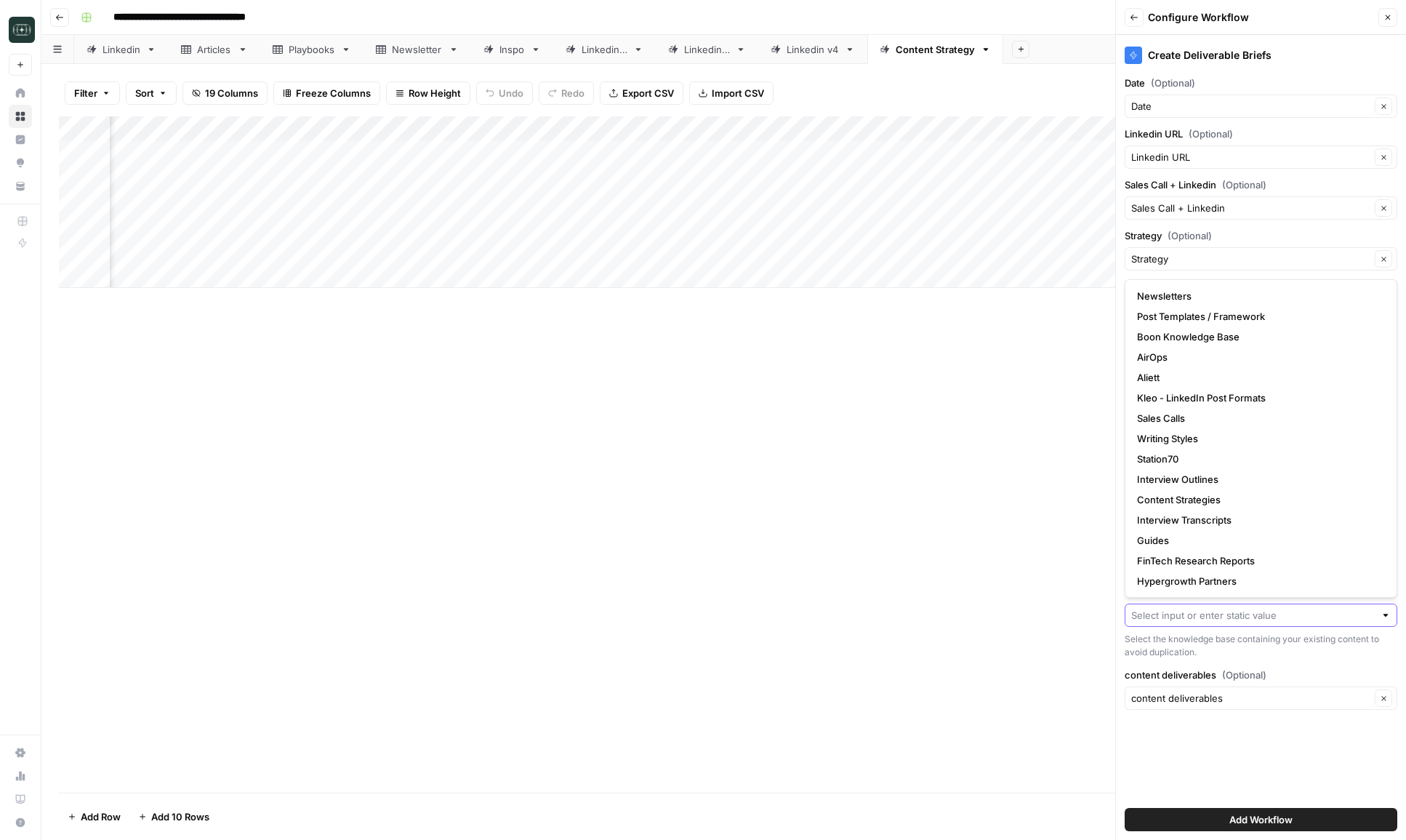
click at [1180, 622] on input "Existing Content Knowledge Base" at bounding box center [1253, 615] width 244 height 14
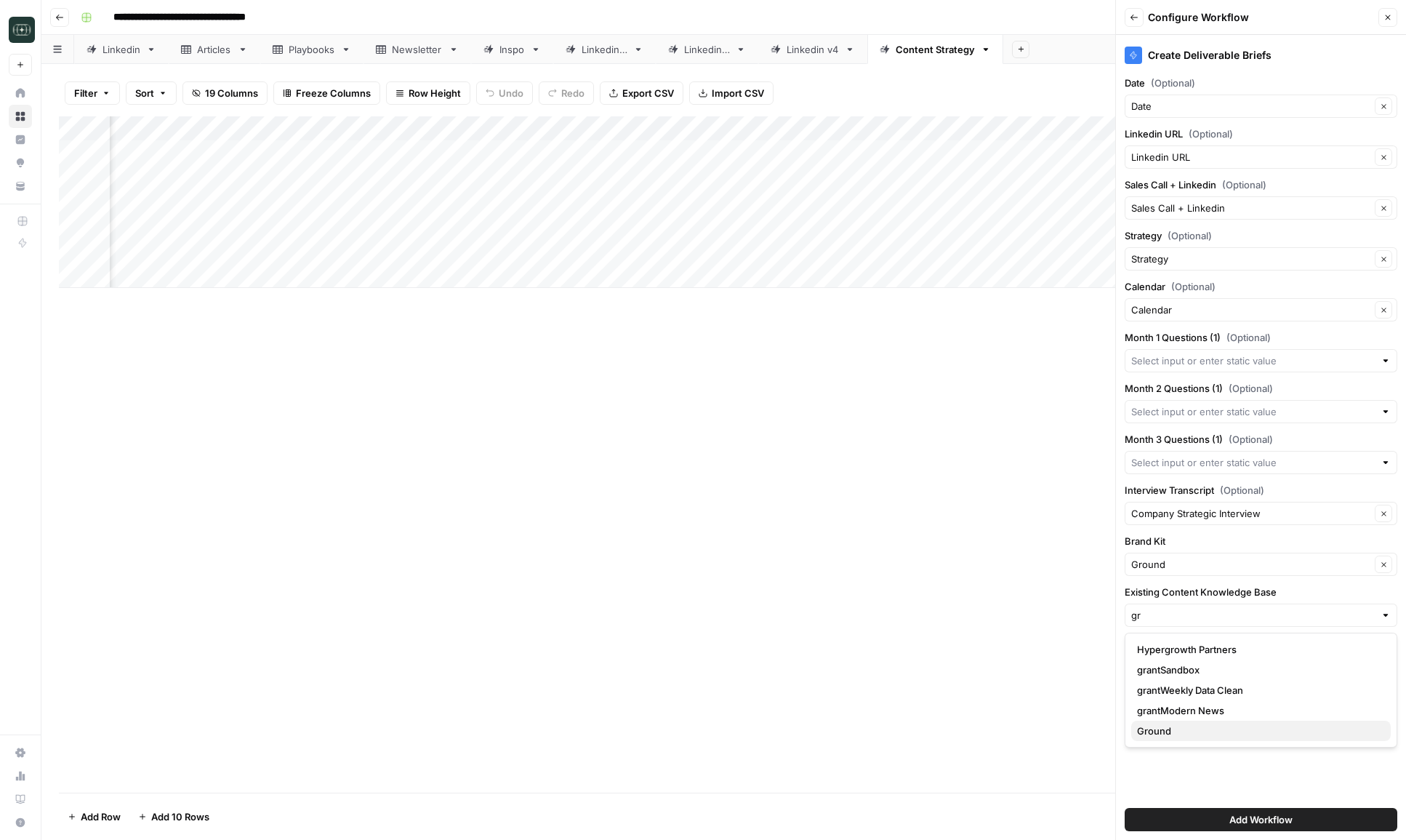
click at [1181, 739] on button "Ground" at bounding box center [1260, 731] width 260 height 20
type input "Ground"
click at [1213, 821] on button "Add Workflow" at bounding box center [1261, 819] width 273 height 23
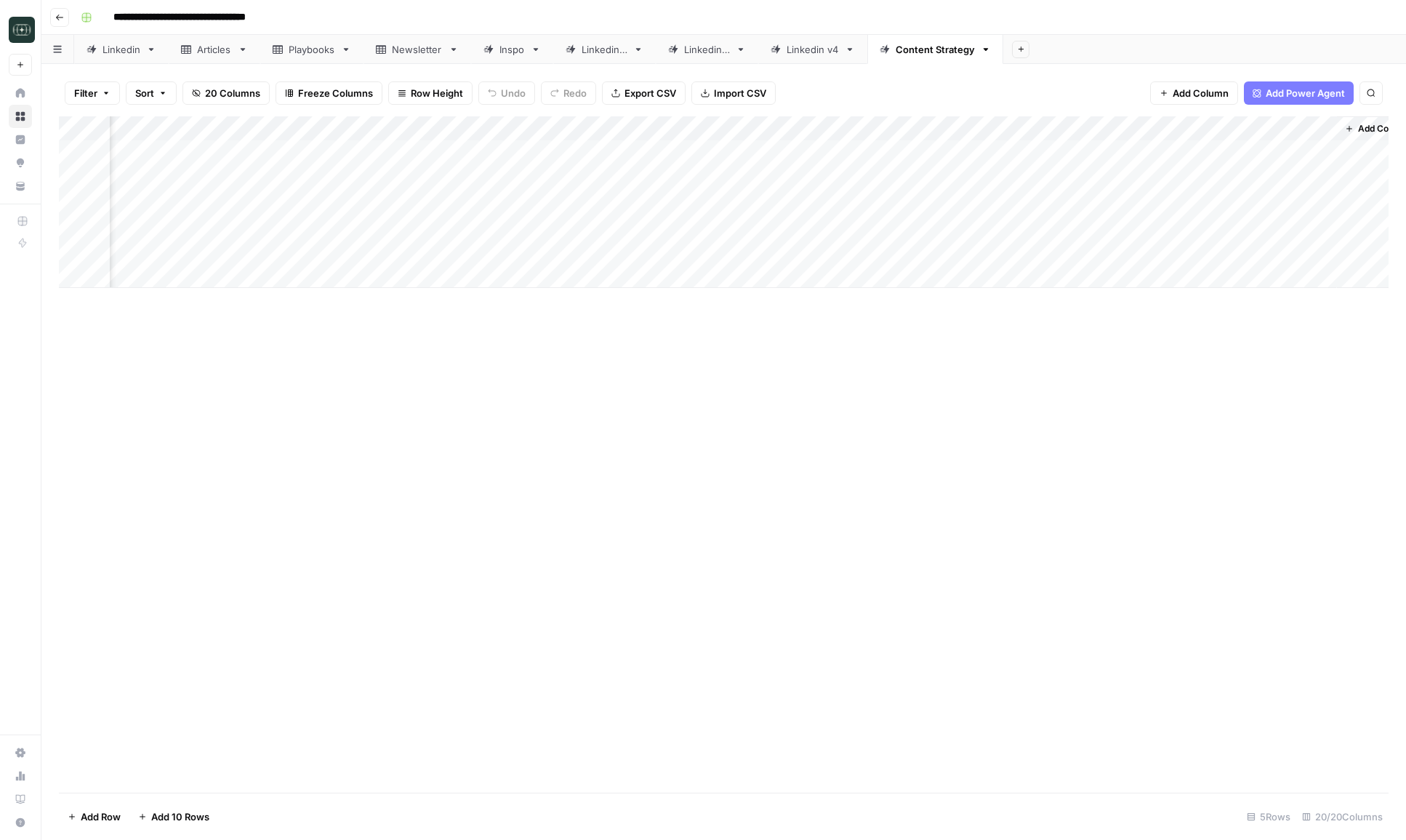
scroll to position [0, 1801]
click at [1279, 131] on div "Add Column" at bounding box center [724, 202] width 1330 height 171
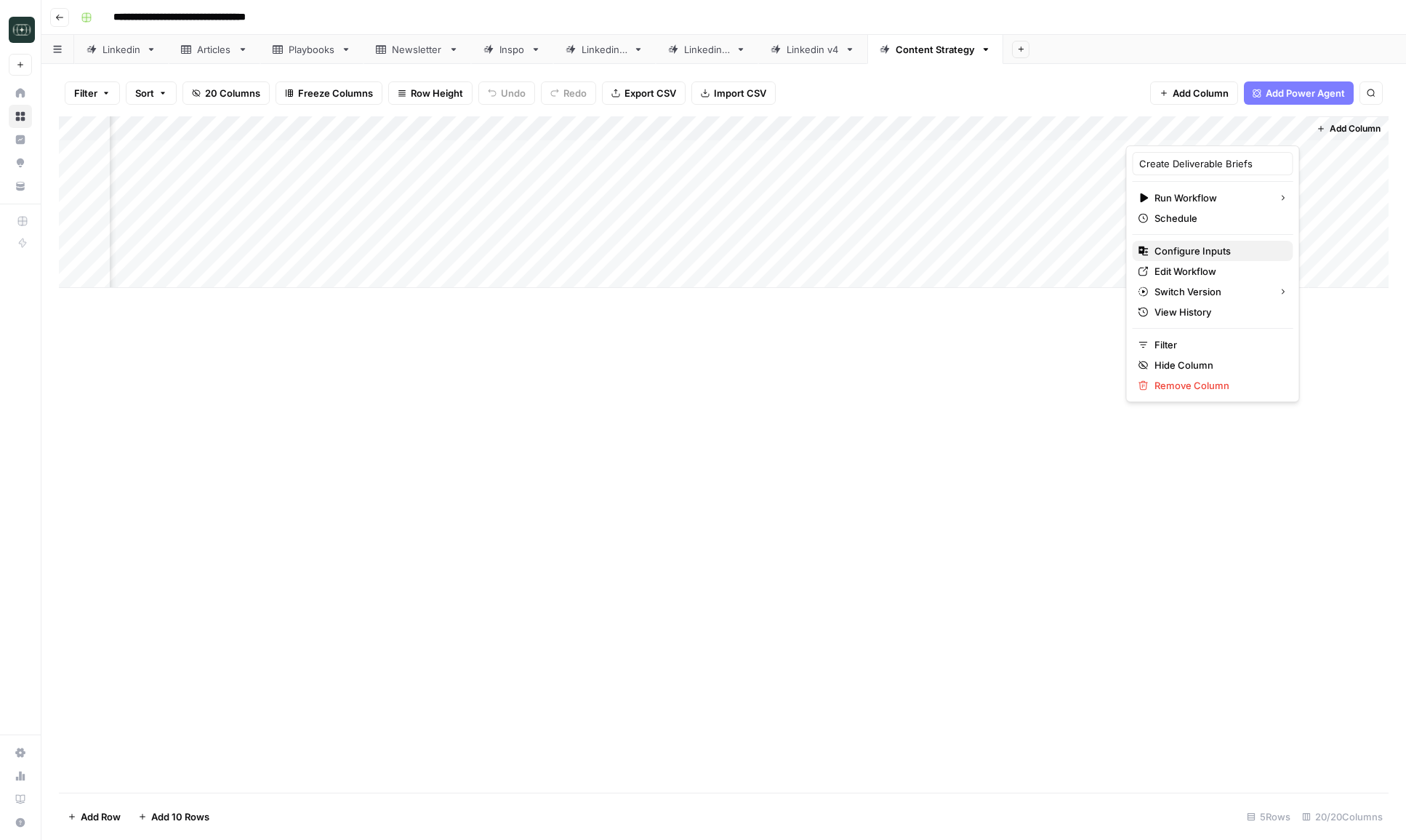
click at [1237, 253] on span "Configure Inputs" at bounding box center [1219, 250] width 127 height 14
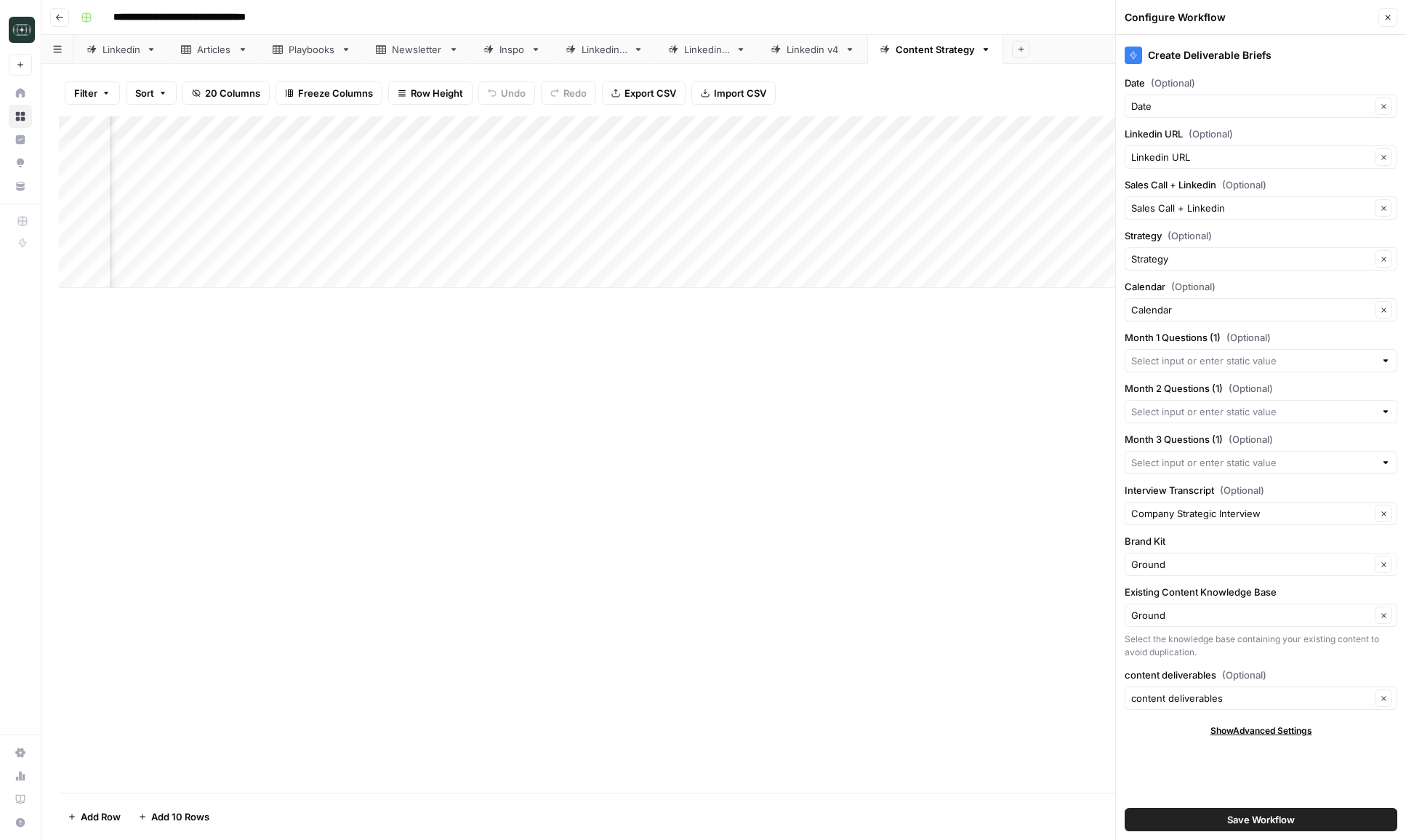
click at [1181, 817] on button "Save Workflow" at bounding box center [1261, 819] width 273 height 23
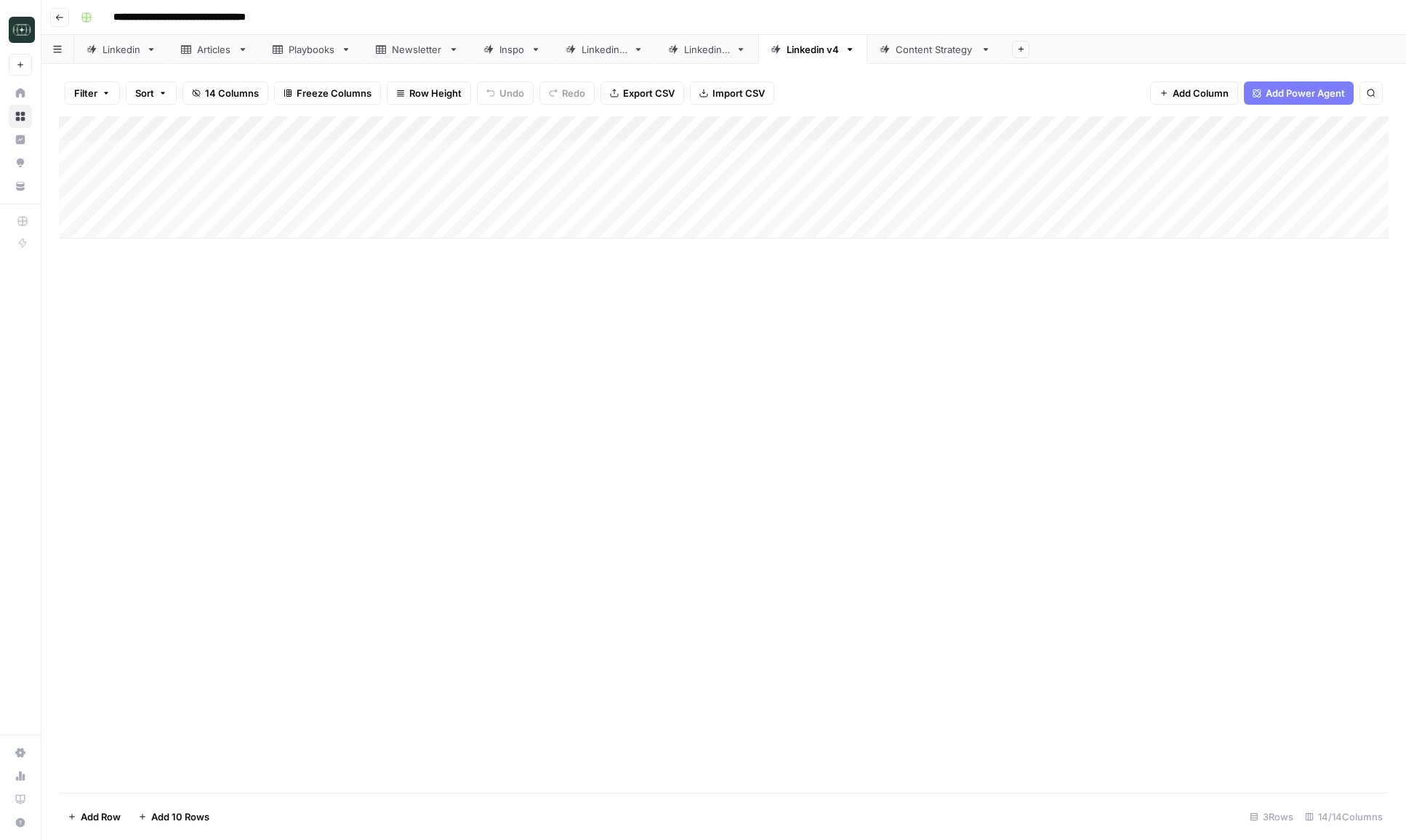
click at [947, 49] on div "Content Strategy" at bounding box center [935, 49] width 79 height 14
click at [1162, 153] on div "Add Column" at bounding box center [724, 202] width 1330 height 171
